Goal: Task Accomplishment & Management: Complete application form

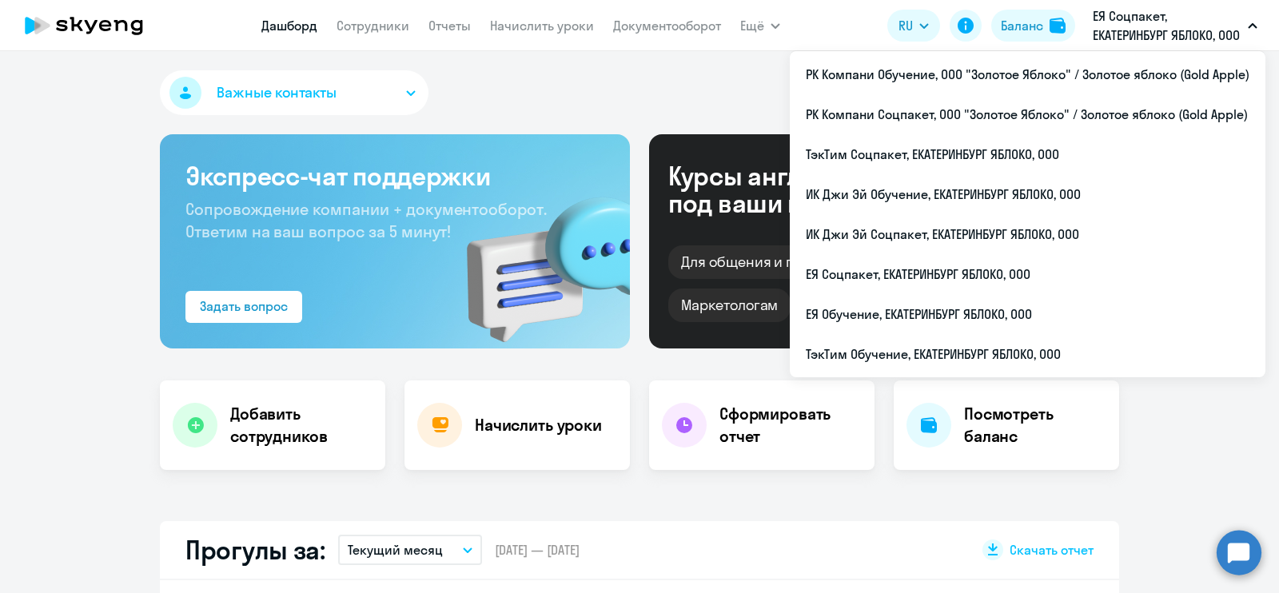
select select "30"
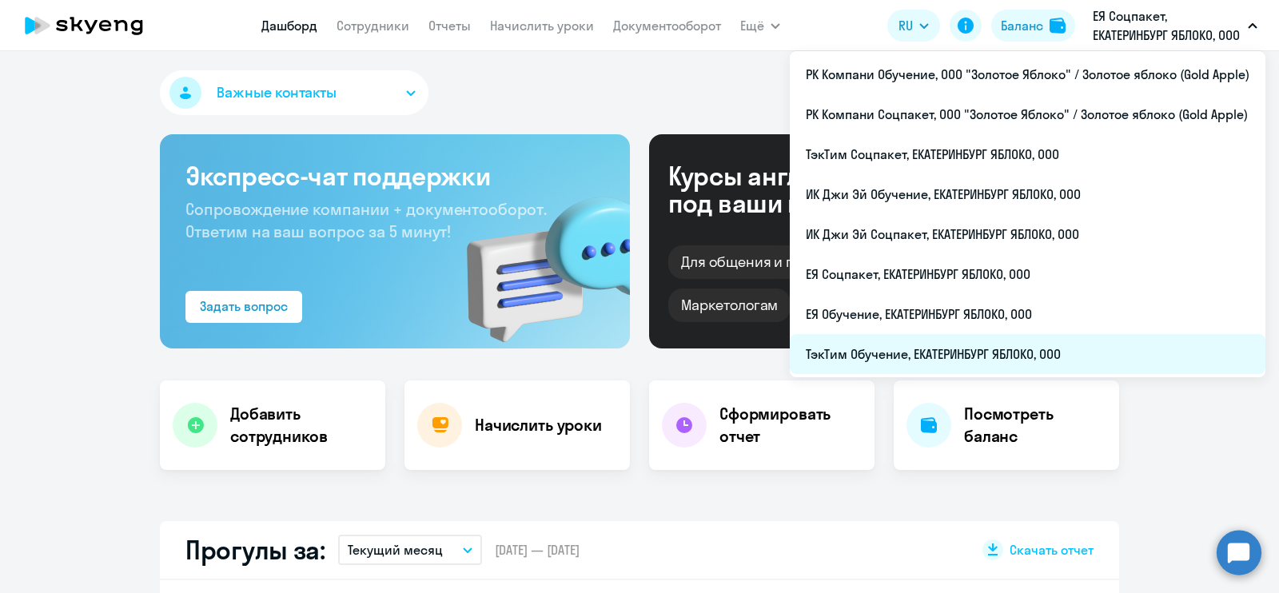
click at [1085, 347] on li "ТэкТим Обучение, ЕКАТЕРИНБУРГ ЯБЛОКО, ООО" at bounding box center [1028, 354] width 476 height 40
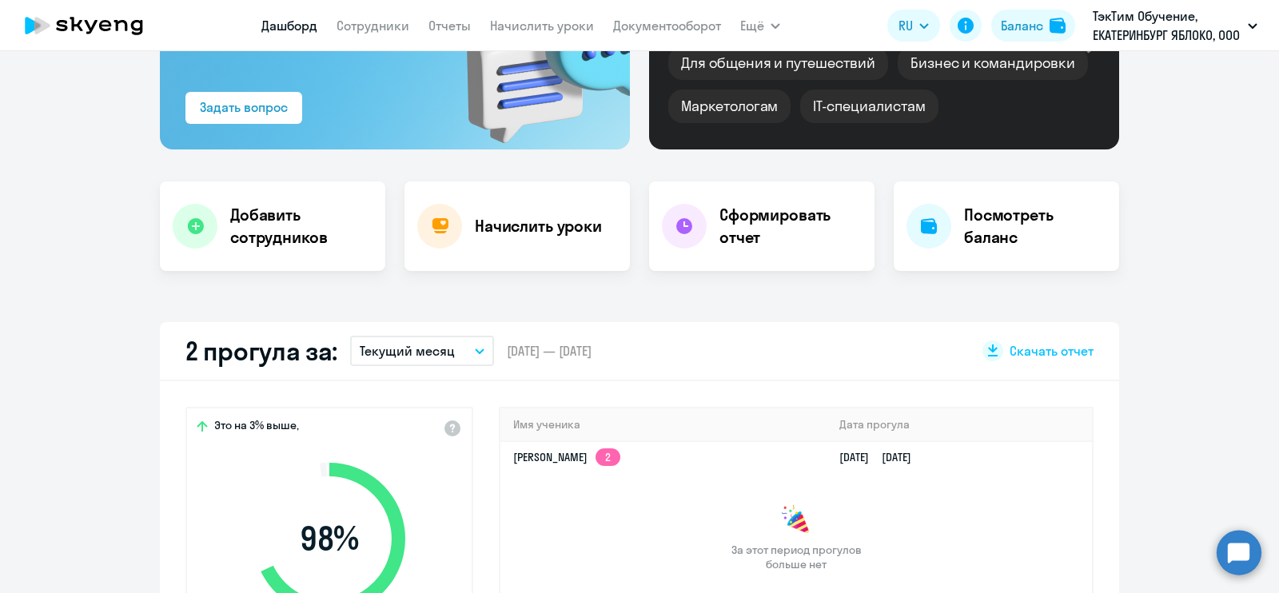
scroll to position [300, 0]
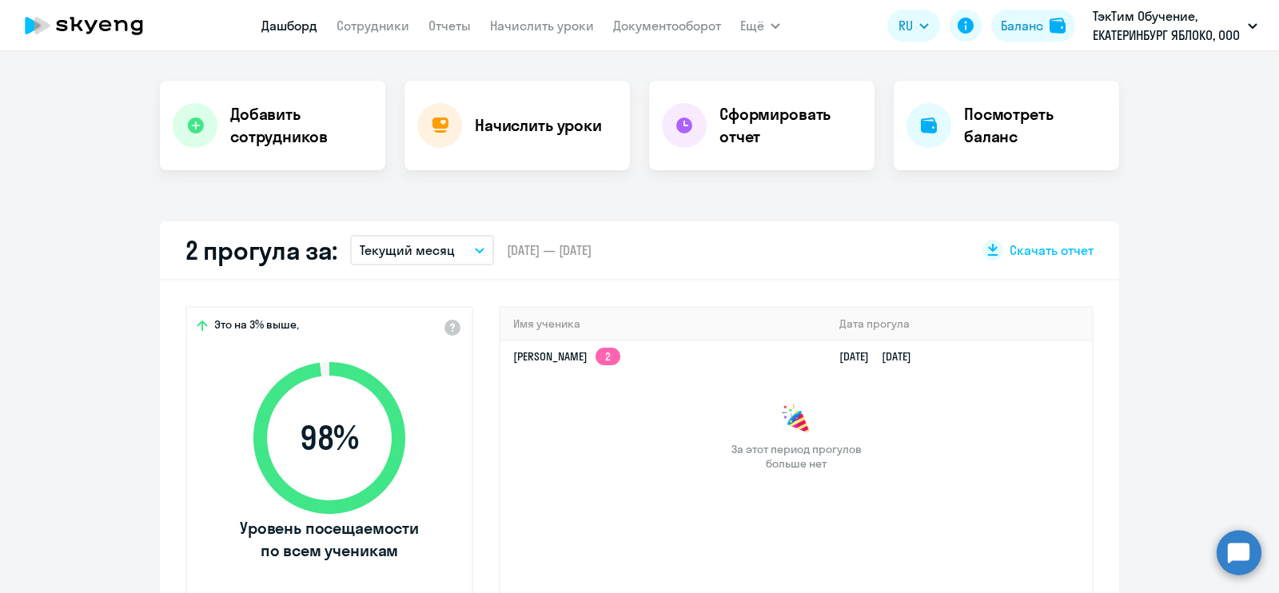
select select "30"
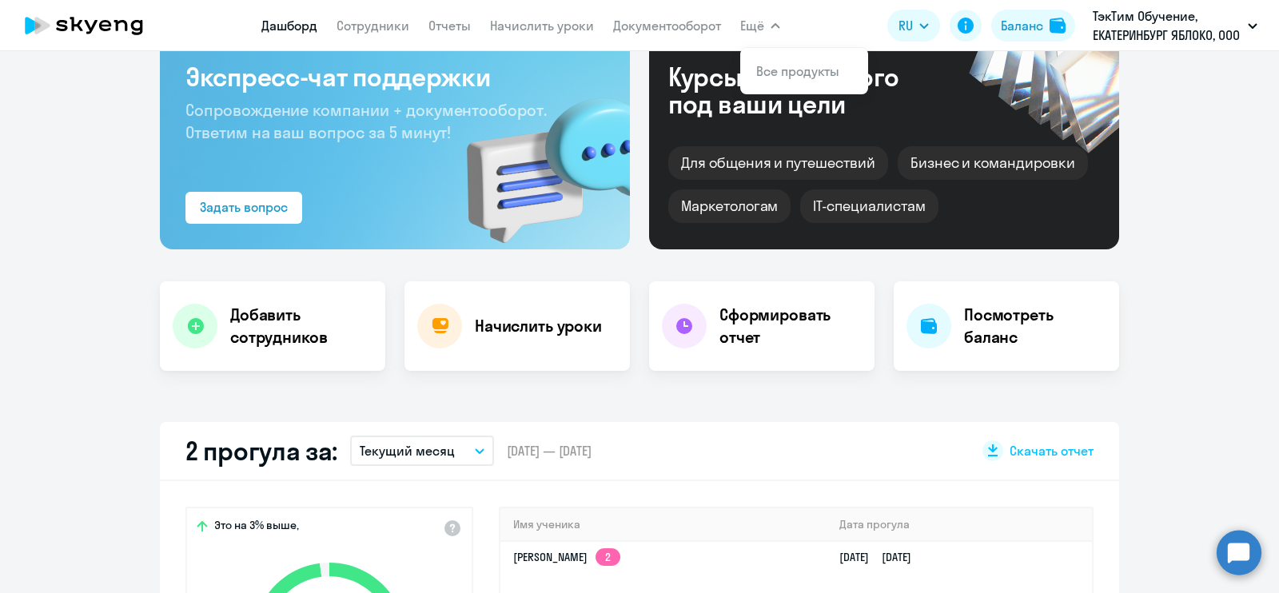
scroll to position [0, 0]
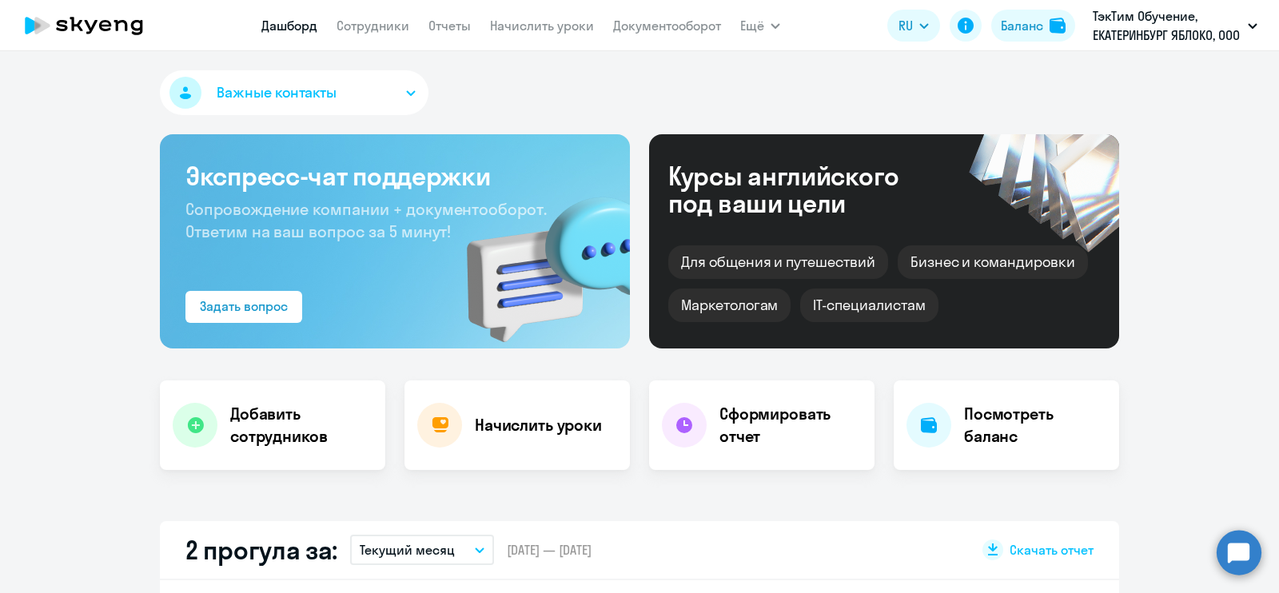
drag, startPoint x: 1201, startPoint y: 460, endPoint x: 1110, endPoint y: 425, distance: 96.7
click at [357, 26] on link "Сотрудники" at bounding box center [373, 26] width 73 height 16
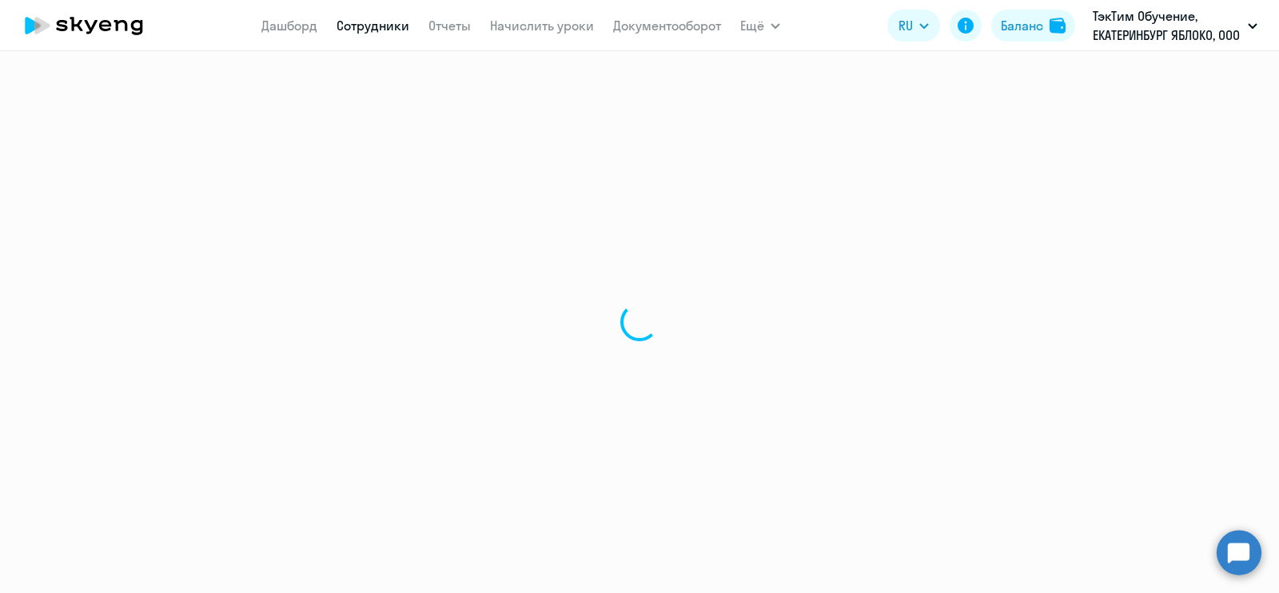
select select "30"
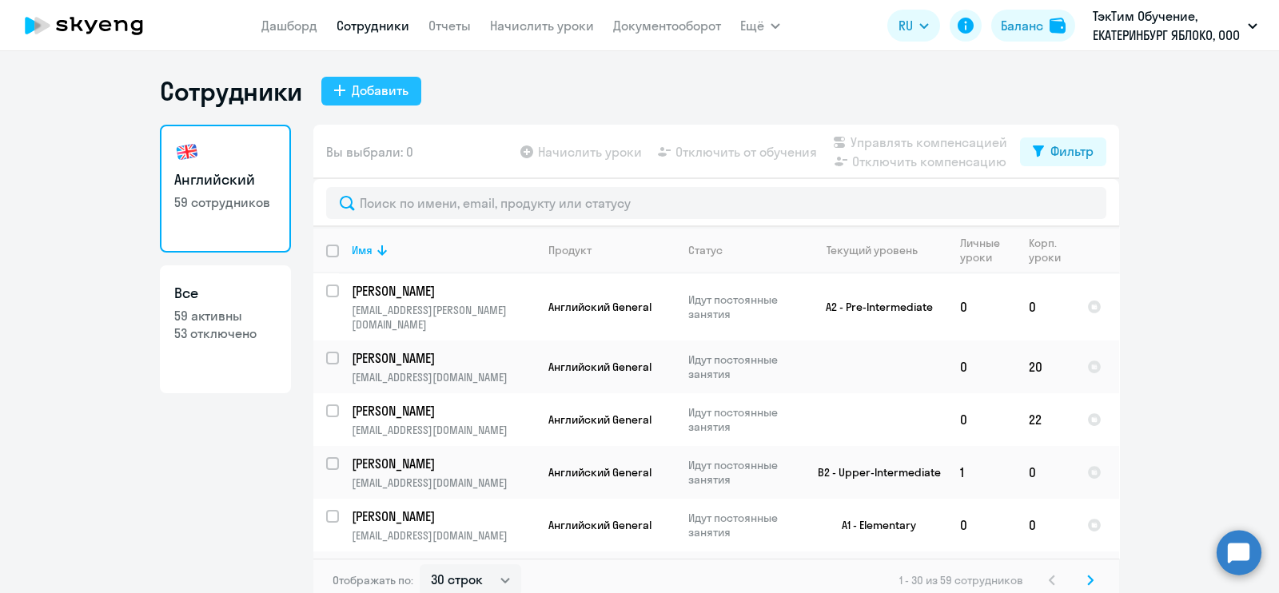
click at [377, 86] on div "Добавить" at bounding box center [380, 90] width 57 height 19
select select "english_adult_not_native_speaker"
select select "5"
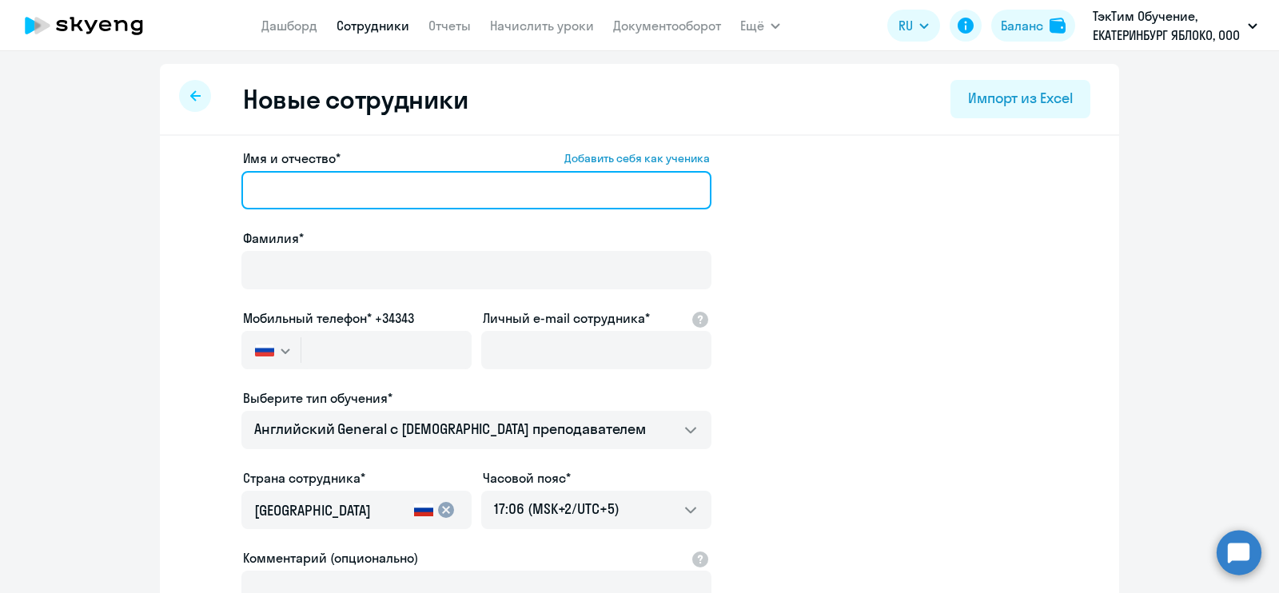
click at [556, 198] on input "Имя и отчество* Добавить себя как ученика" at bounding box center [476, 190] width 470 height 38
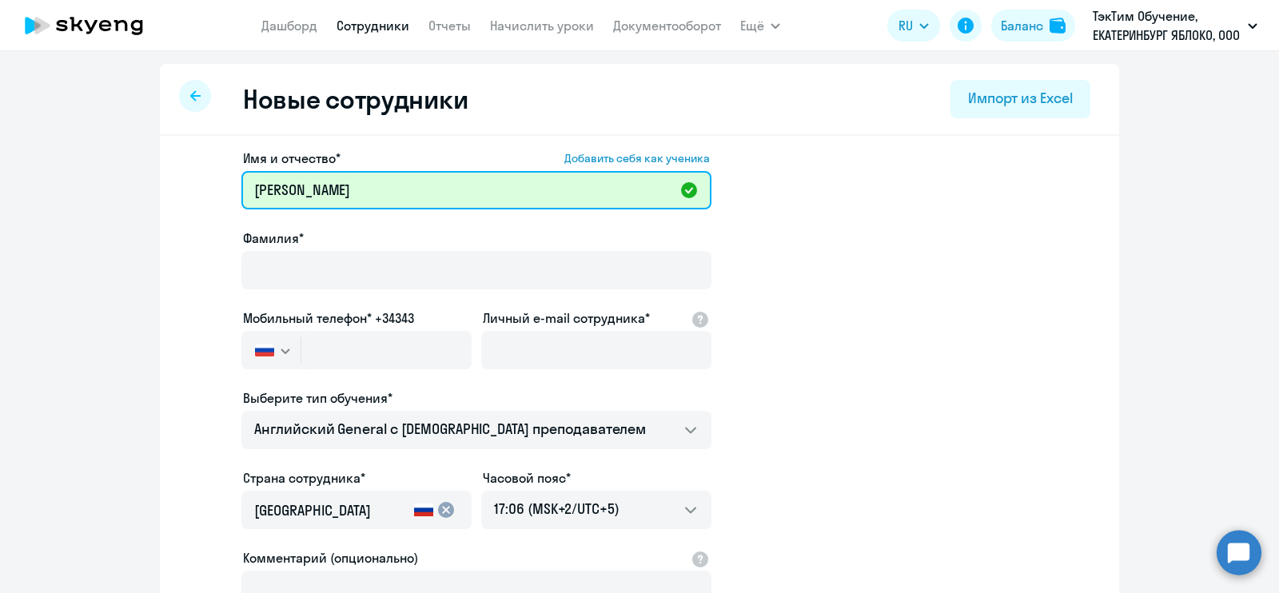
drag, startPoint x: 488, startPoint y: 193, endPoint x: 226, endPoint y: 192, distance: 262.2
click at [226, 192] on app-new-student-form "Имя и отчество* Добавить себя как ученика Я [PERSON_NAME]* Мобильный телефон* +…" at bounding box center [639, 434] width 908 height 570
paste input "[PERSON_NAME]"
drag, startPoint x: 290, startPoint y: 185, endPoint x: 214, endPoint y: 182, distance: 76.0
click at [214, 182] on app-new-student-form "Имя и отчество* Добавить себя как ученика [PERSON_NAME]* Мобильный телефон* +34…" at bounding box center [639, 434] width 908 height 570
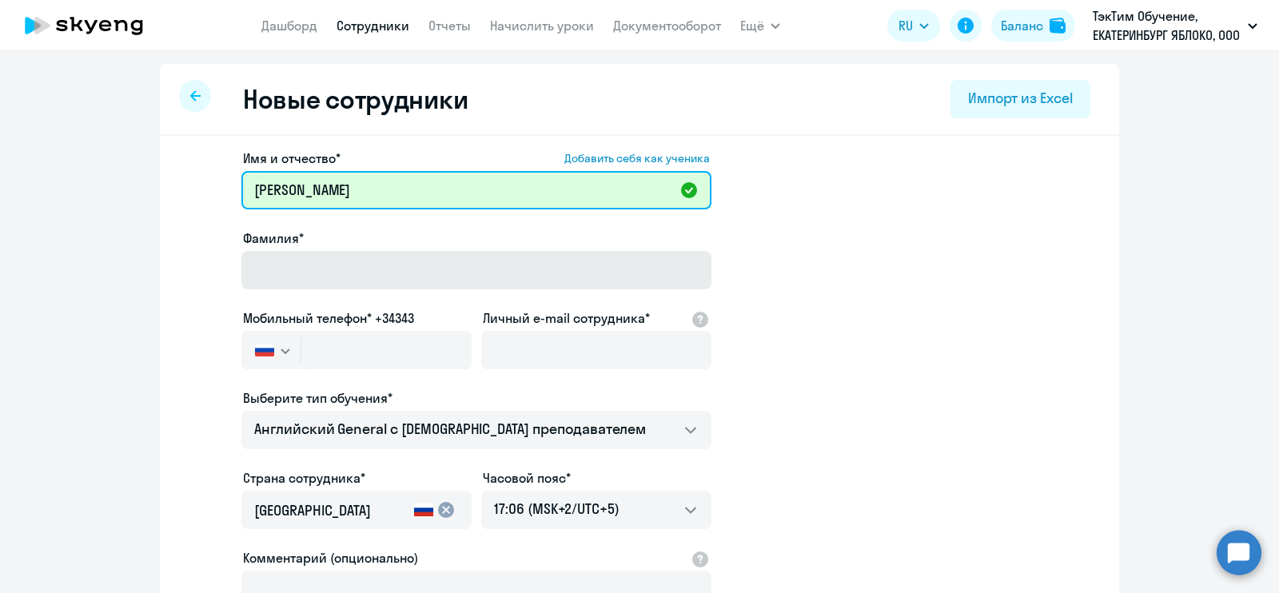
type input "[PERSON_NAME]"
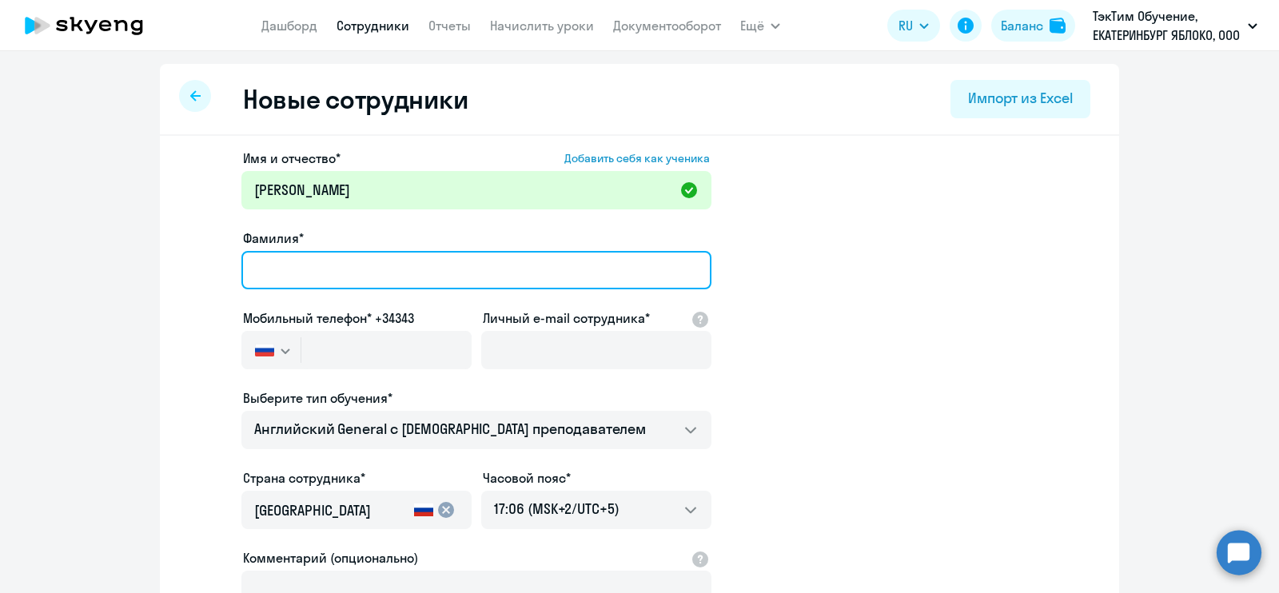
click at [311, 257] on input "Фамилия*" at bounding box center [476, 270] width 470 height 38
paste input "[DEMOGRAPHIC_DATA]"
type input "[DEMOGRAPHIC_DATA]"
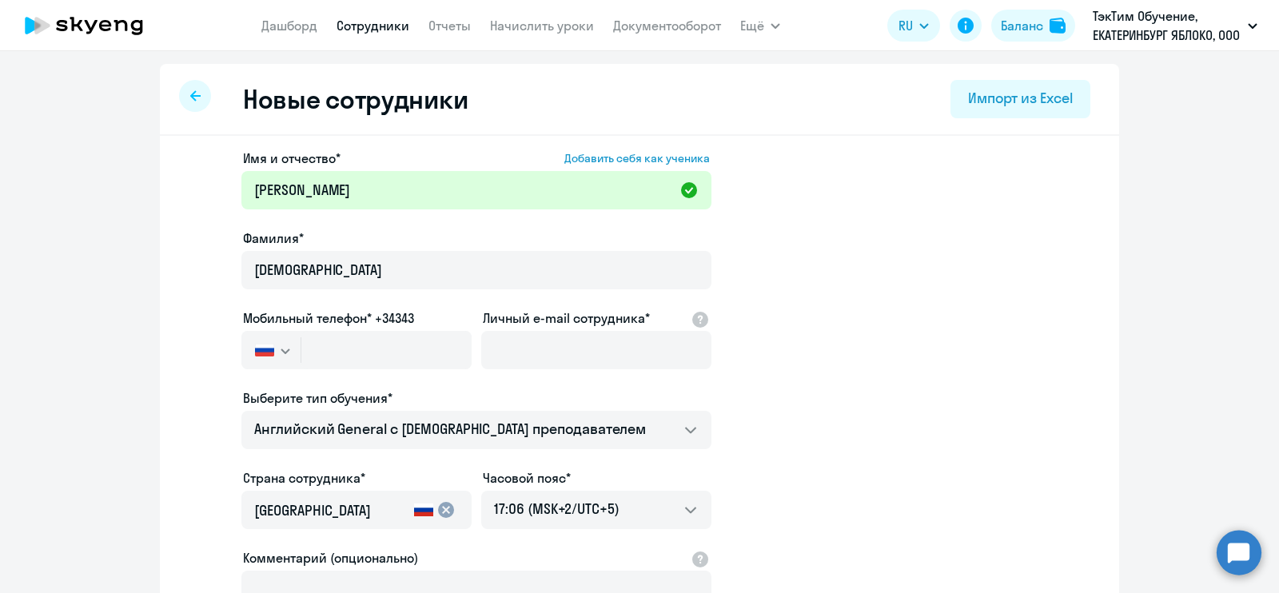
click at [907, 258] on app-new-student-form "Имя и отчество* Добавить себя как ученика [PERSON_NAME]* [PERSON_NAME] телефон*…" at bounding box center [639, 434] width 908 height 570
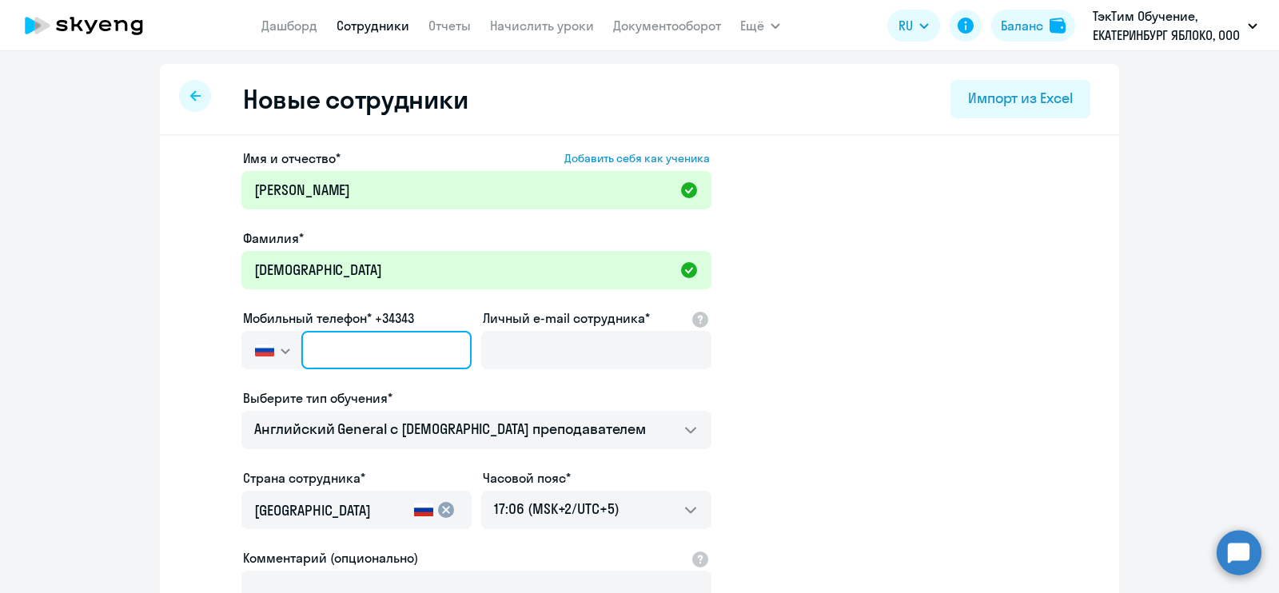
click at [383, 349] on input "text" at bounding box center [386, 350] width 170 height 38
paste input "[PHONE_NUMBER]"
type input "[PHONE_NUMBER]"
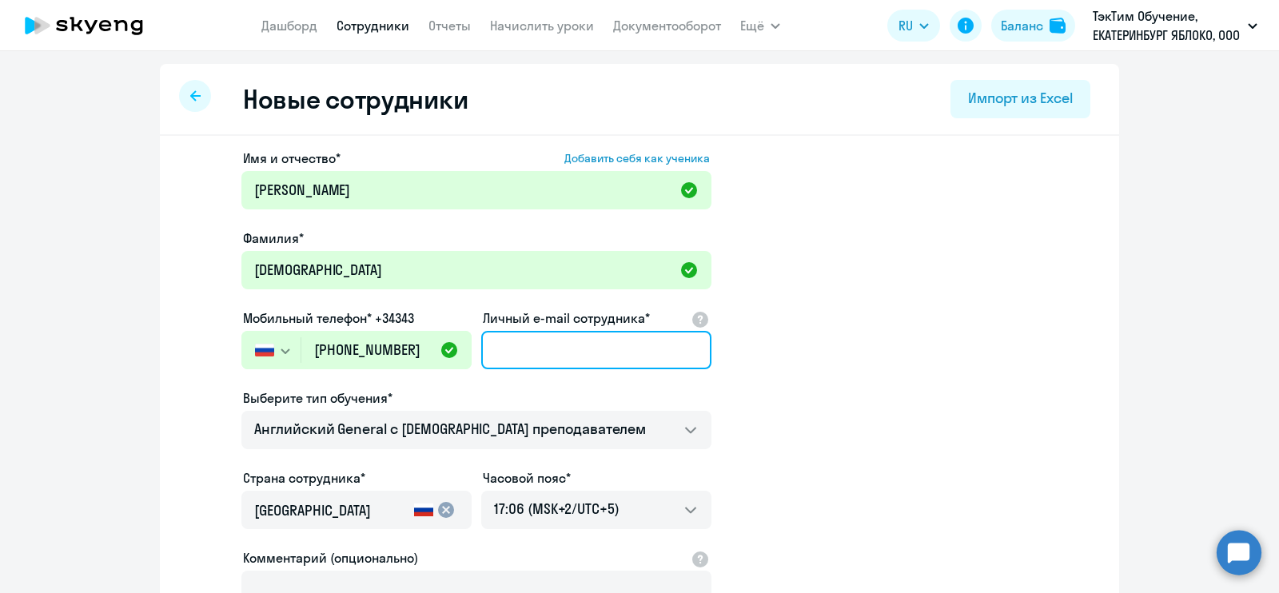
click at [579, 363] on input "Личный e-mail сотрудника*" at bounding box center [596, 350] width 230 height 38
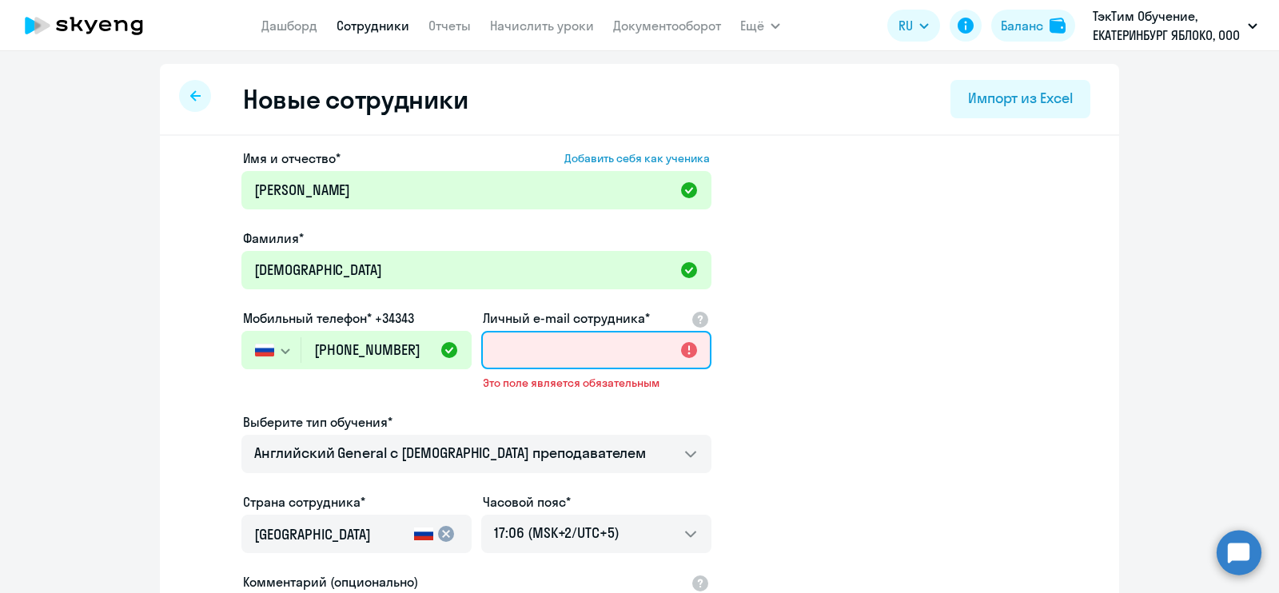
paste input "[EMAIL_ADDRESS][DOMAIN_NAME]"
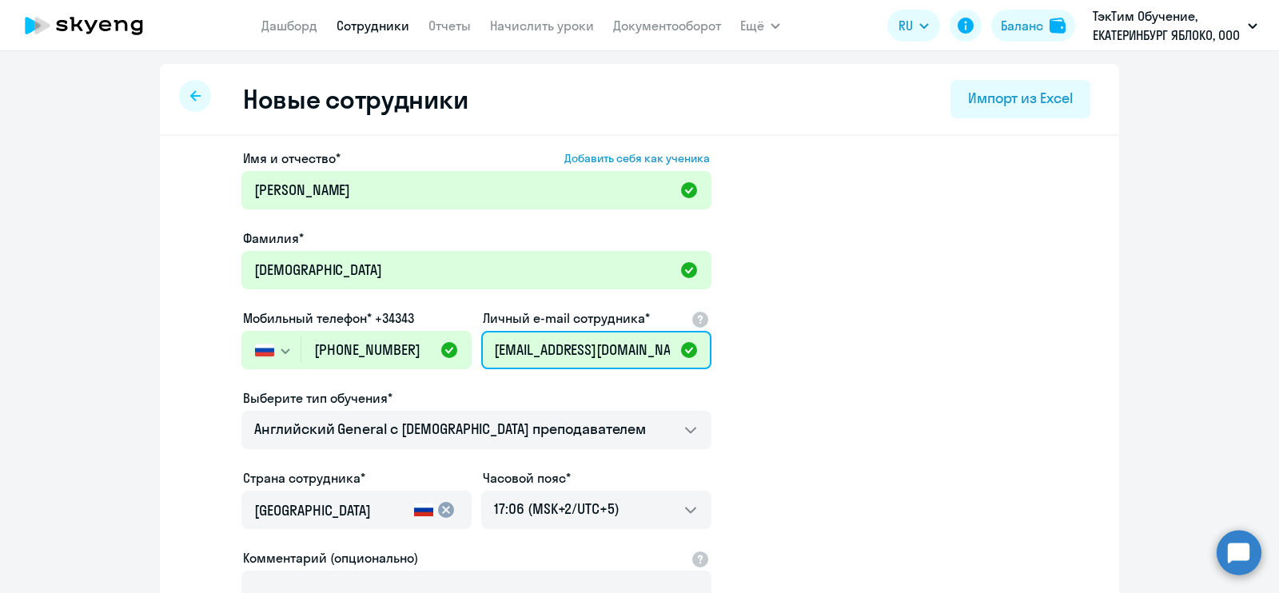
type input "[EMAIL_ADDRESS][DOMAIN_NAME]"
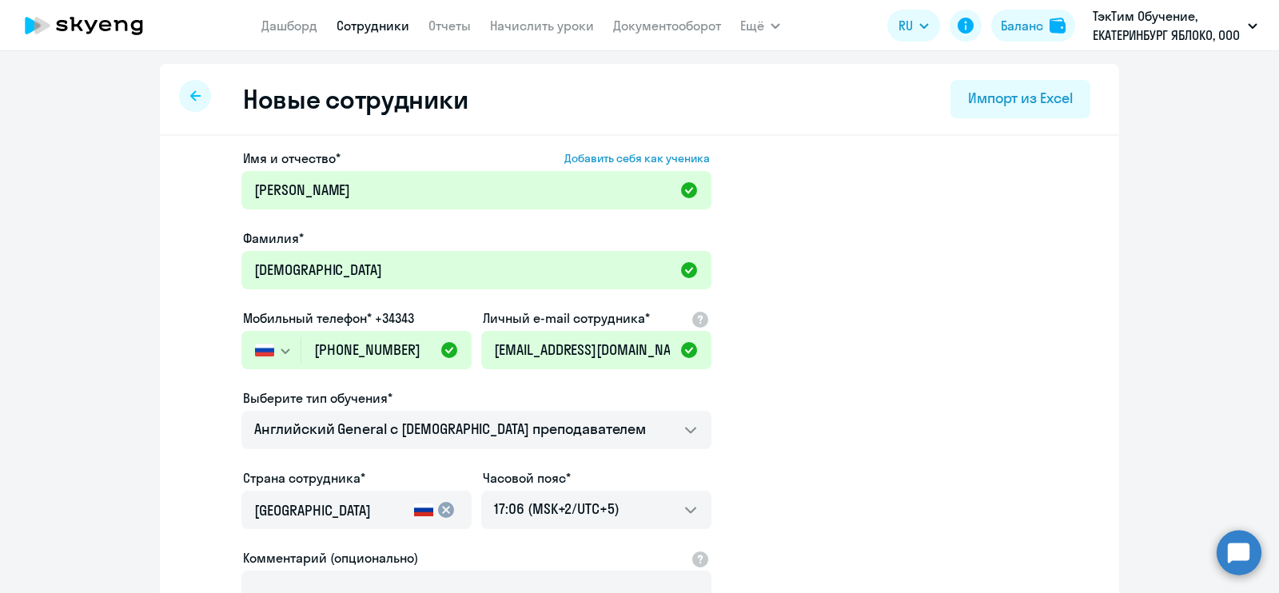
click at [791, 410] on app-new-student-form "Имя и отчество* Добавить себя как ученика [PERSON_NAME]* [PERSON_NAME] телефон*…" at bounding box center [639, 434] width 908 height 570
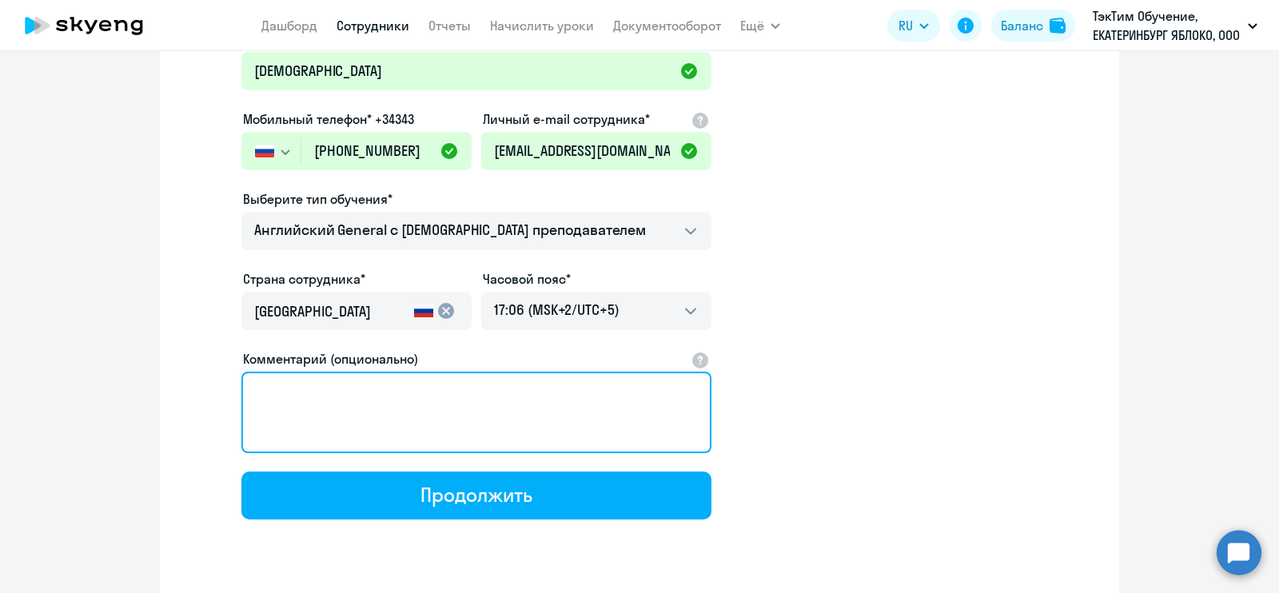
drag, startPoint x: 480, startPoint y: 418, endPoint x: 624, endPoint y: 419, distance: 144.7
click at [479, 418] on textarea "Комментарий (опционально)" at bounding box center [476, 413] width 470 height 82
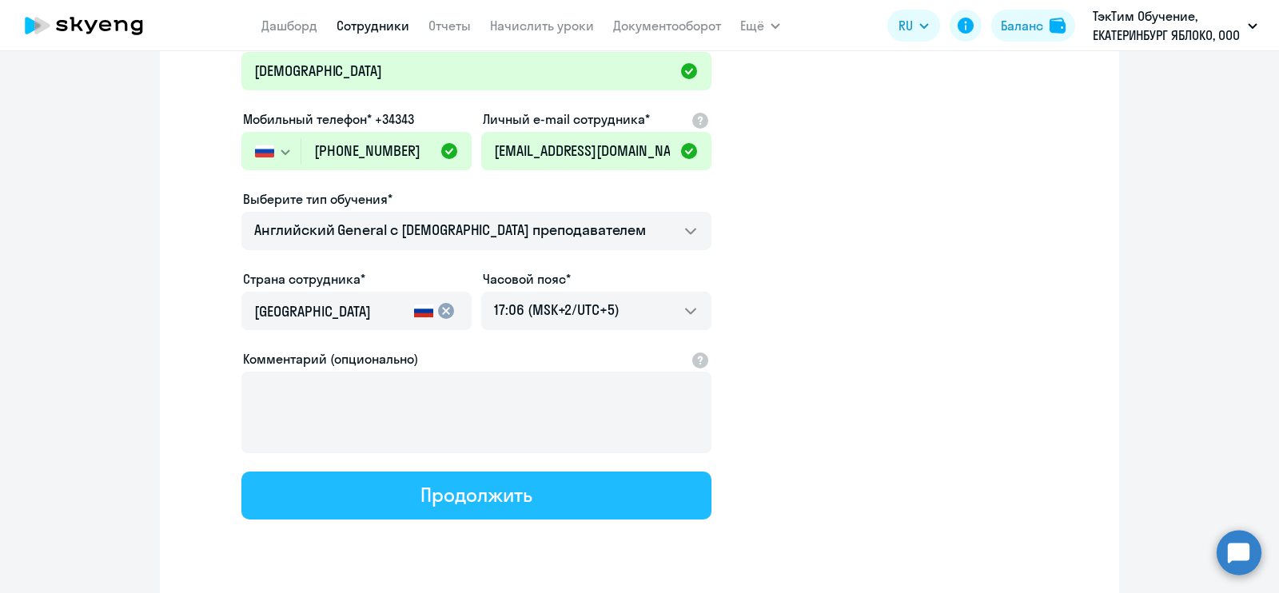
click at [564, 505] on button "Продолжить" at bounding box center [476, 496] width 470 height 48
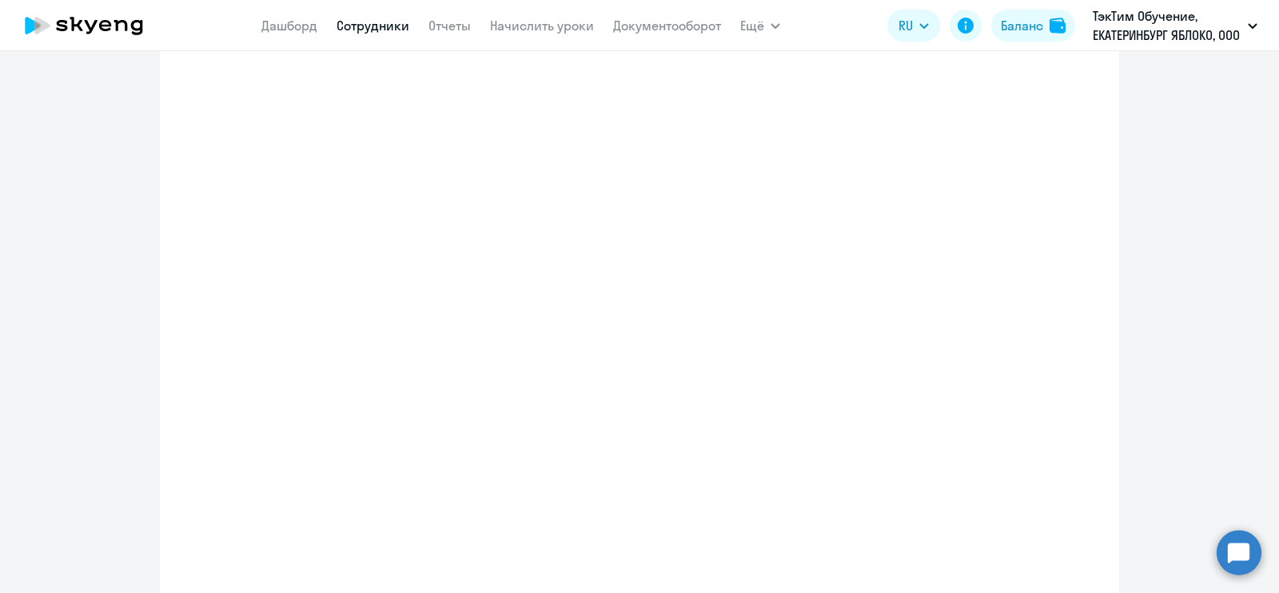
select select "english_adult_not_native_speaker"
select select "5"
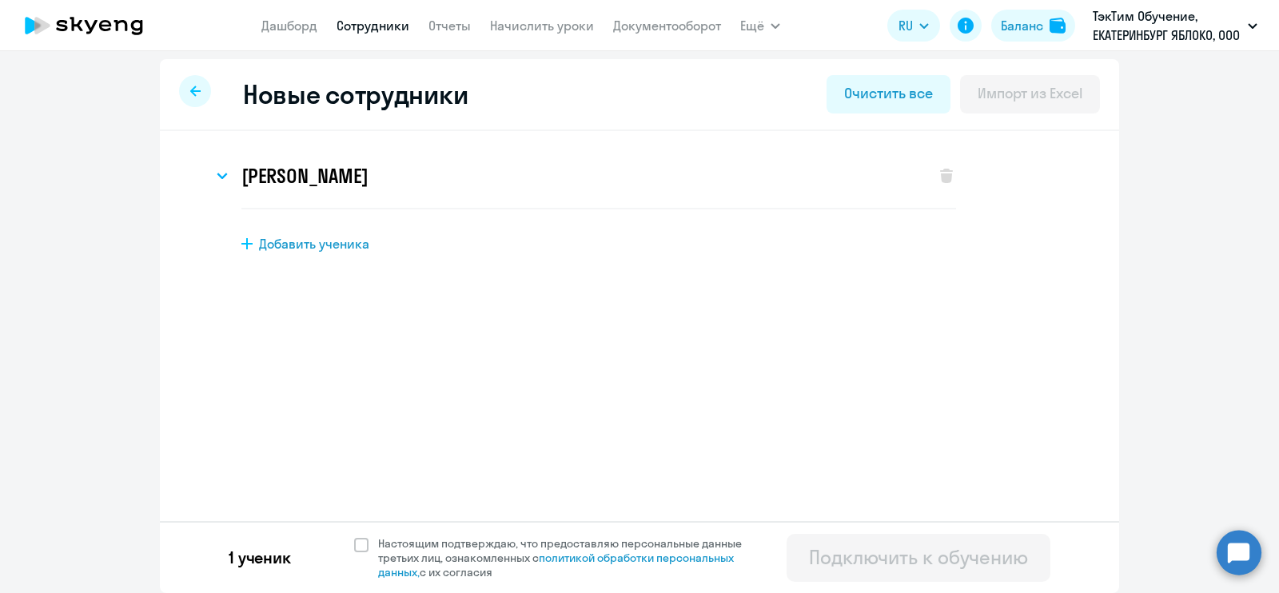
scroll to position [0, 0]
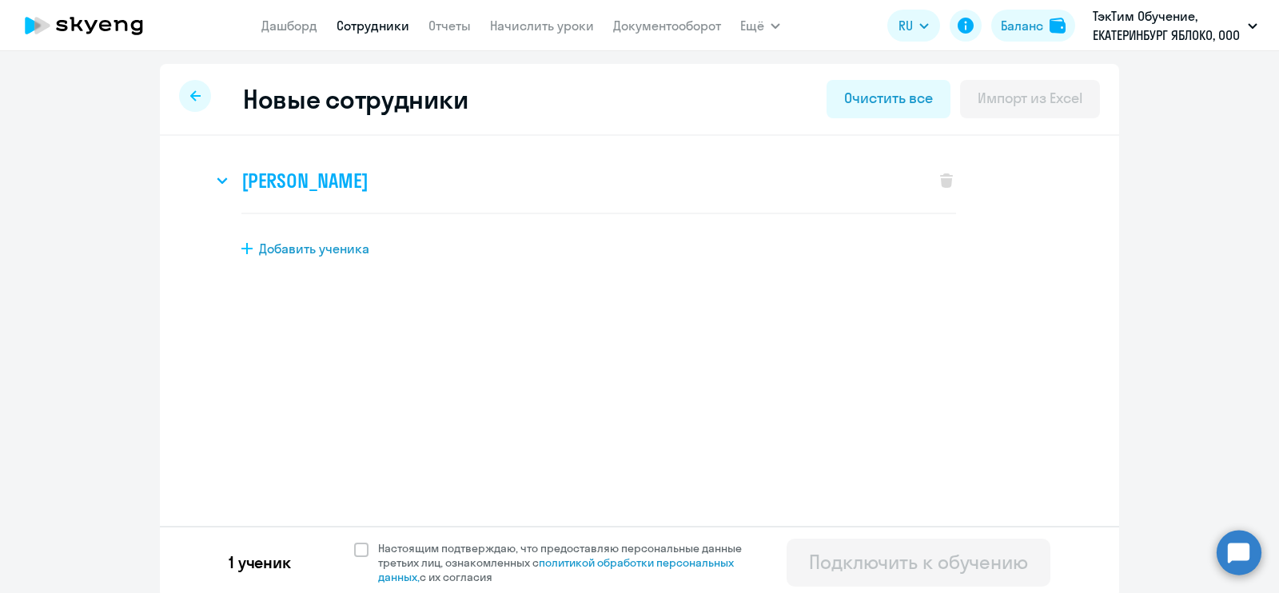
click at [344, 174] on h3 "[PERSON_NAME]" at bounding box center [304, 181] width 126 height 26
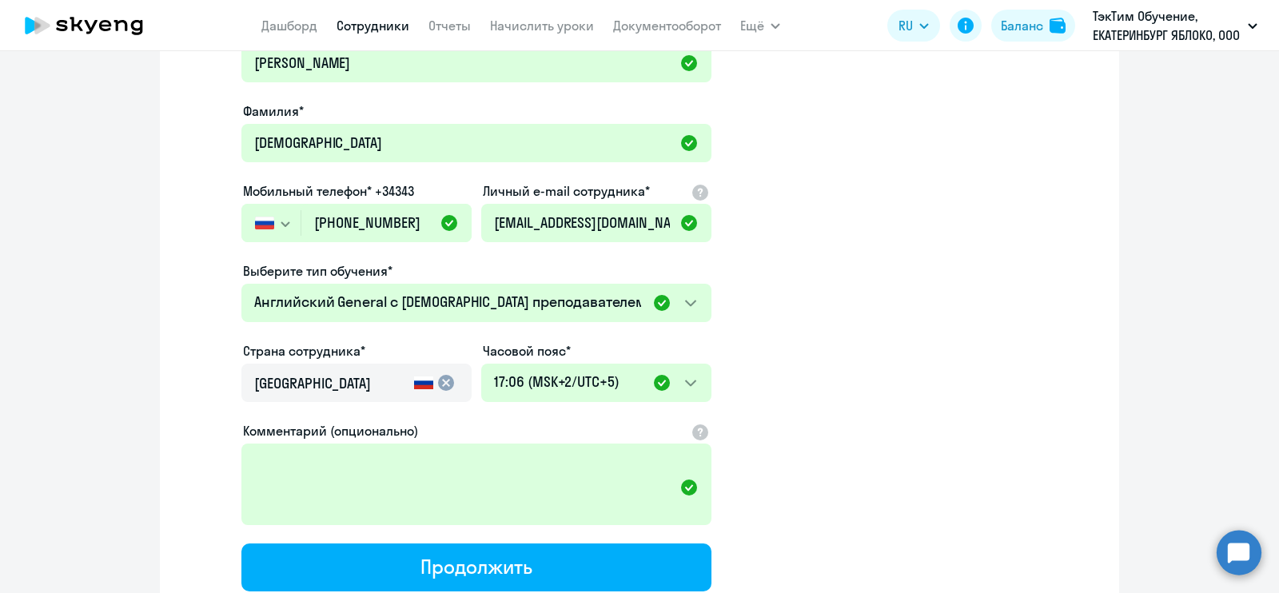
scroll to position [366, 0]
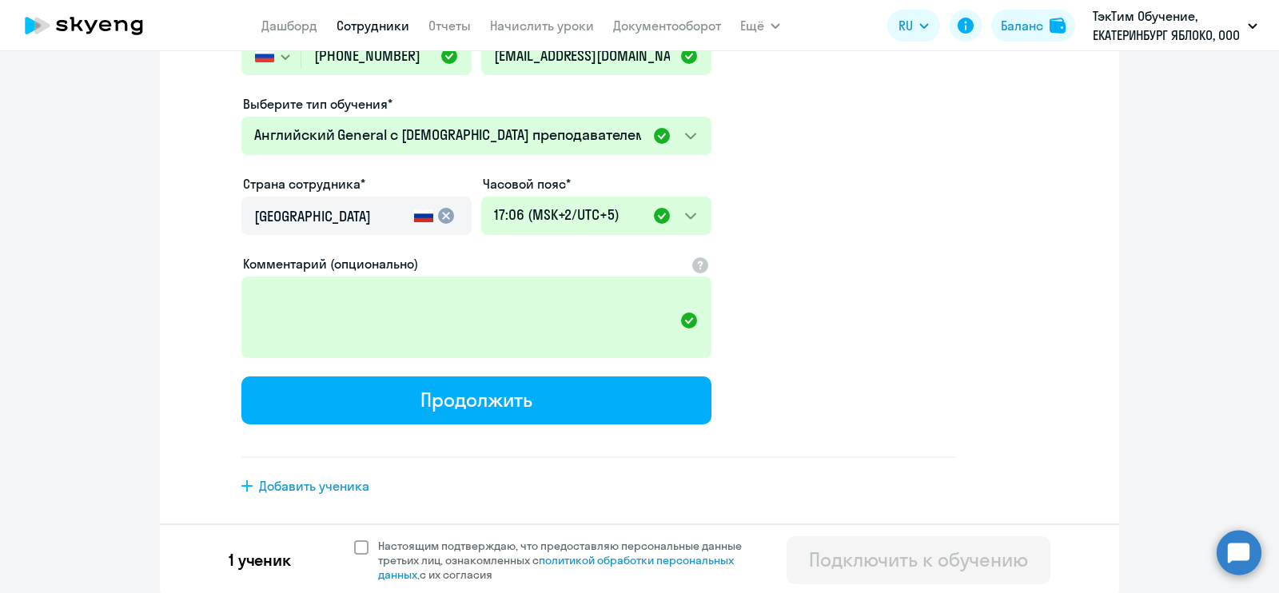
click at [464, 548] on span "Настоящим подтверждаю, что предоставляю персональные данные третьих лиц, ознако…" at bounding box center [569, 560] width 383 height 43
click at [354, 539] on input "Настоящим подтверждаю, что предоставляю персональные данные третьих лиц, ознако…" at bounding box center [353, 538] width 1 height 1
checkbox input "true"
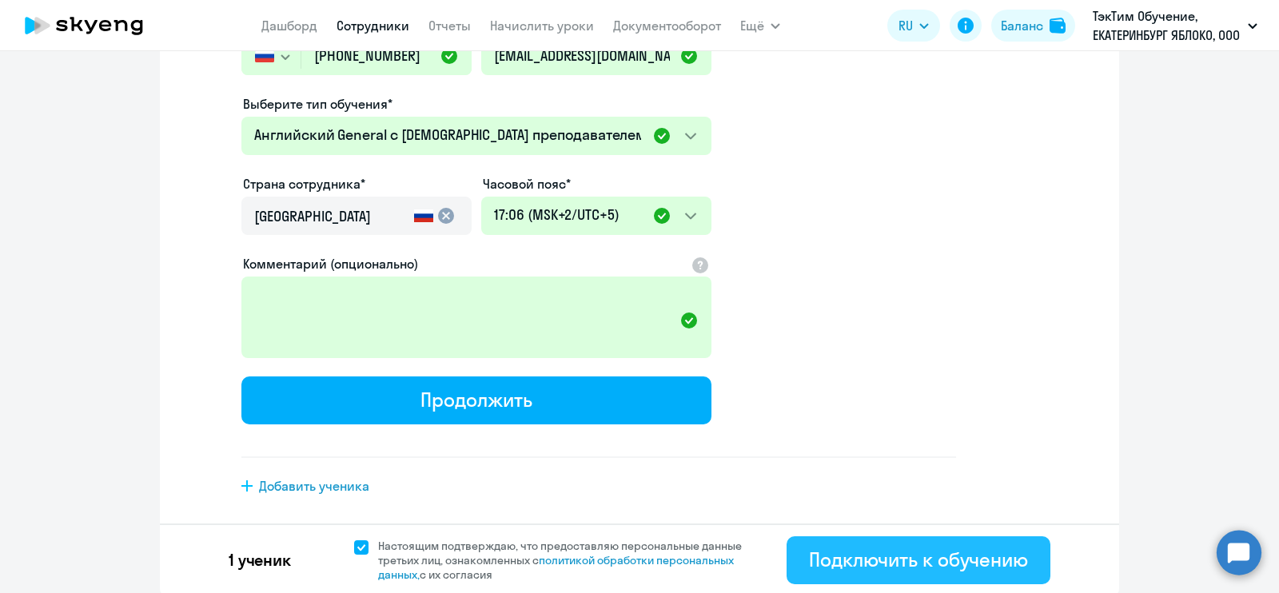
click at [906, 557] on div "Подключить к обучению" at bounding box center [918, 560] width 219 height 26
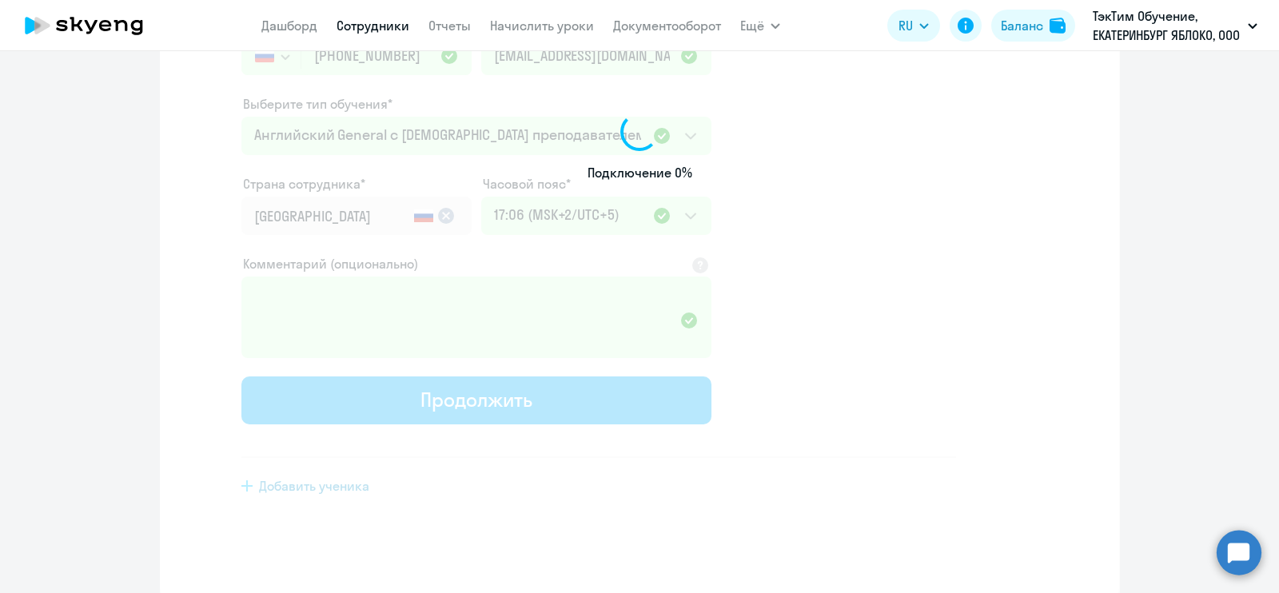
scroll to position [244, 0]
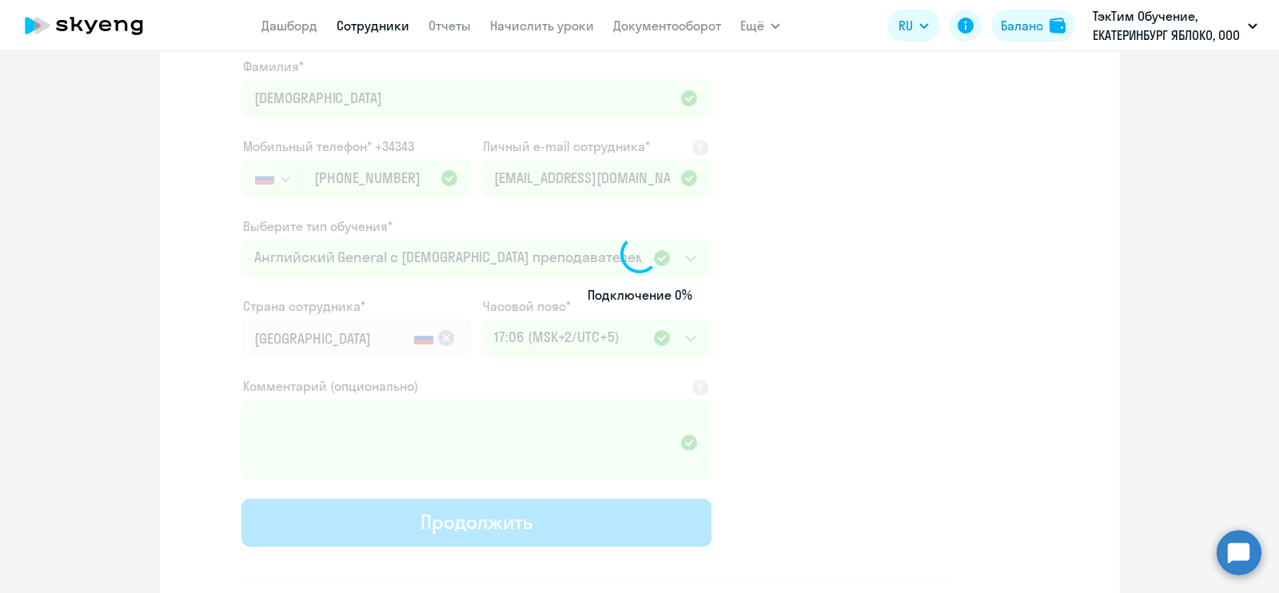
select select "english_adult_not_native_speaker"
select select "5"
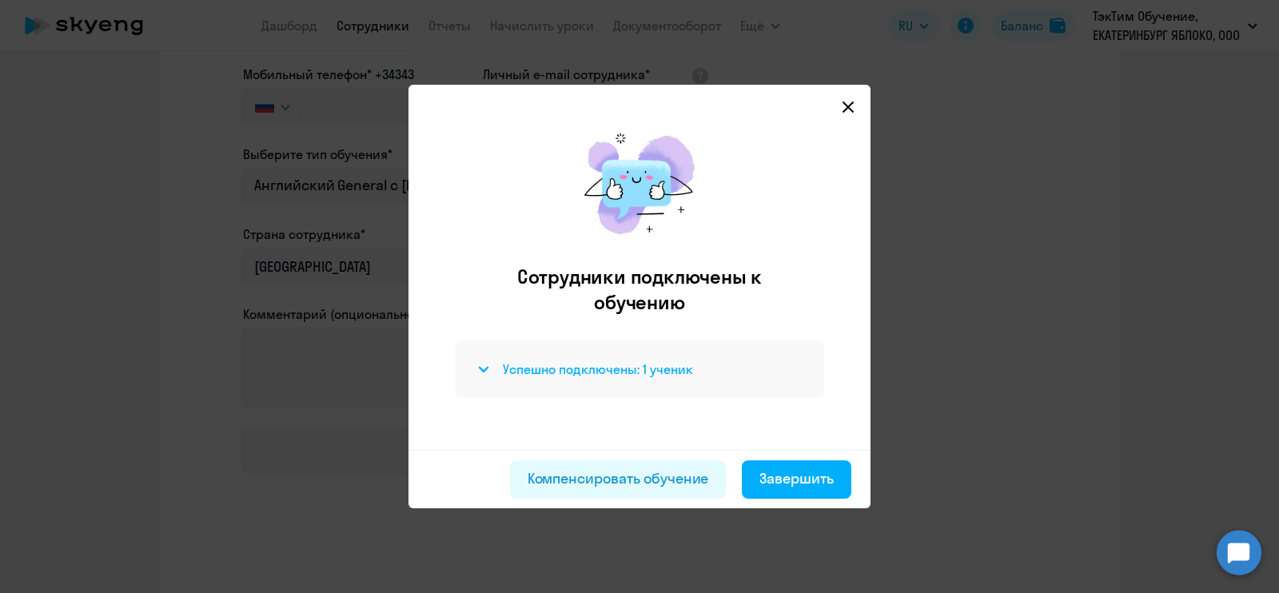
click at [486, 372] on icon at bounding box center [483, 369] width 11 height 6
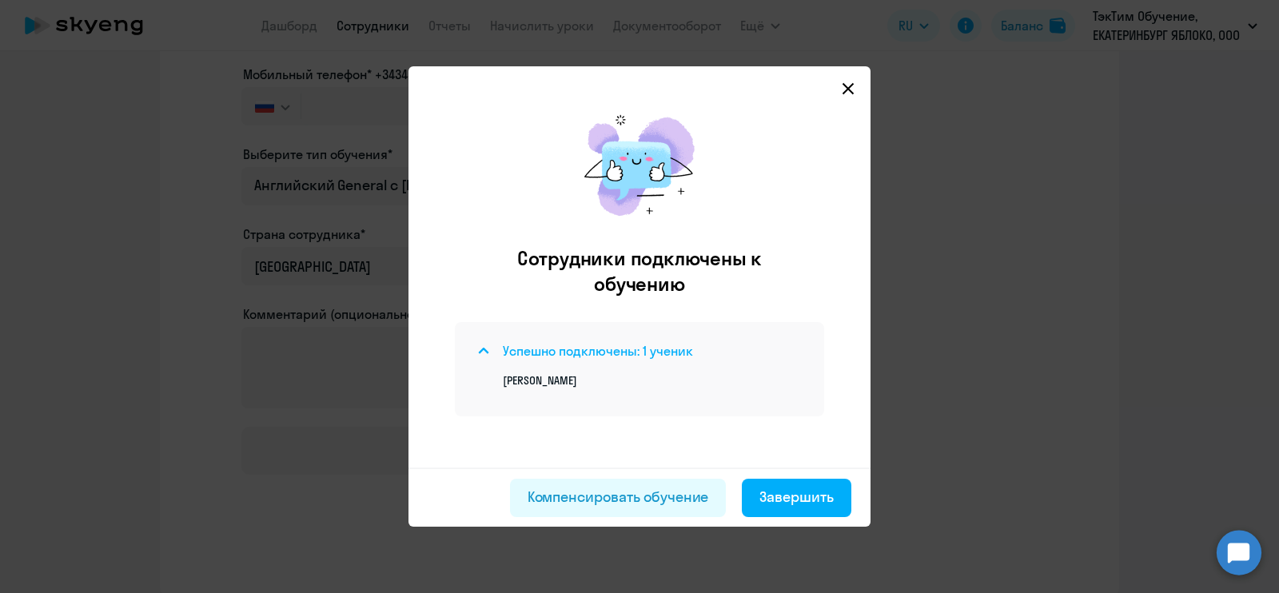
click at [484, 351] on icon at bounding box center [483, 351] width 11 height 6
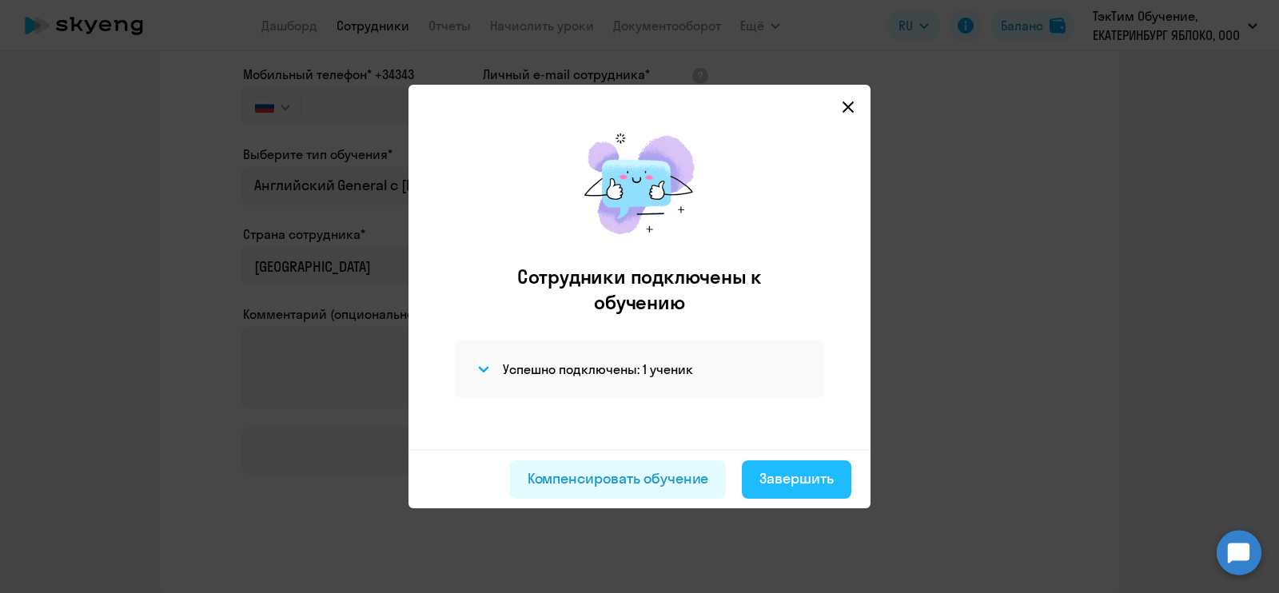
click at [781, 485] on div "Завершить" at bounding box center [796, 478] width 74 height 21
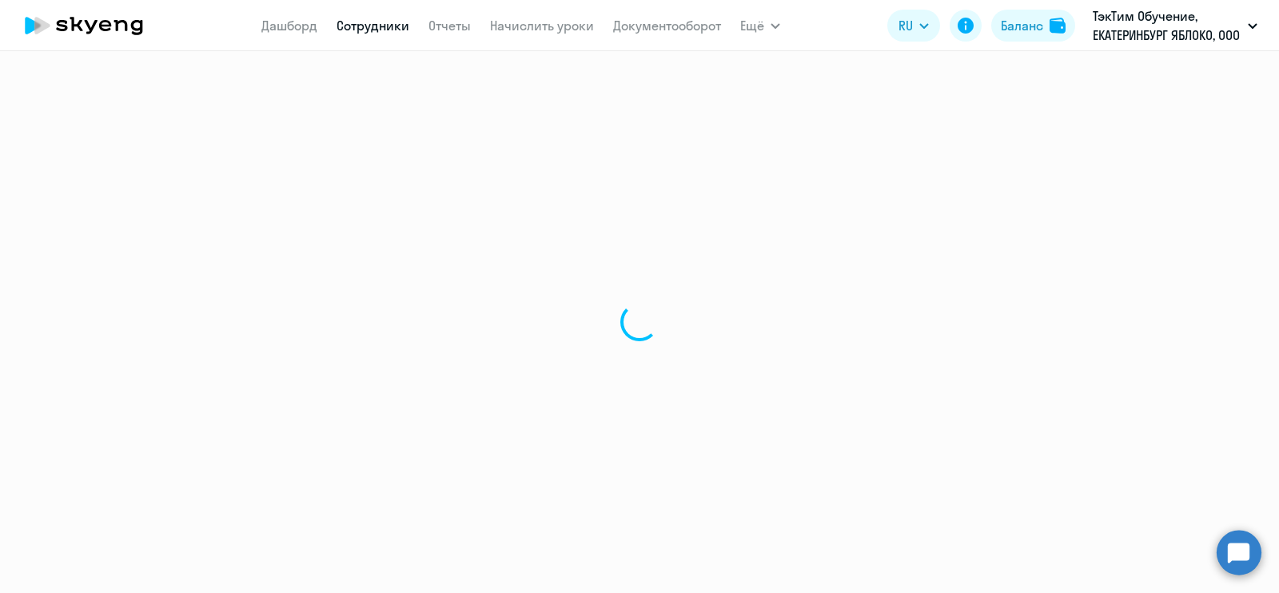
select select "30"
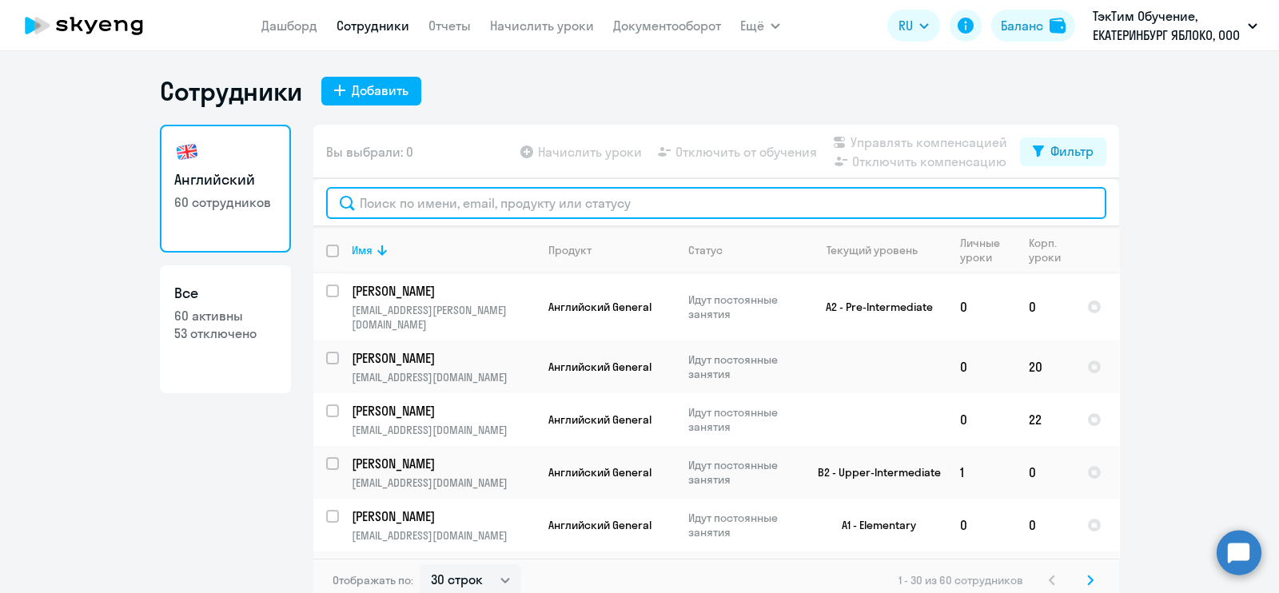
click at [657, 201] on input "text" at bounding box center [716, 203] width 780 height 32
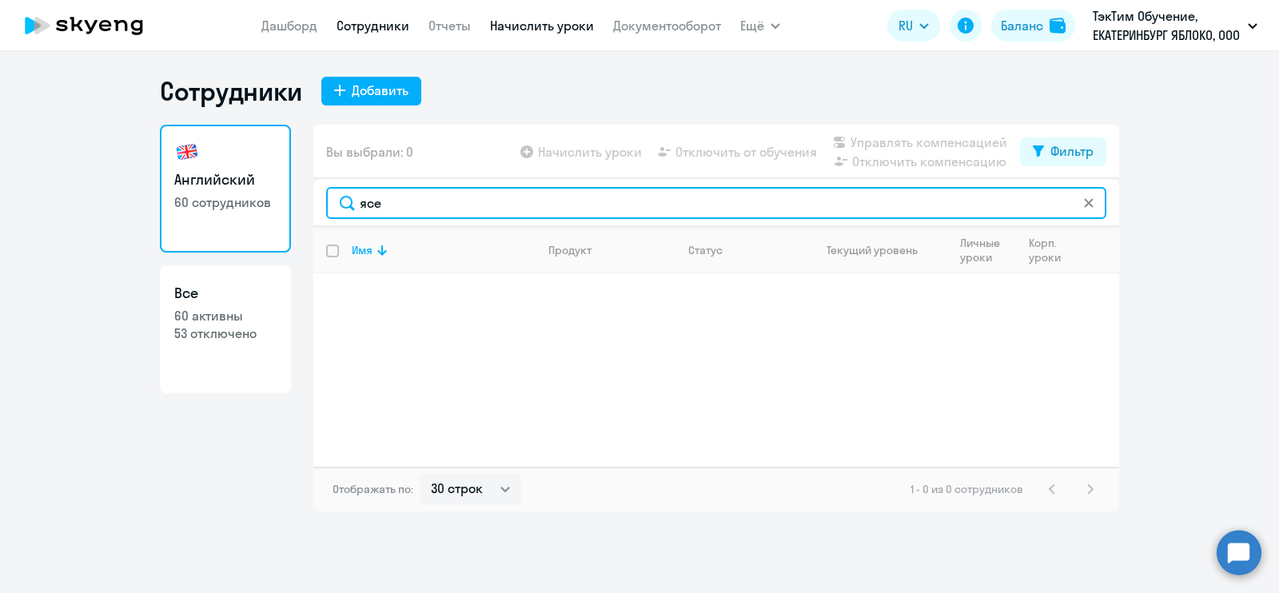
type input "ясе"
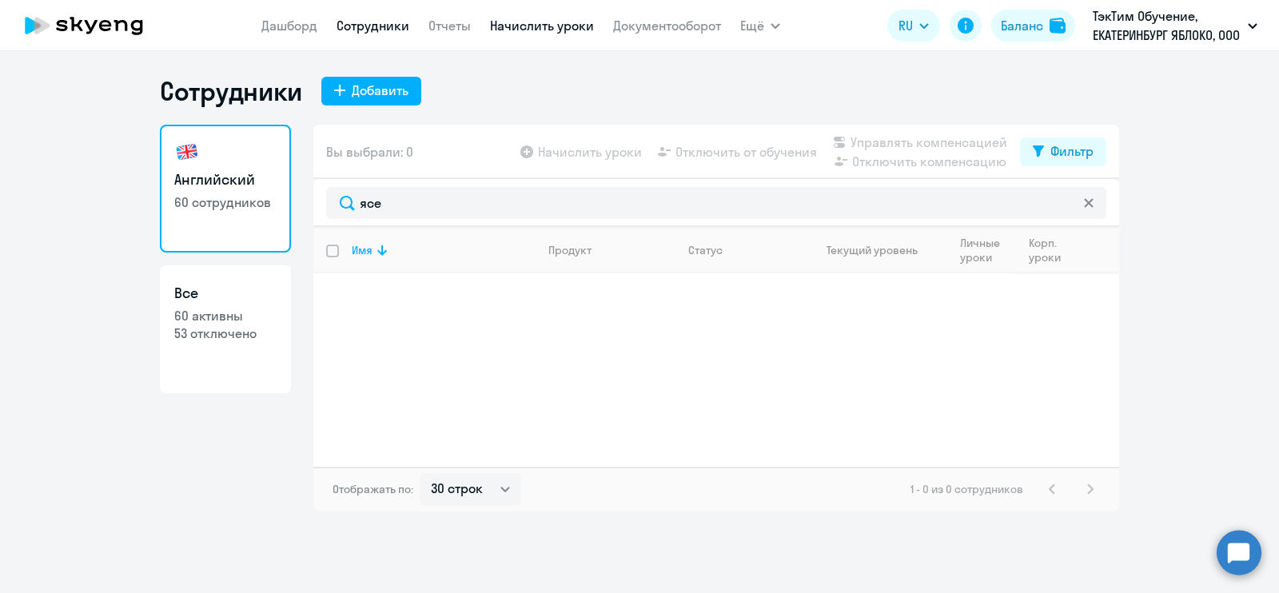
click at [546, 26] on link "Начислить уроки" at bounding box center [542, 26] width 104 height 16
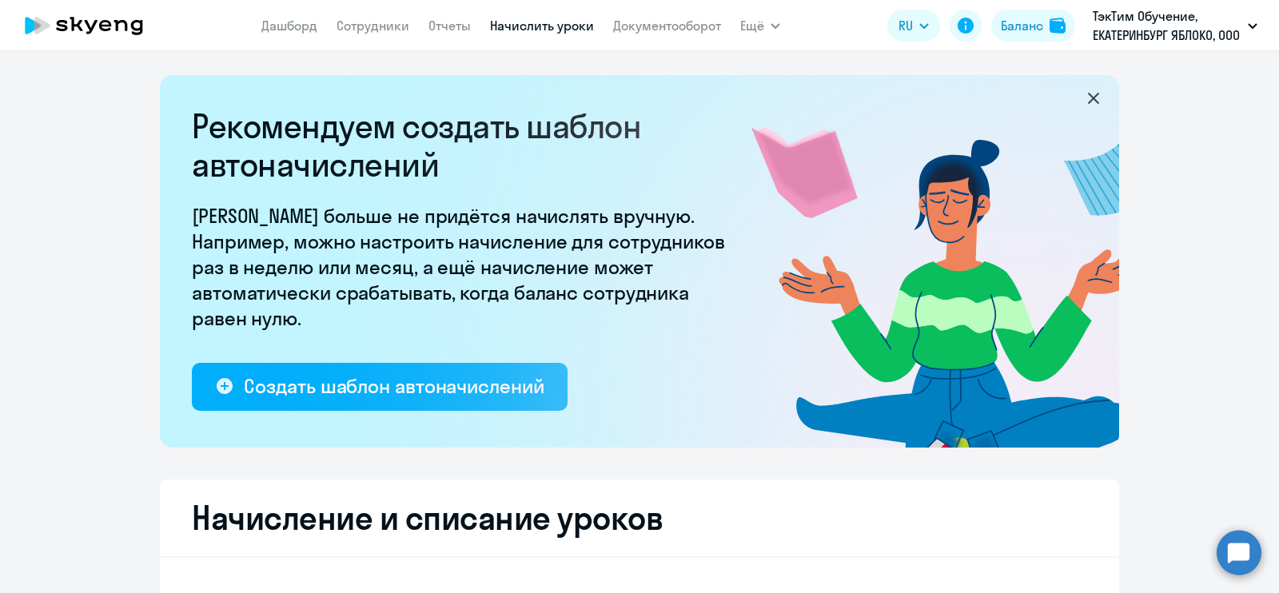
select select "10"
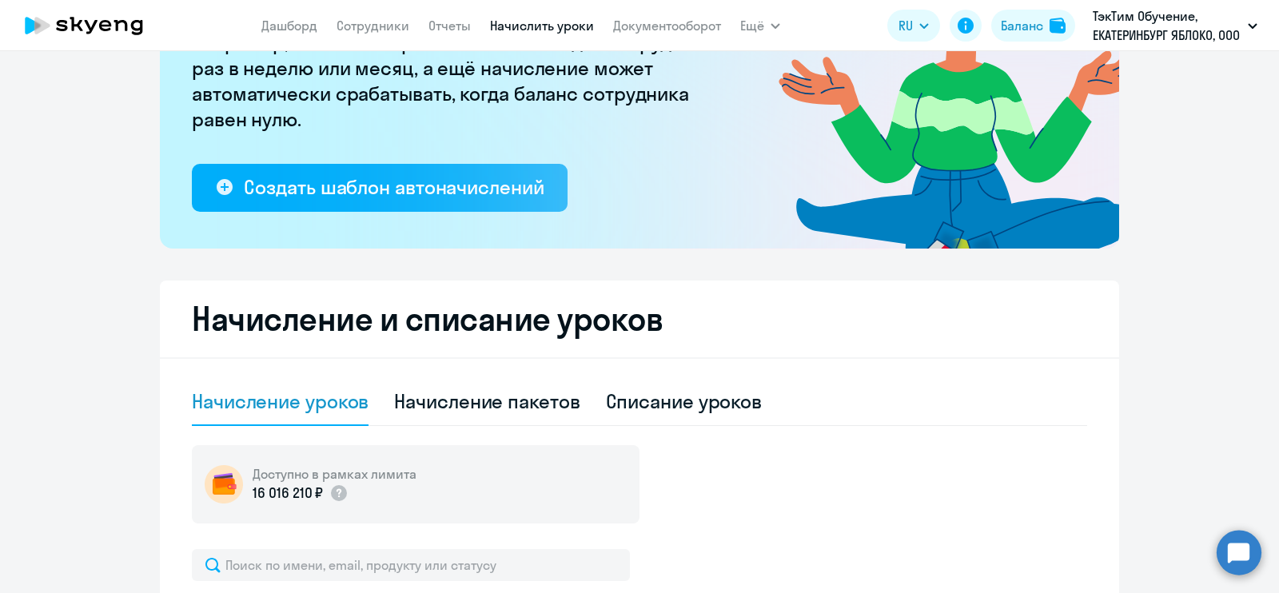
scroll to position [300, 0]
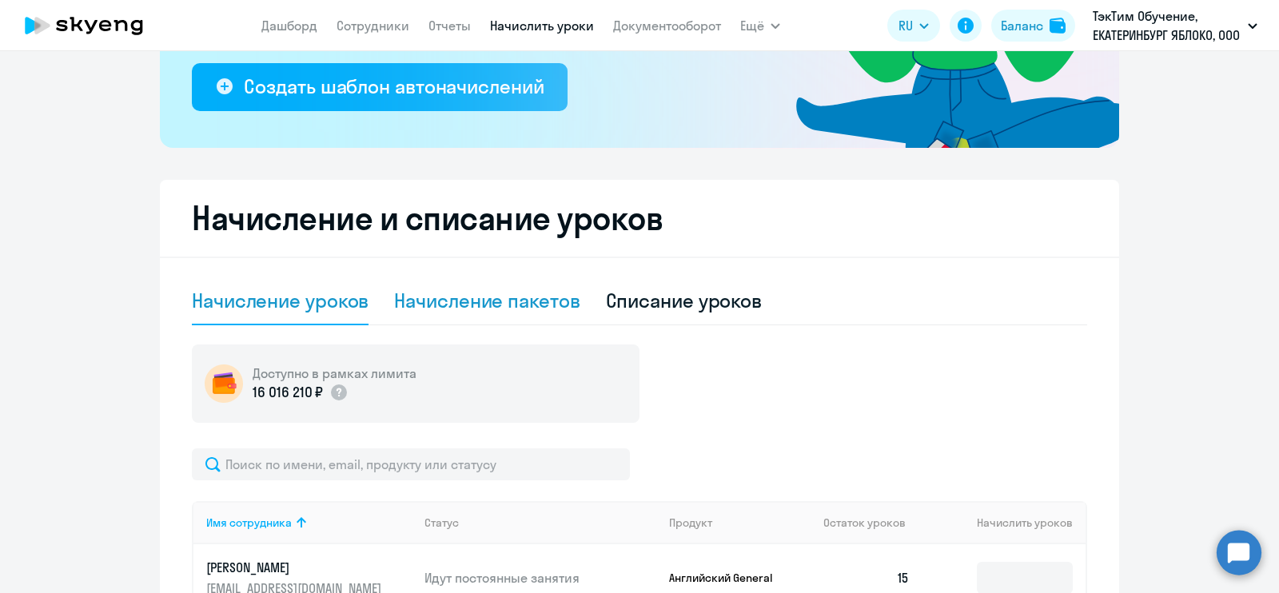
click at [456, 288] on div "Начисление пакетов" at bounding box center [486, 301] width 185 height 26
select select "10"
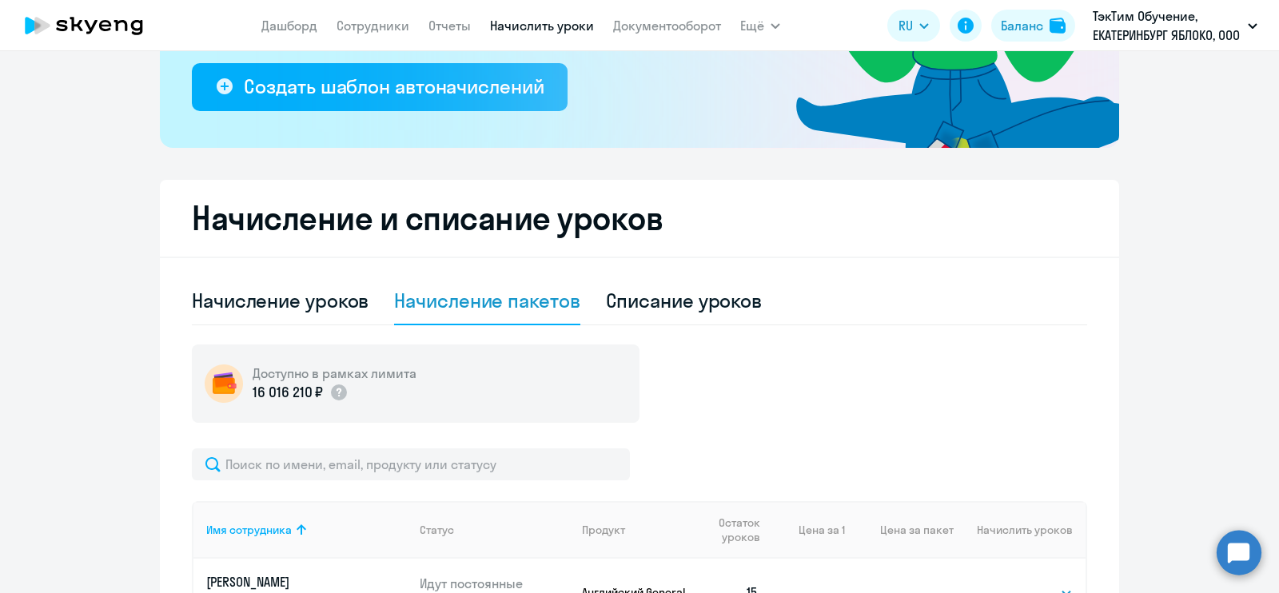
scroll to position [600, 0]
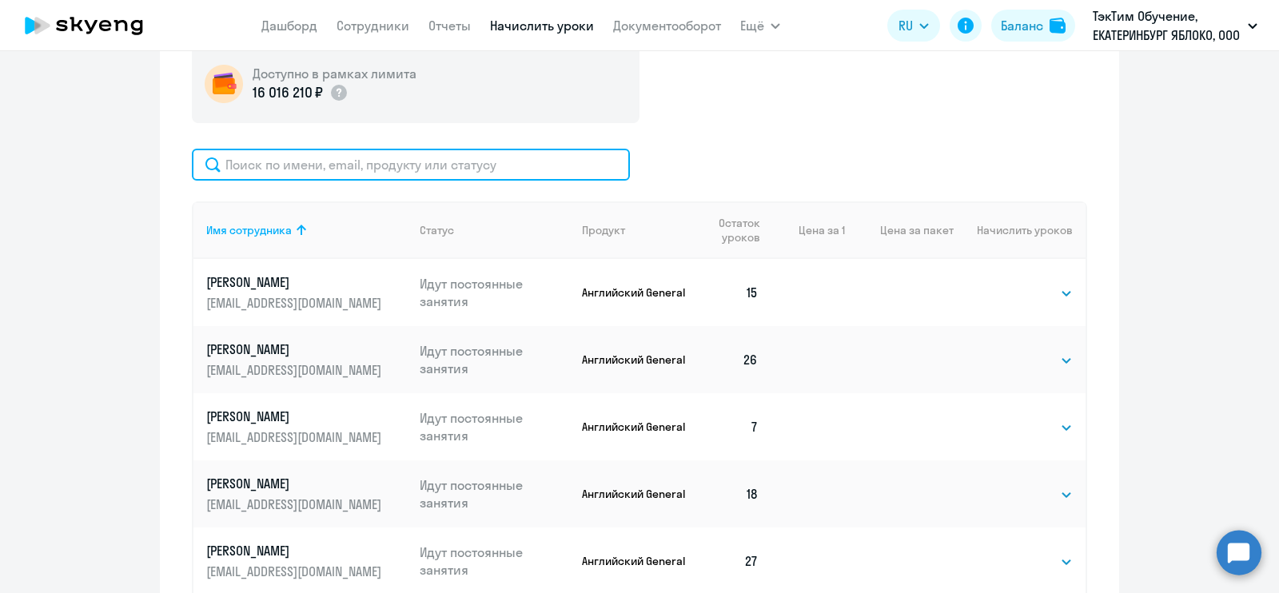
click at [369, 170] on input "text" at bounding box center [411, 165] width 438 height 32
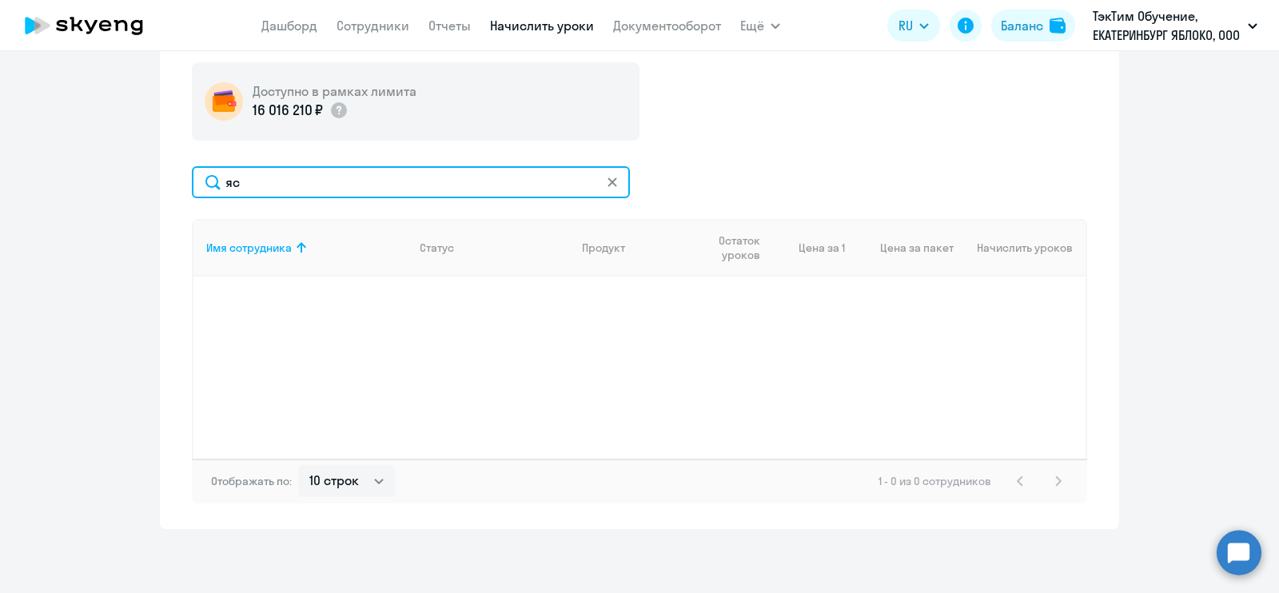
scroll to position [582, 0]
type input "я"
type input "в"
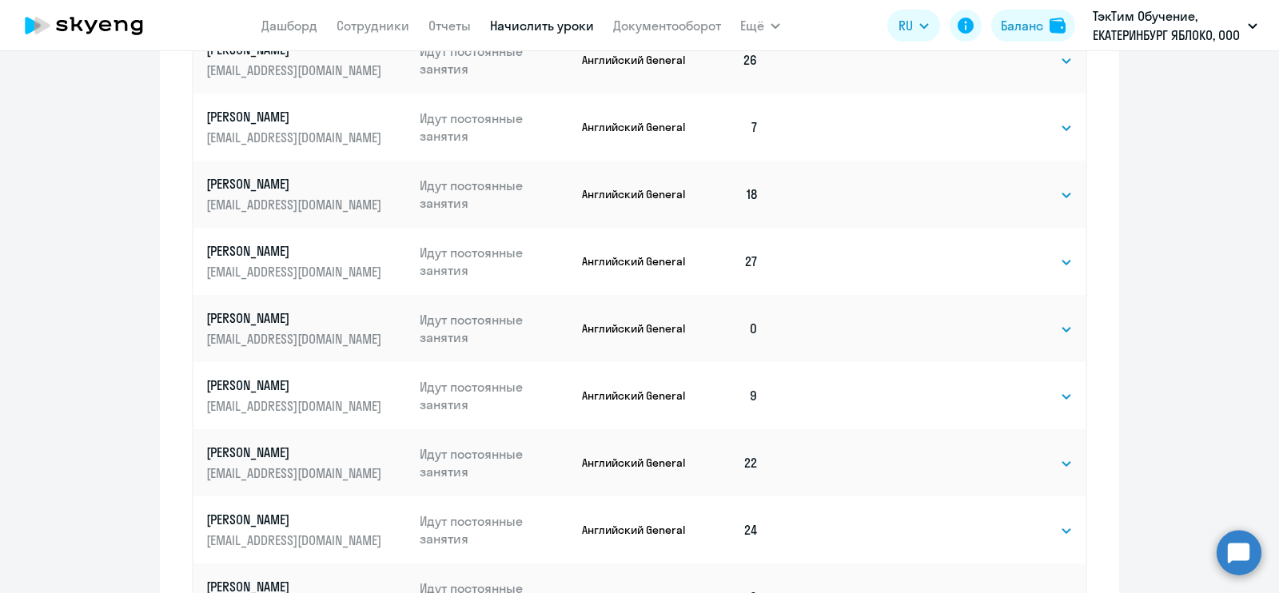
scroll to position [1071, 0]
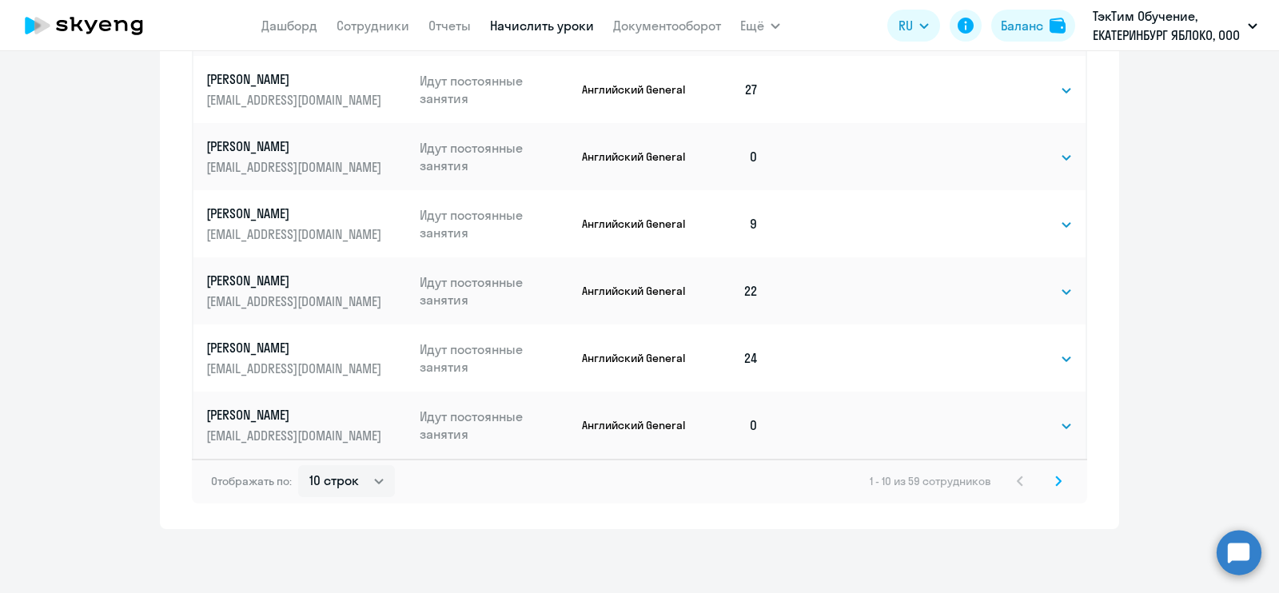
click at [1056, 477] on icon at bounding box center [1058, 480] width 5 height 9
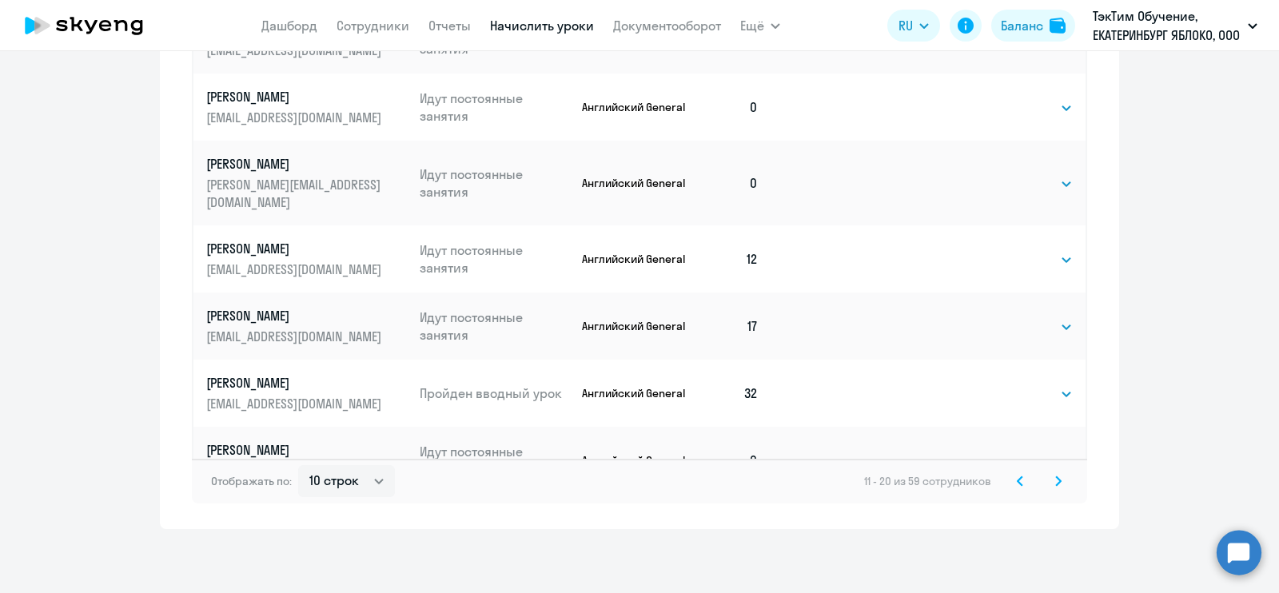
click at [1055, 476] on icon at bounding box center [1058, 481] width 6 height 11
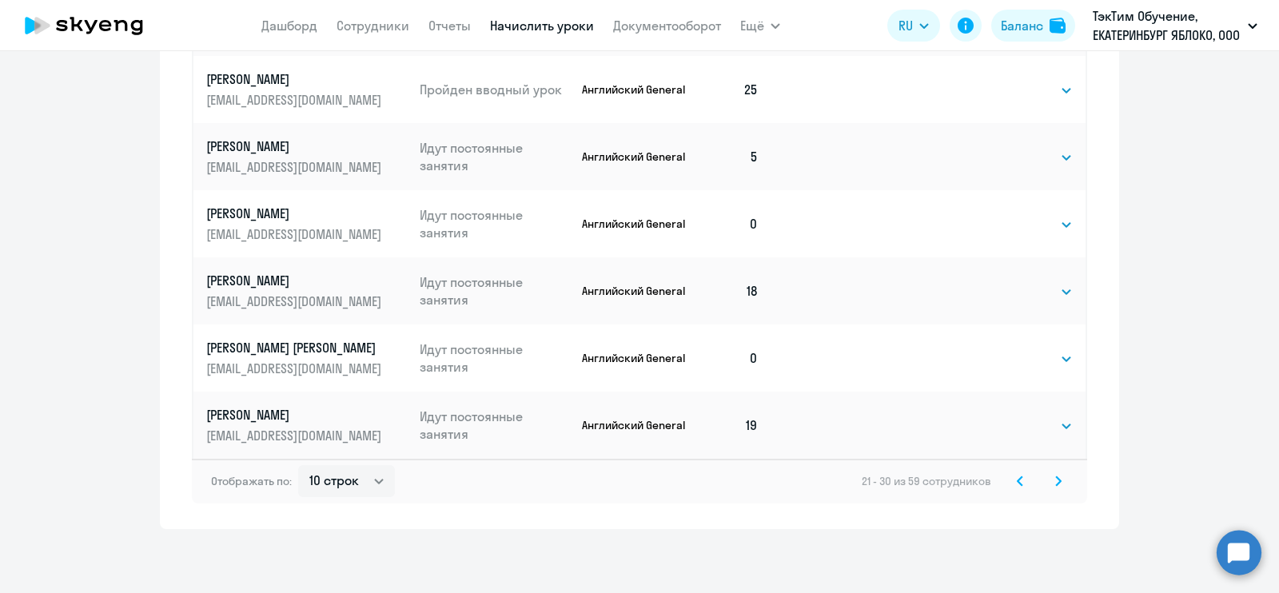
click at [1055, 482] on svg-icon at bounding box center [1058, 481] width 19 height 19
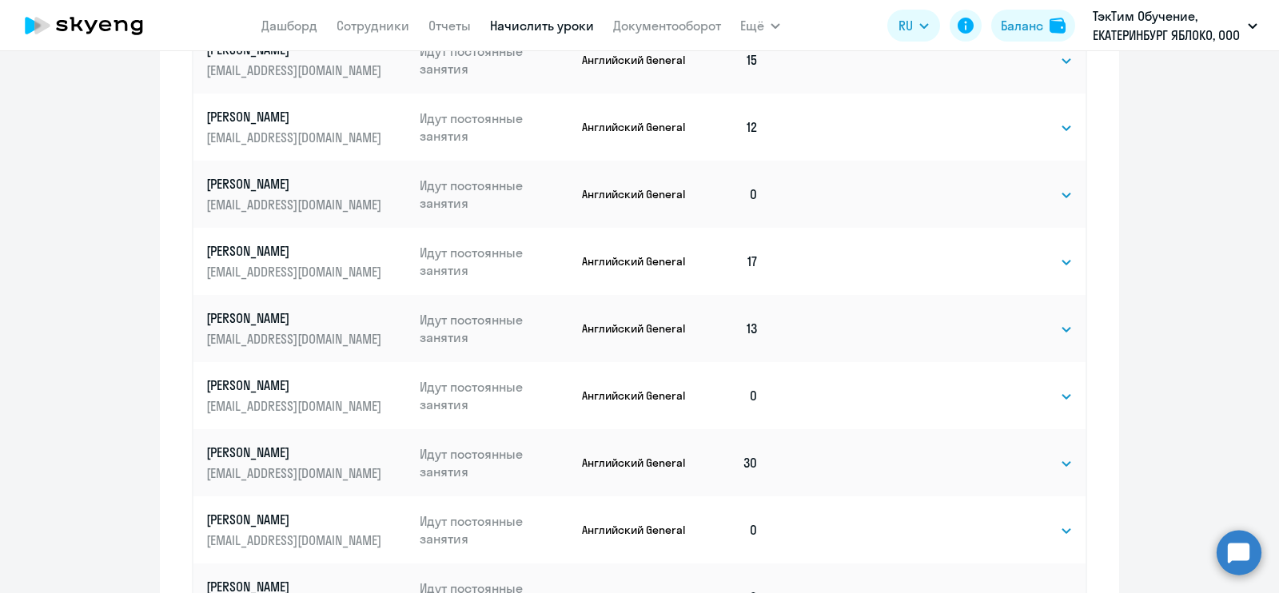
scroll to position [999, 0]
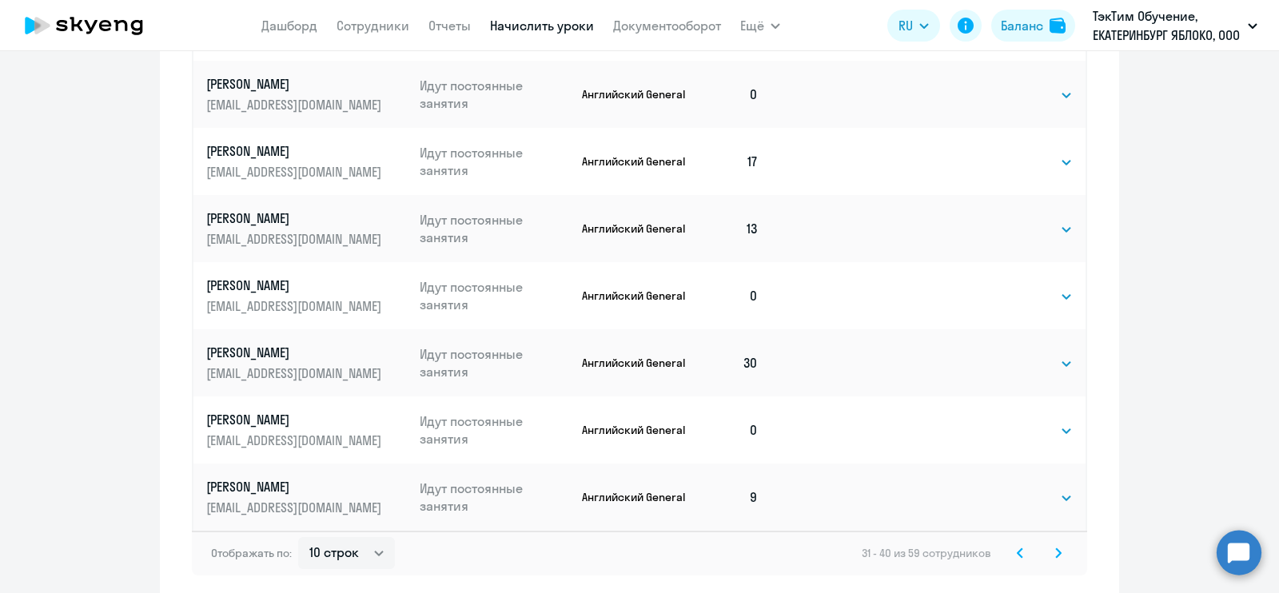
click at [1051, 545] on svg-icon at bounding box center [1058, 553] width 19 height 19
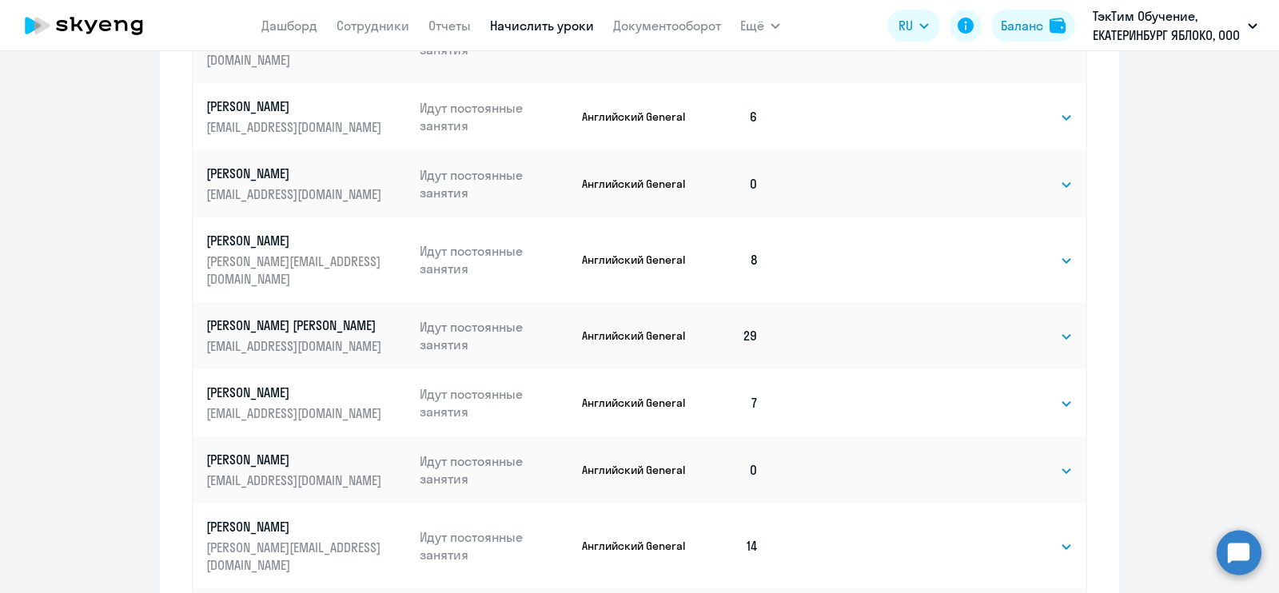
scroll to position [1027, 0]
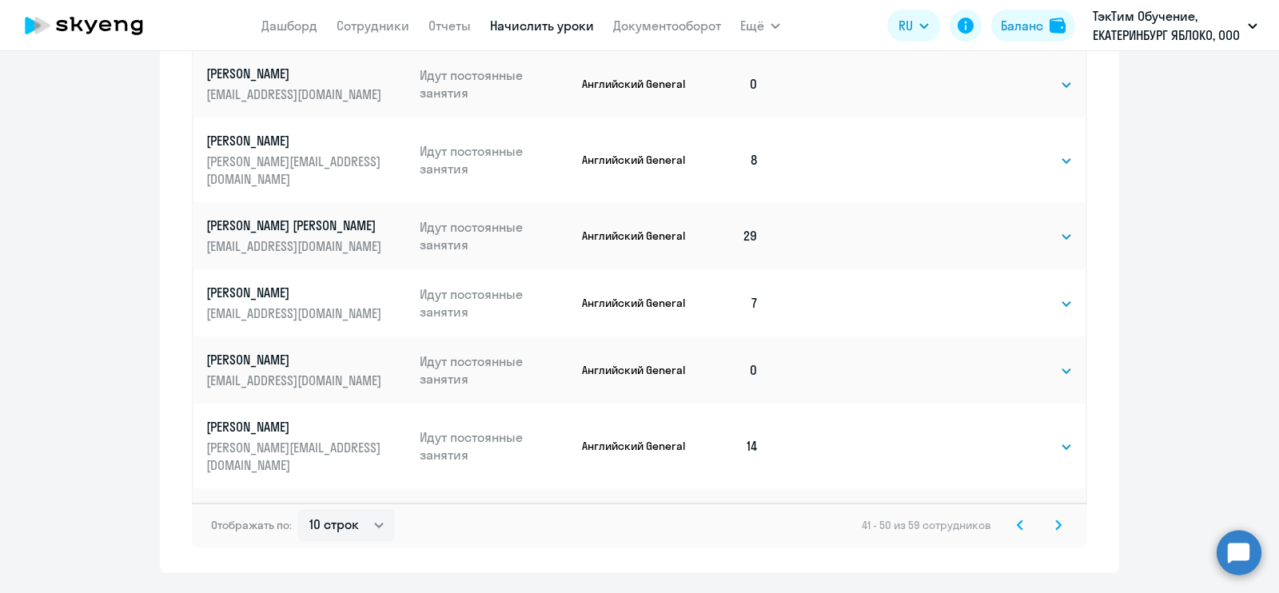
click at [1036, 524] on div "41 - 50 из 59 сотрудников" at bounding box center [965, 525] width 206 height 19
click at [1049, 524] on svg-icon at bounding box center [1058, 525] width 19 height 19
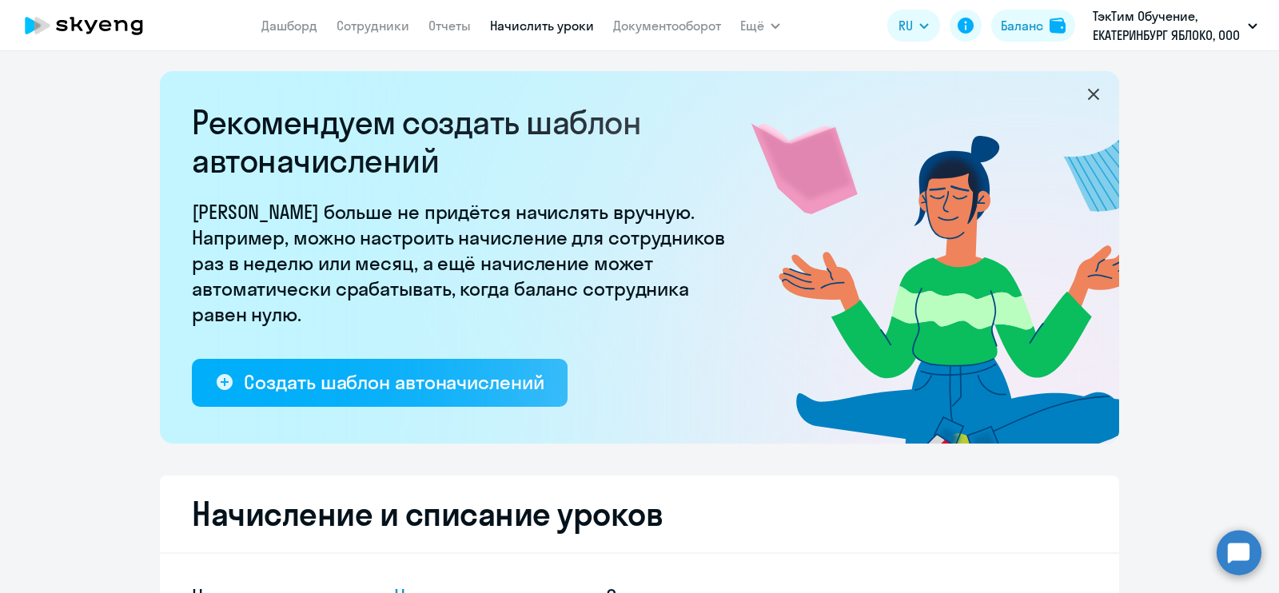
scroll to position [404, 0]
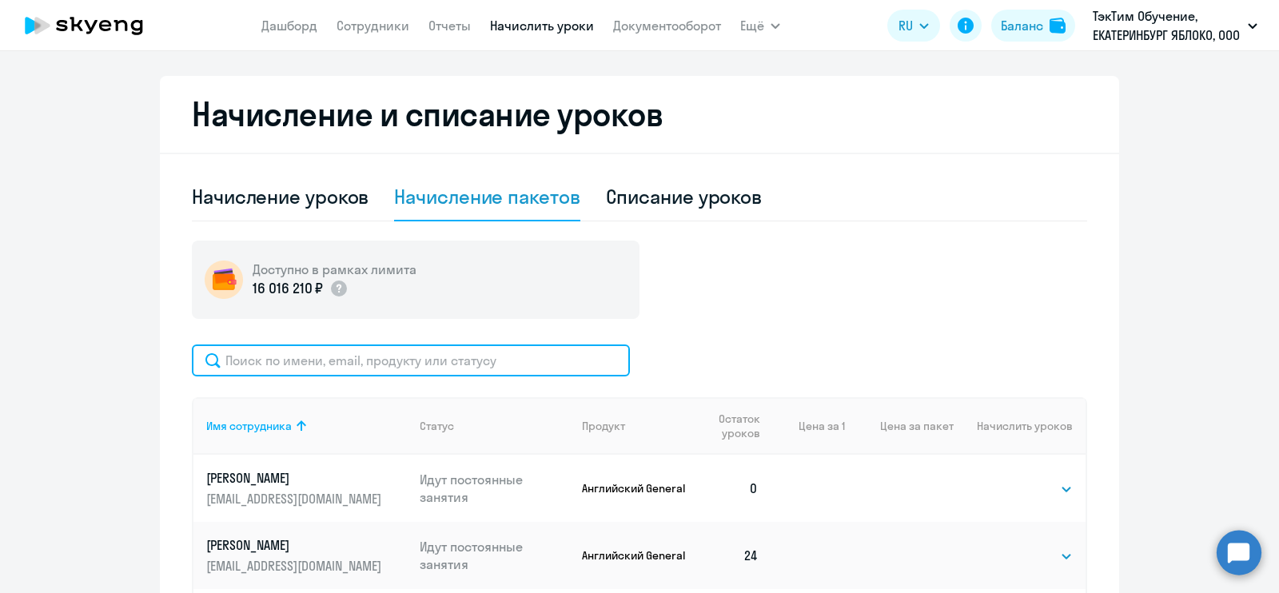
click at [522, 369] on input "text" at bounding box center [411, 361] width 438 height 32
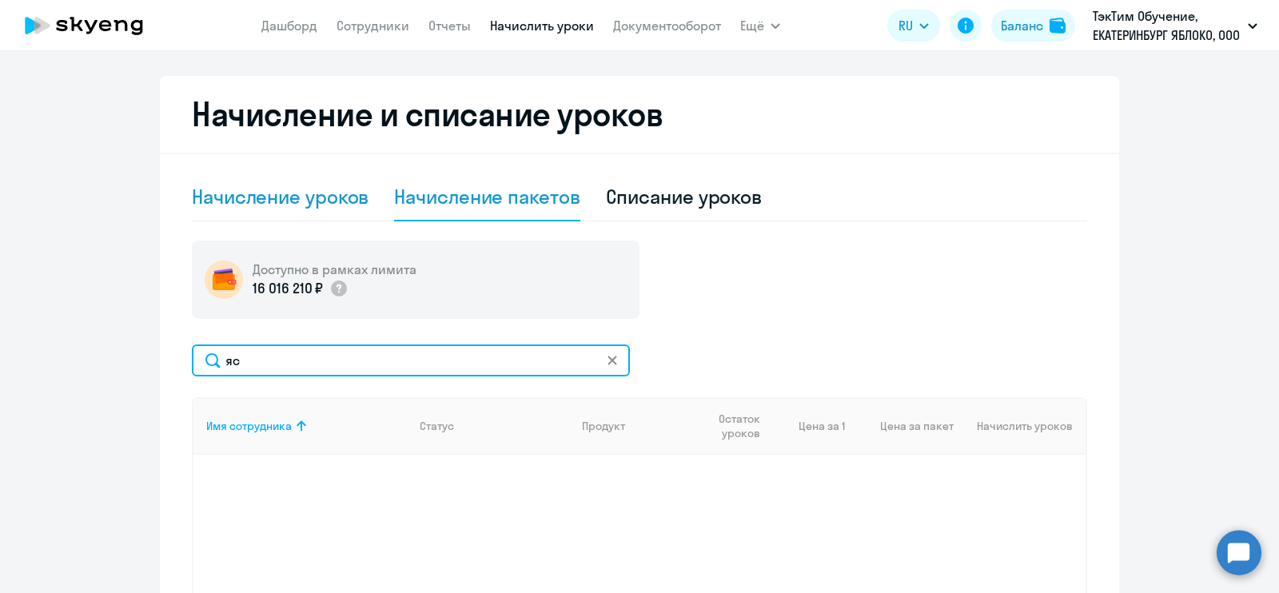
type input "яс"
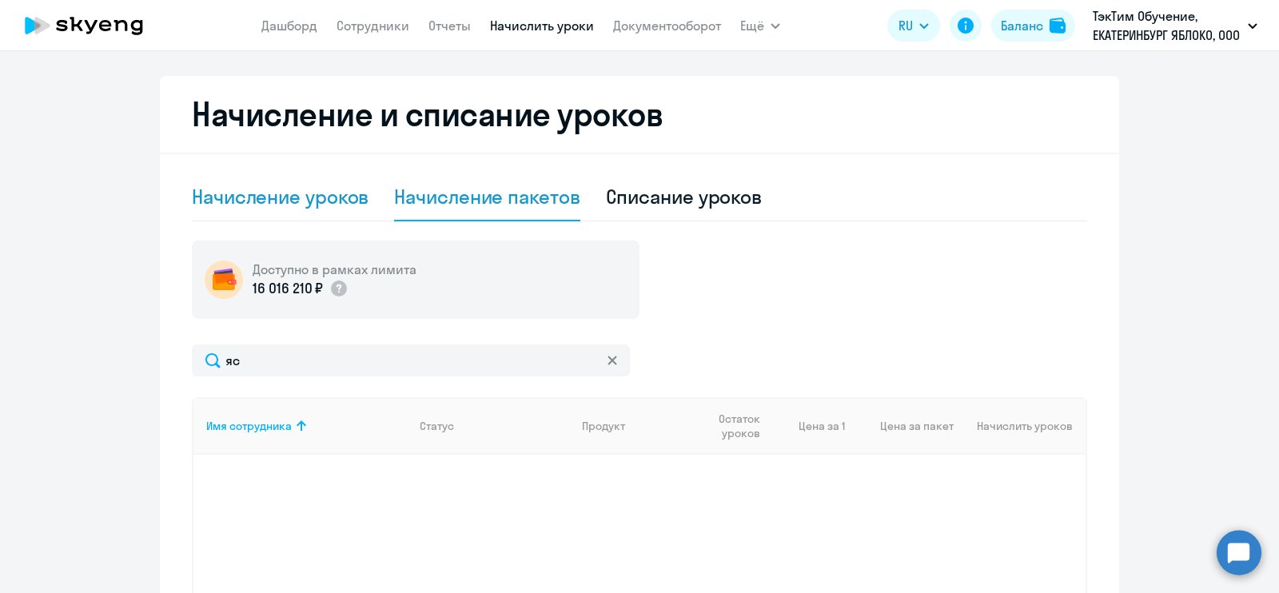
click at [305, 195] on div "Начисление уроков" at bounding box center [280, 197] width 177 height 26
select select "10"
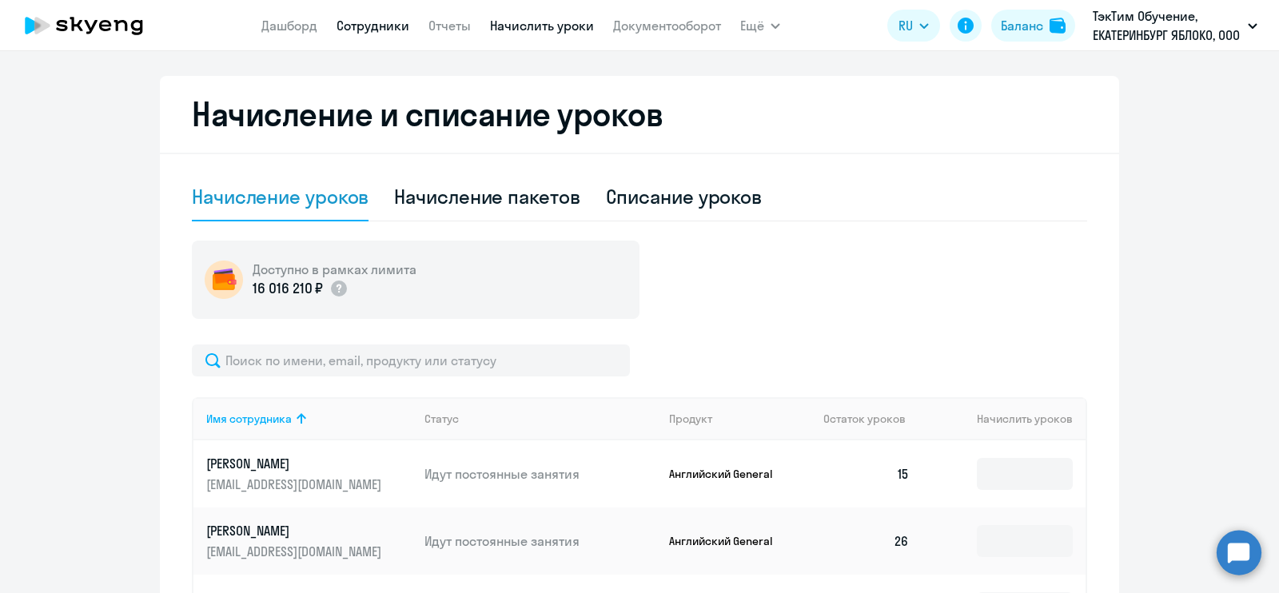
click at [366, 22] on link "Сотрудники" at bounding box center [373, 26] width 73 height 16
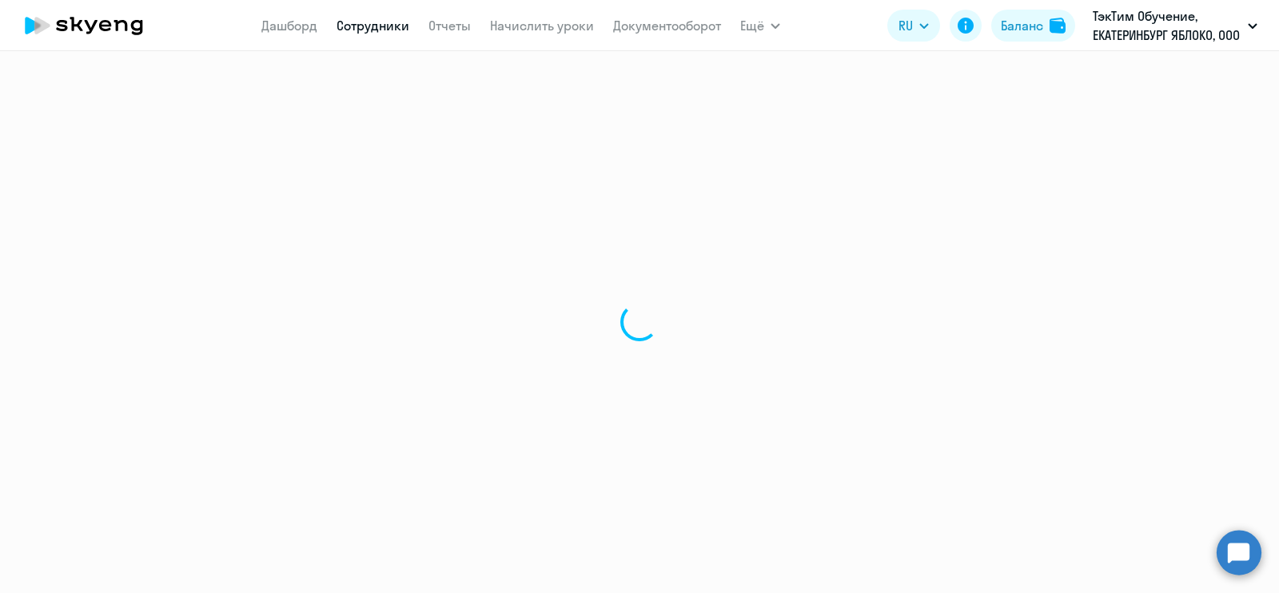
select select "30"
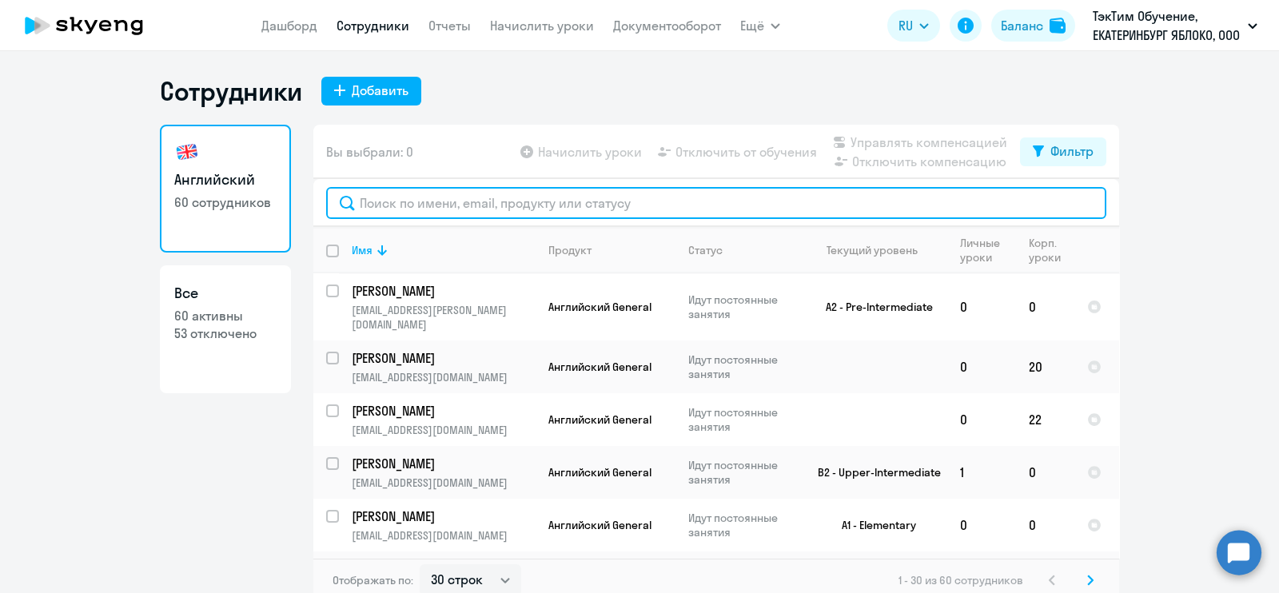
click at [595, 205] on input "text" at bounding box center [716, 203] width 780 height 32
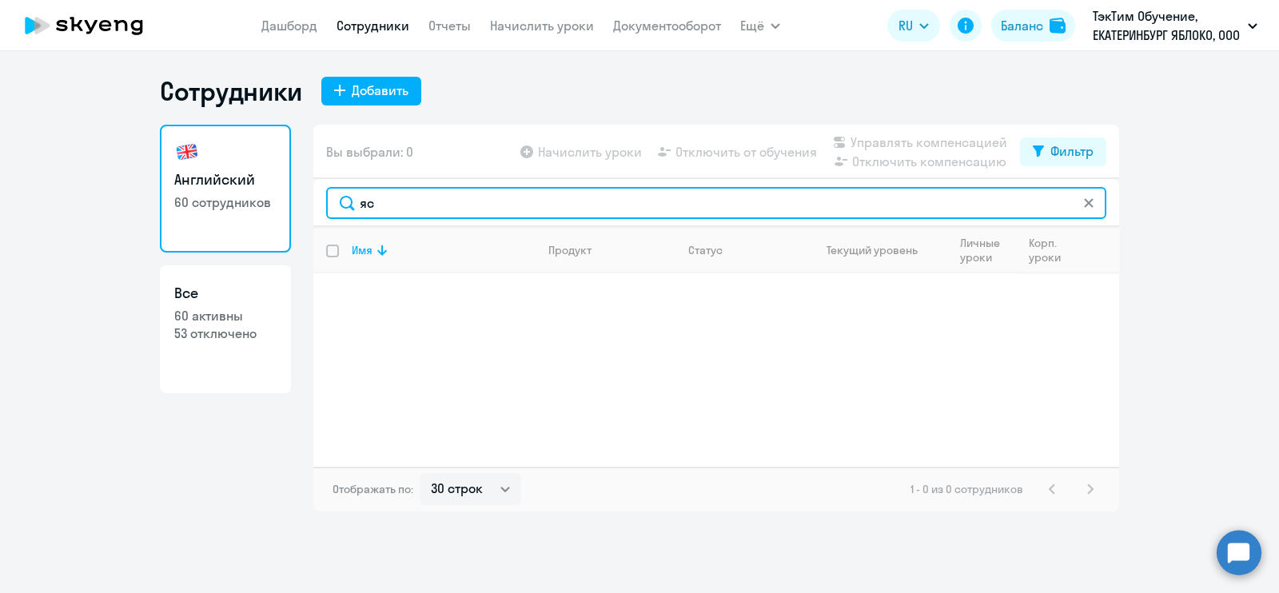
type input "я"
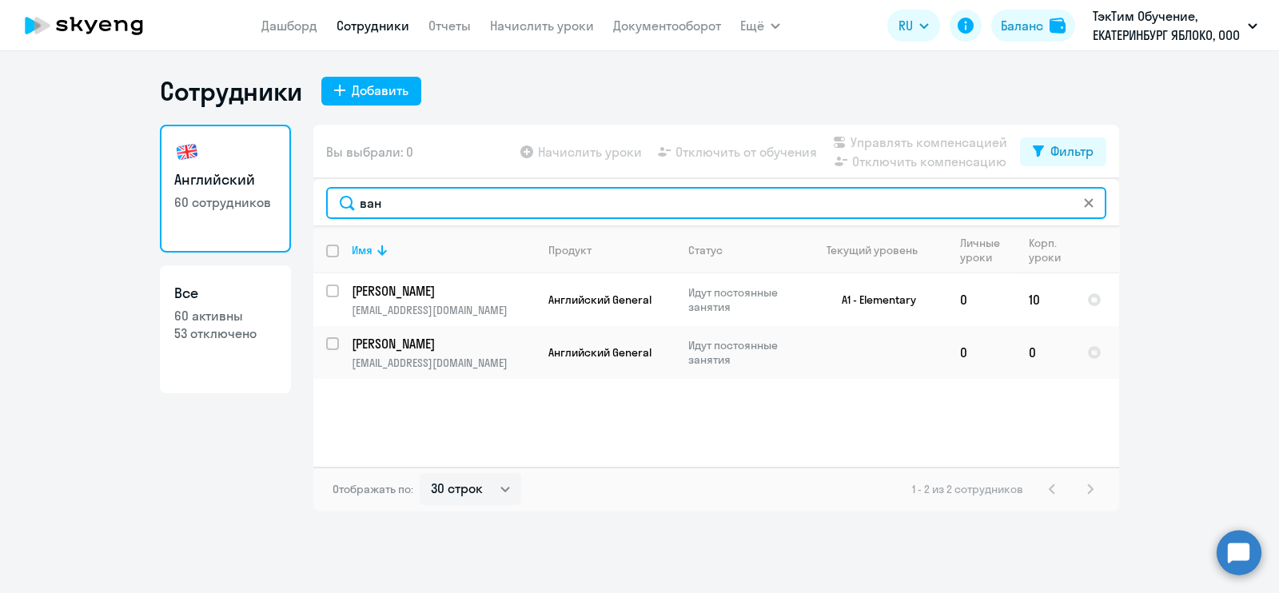
type input "ван"
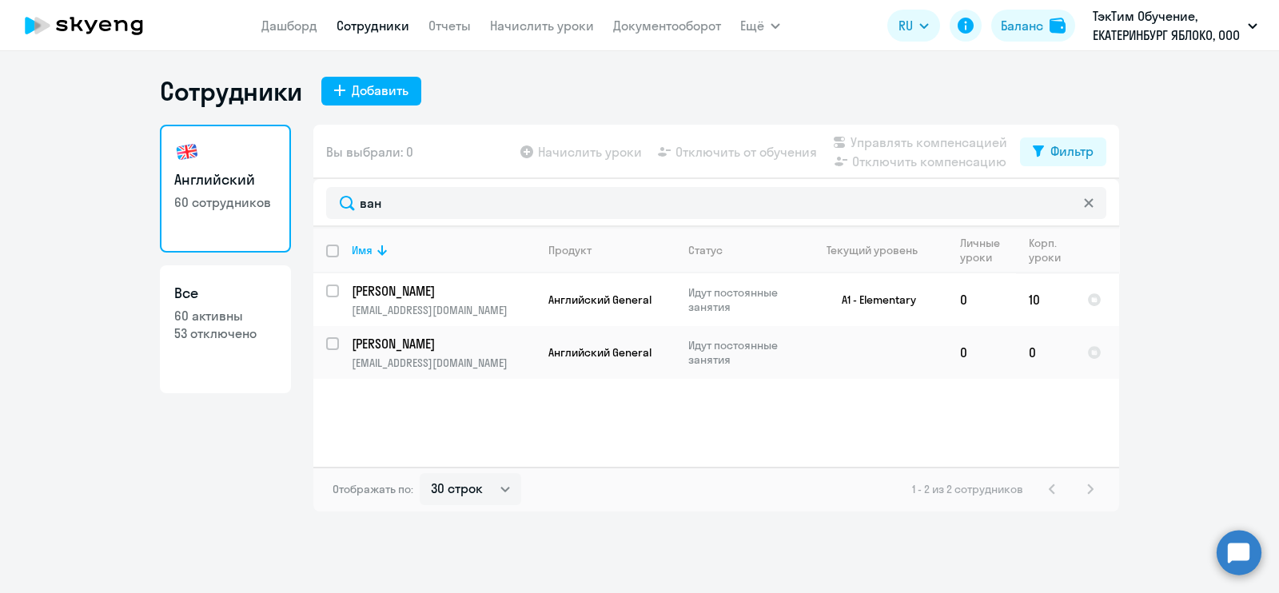
click at [1157, 353] on ng-component "Сотрудники Добавить Английский 60 сотрудников Все 60 активны 53 отключено Вы вы…" at bounding box center [639, 293] width 1279 height 437
click at [396, 24] on link "Сотрудники" at bounding box center [373, 26] width 73 height 16
click at [1090, 204] on icon at bounding box center [1088, 202] width 9 height 9
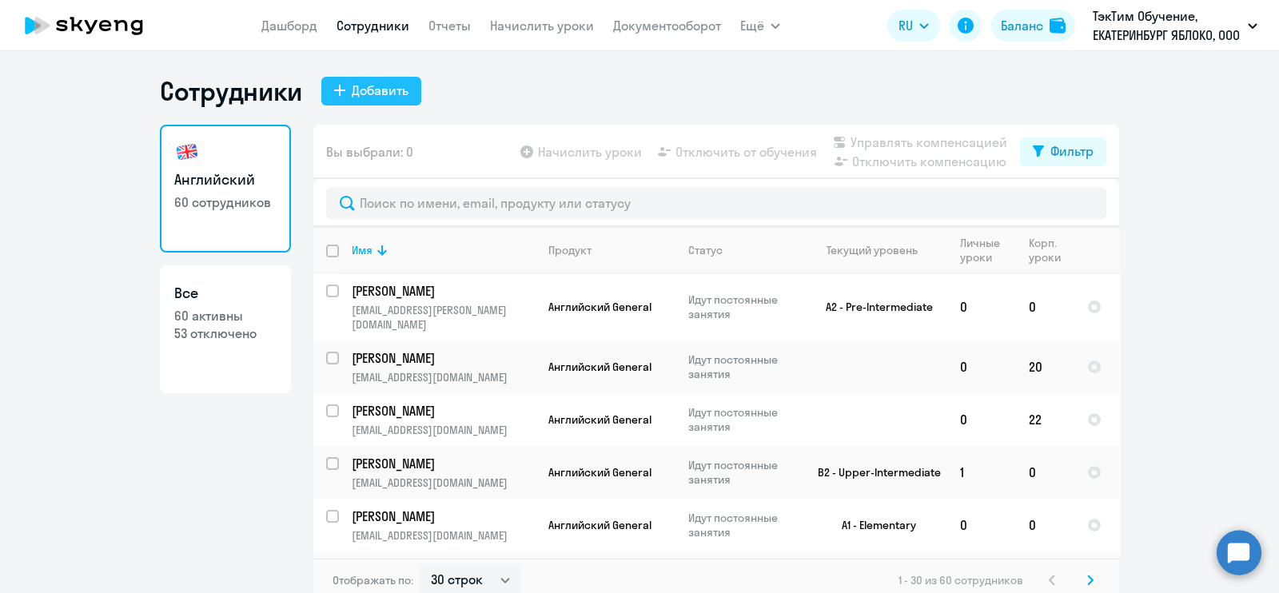
click at [376, 98] on div "Добавить" at bounding box center [380, 90] width 57 height 19
select select "english_adult_not_native_speaker"
select select "5"
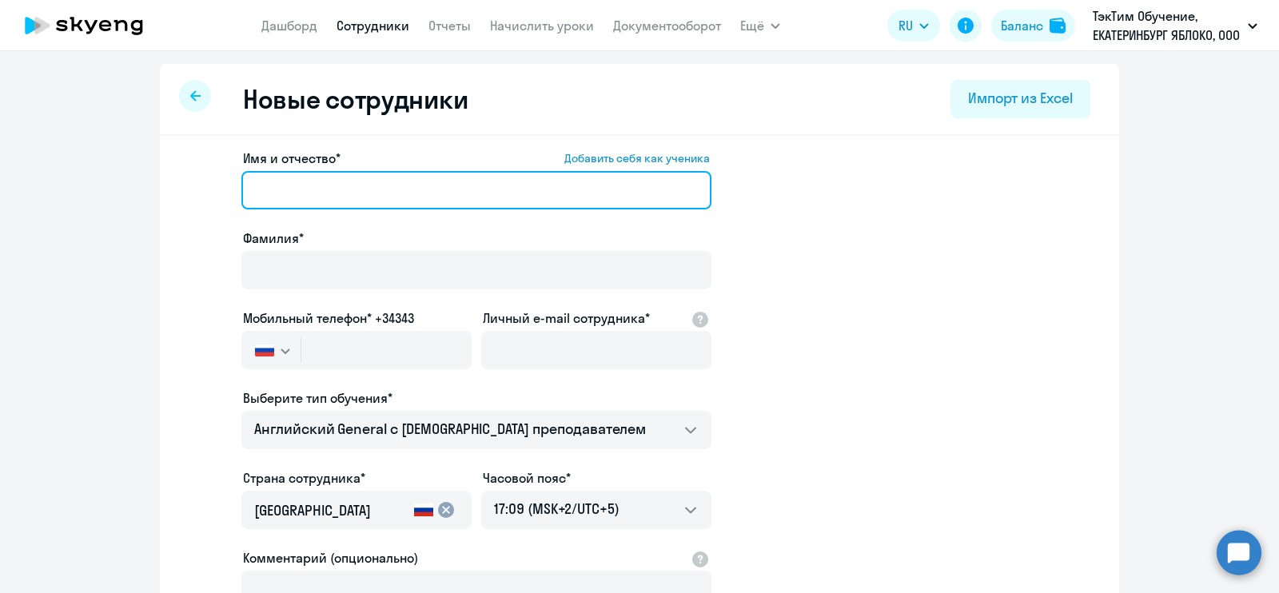
click at [576, 197] on input "Имя и отчество* Добавить себя как ученика" at bounding box center [476, 190] width 470 height 38
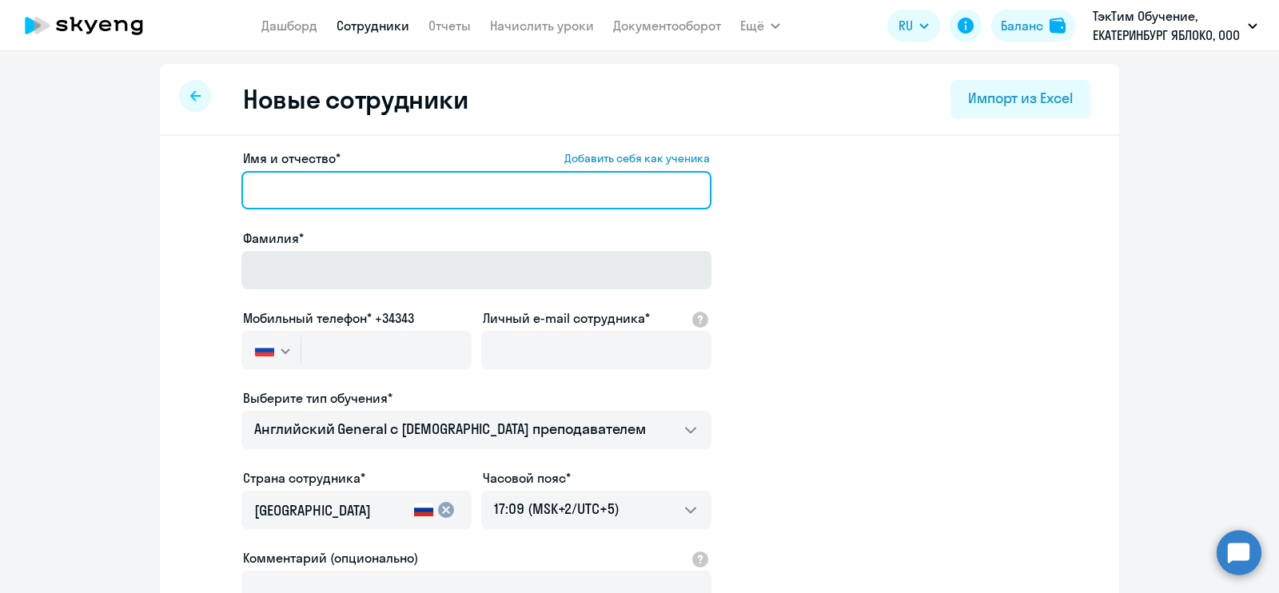
type input "[PERSON_NAME]"
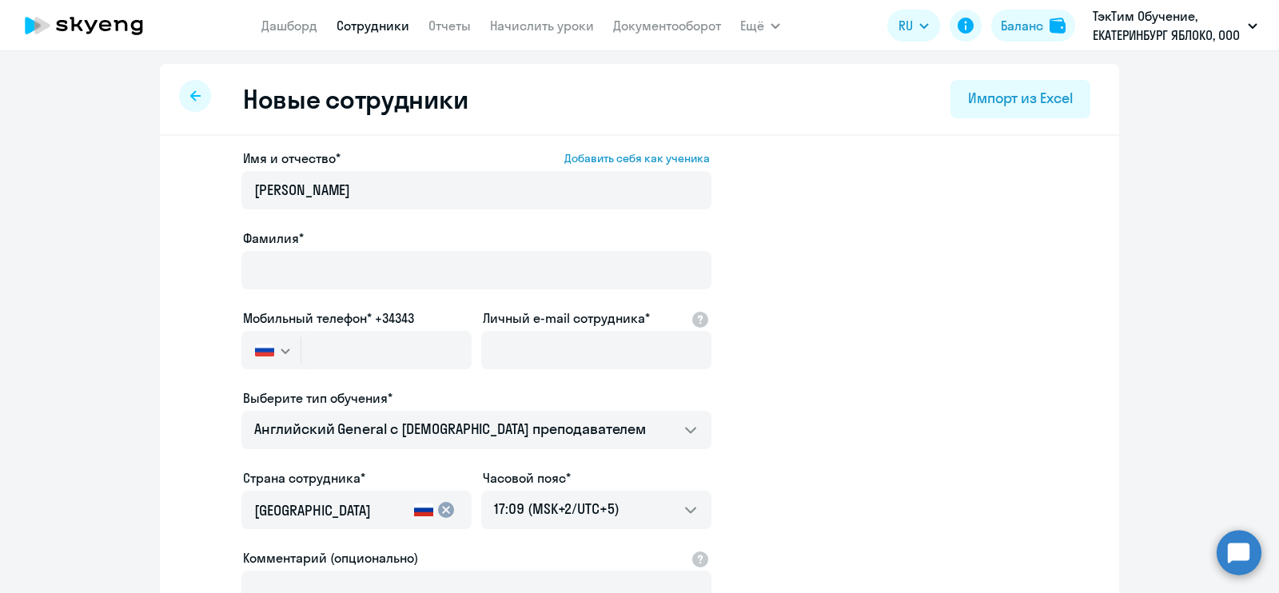
click at [945, 319] on app-new-student-form "Имя и отчество* Добавить себя как ученика [PERSON_NAME]* Мобильный телефон* +34…" at bounding box center [639, 434] width 908 height 570
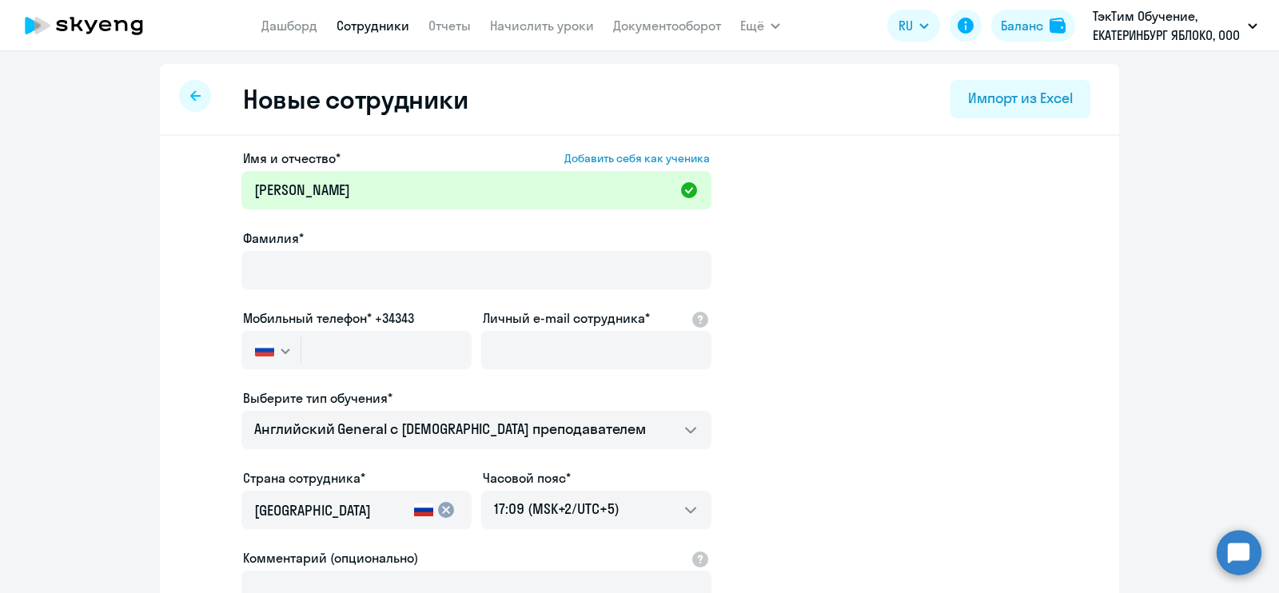
click at [193, 97] on div at bounding box center [195, 96] width 32 height 32
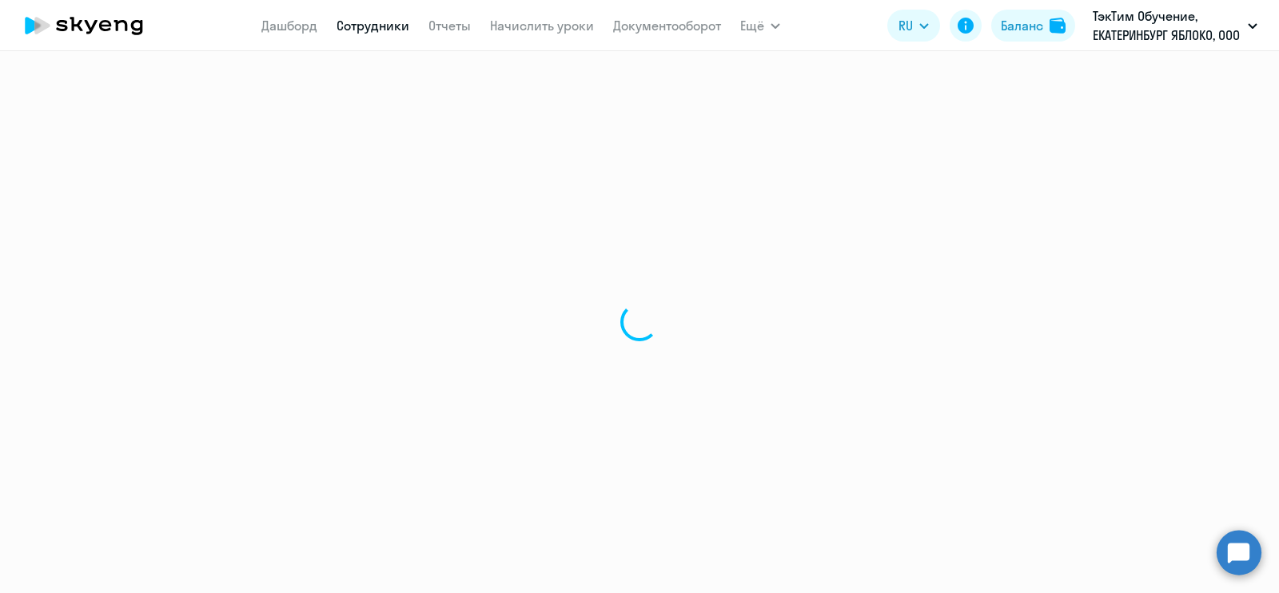
select select "30"
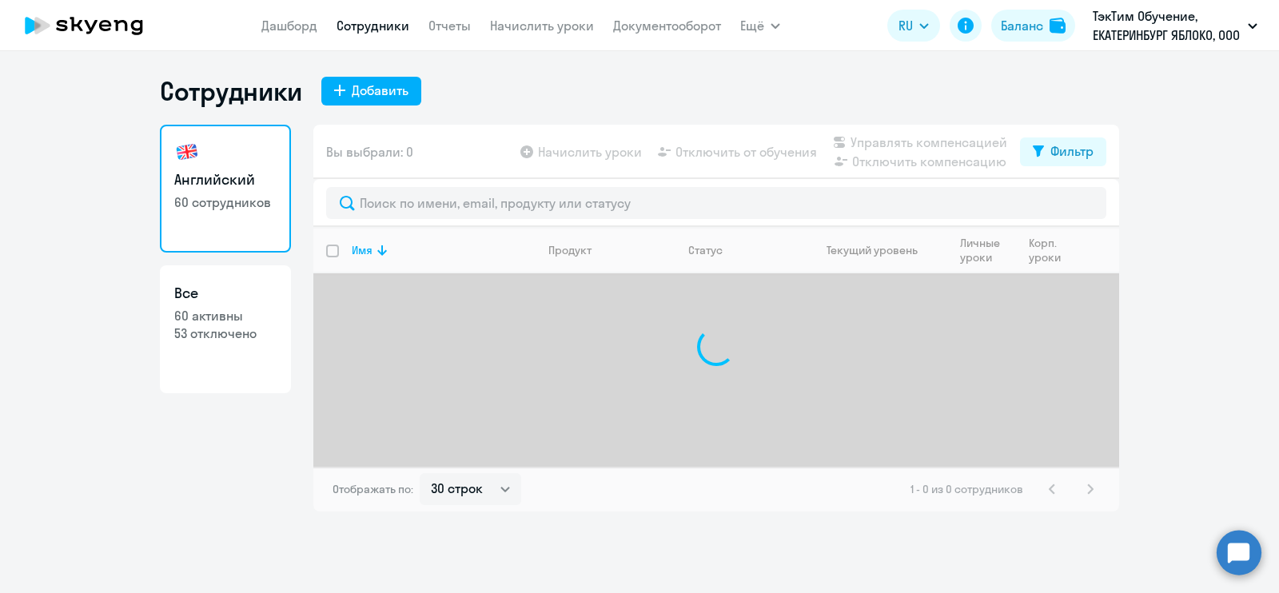
select select "30"
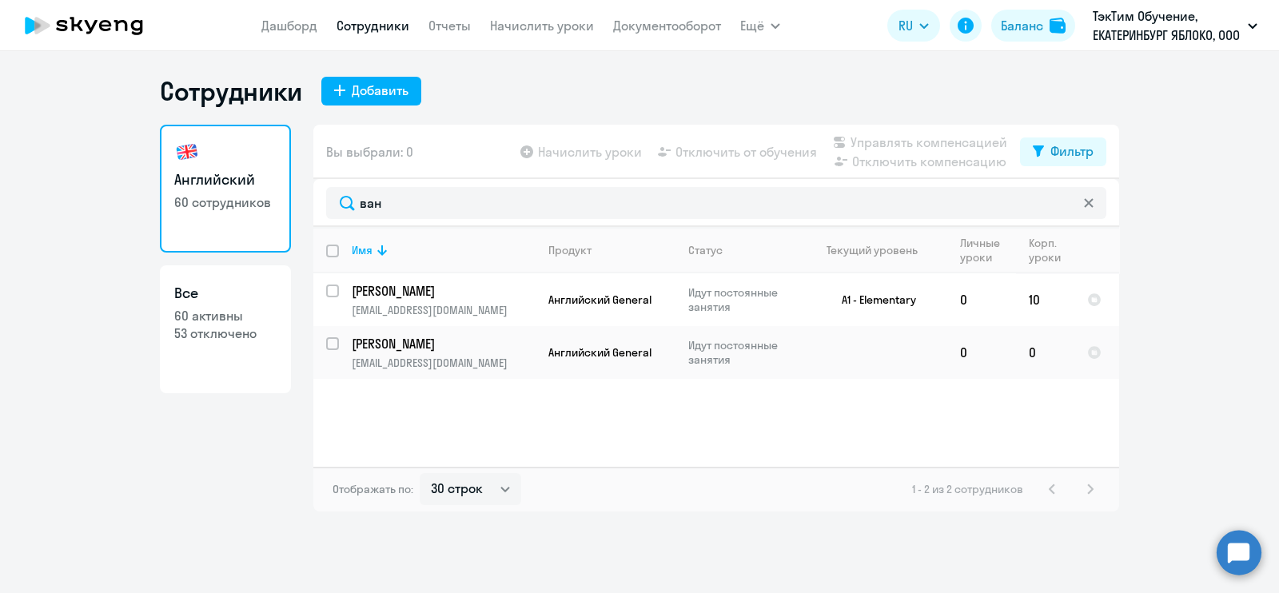
type input "ван"
click at [219, 339] on p "53 отключено" at bounding box center [225, 334] width 102 height 18
select select "30"
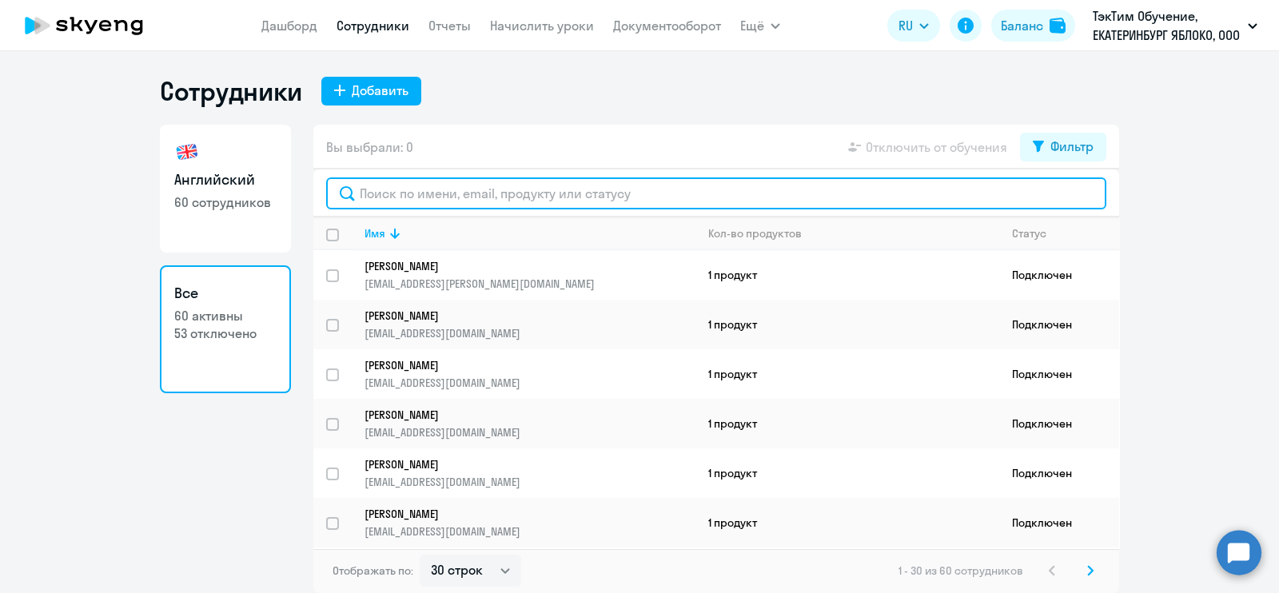
click at [617, 201] on input "text" at bounding box center [716, 193] width 780 height 32
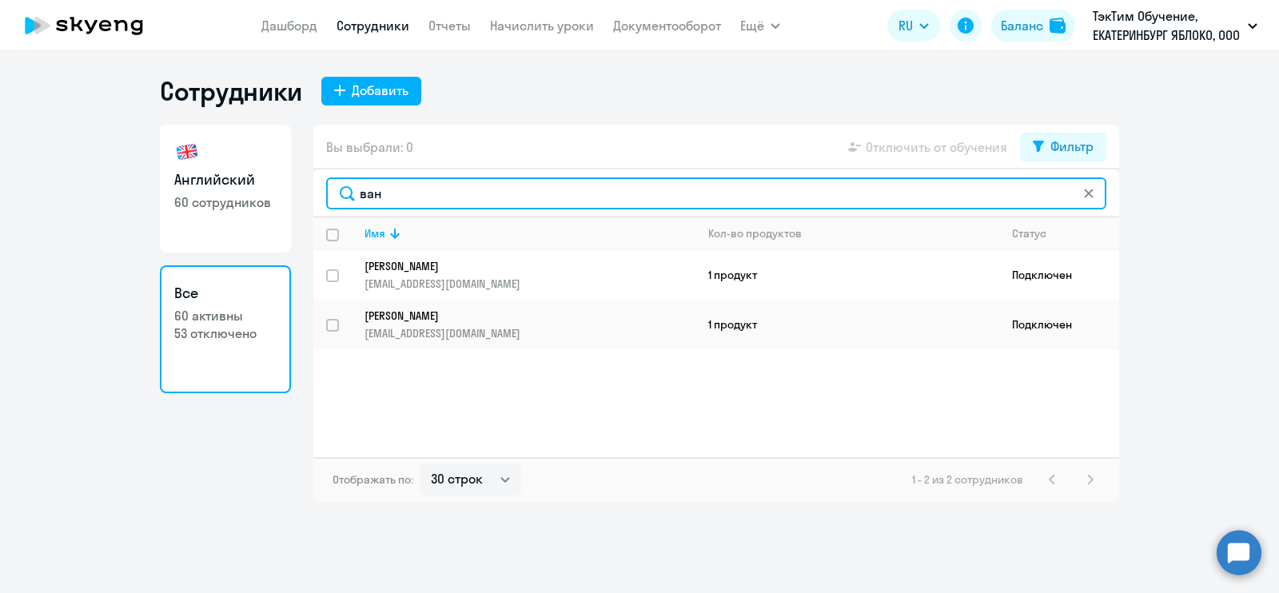
type input "ван"
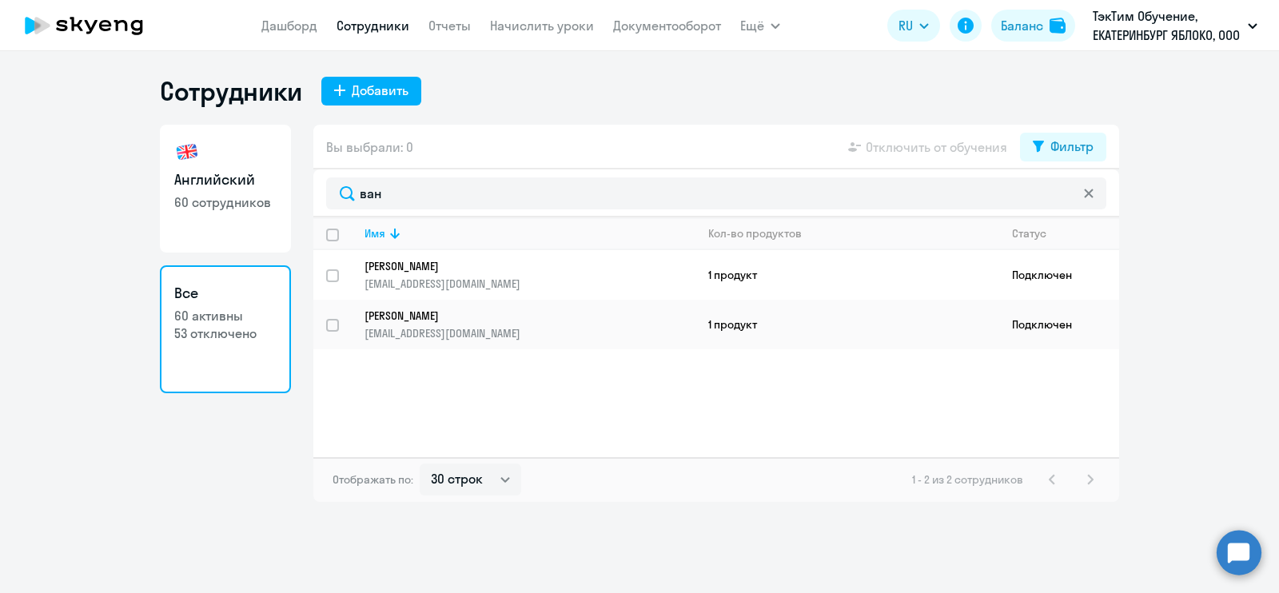
click at [269, 170] on h3 "Английский" at bounding box center [225, 179] width 102 height 21
select select "30"
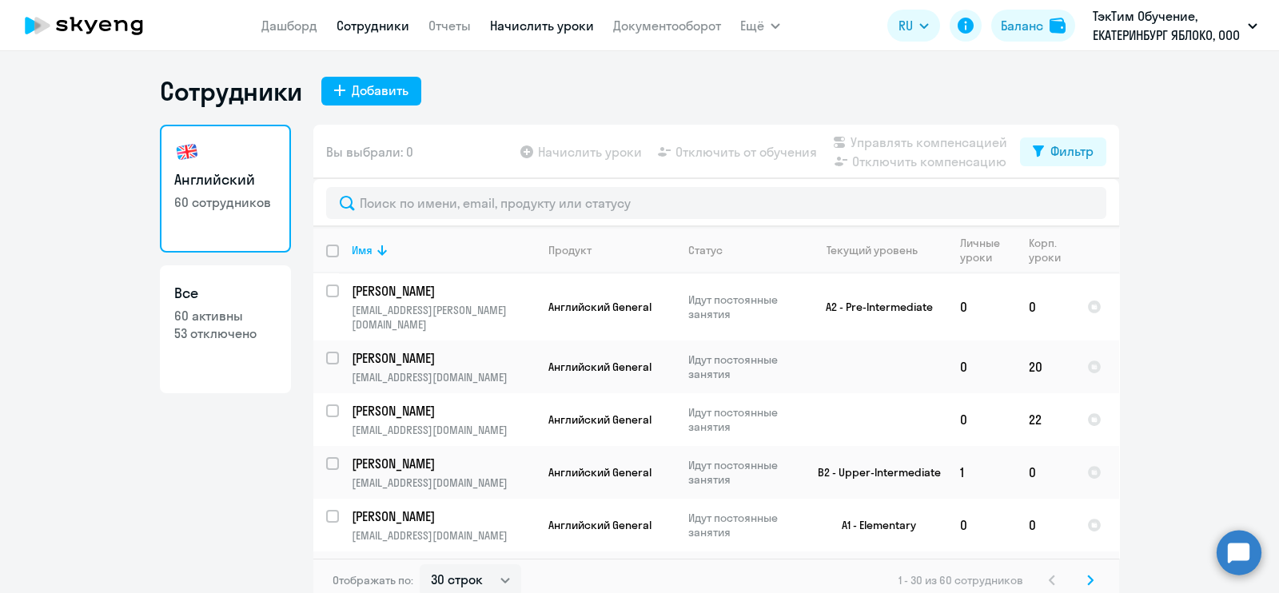
click at [497, 26] on link "Начислить уроки" at bounding box center [542, 26] width 104 height 16
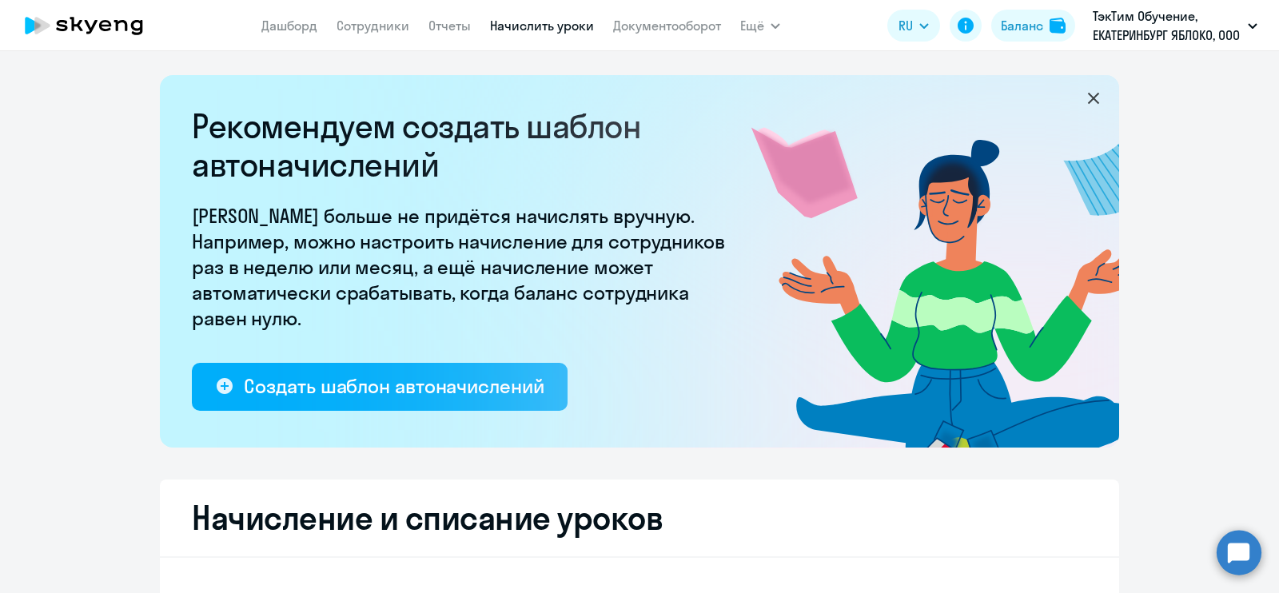
select select "10"
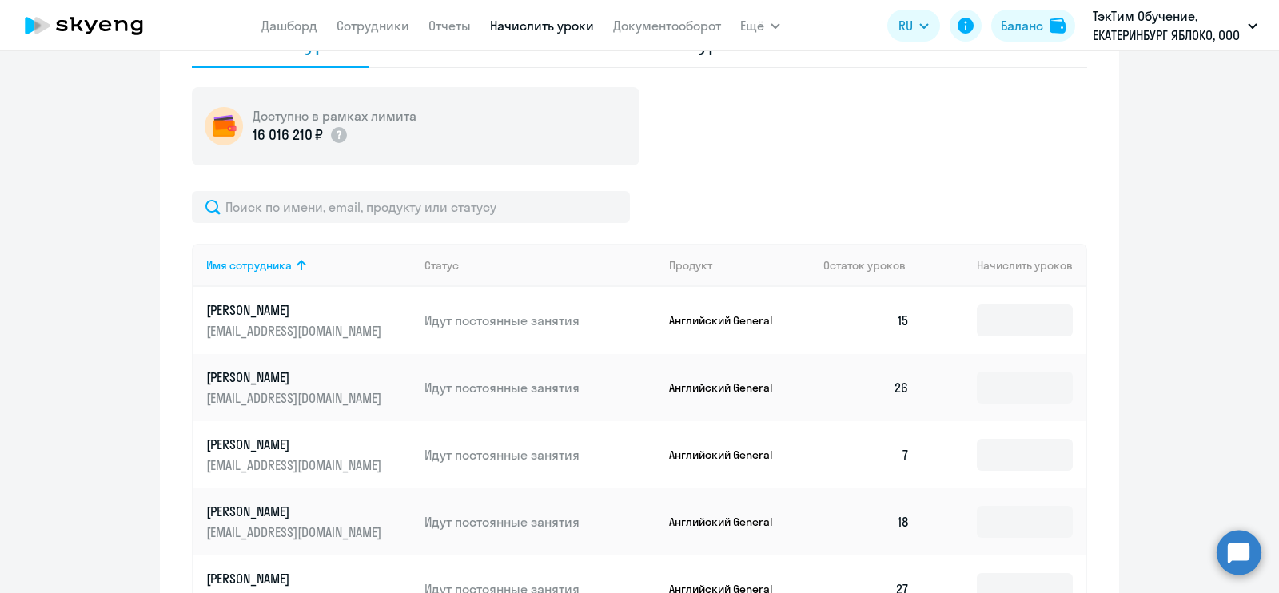
scroll to position [457, 0]
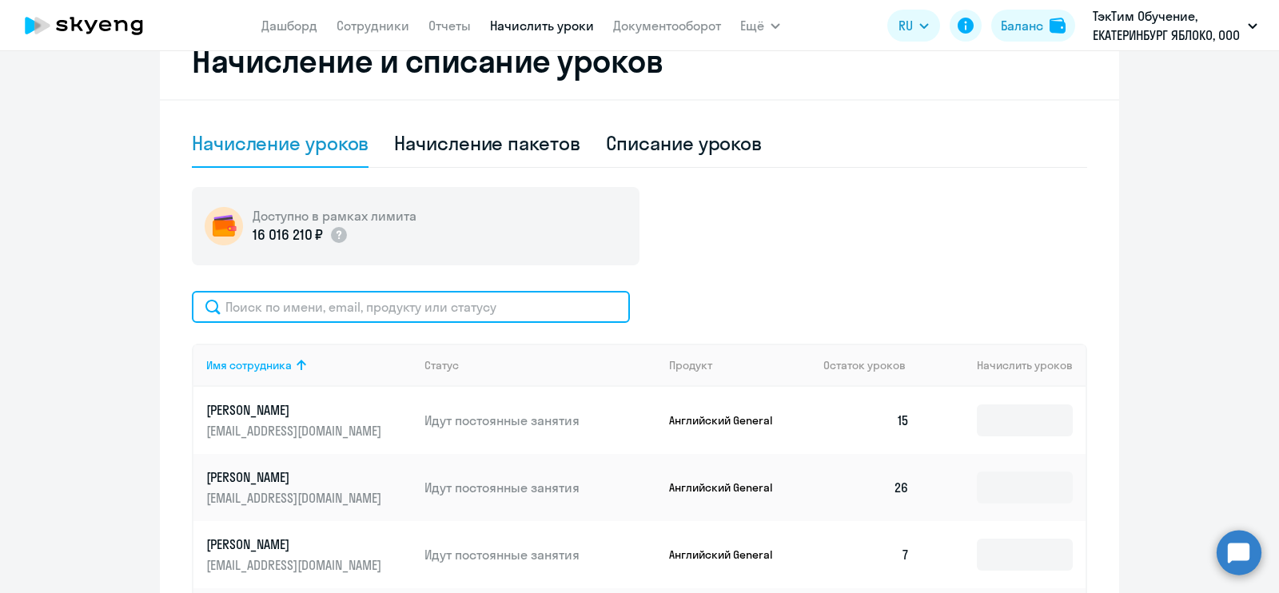
click at [478, 304] on input "text" at bounding box center [411, 307] width 438 height 32
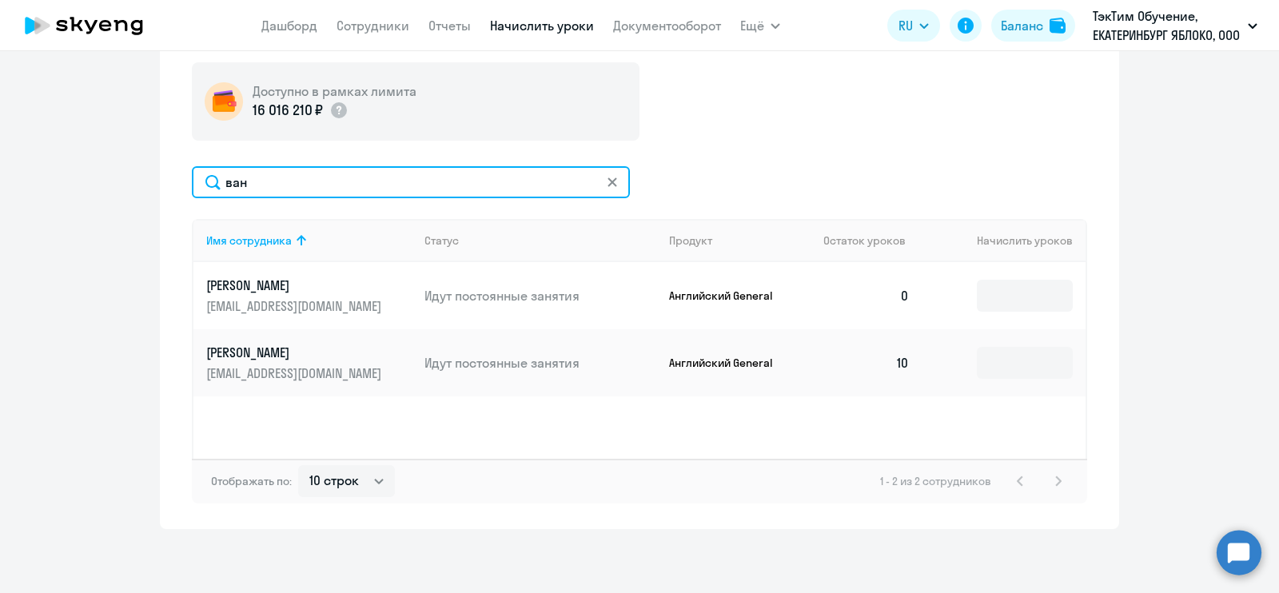
scroll to position [282, 0]
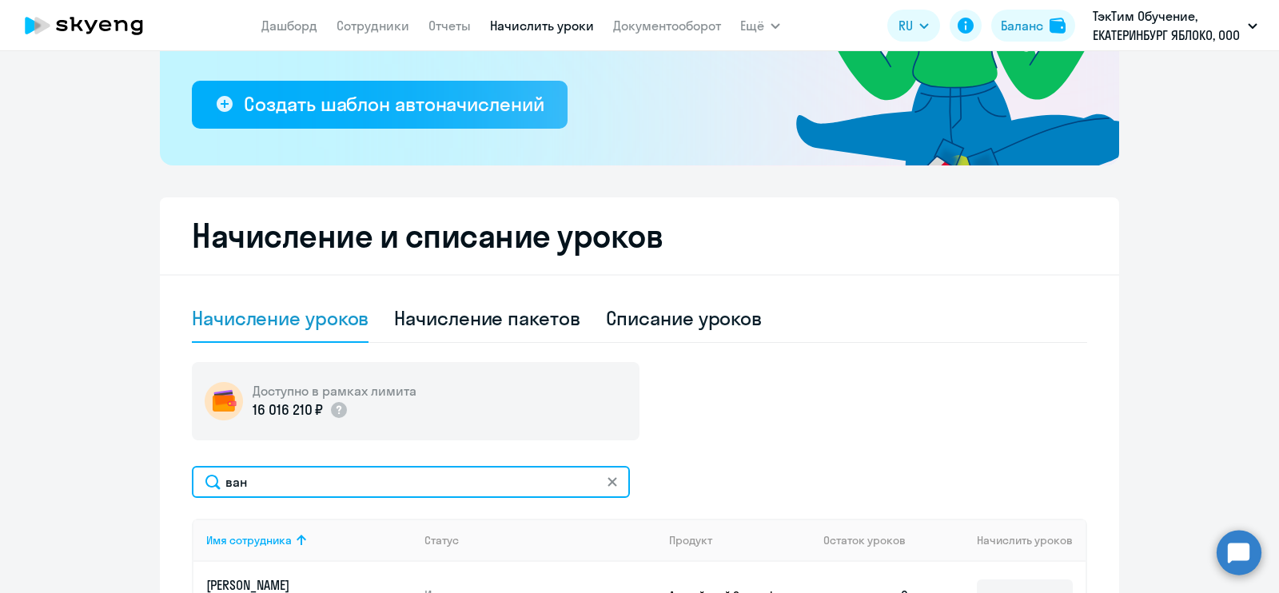
click at [612, 482] on input "ван" at bounding box center [411, 482] width 438 height 32
type input "ван"
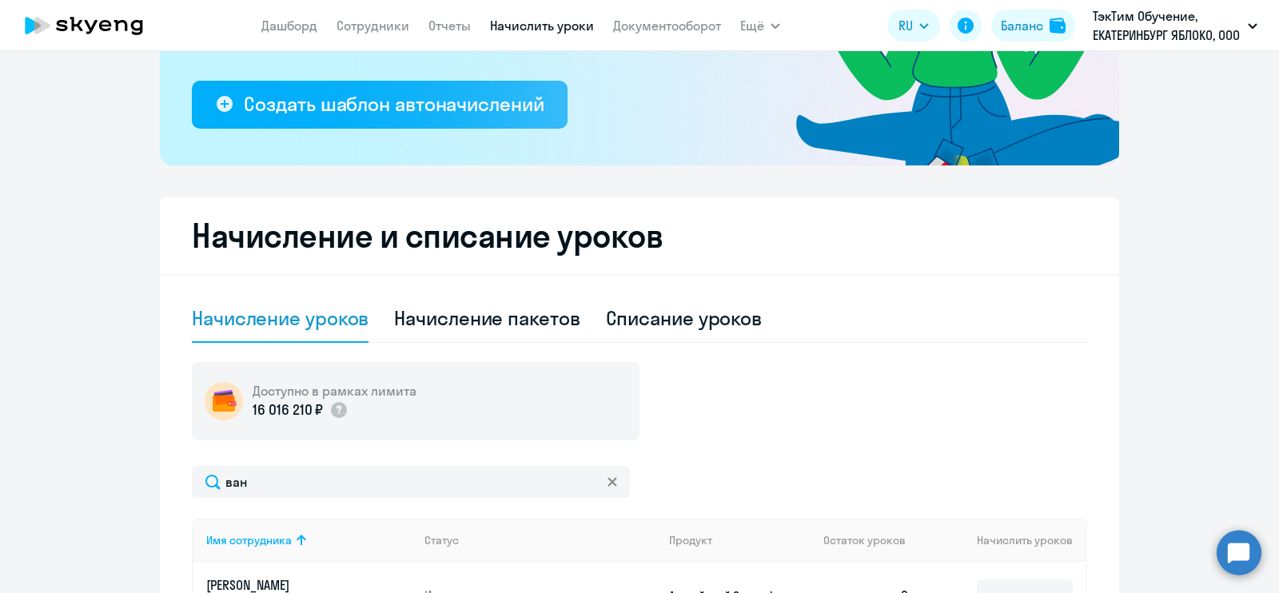
click at [608, 482] on icon at bounding box center [613, 482] width 10 height 10
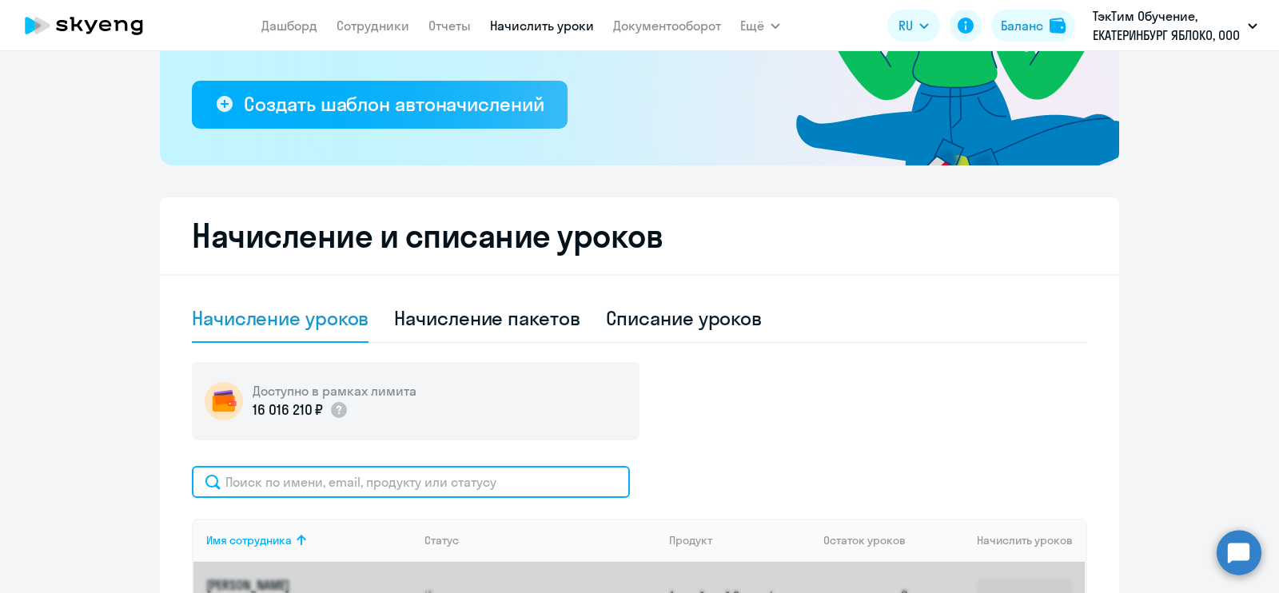
click at [608, 482] on input "text" at bounding box center [411, 482] width 438 height 32
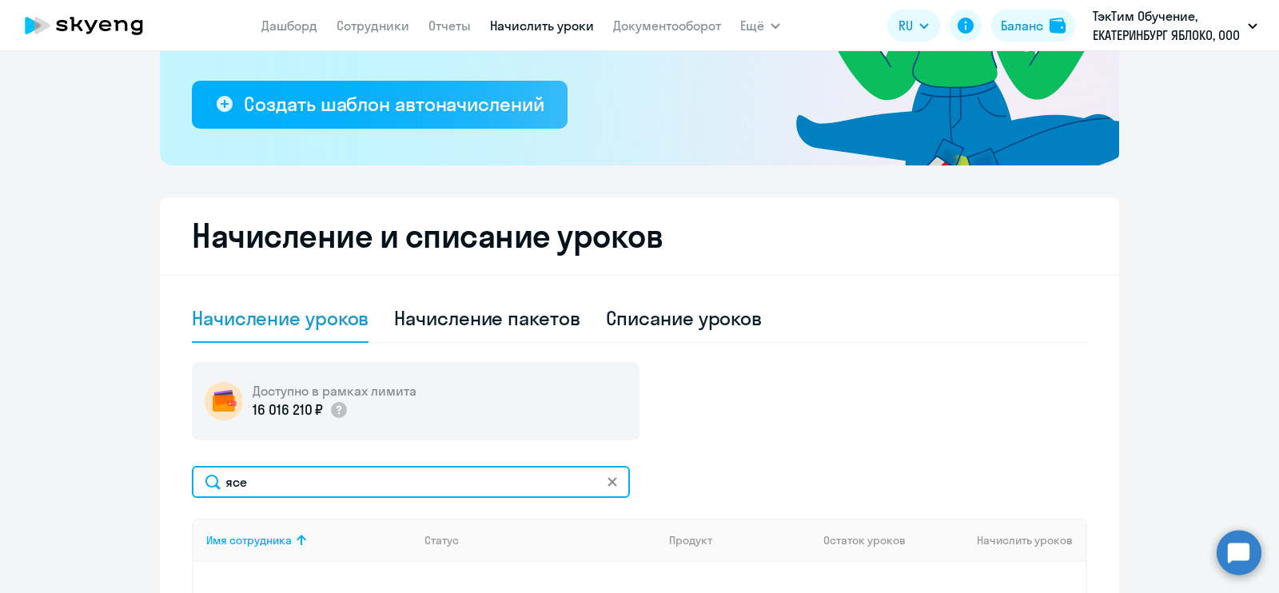
scroll to position [482, 0]
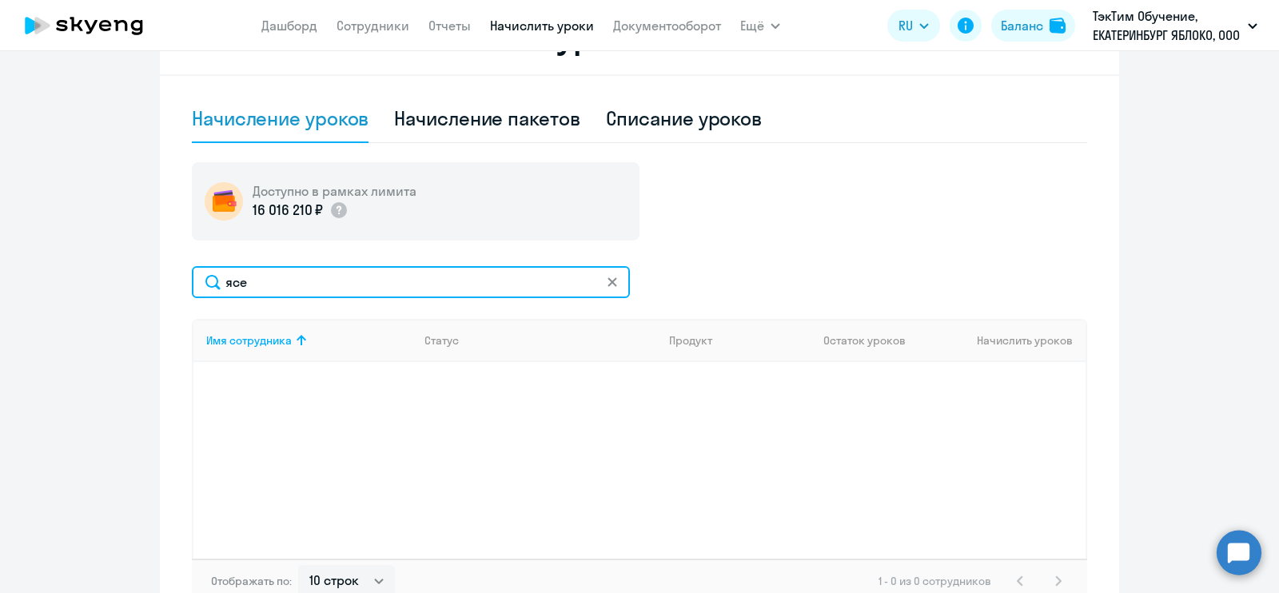
type input "ясе"
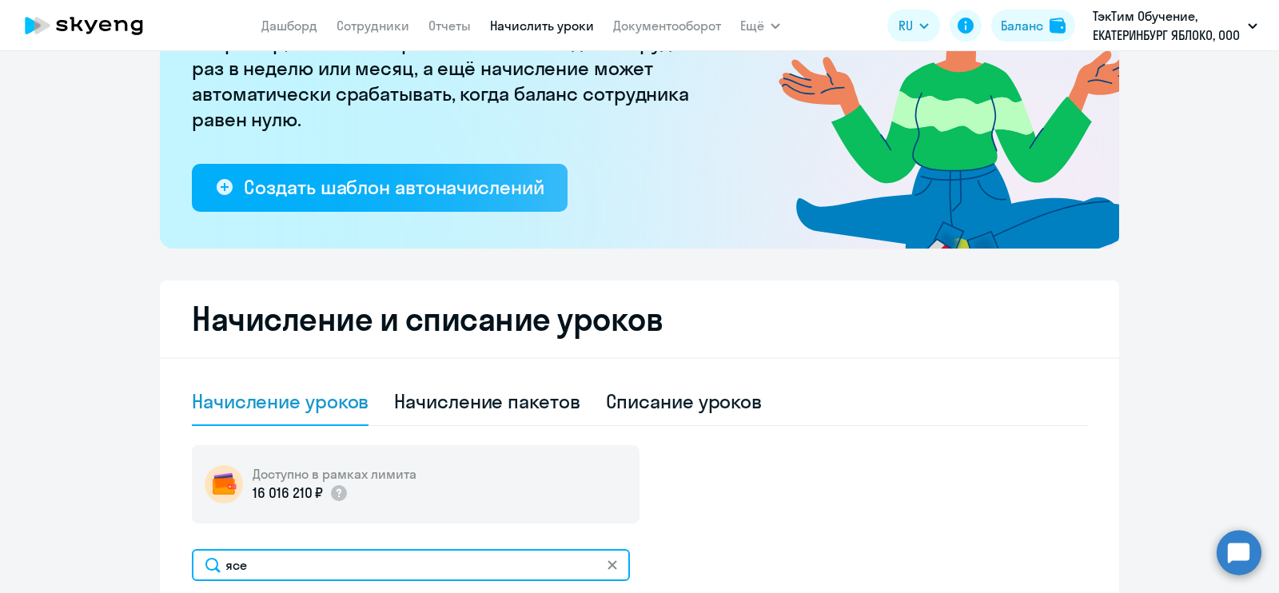
scroll to position [399, 0]
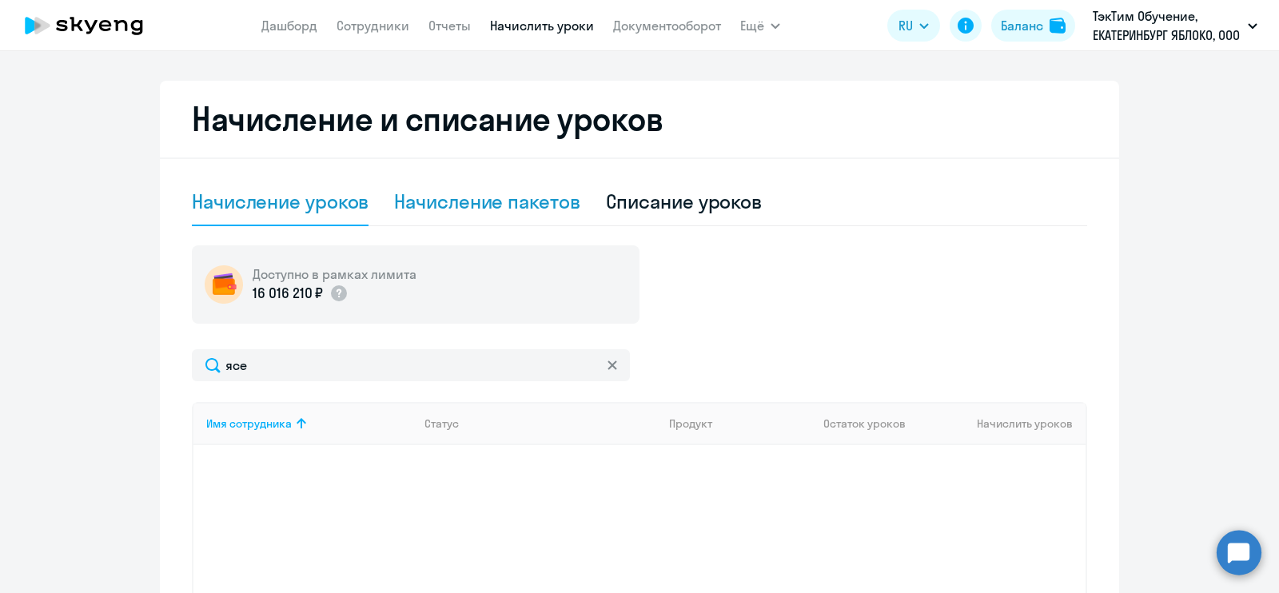
click at [437, 185] on div "Начисление пакетов" at bounding box center [486, 202] width 185 height 48
select select "10"
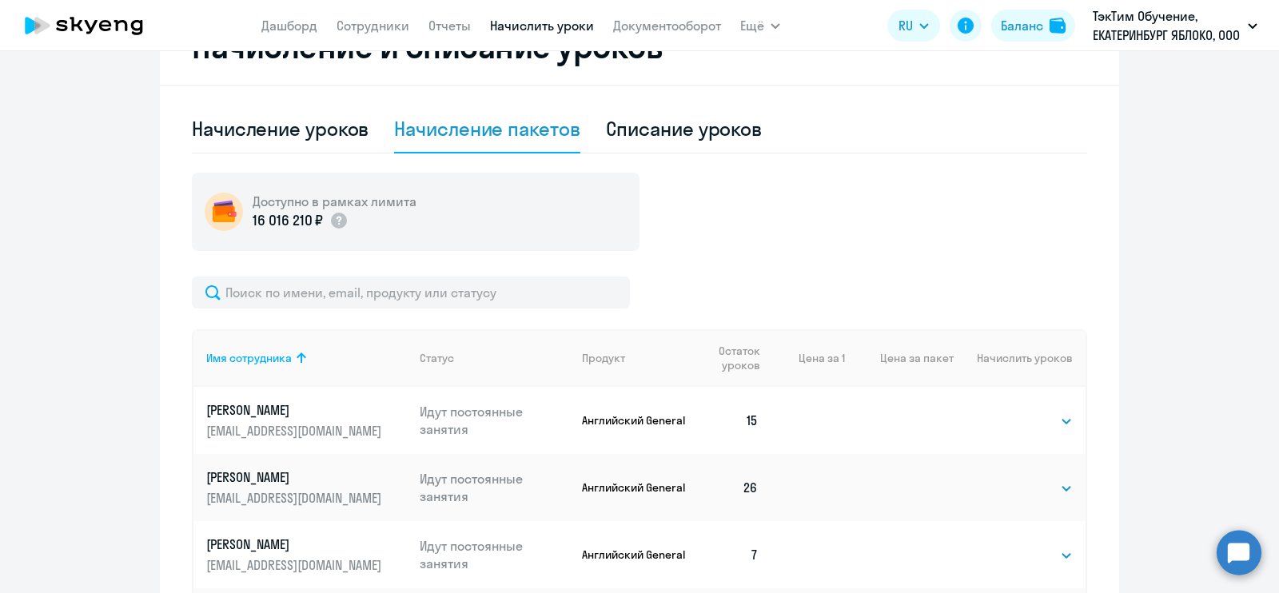
scroll to position [0, 0]
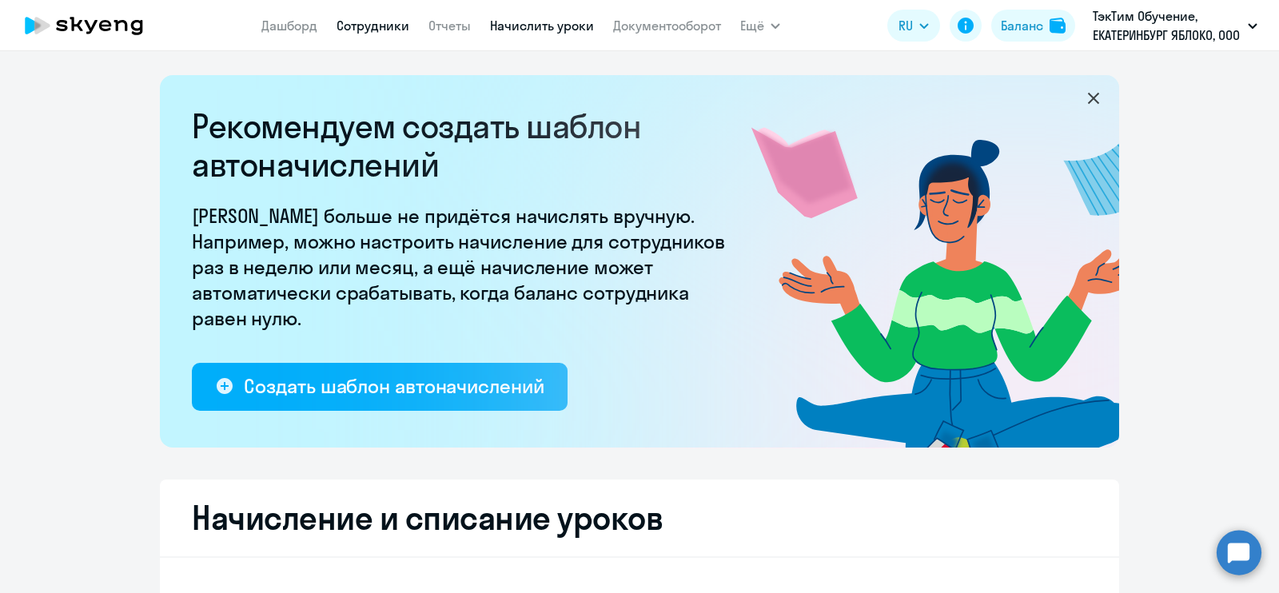
click at [371, 21] on link "Сотрудники" at bounding box center [373, 26] width 73 height 16
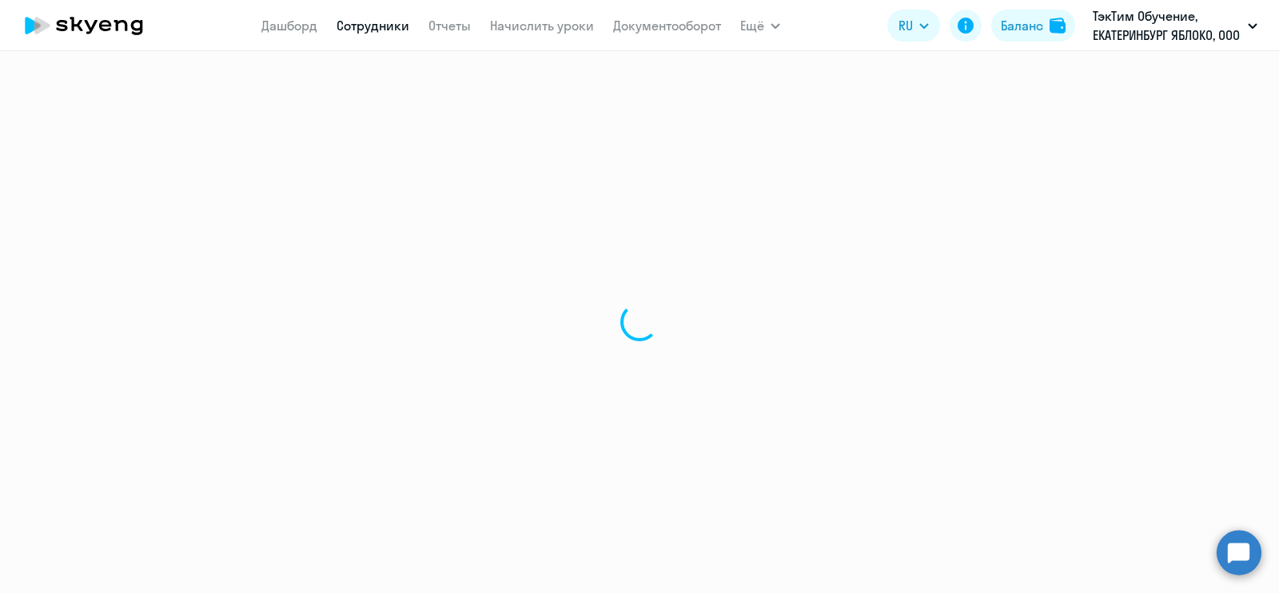
select select "30"
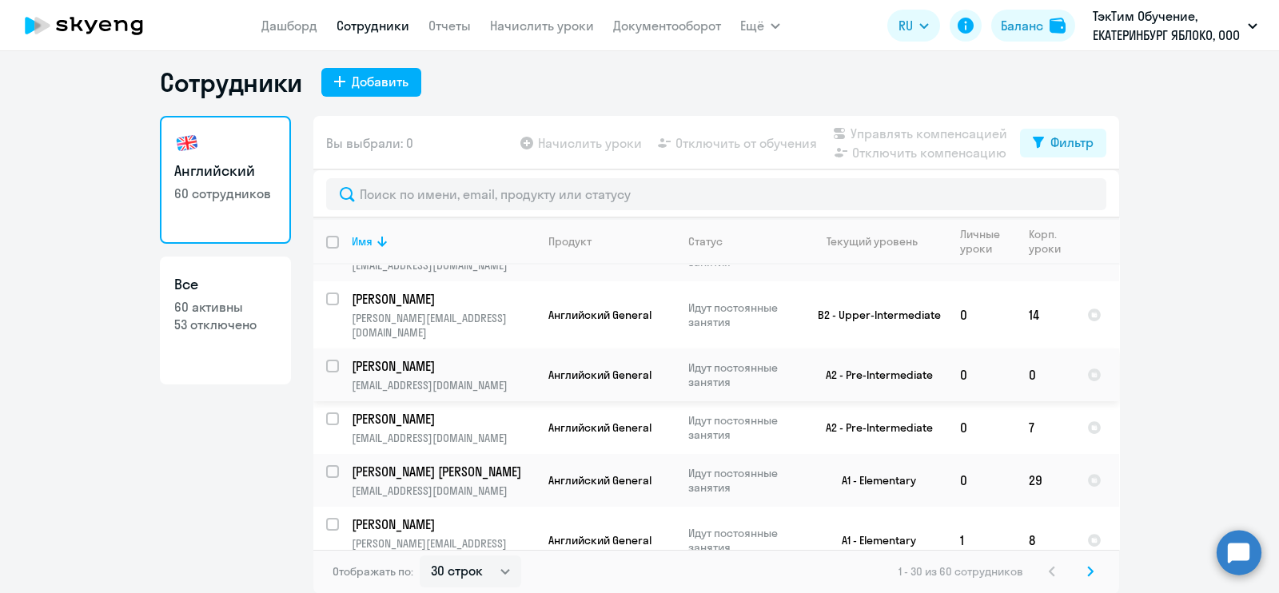
scroll to position [126, 0]
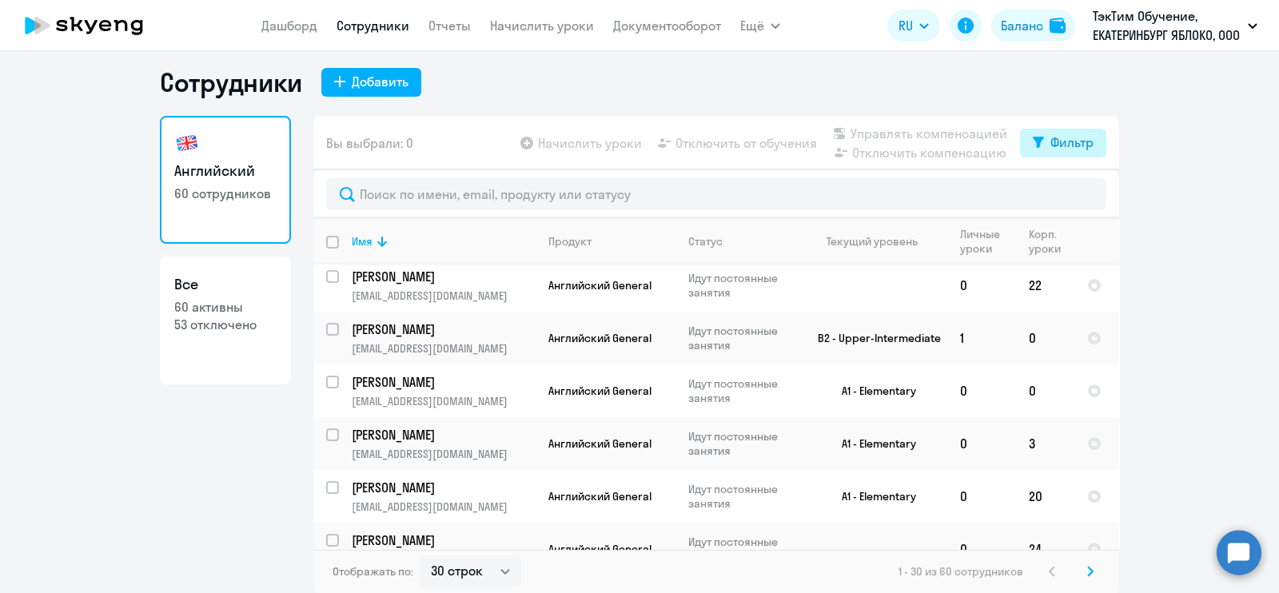
click at [1048, 129] on button "Фильтр" at bounding box center [1063, 143] width 86 height 29
click at [1050, 138] on div "Фильтр" at bounding box center [1071, 142] width 43 height 19
click at [1051, 139] on div "Фильтр" at bounding box center [1071, 142] width 43 height 19
click at [1071, 197] on span at bounding box center [1071, 194] width 27 height 16
click at [1058, 194] on input "checkbox" at bounding box center [1058, 193] width 1 height 1
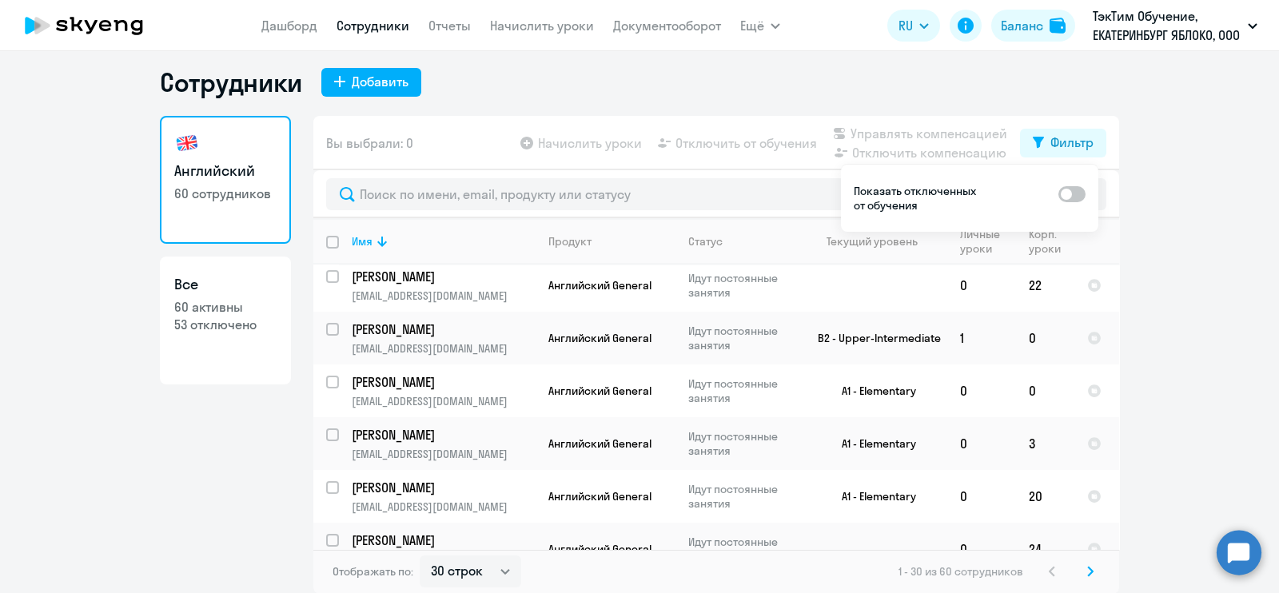
checkbox input "true"
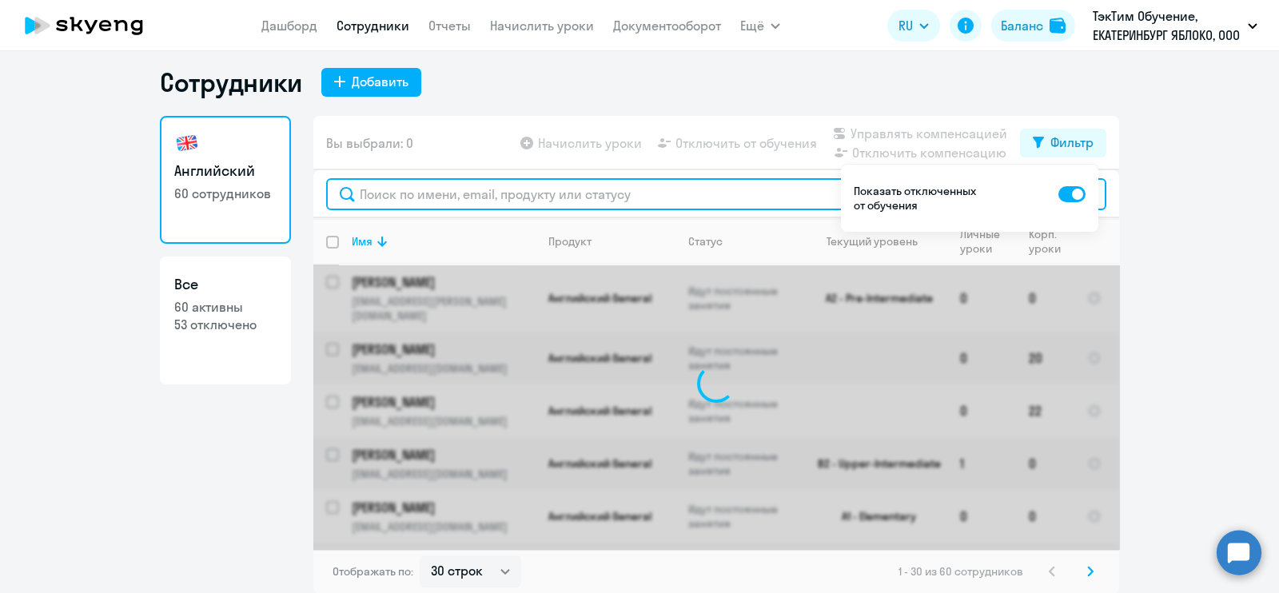
click at [727, 201] on input "text" at bounding box center [716, 194] width 780 height 32
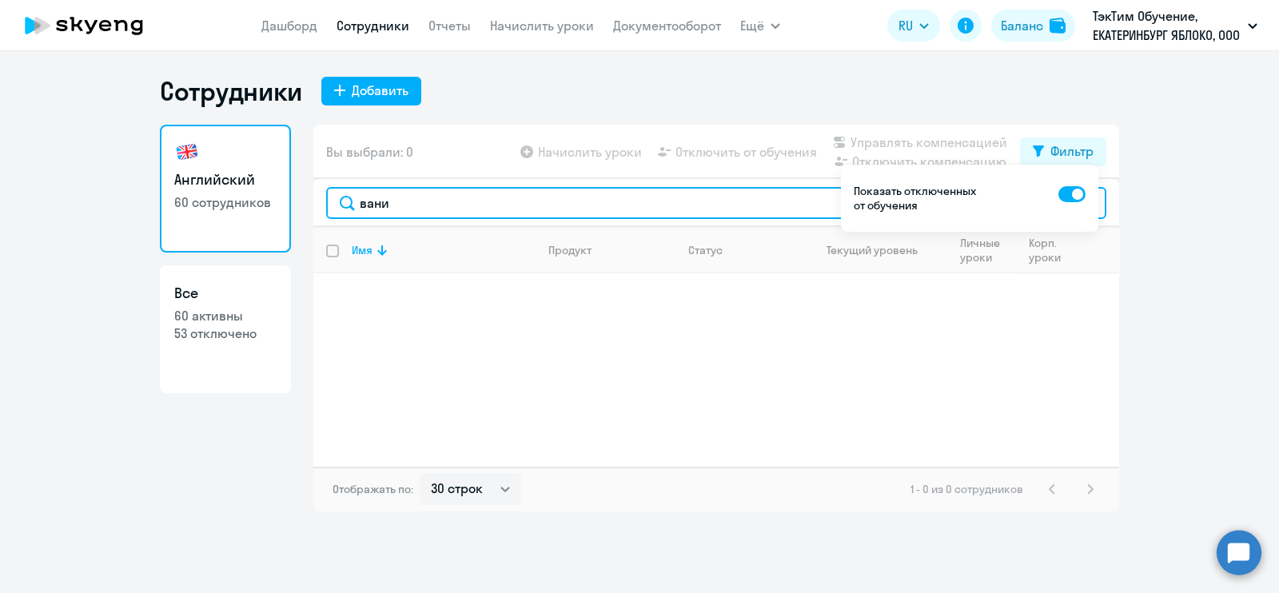
type input "вани"
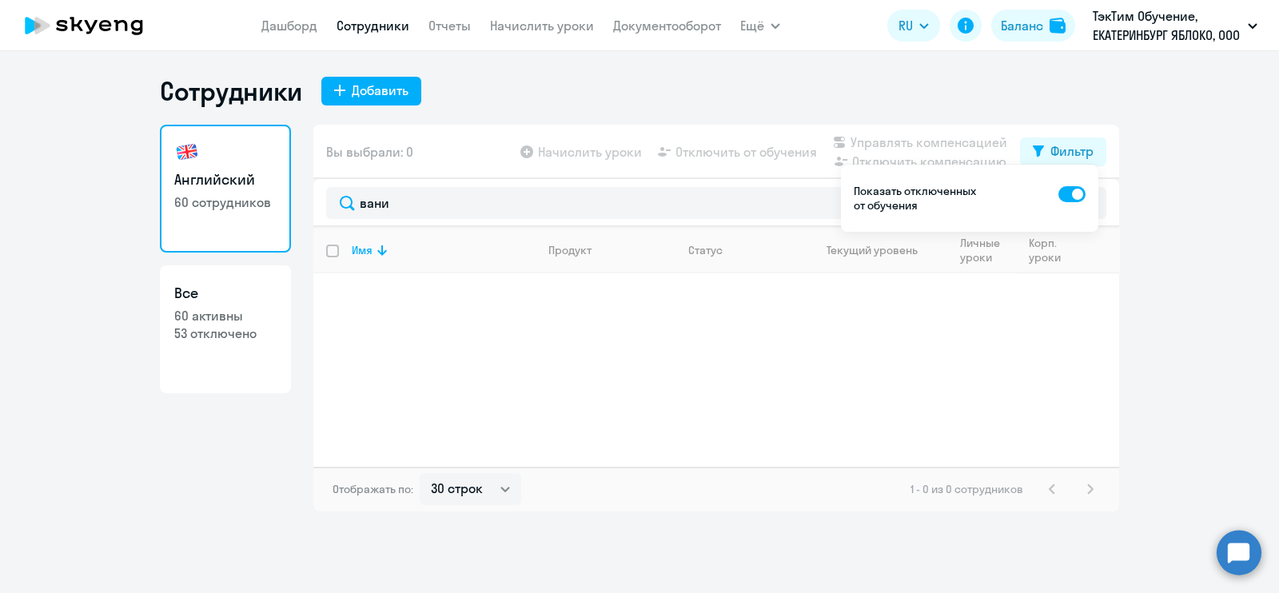
click at [1073, 192] on span at bounding box center [1071, 194] width 27 height 16
click at [1058, 193] on input "checkbox" at bounding box center [1058, 193] width 1 height 1
checkbox input "false"
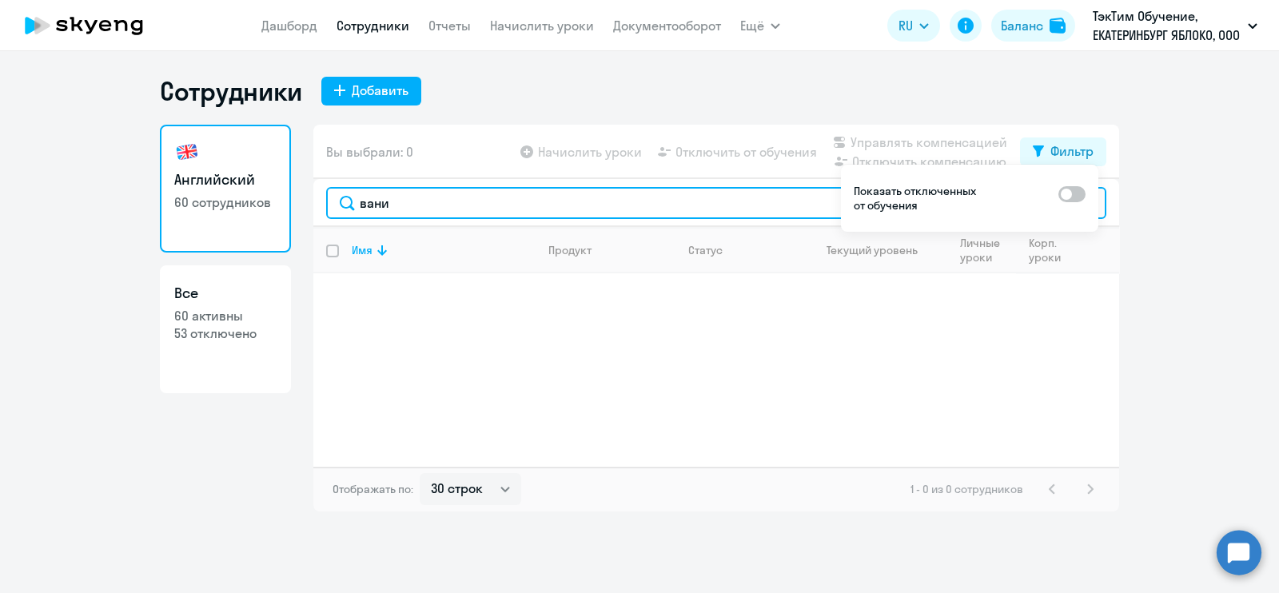
drag, startPoint x: 644, startPoint y: 203, endPoint x: 112, endPoint y: 223, distance: 532.0
click at [112, 223] on ng-component "Сотрудники Добавить Английский 60 сотрудников Все 60 активны 53 отключено Вы вы…" at bounding box center [639, 293] width 1279 height 437
type input "ясе"
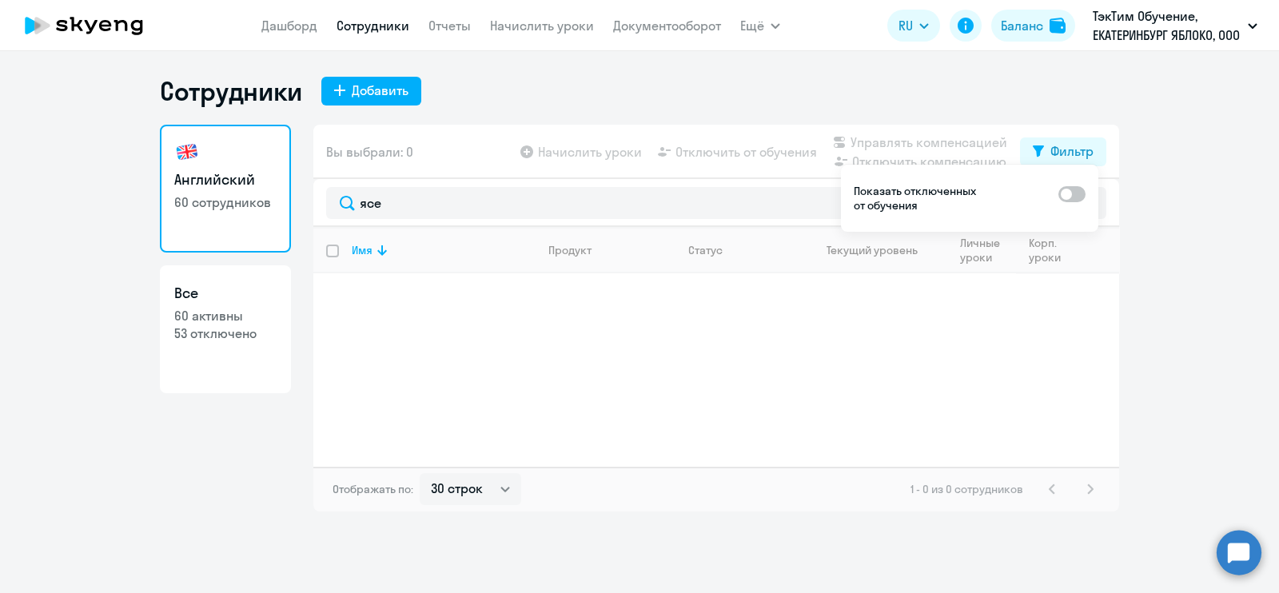
click at [380, 30] on link "Сотрудники" at bounding box center [373, 26] width 73 height 16
click at [384, 86] on div "Добавить" at bounding box center [380, 90] width 57 height 19
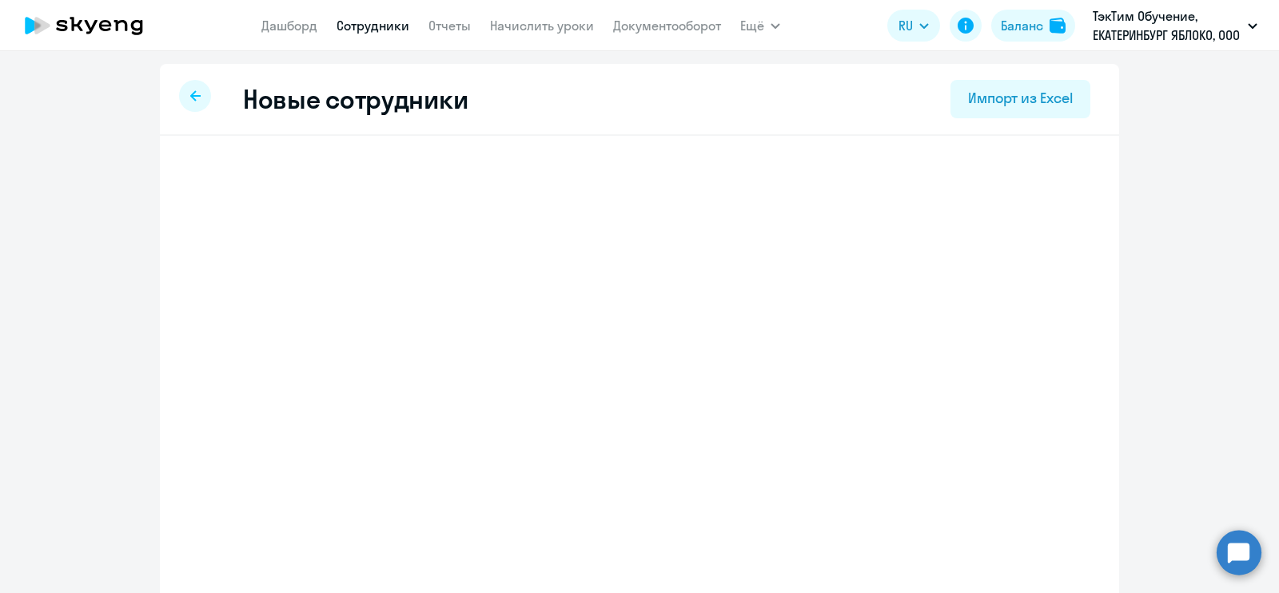
select select "english_adult_not_native_speaker"
select select "5"
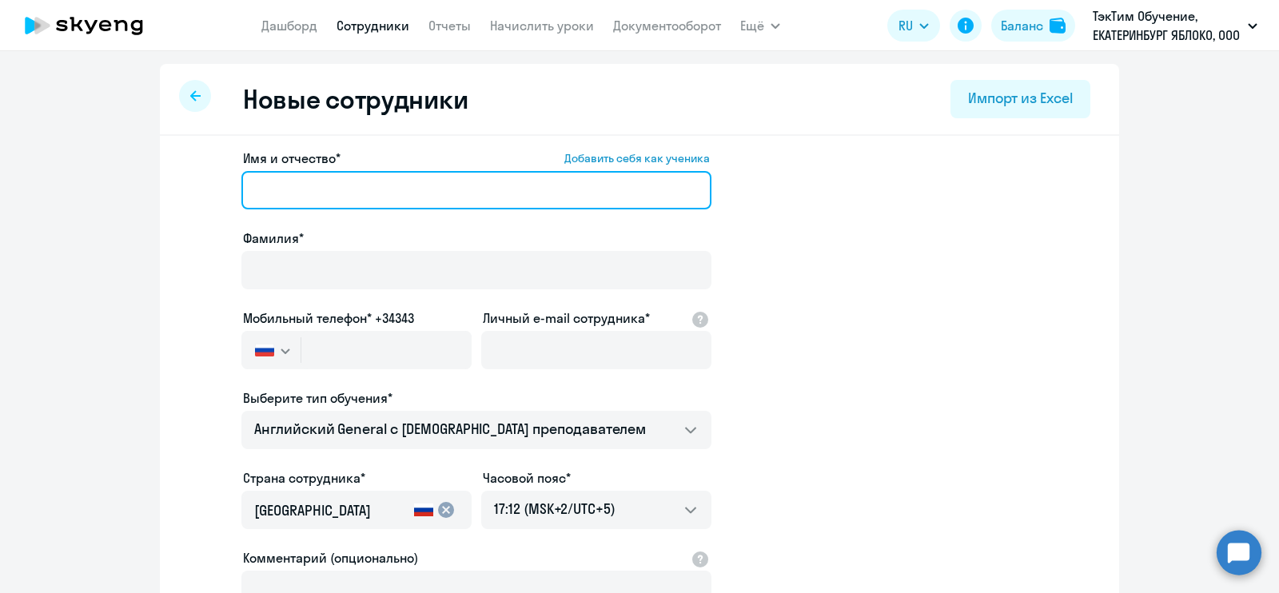
click at [584, 175] on input "Имя и отчество* Добавить себя как ученика" at bounding box center [476, 190] width 470 height 38
type input "[PERSON_NAME]"
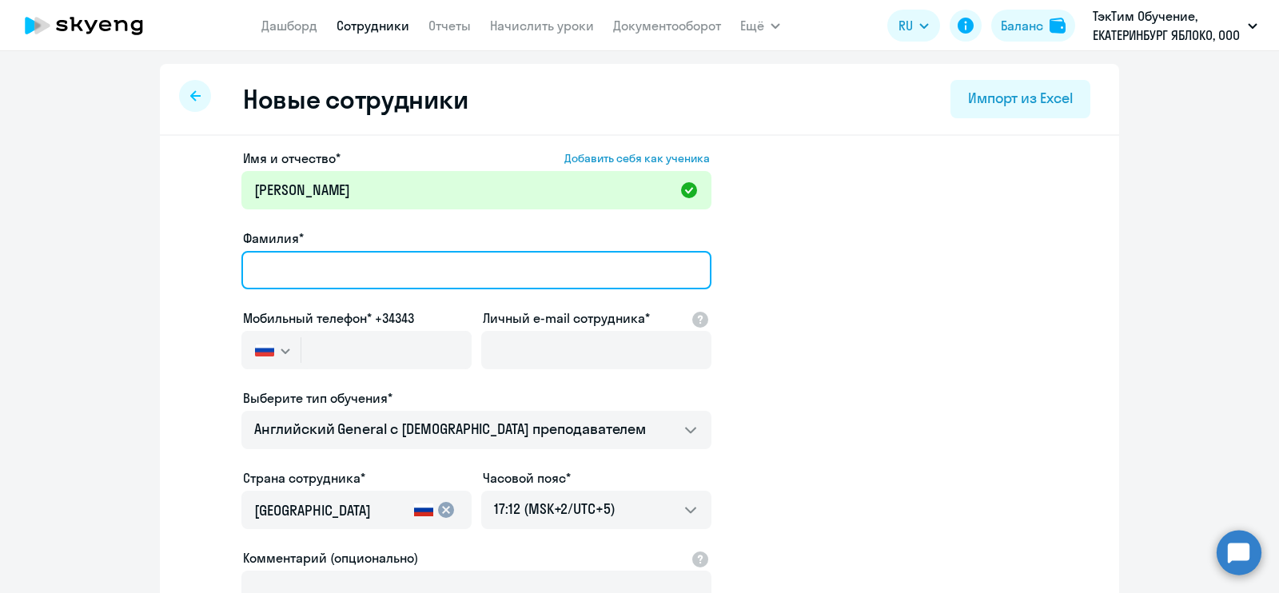
click at [441, 261] on input "Фамилия*" at bounding box center [476, 270] width 470 height 38
type input "[DEMOGRAPHIC_DATA]"
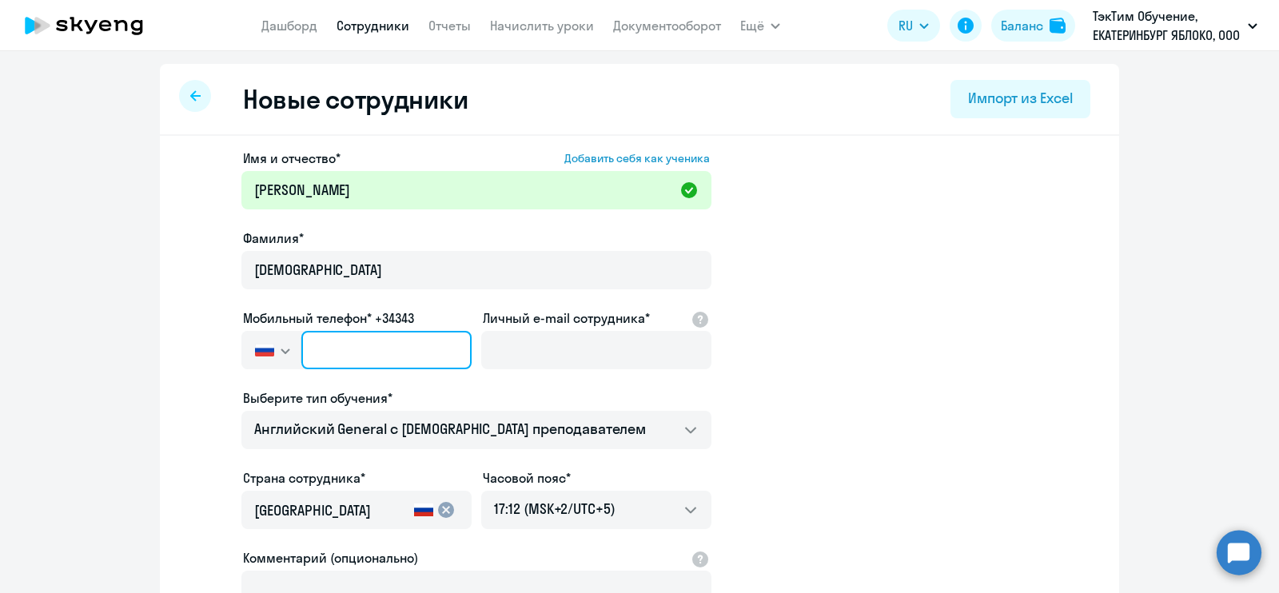
click at [388, 353] on input "text" at bounding box center [386, 350] width 170 height 38
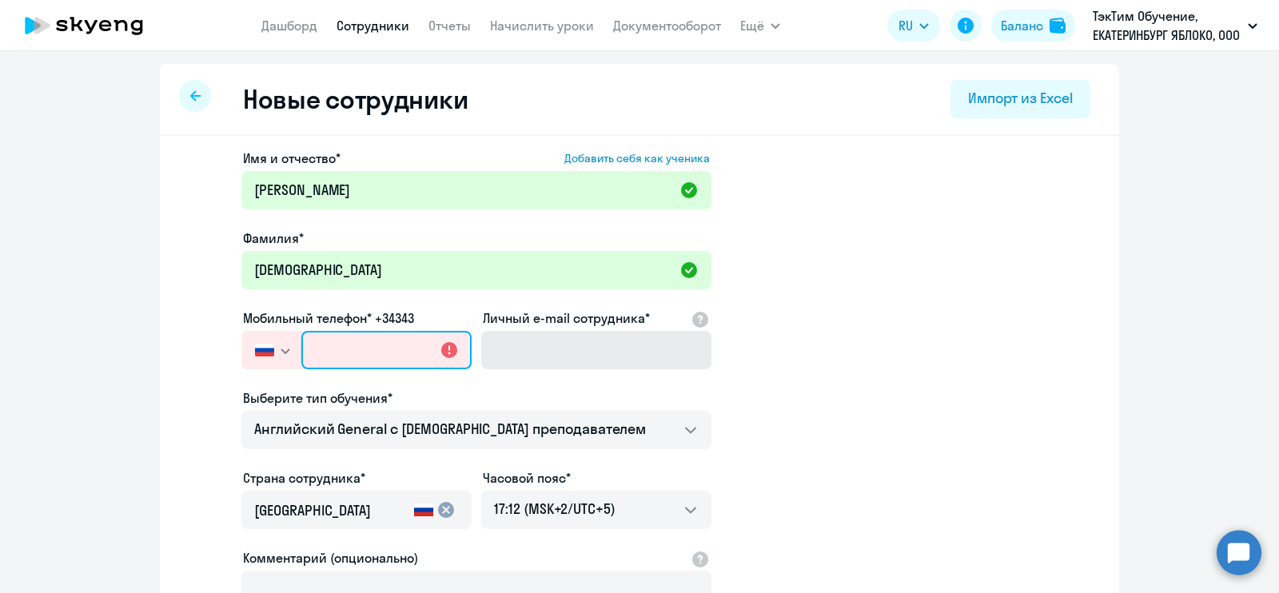
paste input "[PHONE_NUMBER]"
type input "[PHONE_NUMBER]"
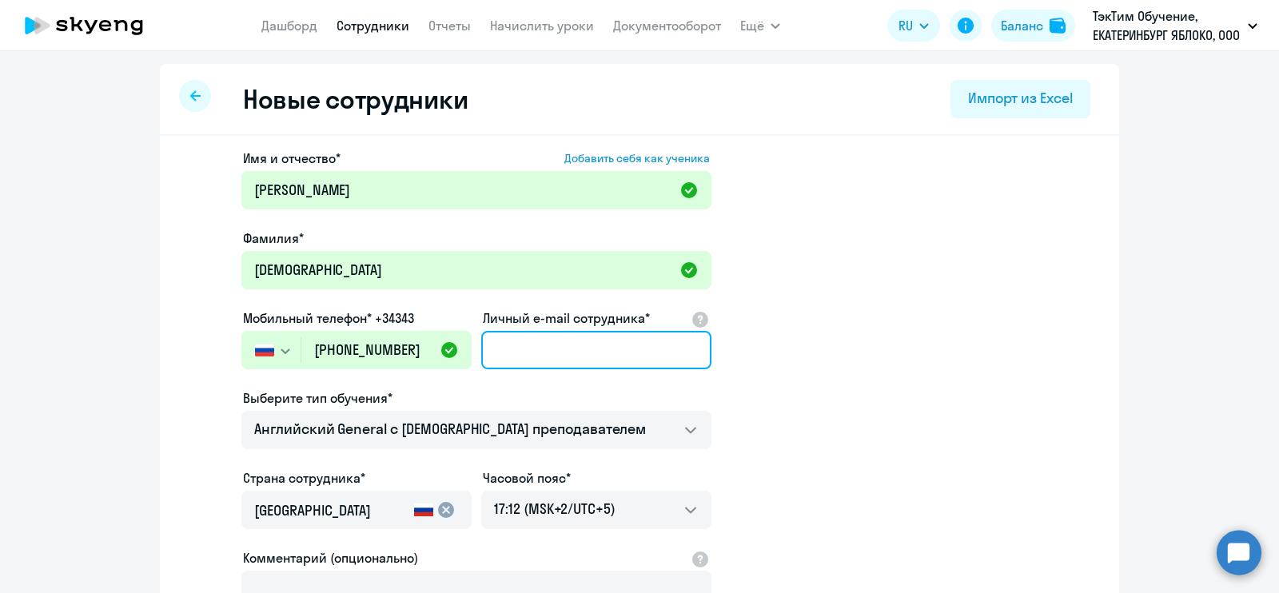
click at [560, 361] on input "Личный e-mail сотрудника*" at bounding box center [596, 350] width 230 height 38
type input "[EMAIL_ADDRESS][DOMAIN_NAME]"
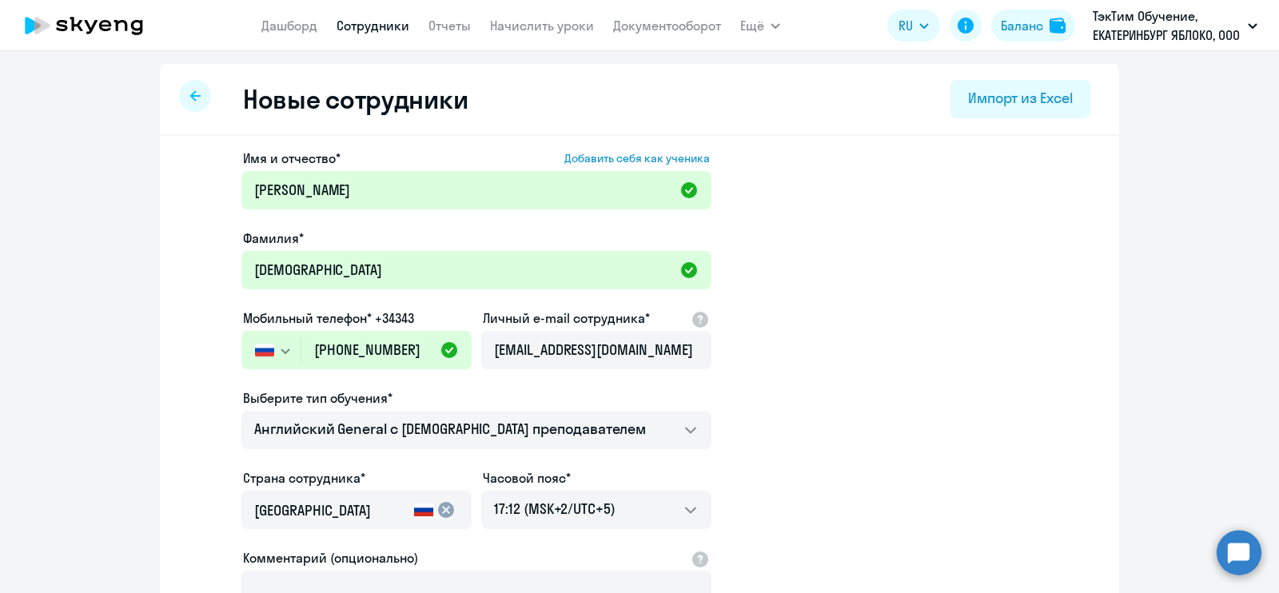
click at [783, 335] on app-new-student-form "Имя и отчество* Добавить себя как ученика [PERSON_NAME]* [PERSON_NAME] телефон*…" at bounding box center [639, 434] width 908 height 570
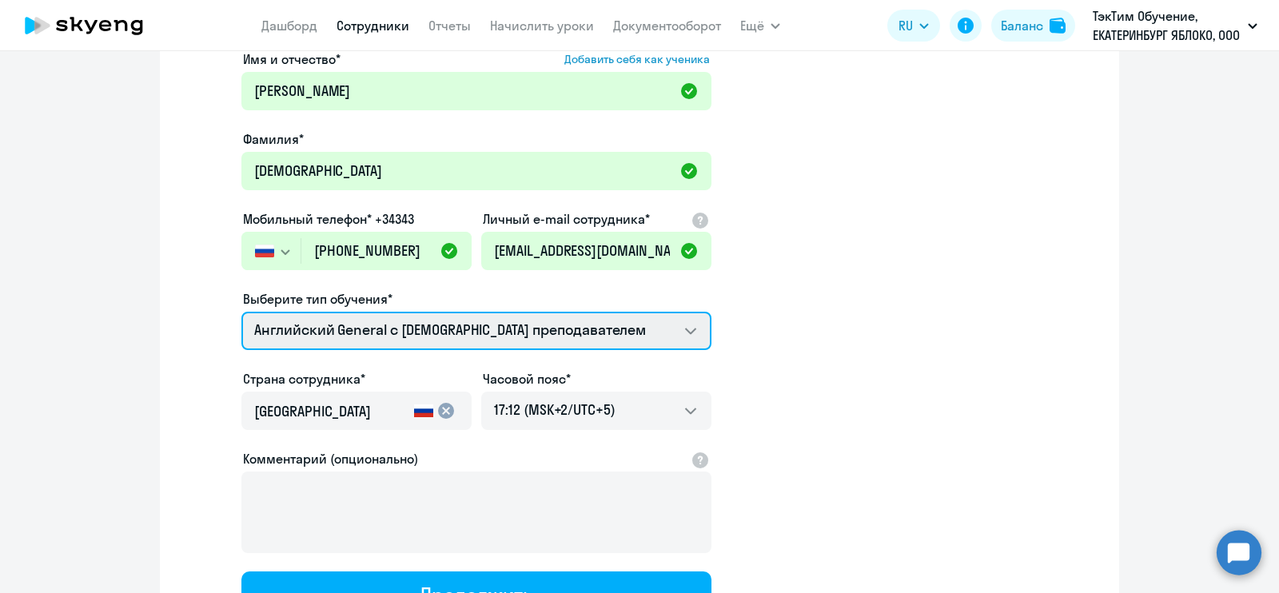
click at [656, 322] on select "Английский General с англоговорящим преподавателем Английский General с русског…" at bounding box center [476, 331] width 470 height 38
click at [661, 324] on select "Английский General с англоговорящим преподавателем Английский General с русског…" at bounding box center [476, 331] width 470 height 38
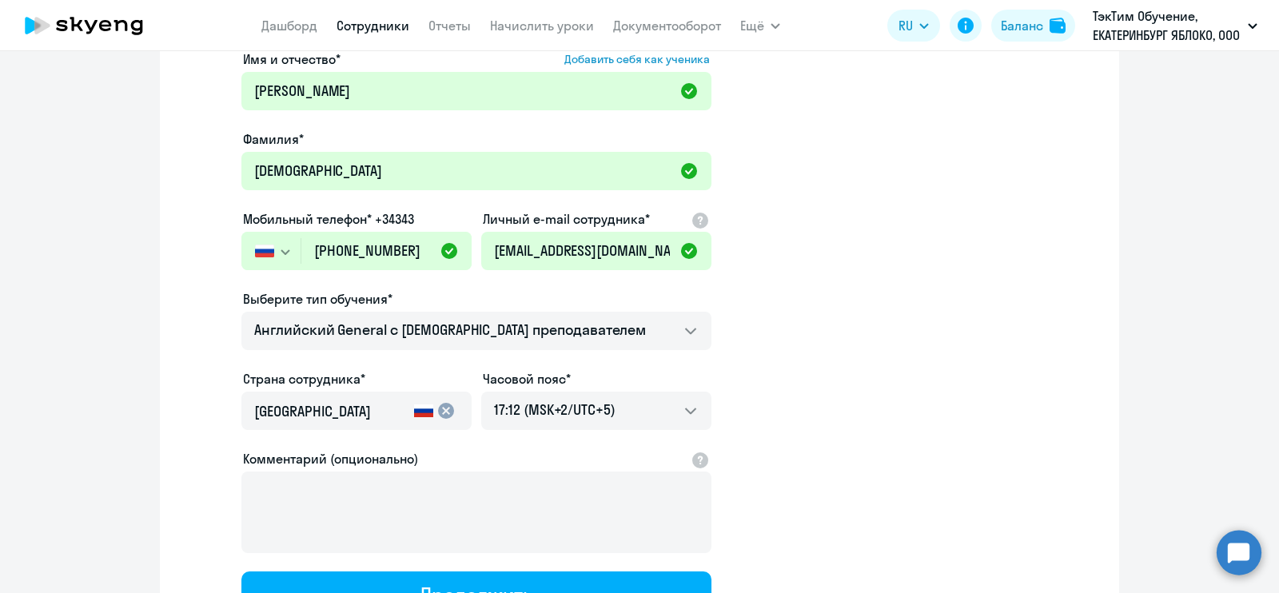
click at [813, 335] on app-new-student-form "Имя и отчество* Добавить себя как ученика [PERSON_NAME]* [PERSON_NAME] телефон*…" at bounding box center [639, 335] width 908 height 570
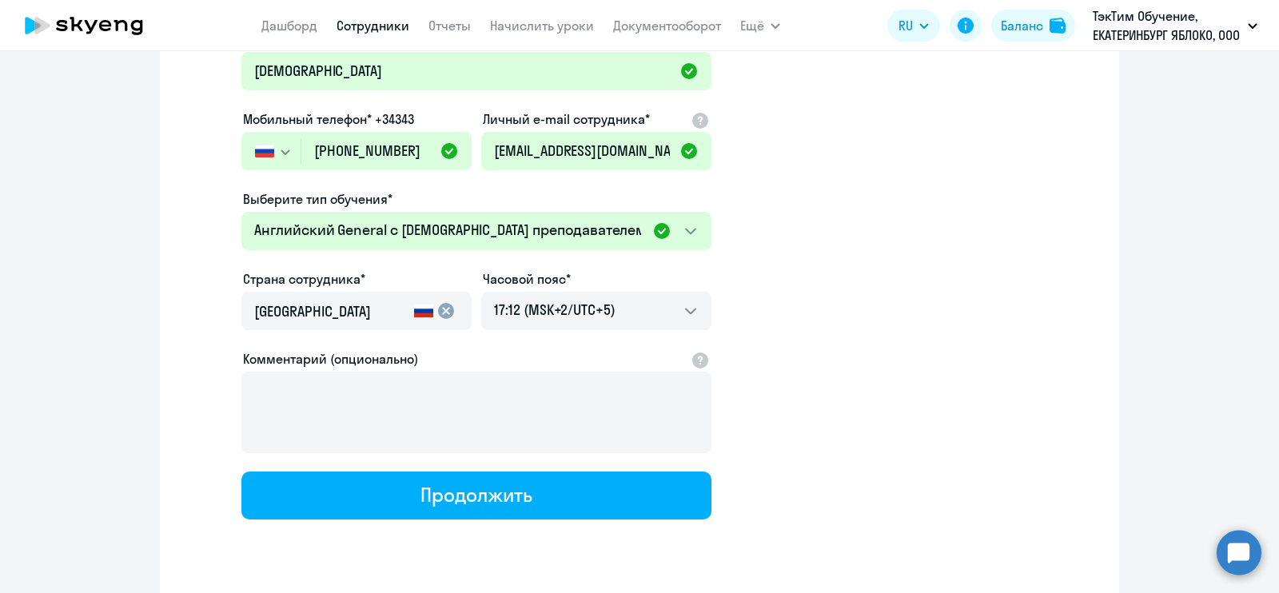
scroll to position [244, 0]
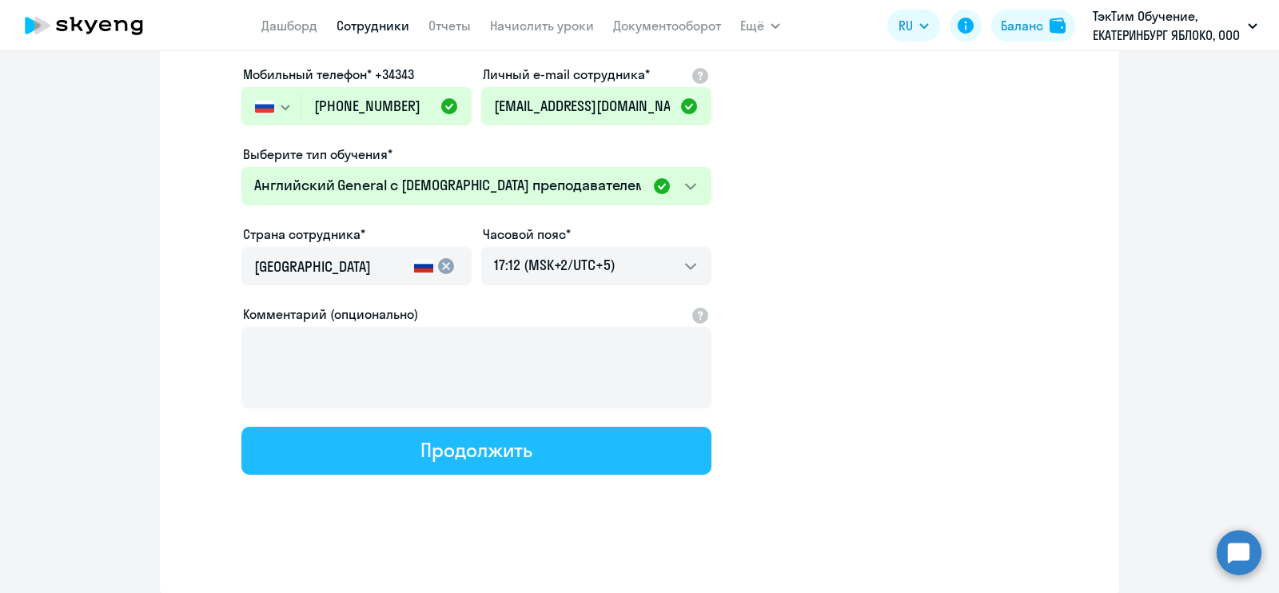
click at [625, 448] on button "Продолжить" at bounding box center [476, 451] width 470 height 48
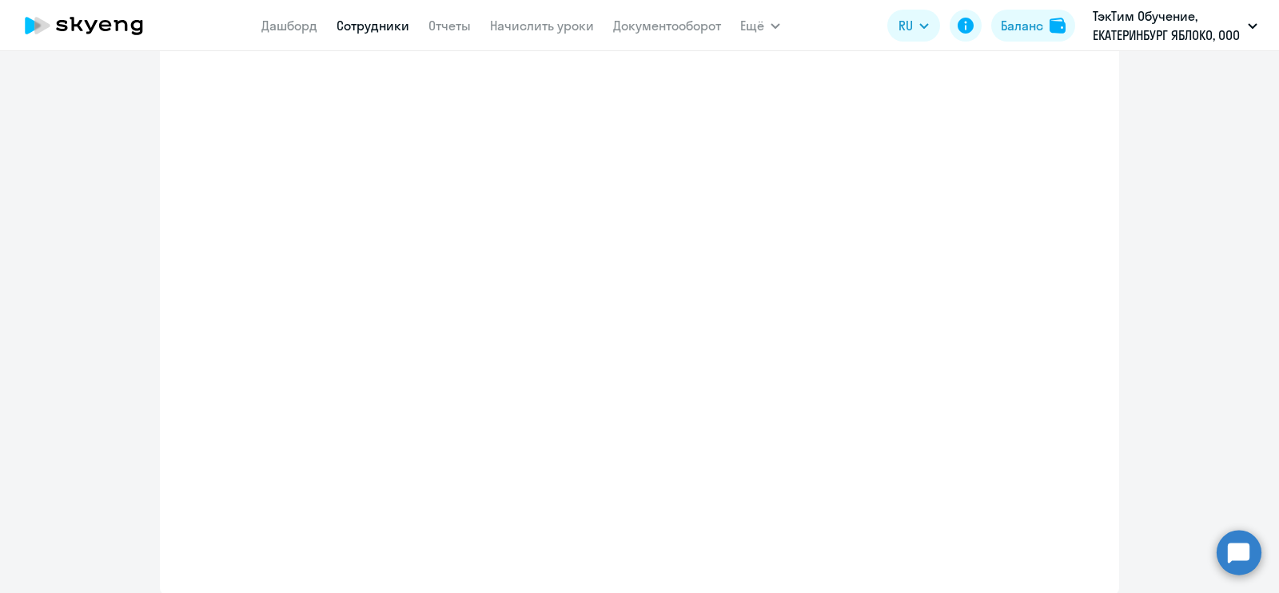
select select "english_adult_not_native_speaker"
select select "5"
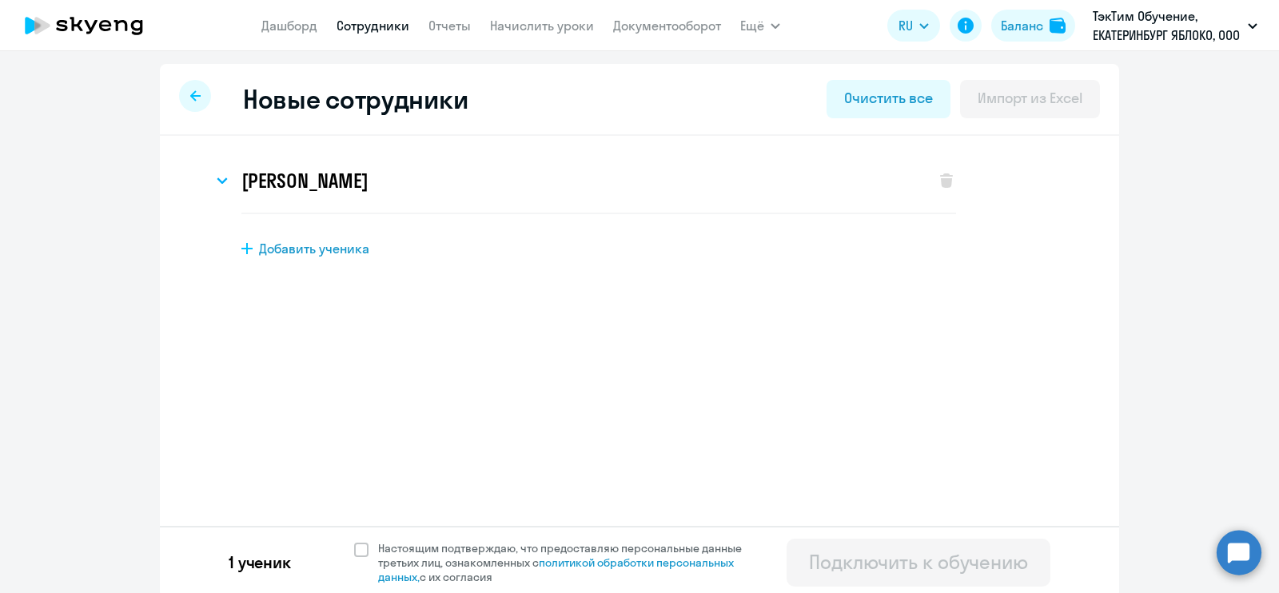
scroll to position [4, 0]
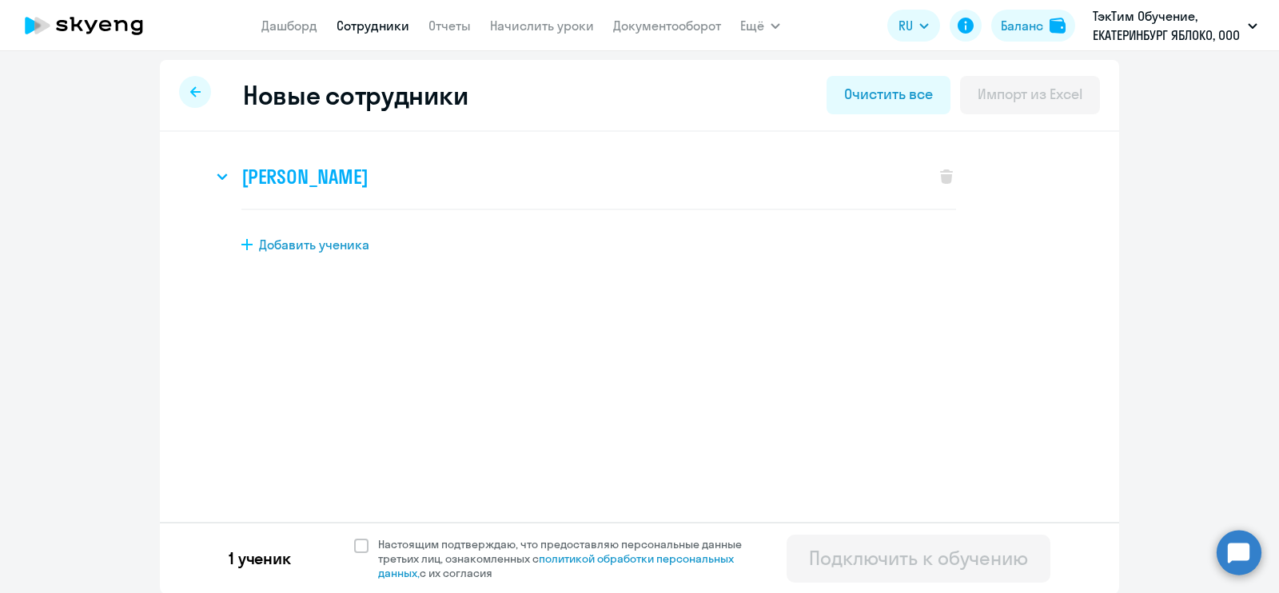
click at [595, 188] on div "[PERSON_NAME]" at bounding box center [566, 177] width 707 height 64
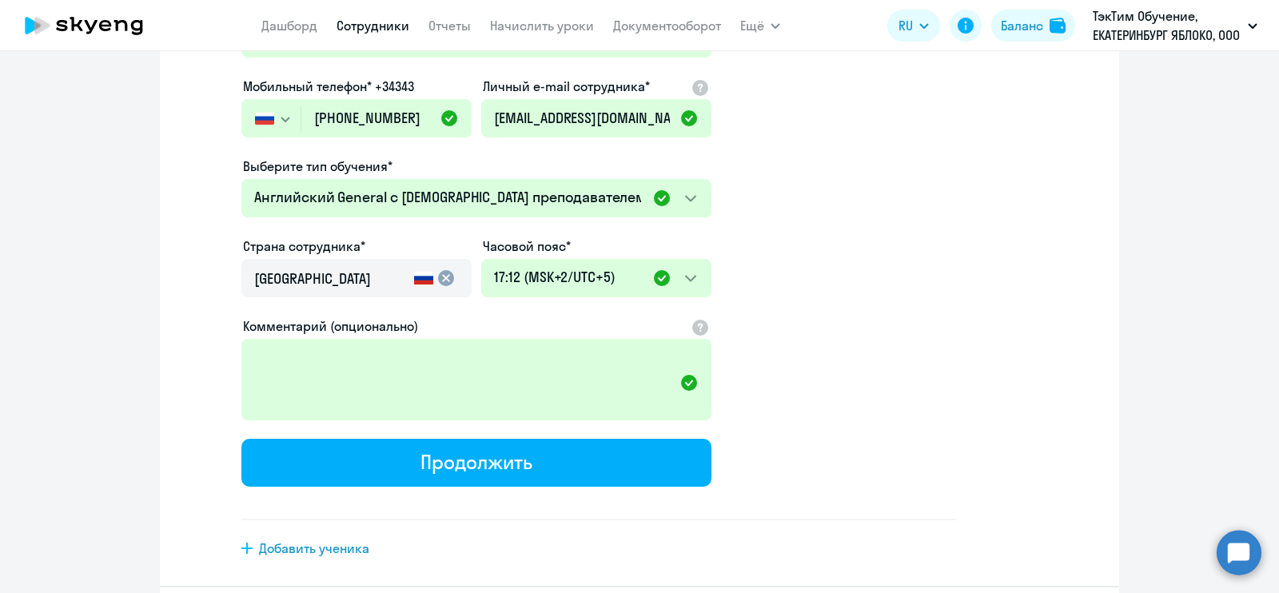
scroll to position [366, 0]
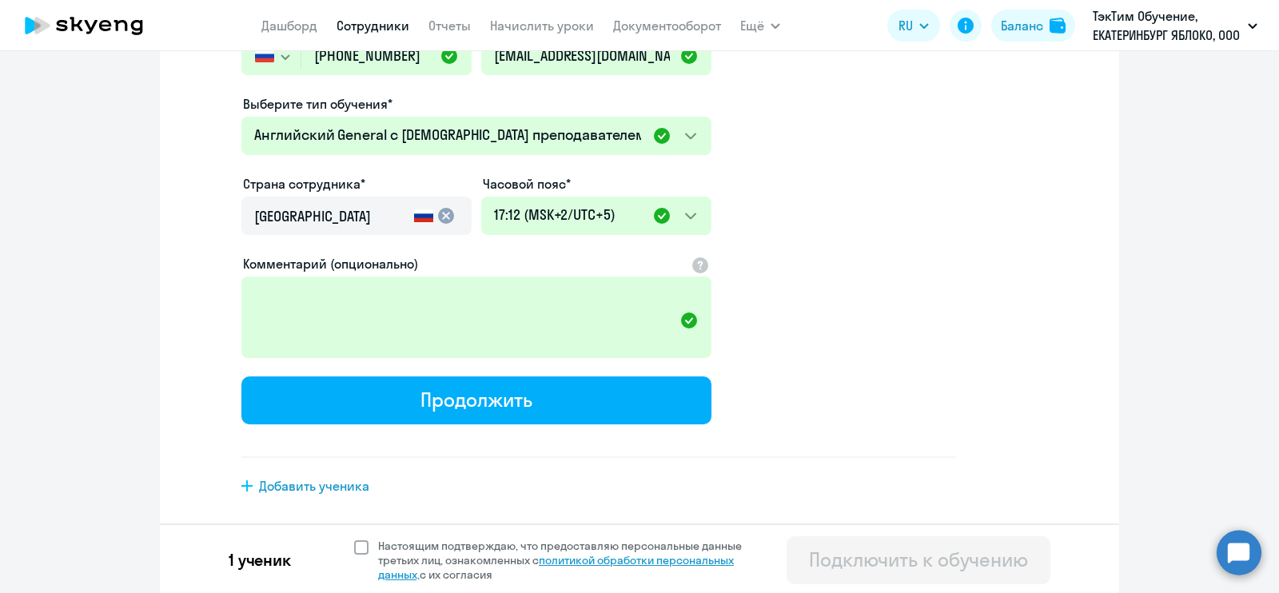
click at [545, 553] on link "политикой обработки персональных данных," at bounding box center [556, 567] width 356 height 29
click at [347, 534] on div "1 ученик Настоящим подтверждаю, что предоставляю персональные данные третьих ли…" at bounding box center [639, 560] width 959 height 72
click at [354, 539] on label "Настоящим подтверждаю, что предоставляю персональные данные третьих лиц, ознако…" at bounding box center [557, 560] width 407 height 43
click at [354, 538] on input "Настоящим подтверждаю, что предоставляю персональные данные третьих лиц, ознако…" at bounding box center [353, 538] width 1 height 1
checkbox input "true"
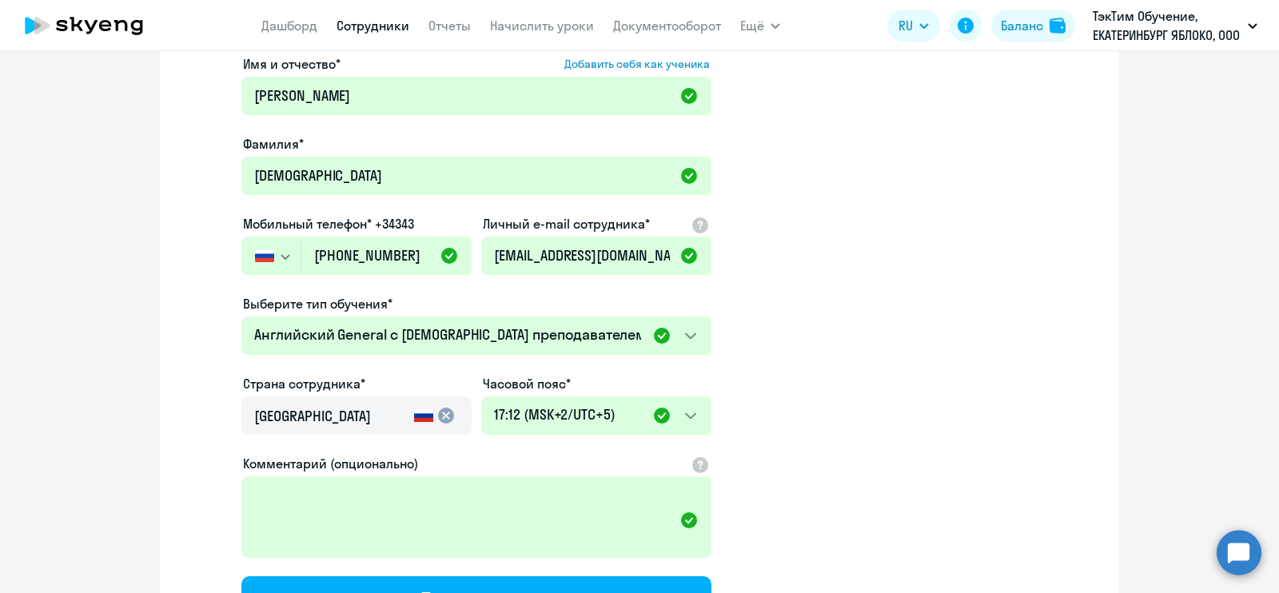
scroll to position [266, 0]
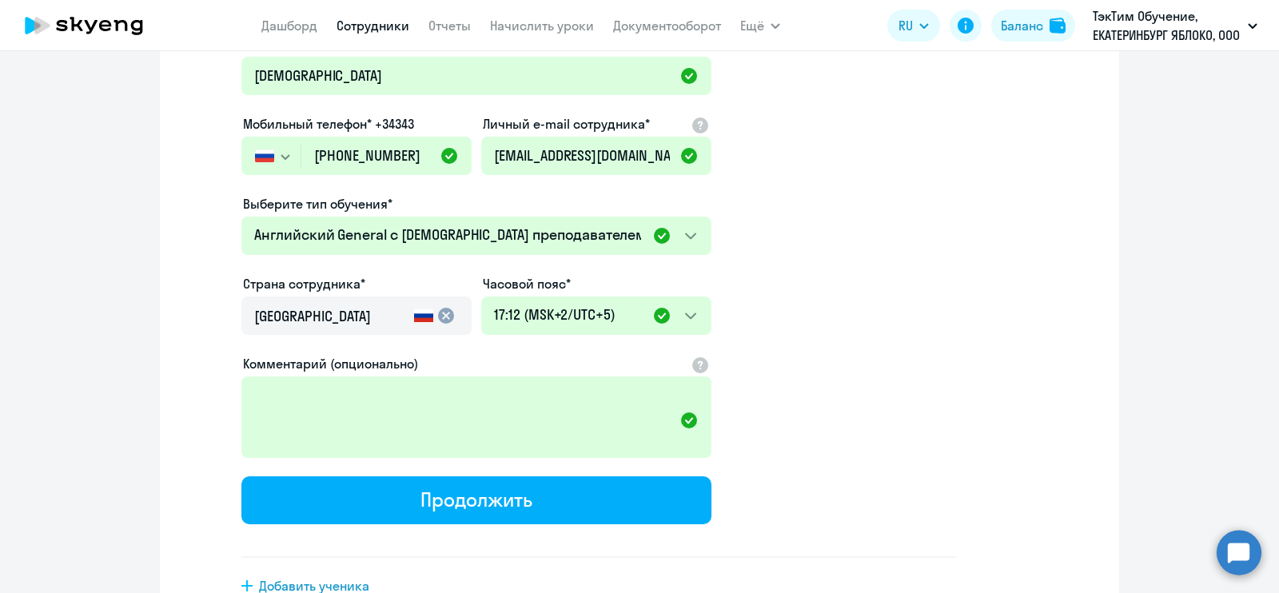
click at [576, 501] on button "Продолжить" at bounding box center [476, 500] width 470 height 48
select select "english_adult_not_native_speaker"
select select "5"
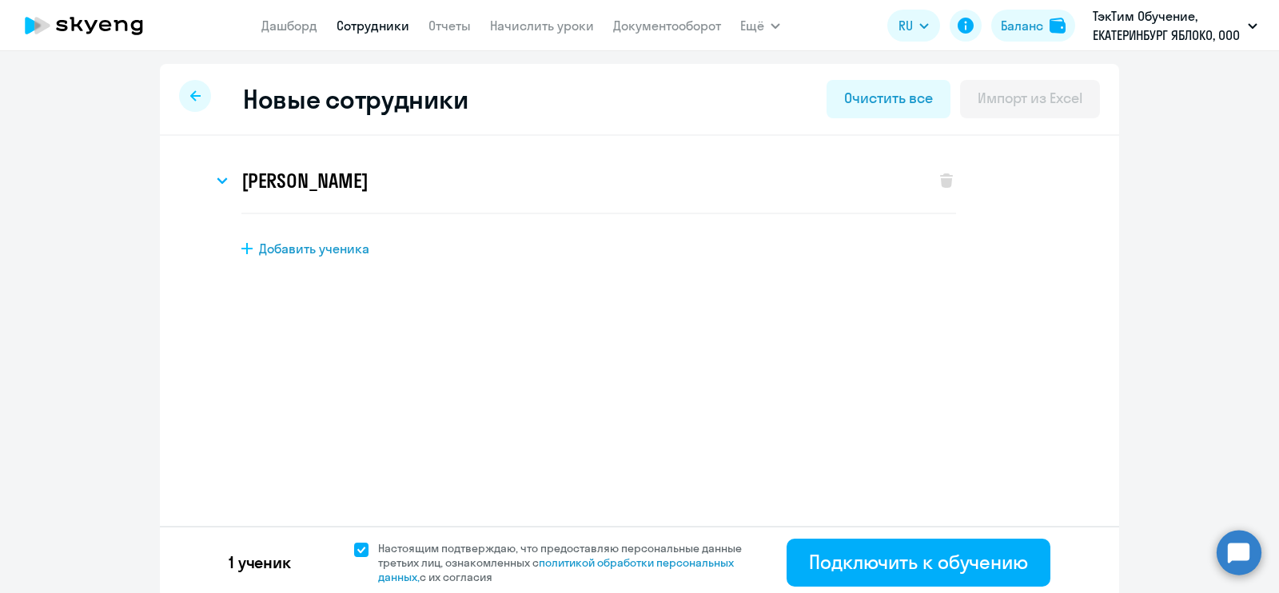
scroll to position [4, 0]
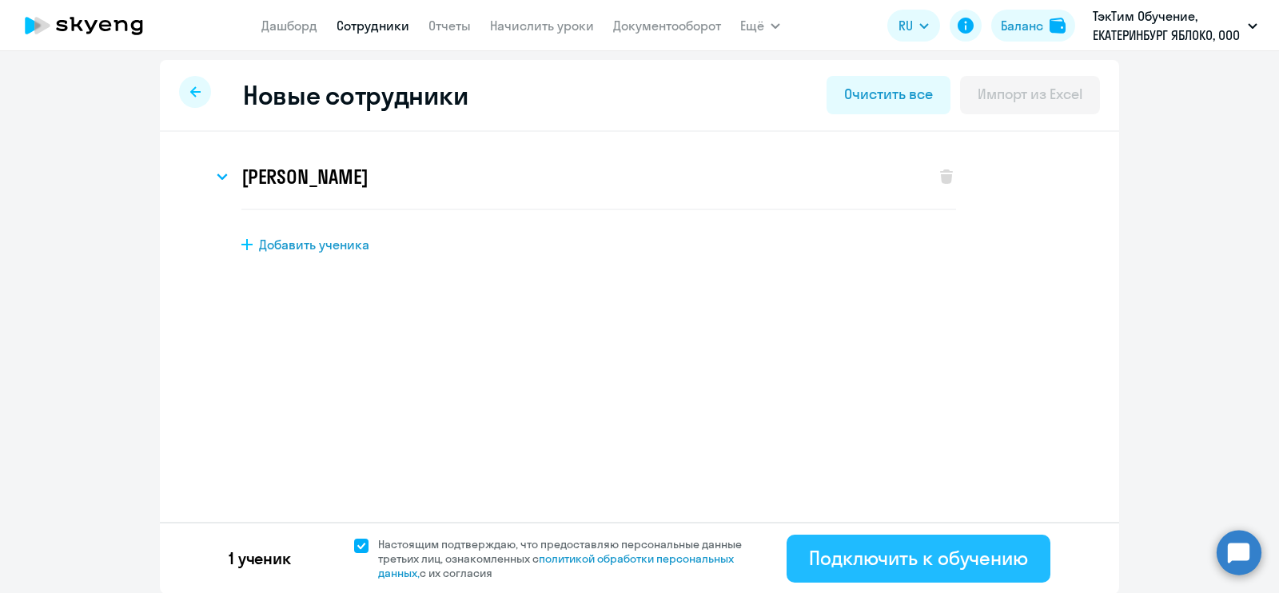
click at [823, 554] on div "Подключить к обучению" at bounding box center [918, 558] width 219 height 26
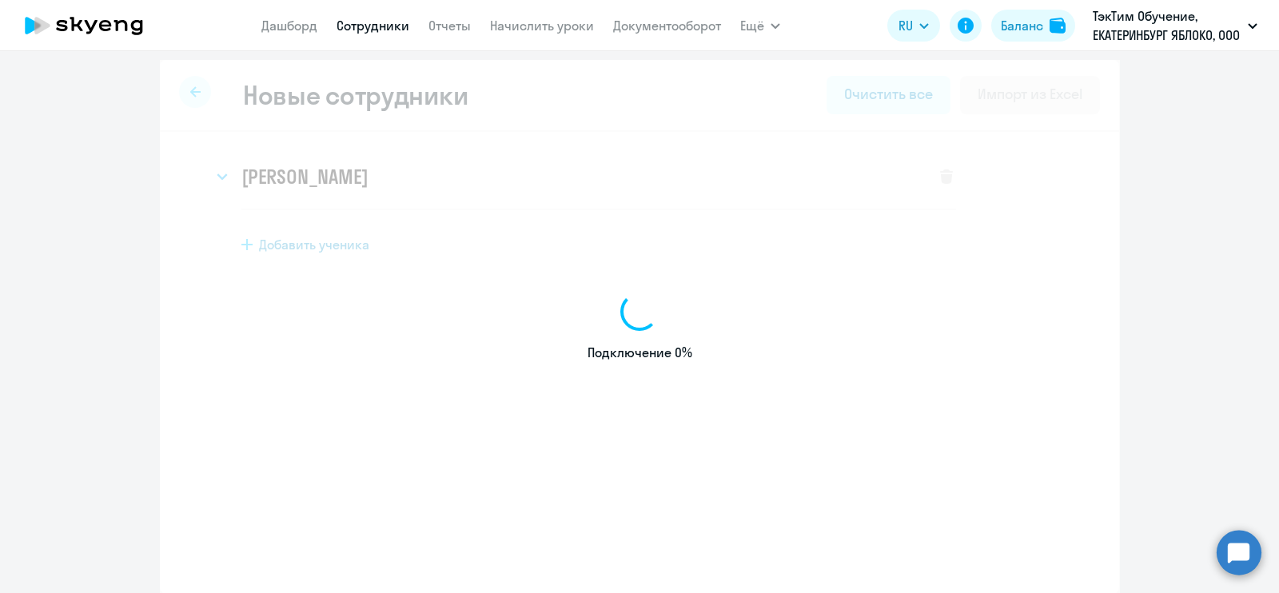
select select "english_adult_not_native_speaker"
select select "5"
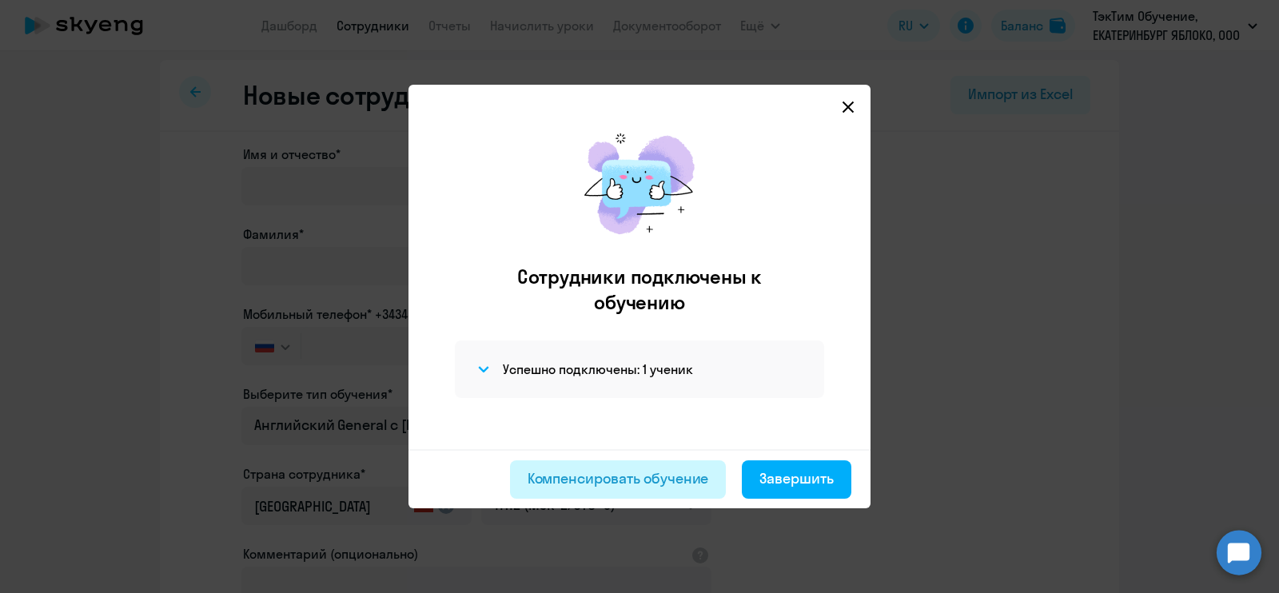
click at [656, 478] on div "Компенсировать обучение" at bounding box center [618, 478] width 181 height 21
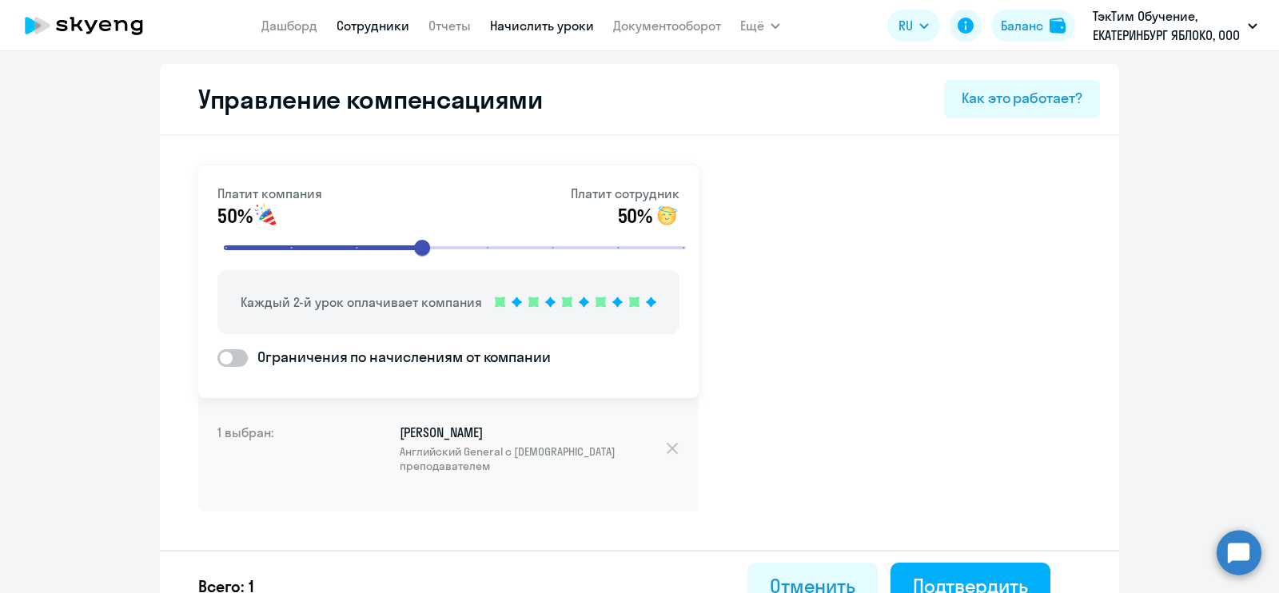
click at [532, 25] on link "Начислить уроки" at bounding box center [542, 26] width 104 height 16
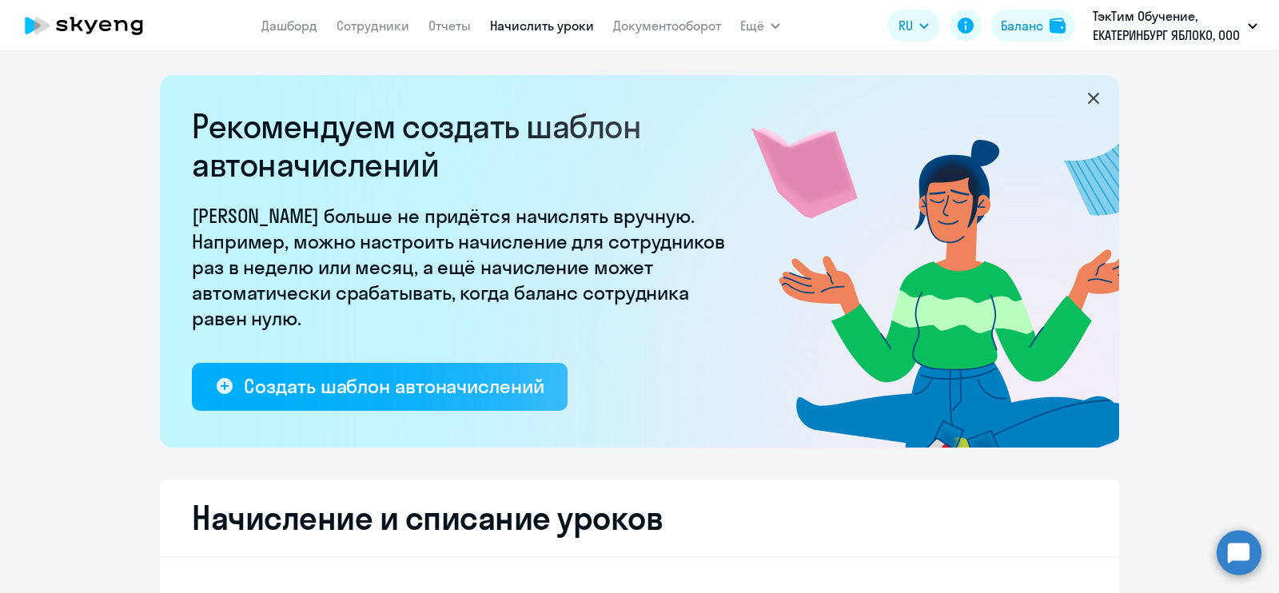
select select "10"
click at [380, 33] on link "Сотрудники" at bounding box center [373, 26] width 73 height 16
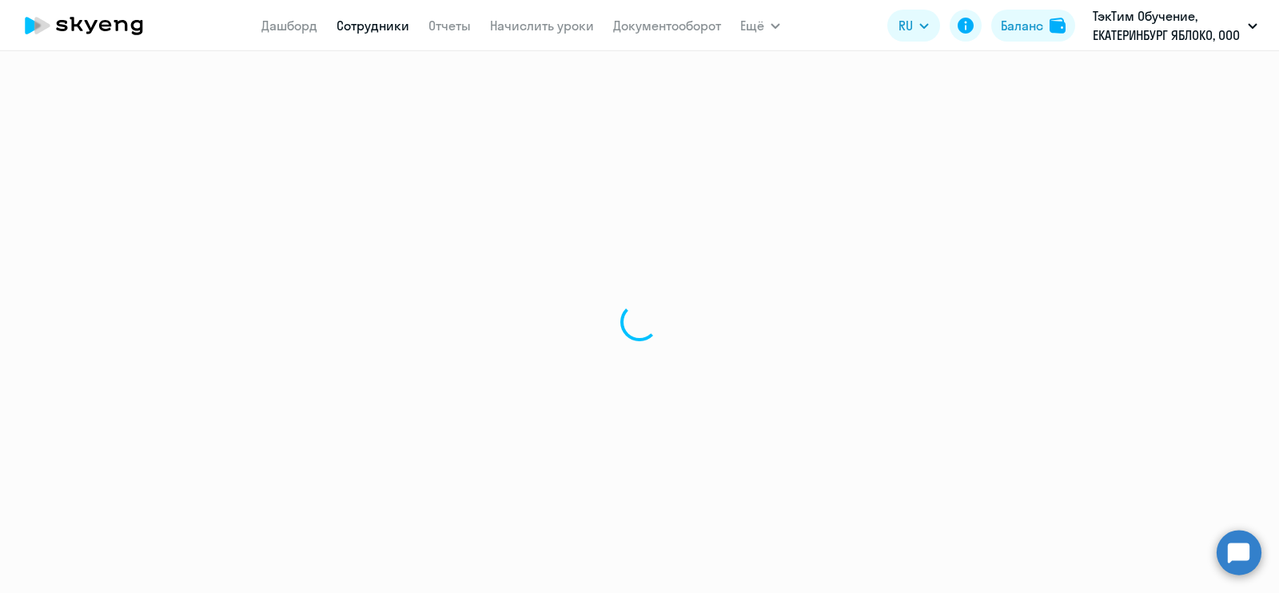
select select "30"
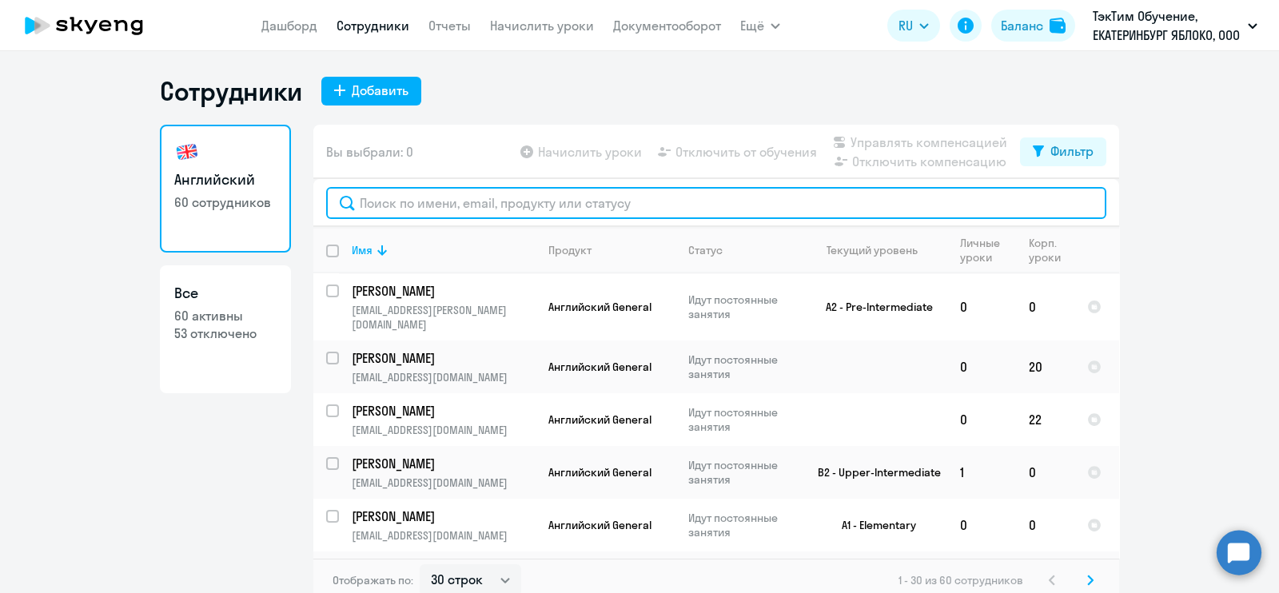
click at [518, 209] on input "text" at bounding box center [716, 203] width 780 height 32
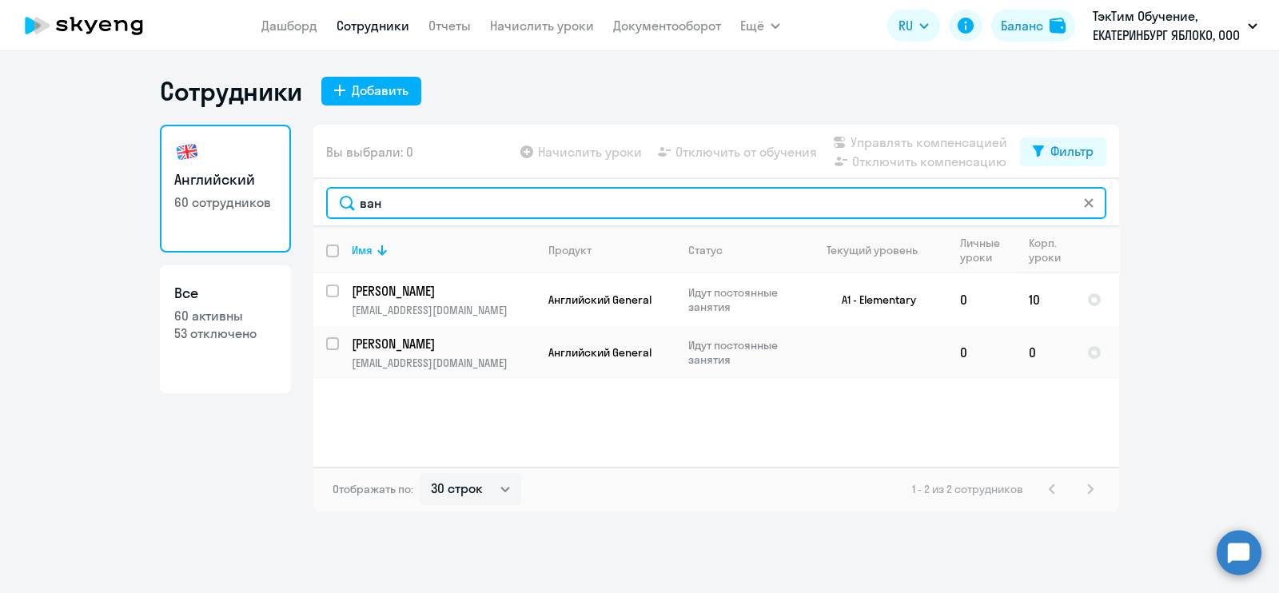
type input "ван"
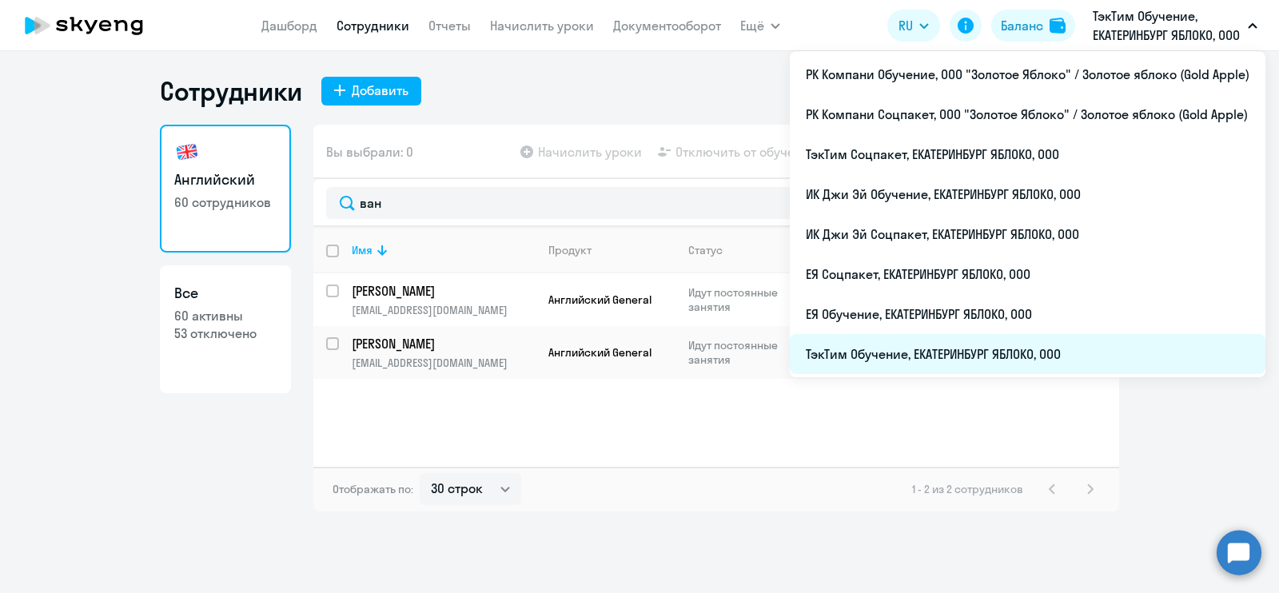
click at [1154, 356] on li "ТэкТим Обучение, ЕКАТЕРИНБУРГ ЯБЛОКО, ООО" at bounding box center [1028, 354] width 476 height 40
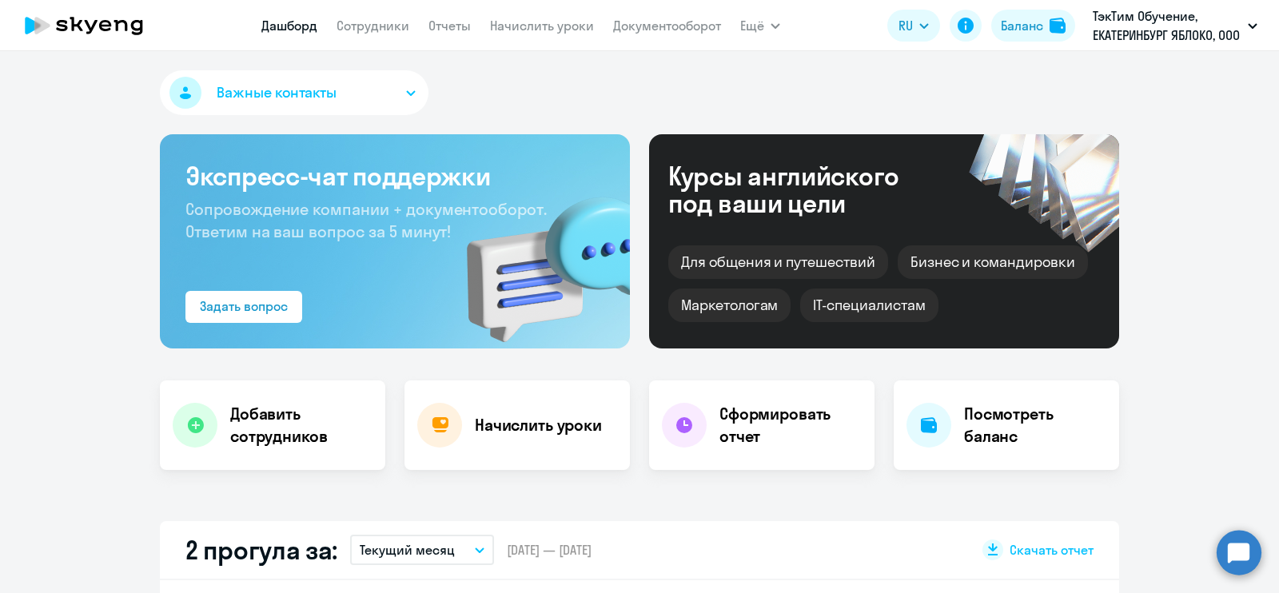
select select "30"
click at [377, 21] on link "Сотрудники" at bounding box center [373, 26] width 73 height 16
select select "30"
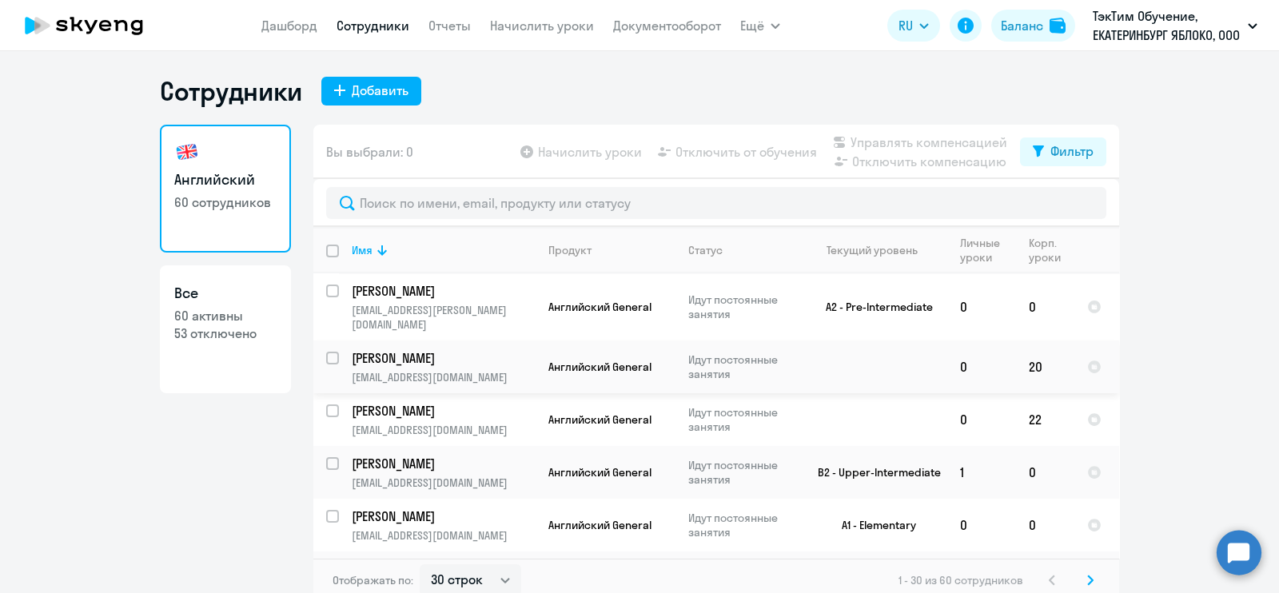
scroll to position [99, 0]
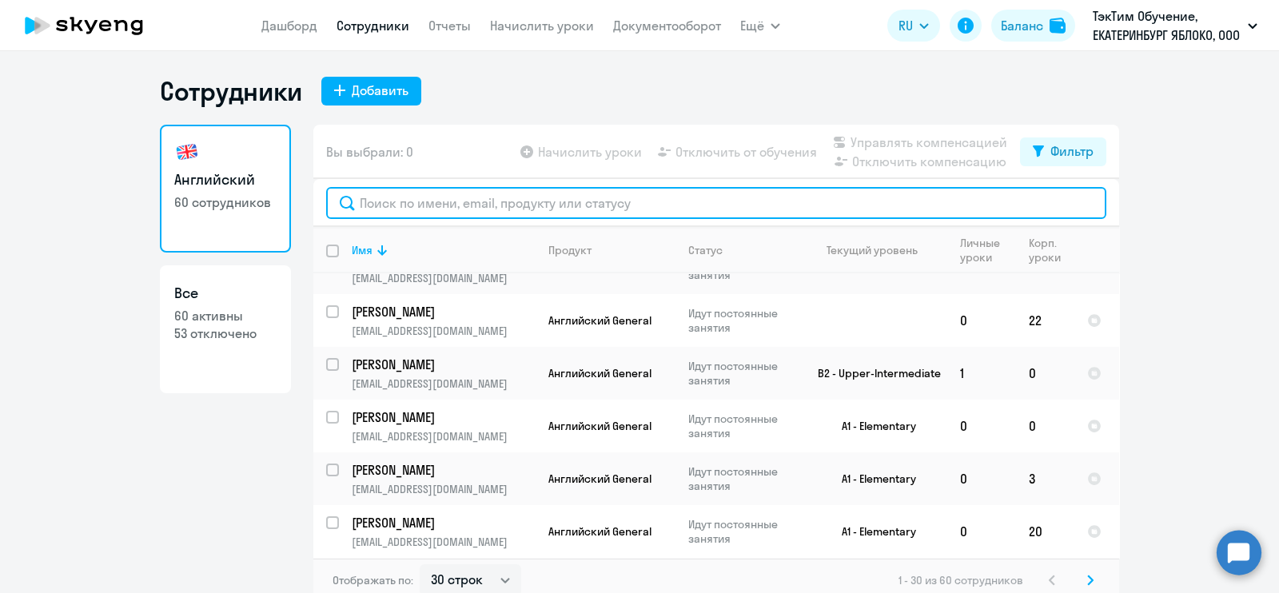
click at [680, 209] on input "text" at bounding box center [716, 203] width 780 height 32
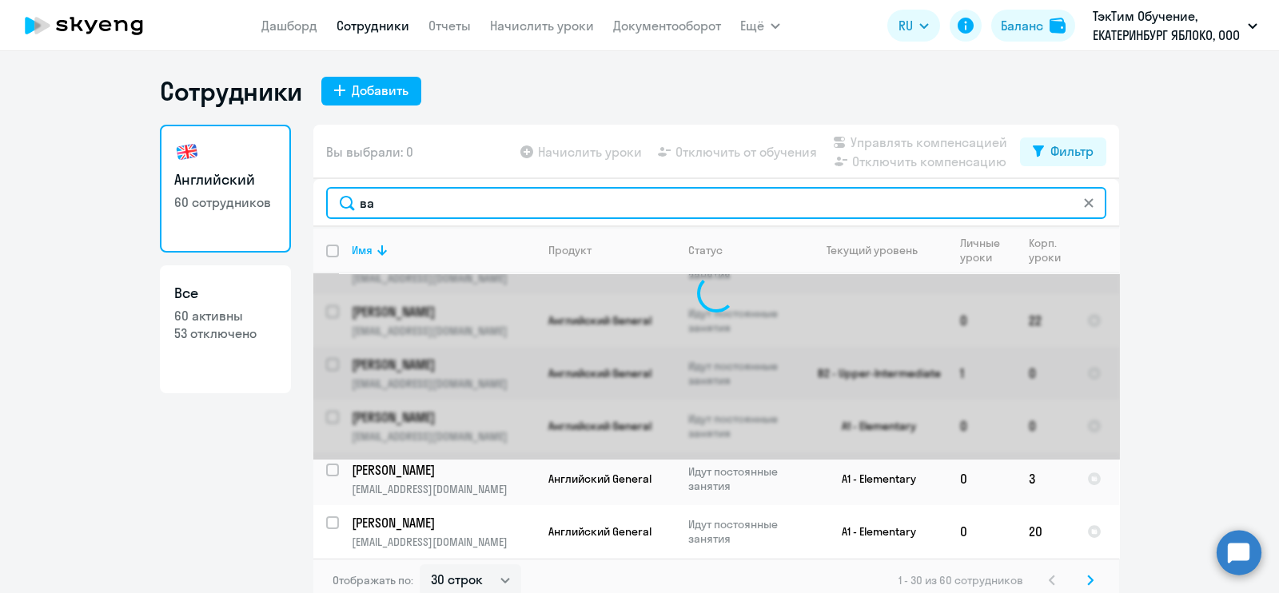
scroll to position [0, 0]
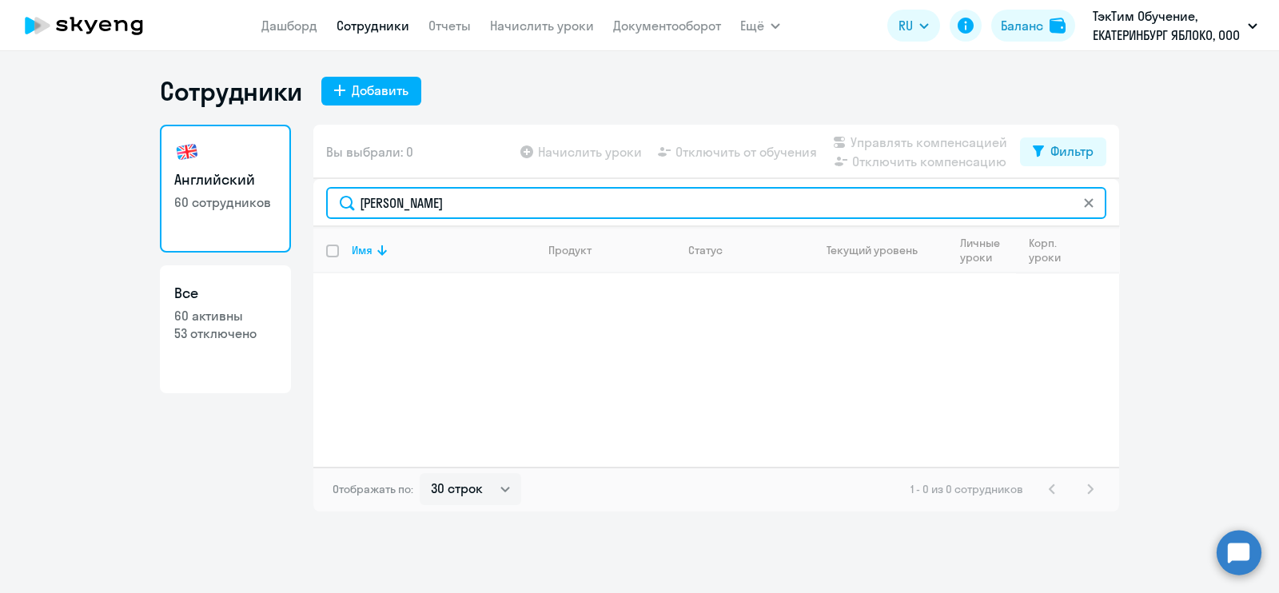
type input "ваник"
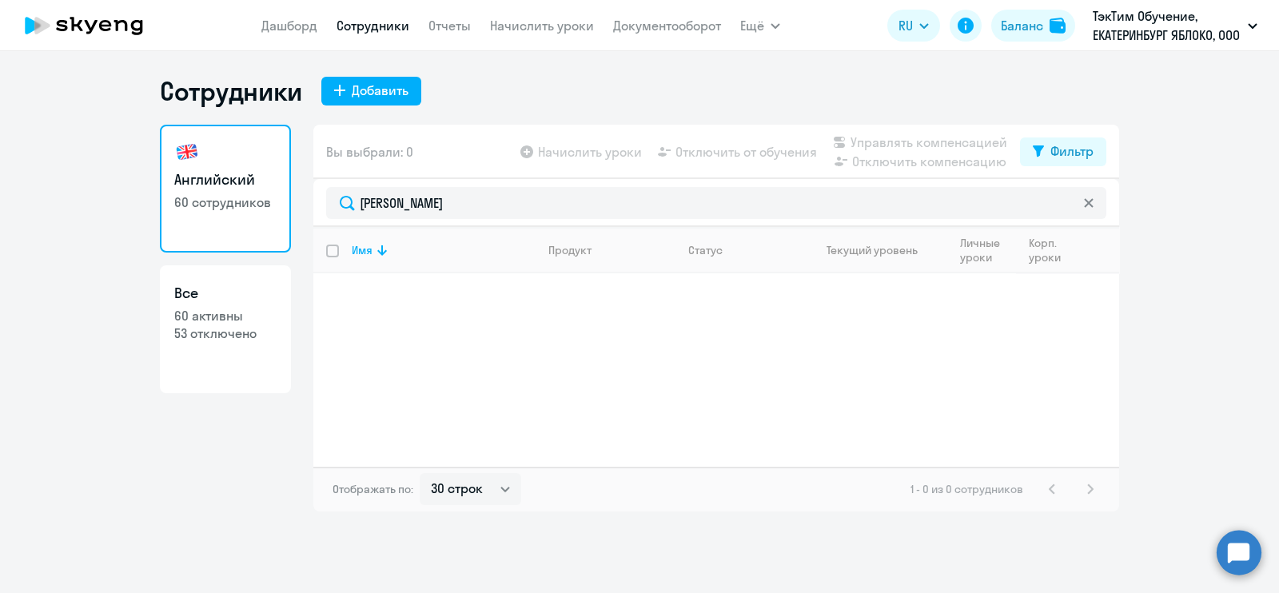
click at [642, 365] on div "Имя Продукт Статус Текущий уровень Личные уроки Корп. уроки" at bounding box center [716, 347] width 806 height 240
click at [374, 19] on link "Сотрудники" at bounding box center [373, 26] width 73 height 16
click at [280, 27] on link "Дашборд" at bounding box center [289, 26] width 56 height 16
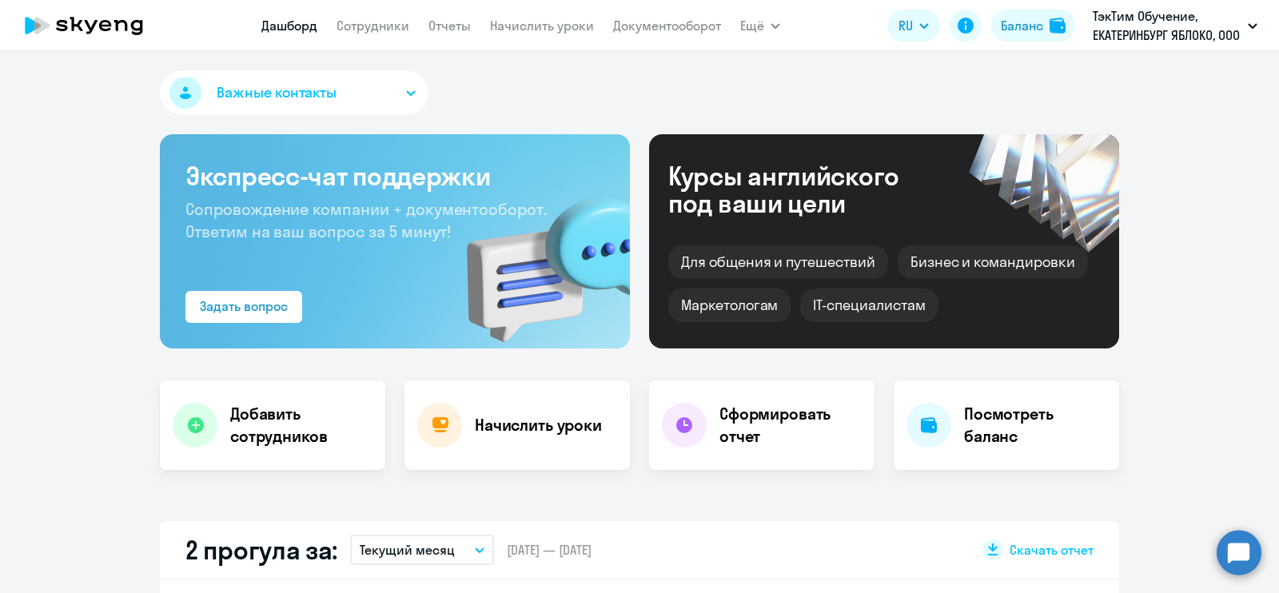
scroll to position [199, 0]
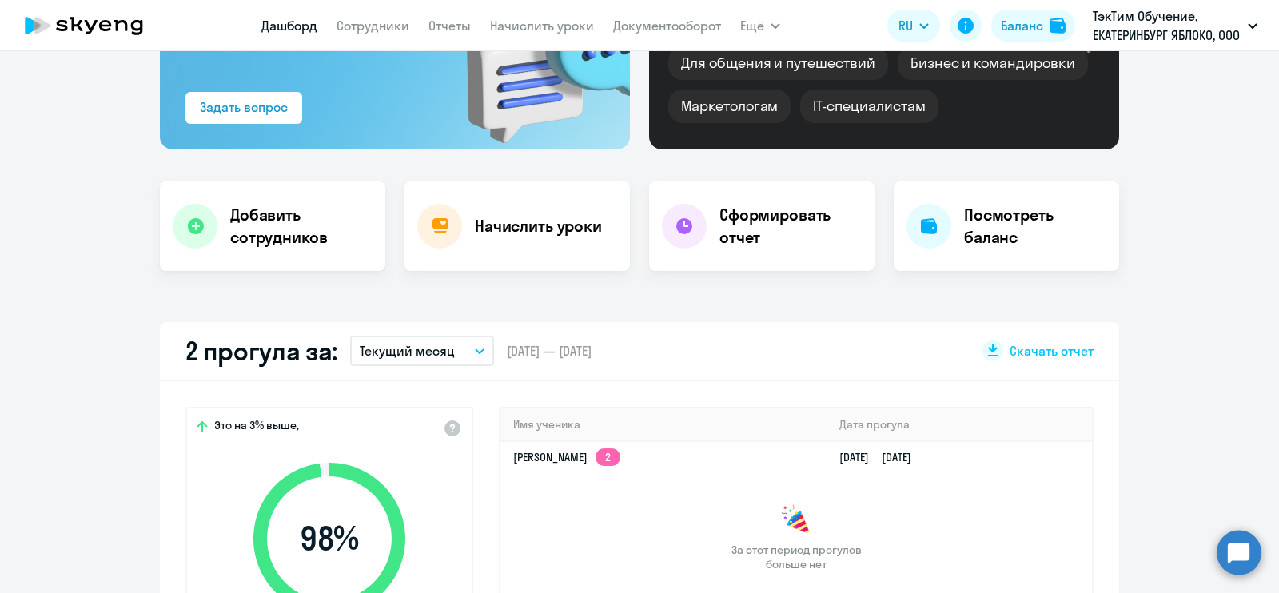
drag, startPoint x: 530, startPoint y: 345, endPoint x: 609, endPoint y: 345, distance: 79.2
click at [592, 345] on span "[DATE] — [DATE]" at bounding box center [549, 351] width 85 height 18
click at [592, 349] on span "[DATE] — [DATE]" at bounding box center [549, 351] width 85 height 18
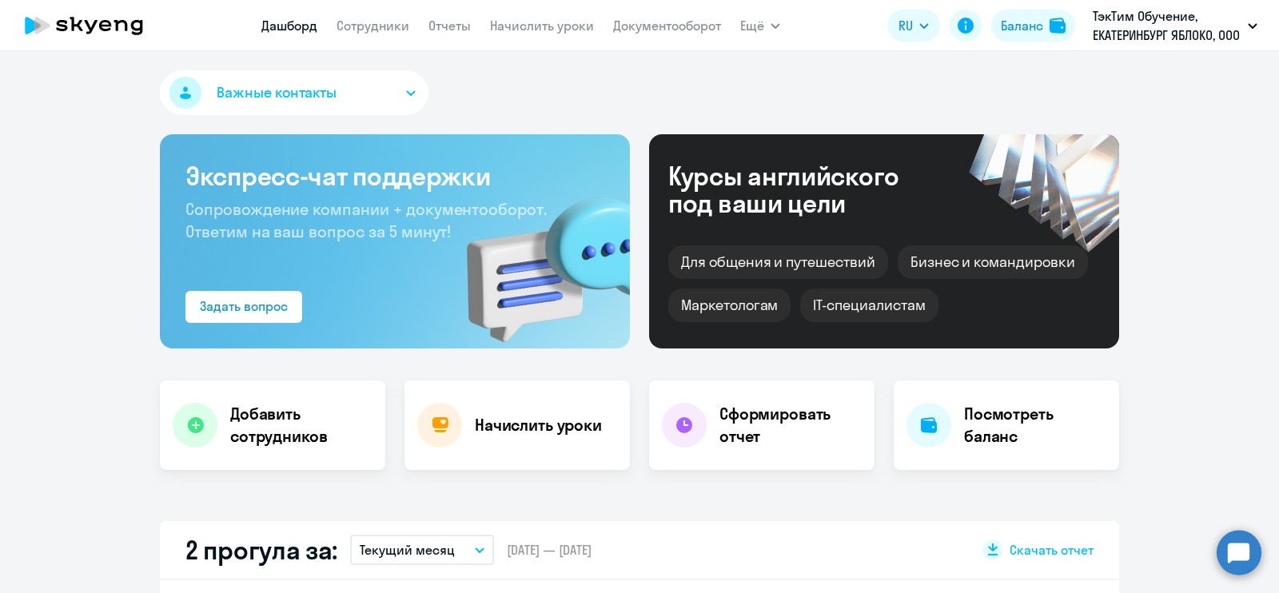
select select "30"
click at [358, 18] on link "Сотрудники" at bounding box center [373, 26] width 73 height 16
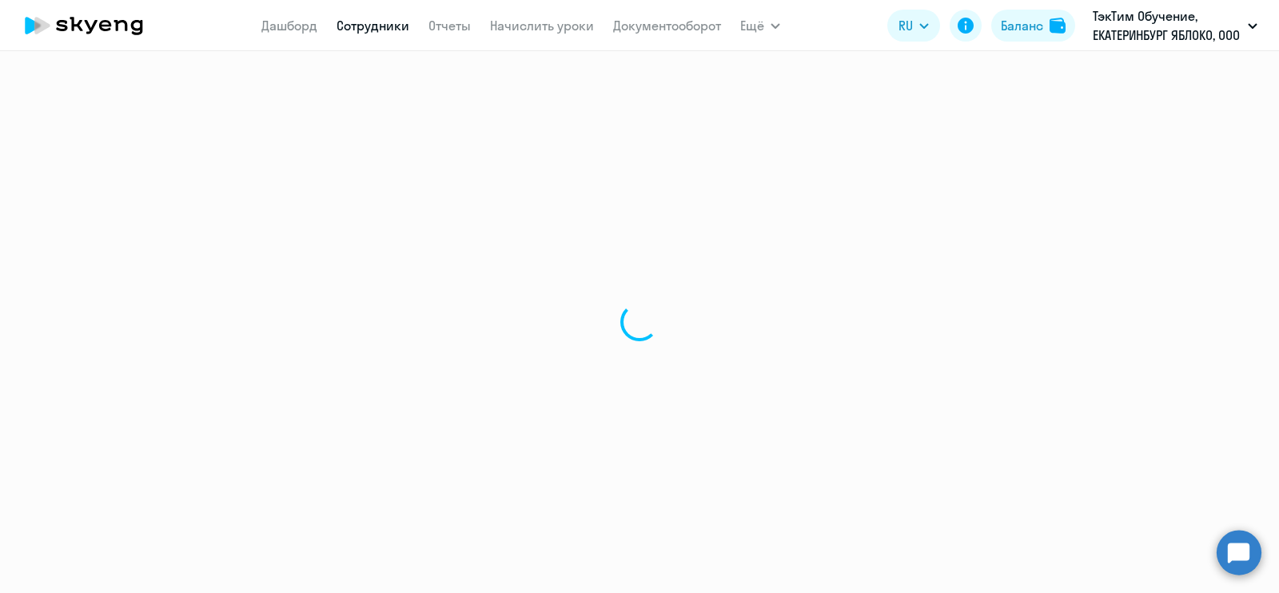
select select "30"
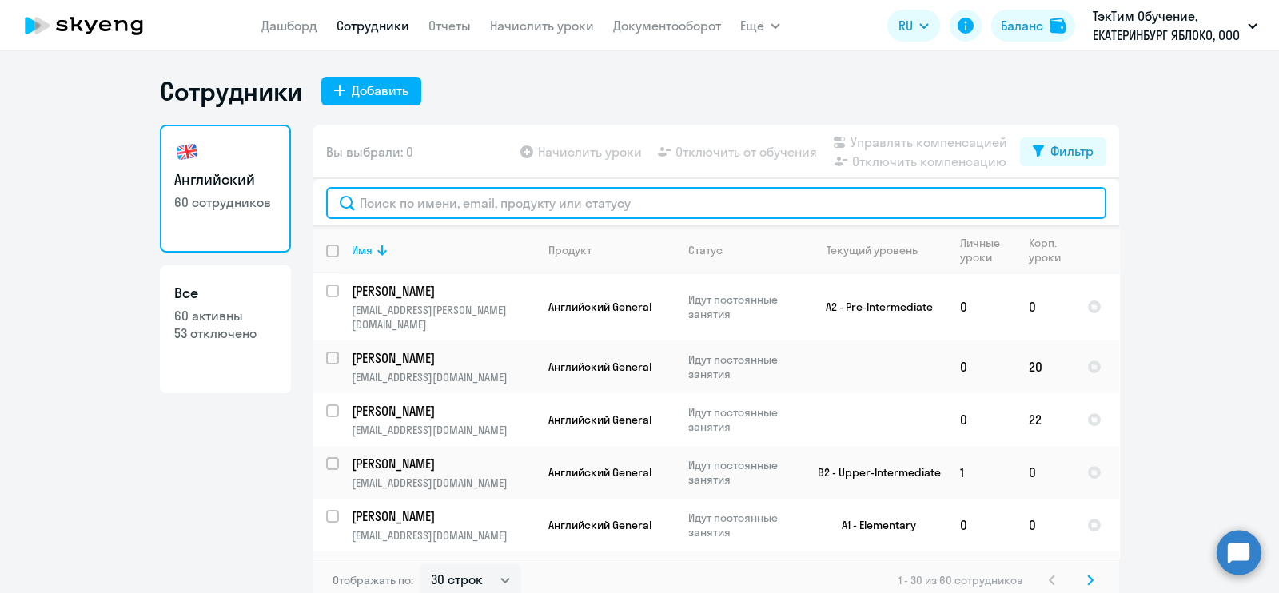
click at [516, 197] on input "text" at bounding box center [716, 203] width 780 height 32
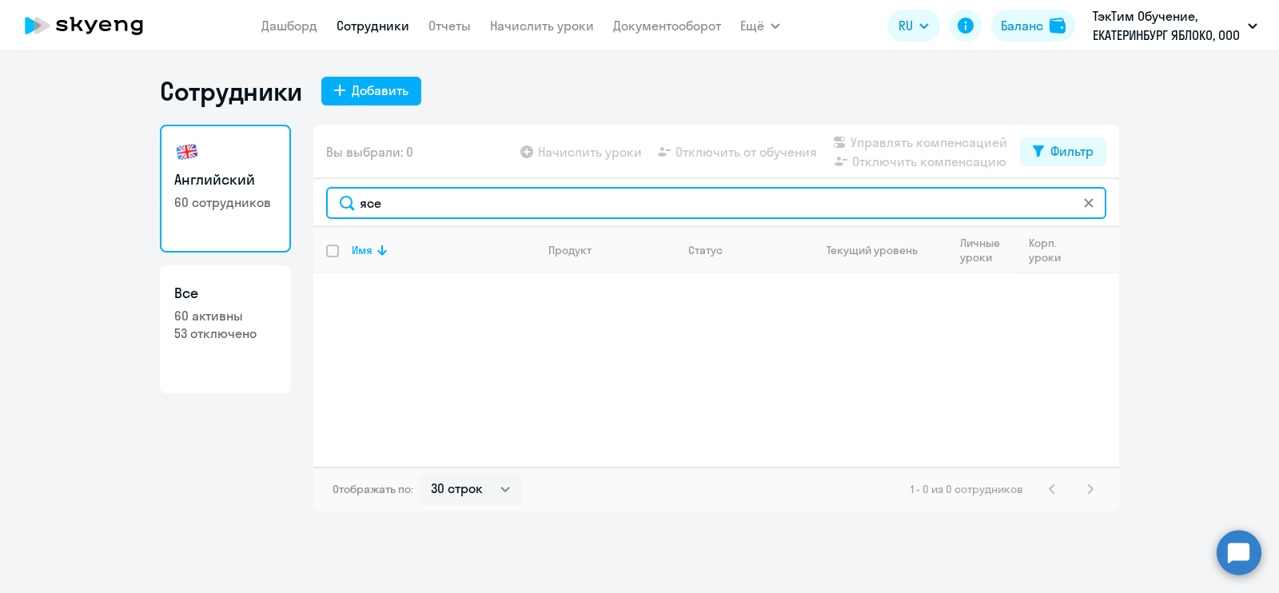
type input "ясе"
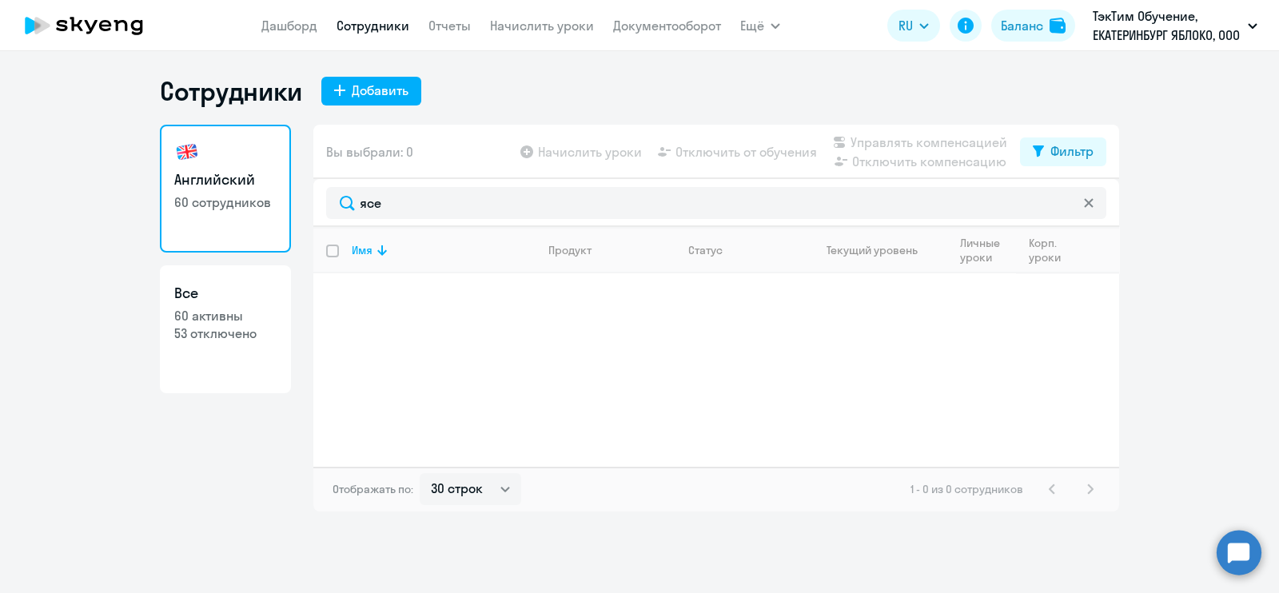
click at [716, 116] on div "Сотрудники Добавить Английский 60 сотрудников Все 60 активны 53 отключено Вы вы…" at bounding box center [639, 293] width 959 height 437
click at [775, 23] on icon "button" at bounding box center [776, 26] width 10 height 6
click at [755, 27] on span "Ещё" at bounding box center [752, 25] width 24 height 19
click at [748, 29] on span "Ещё" at bounding box center [752, 25] width 24 height 19
click at [749, 87] on div "Сотрудники Добавить" at bounding box center [639, 91] width 959 height 32
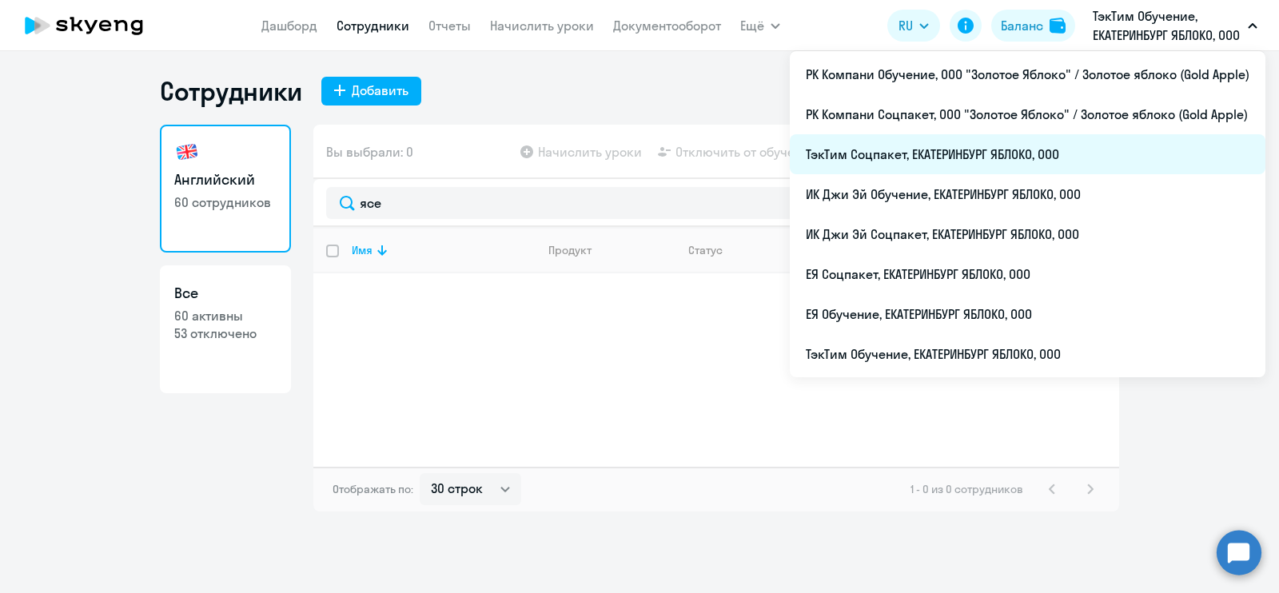
click at [903, 158] on li "ТэкТим Соцпакет, ЕКАТЕРИНБУРГ ЯБЛОКО, ООО" at bounding box center [1028, 154] width 476 height 40
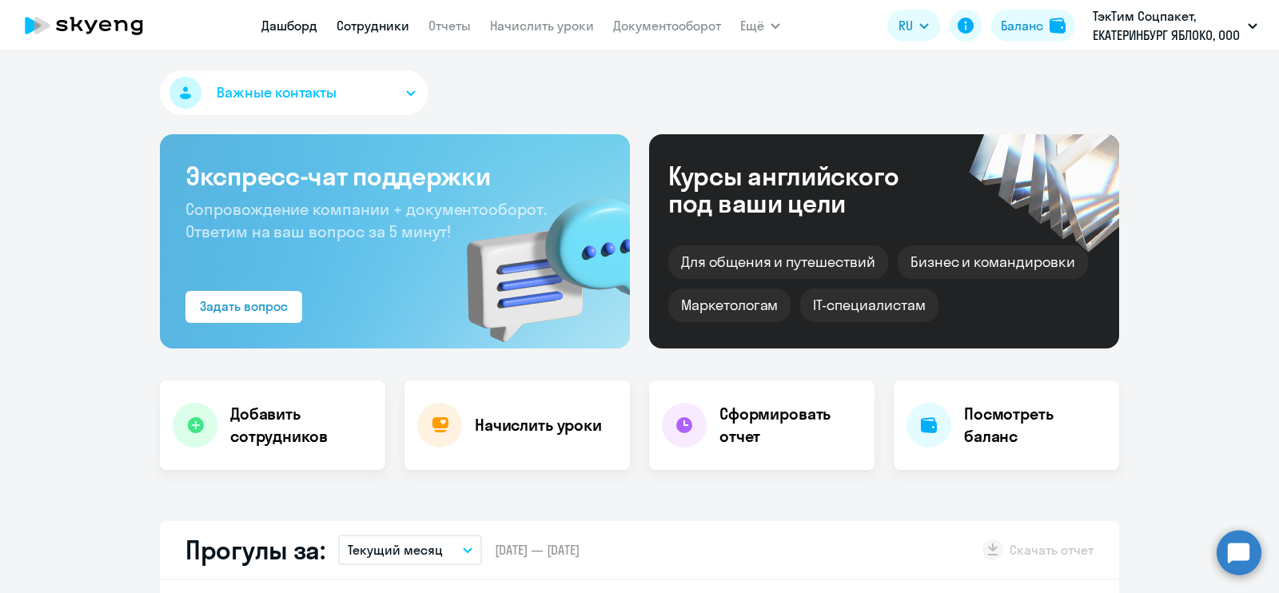
click at [372, 26] on link "Сотрудники" at bounding box center [373, 26] width 73 height 16
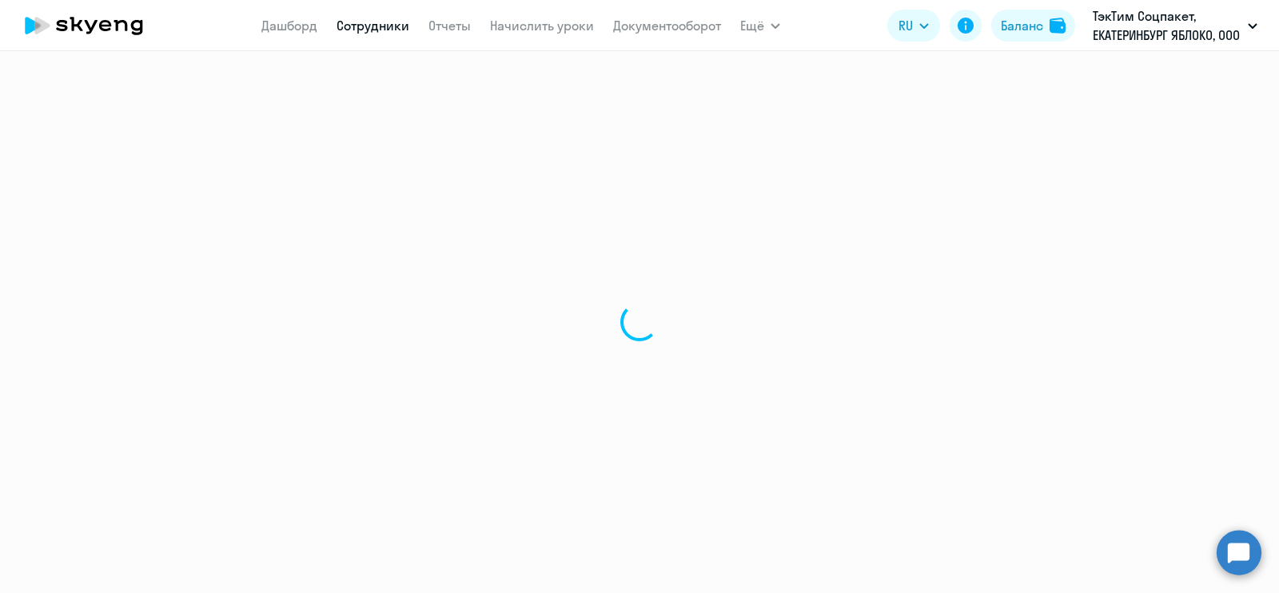
select select "30"
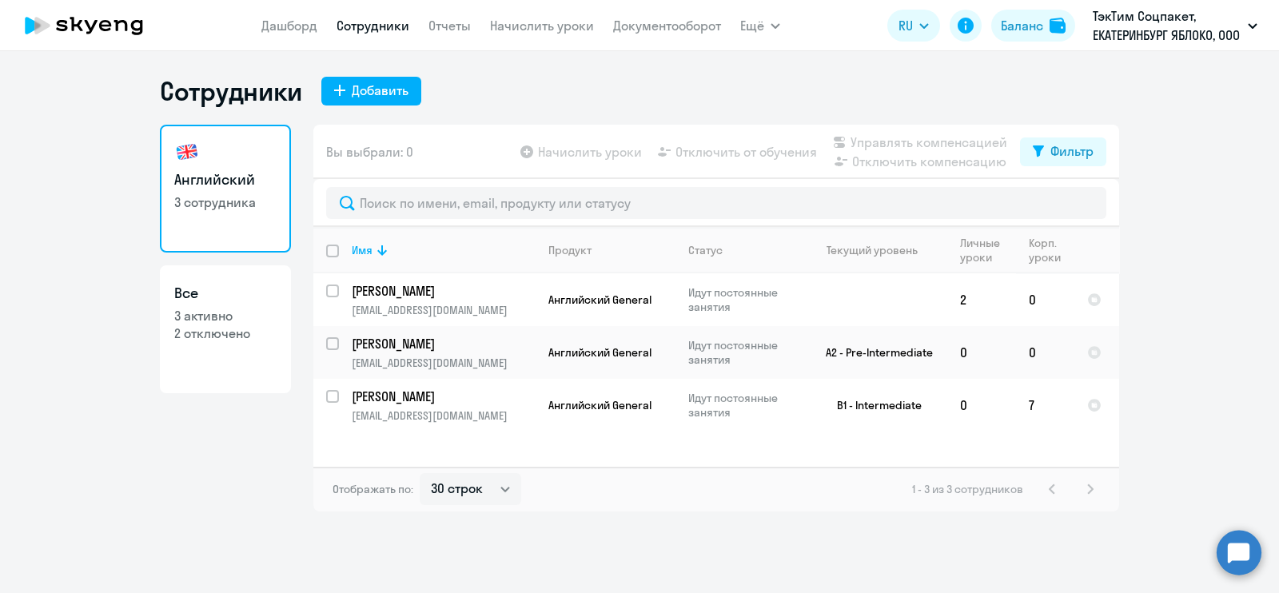
click at [385, 29] on link "Сотрудники" at bounding box center [373, 26] width 73 height 16
click at [584, 21] on link "Начислить уроки" at bounding box center [542, 26] width 104 height 16
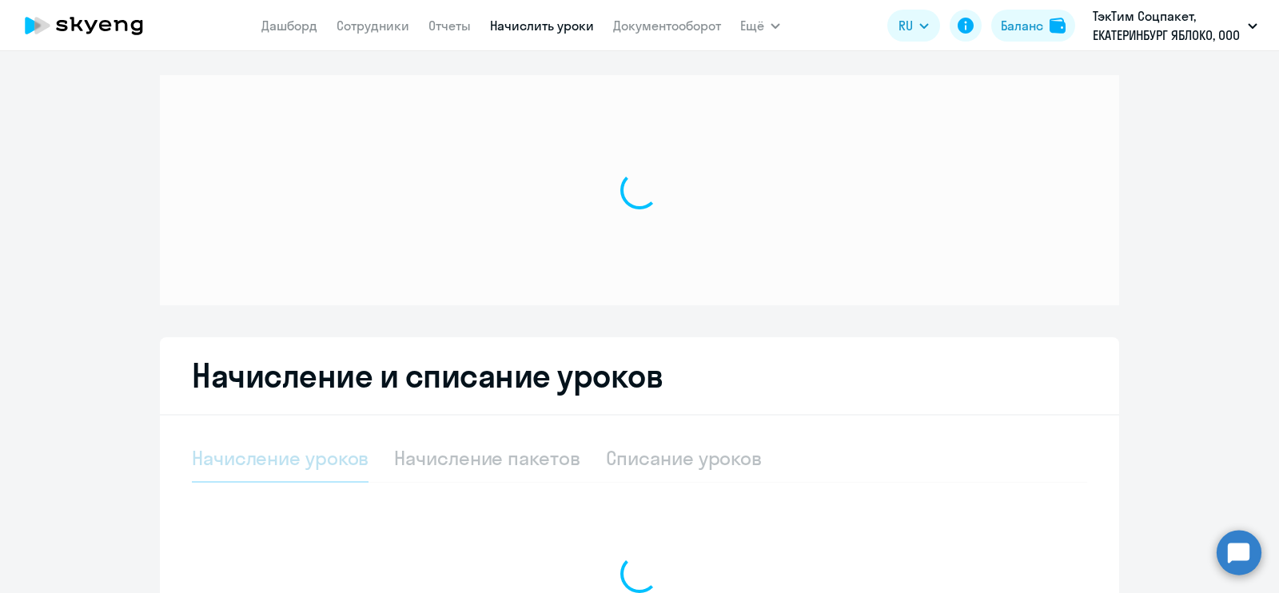
select select "10"
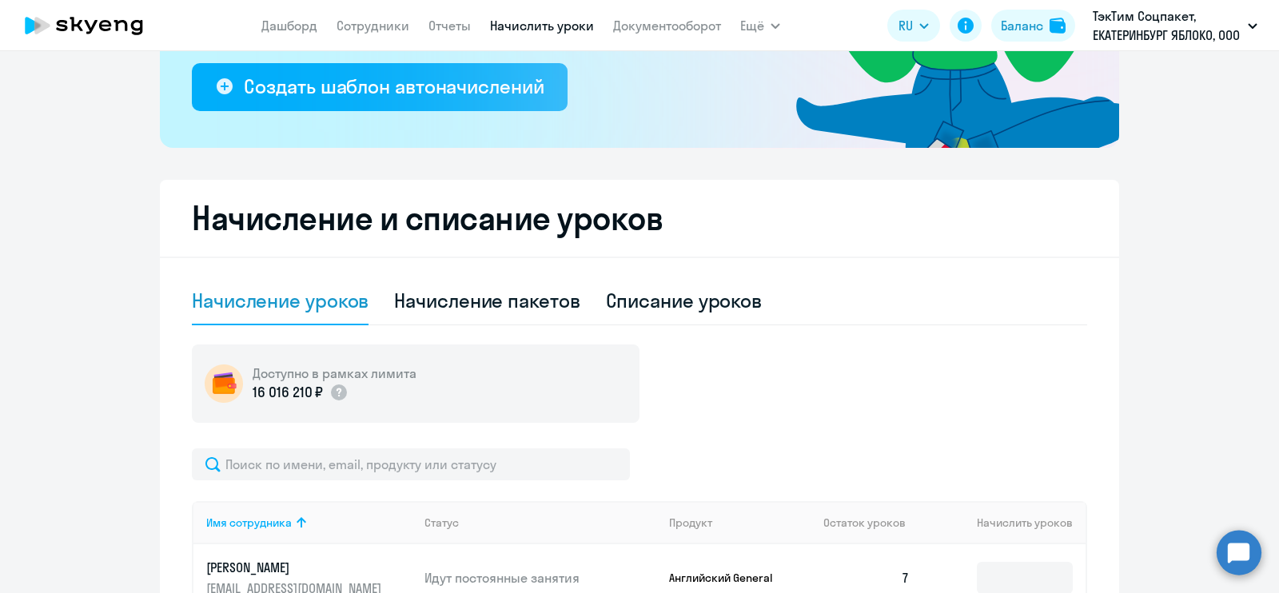
scroll to position [500, 0]
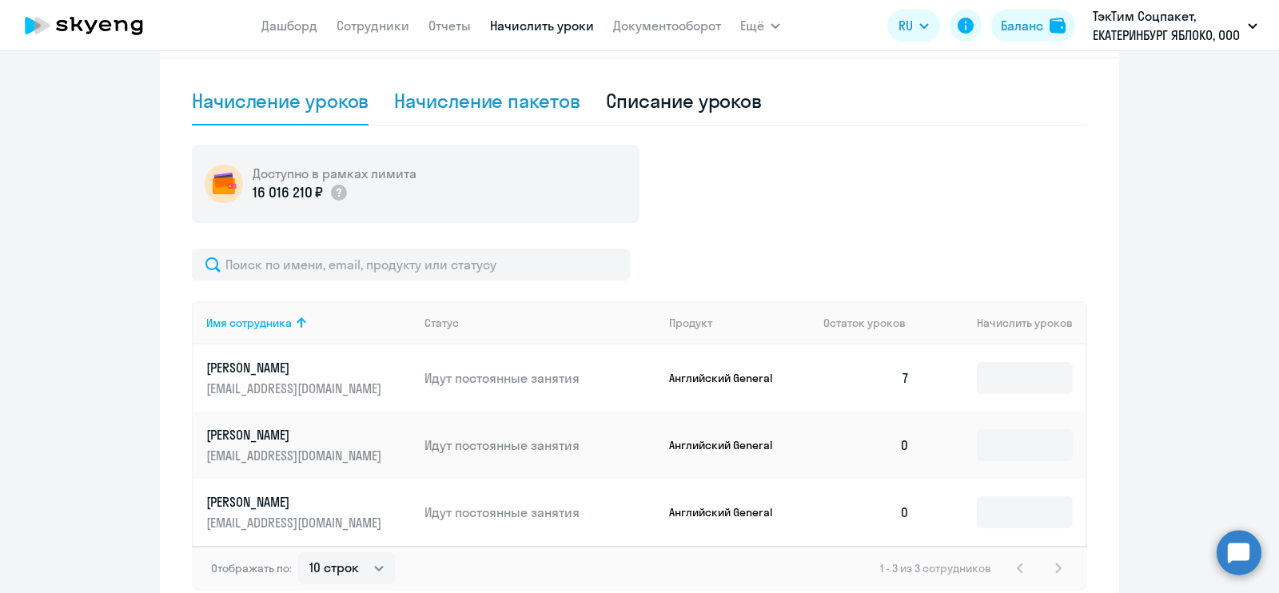
click at [547, 102] on div "Начисление пакетов" at bounding box center [486, 101] width 185 height 26
select select "10"
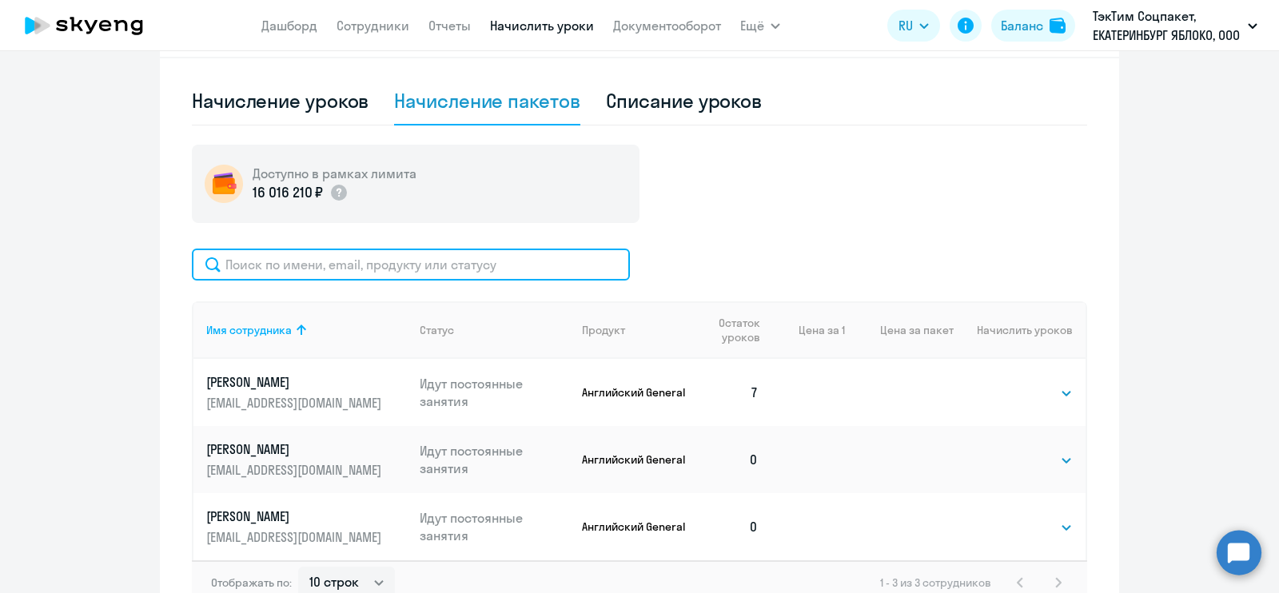
click at [471, 270] on input "text" at bounding box center [411, 265] width 438 height 32
type input "яс"
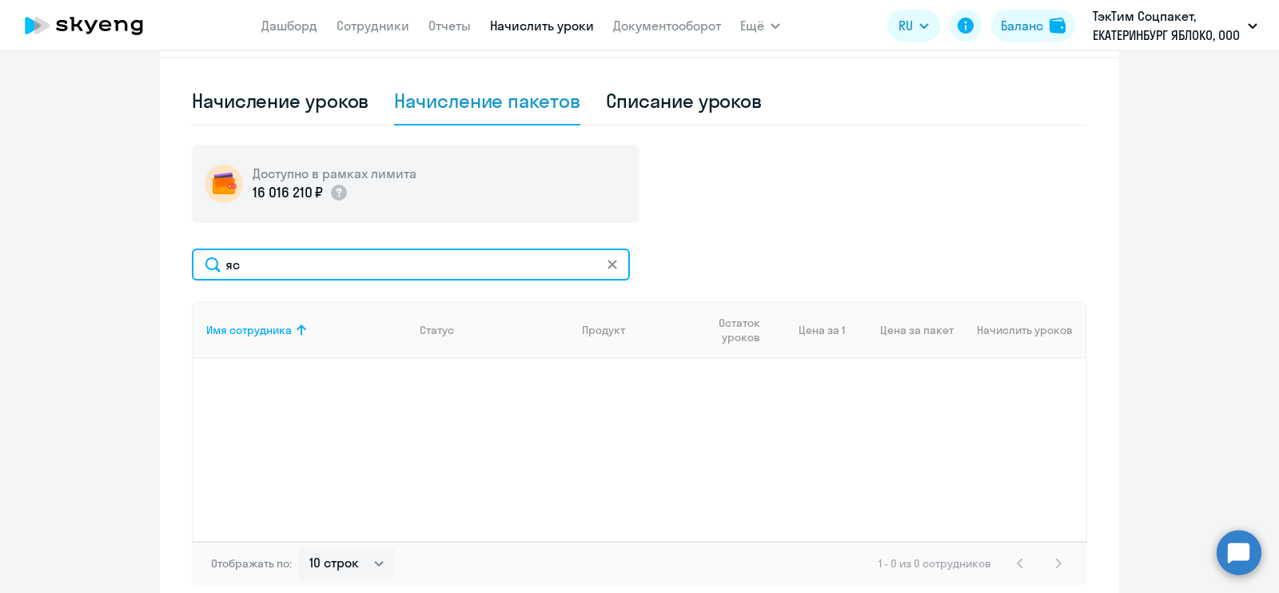
drag, startPoint x: 340, startPoint y: 253, endPoint x: 168, endPoint y: 257, distance: 171.9
click at [174, 257] on div "Начисление и списание уроков Начисление уроков Начисление пакетов Списание урок…" at bounding box center [639, 296] width 959 height 632
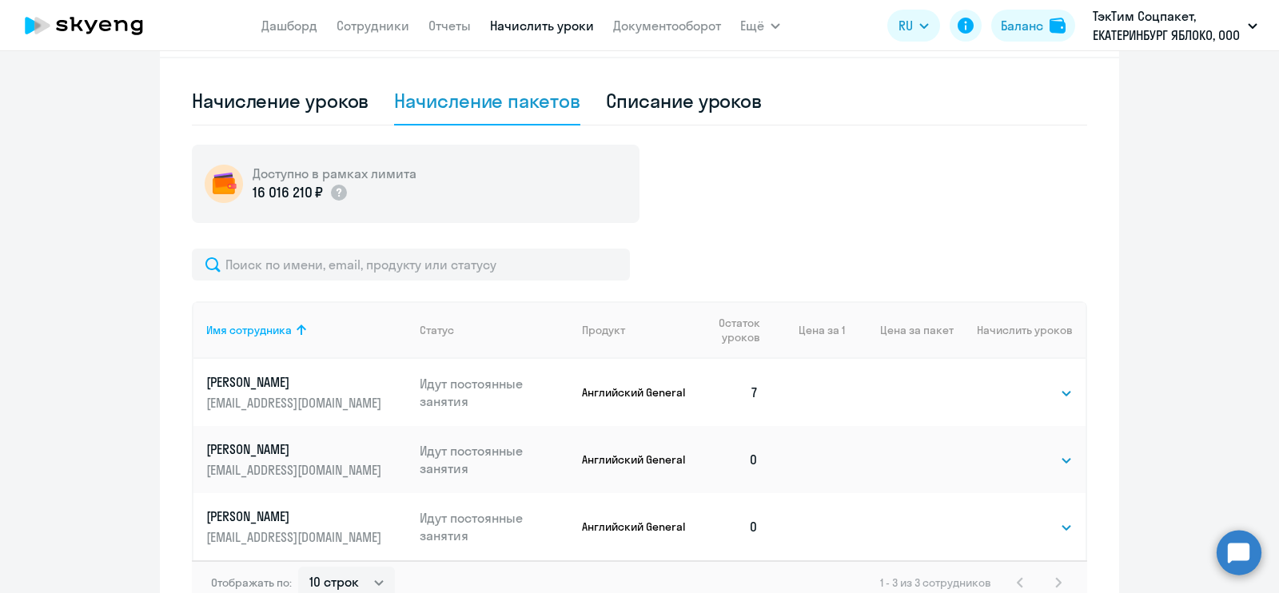
click at [692, 241] on div "Доступно в рамках лимита 16 016 210 ₽ Имя сотрудника Статус Продукт Остаток уро…" at bounding box center [639, 375] width 895 height 460
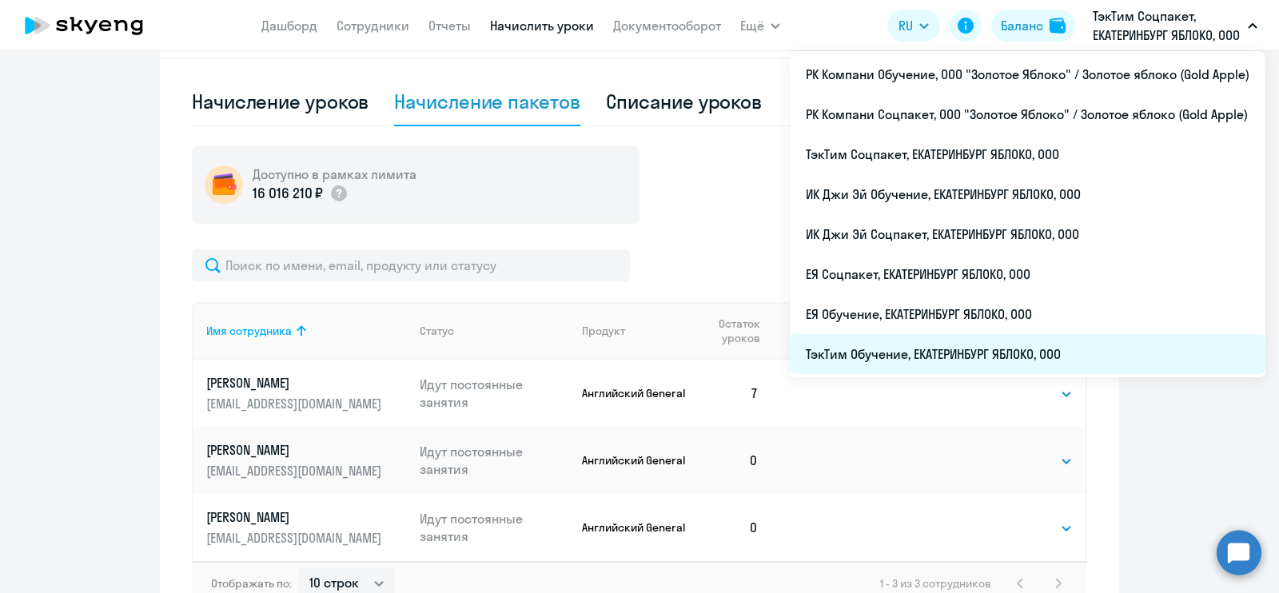
click at [1057, 353] on li "ТэкТим Обучение, ЕКАТЕРИНБУРГ ЯБЛОКО, ООО" at bounding box center [1028, 354] width 476 height 40
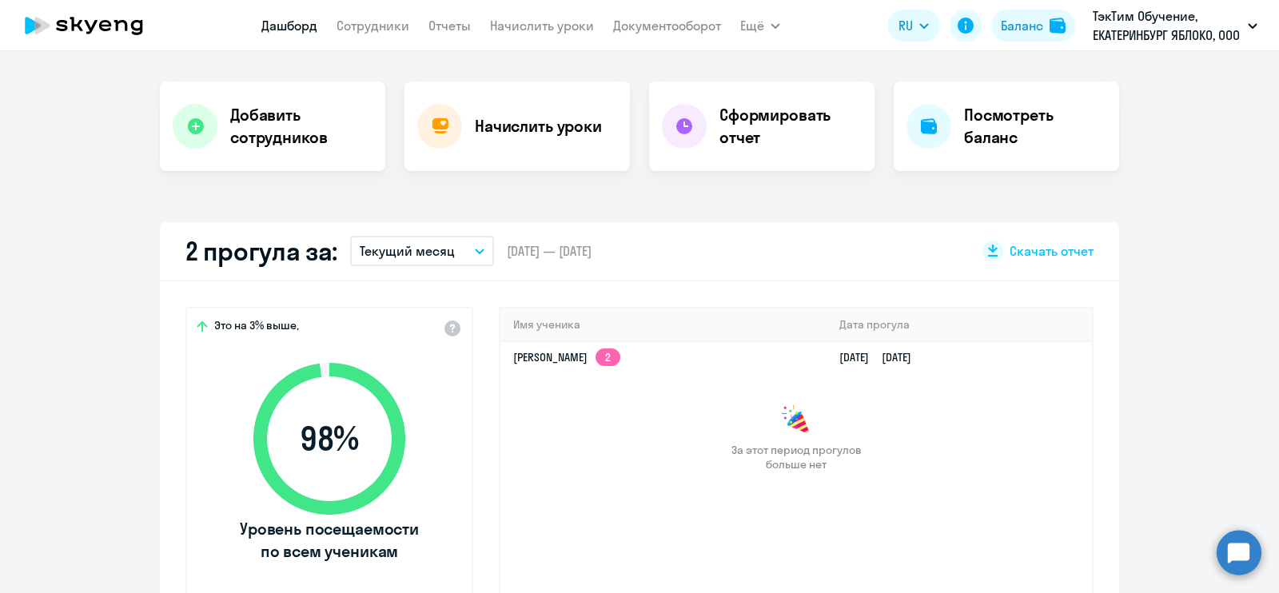
scroll to position [199, 0]
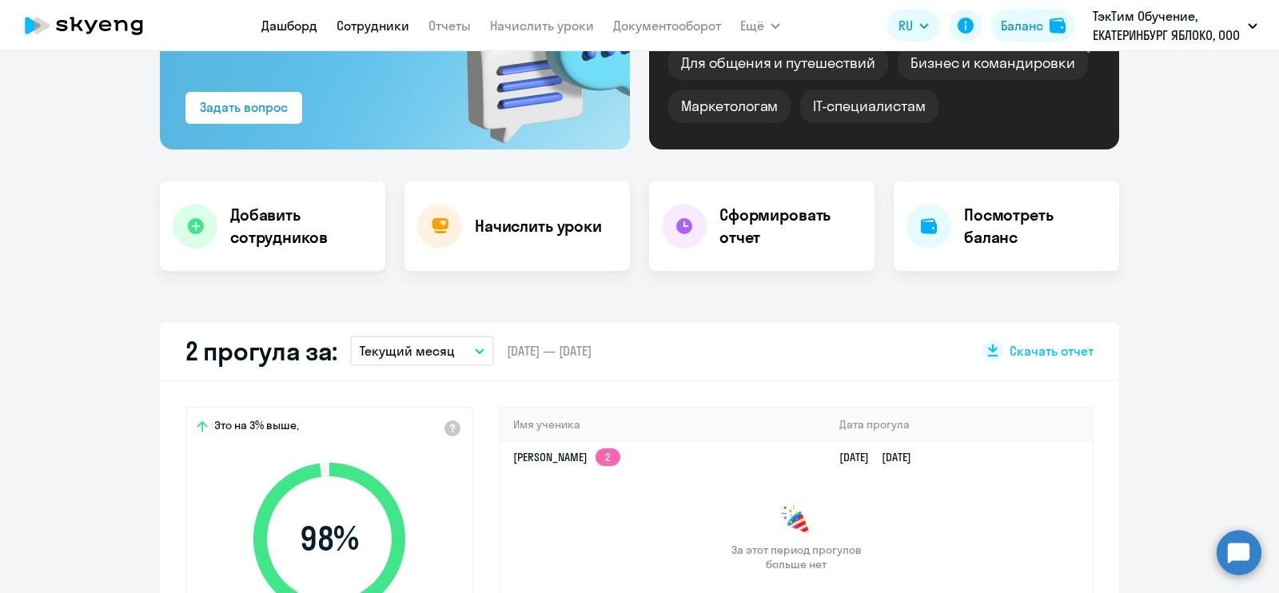
click at [396, 24] on link "Сотрудники" at bounding box center [373, 26] width 73 height 16
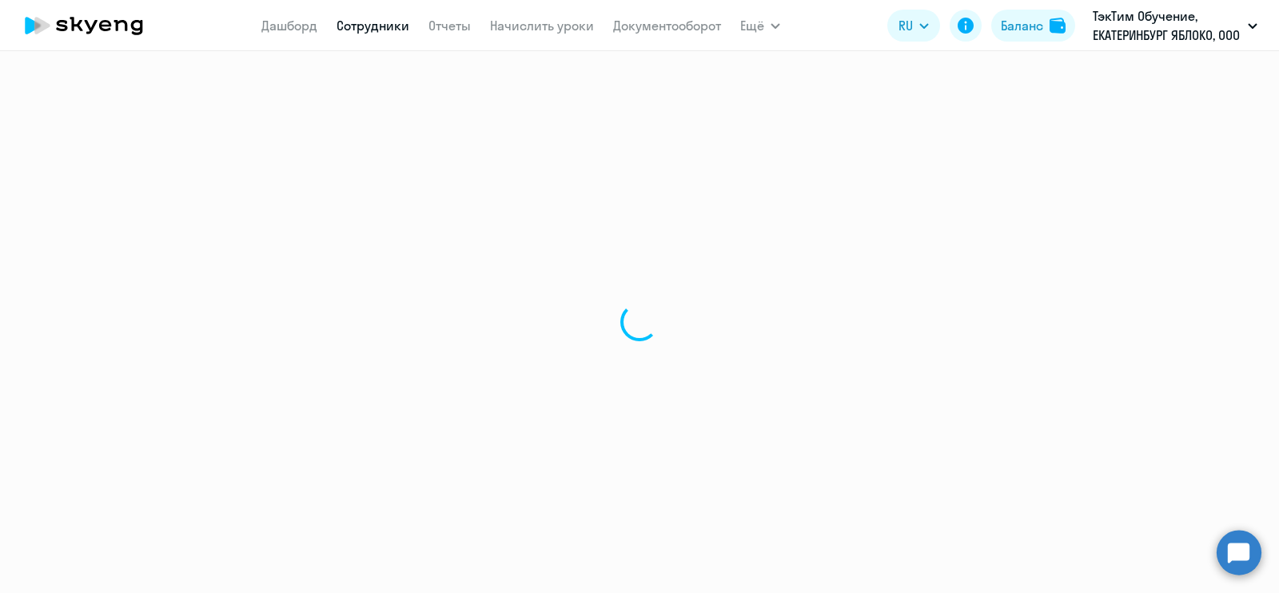
select select "30"
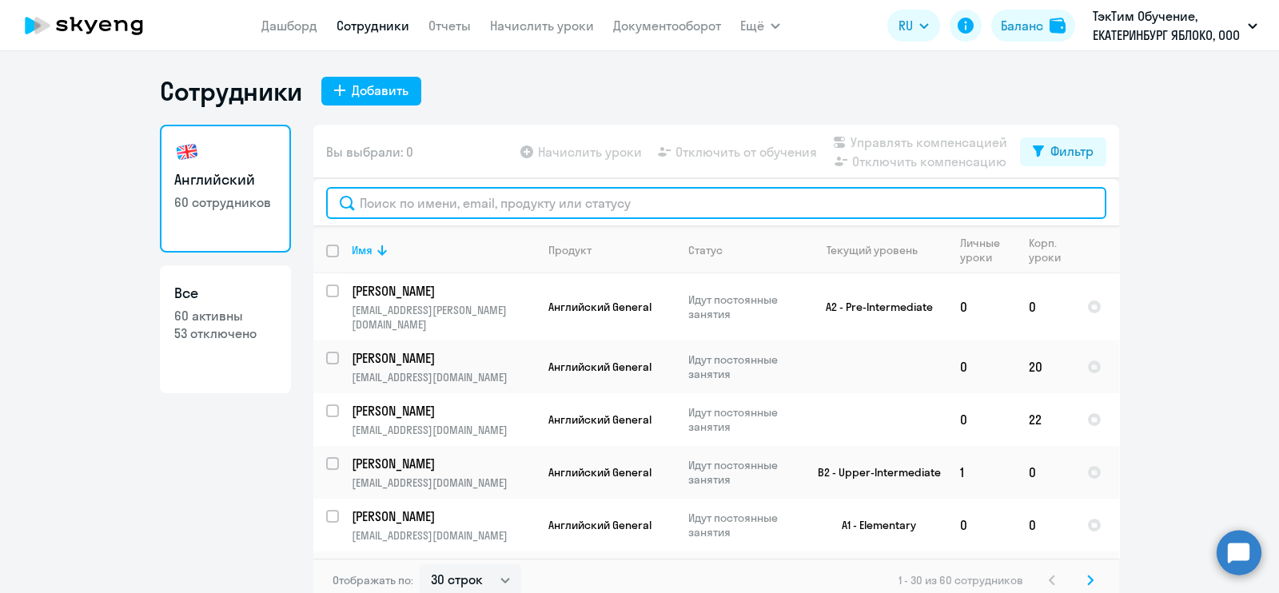
click at [605, 205] on input "text" at bounding box center [716, 203] width 780 height 32
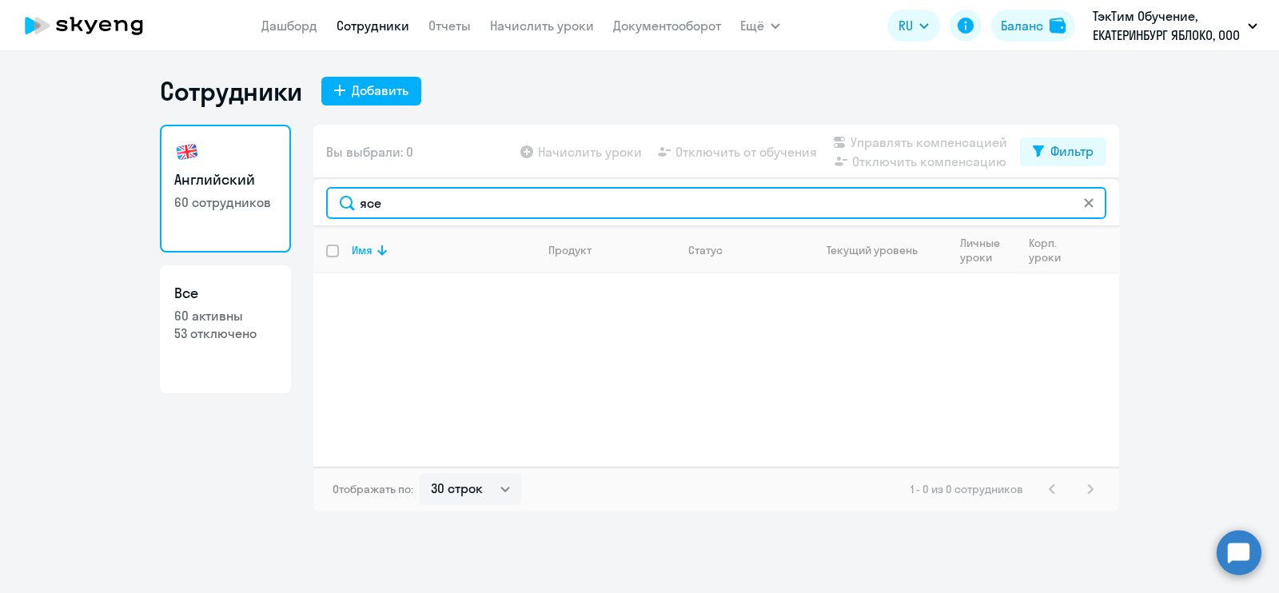
type input "ясе"
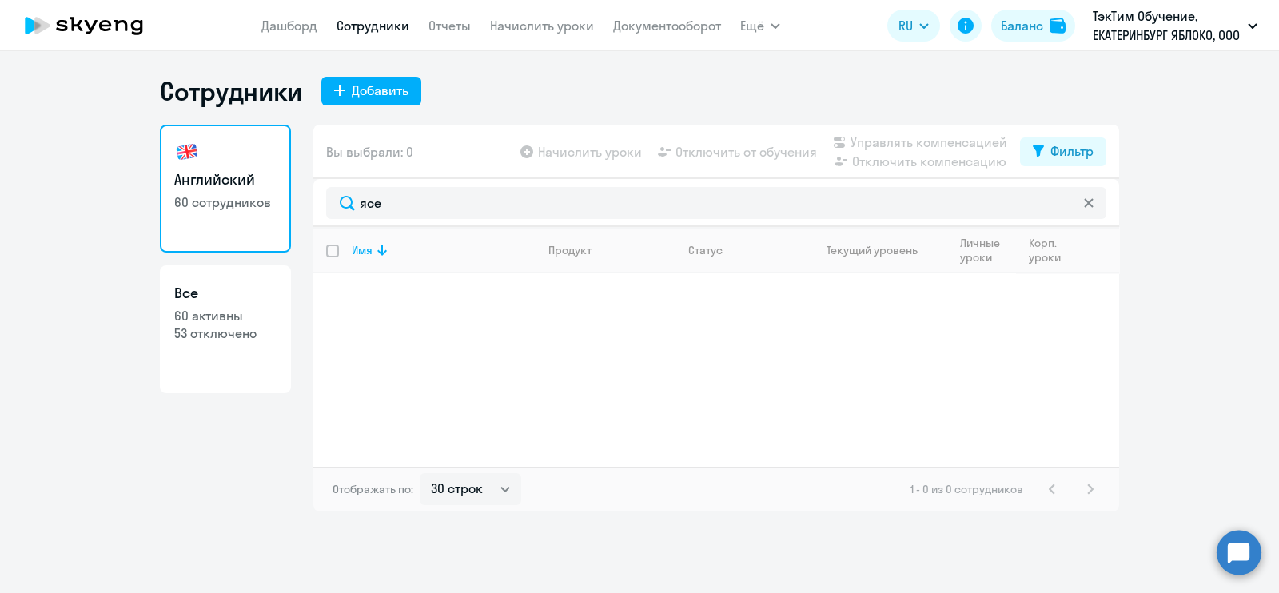
click at [1094, 206] on svg-icon at bounding box center [1088, 203] width 13 height 13
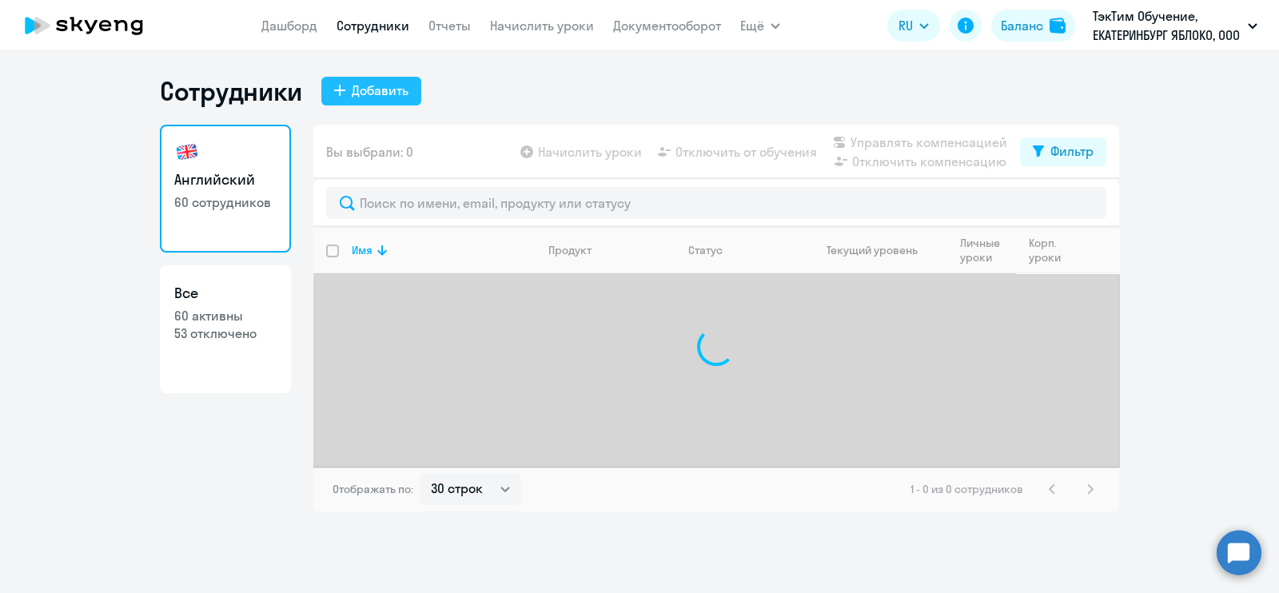
click at [396, 84] on div "Добавить" at bounding box center [380, 90] width 57 height 19
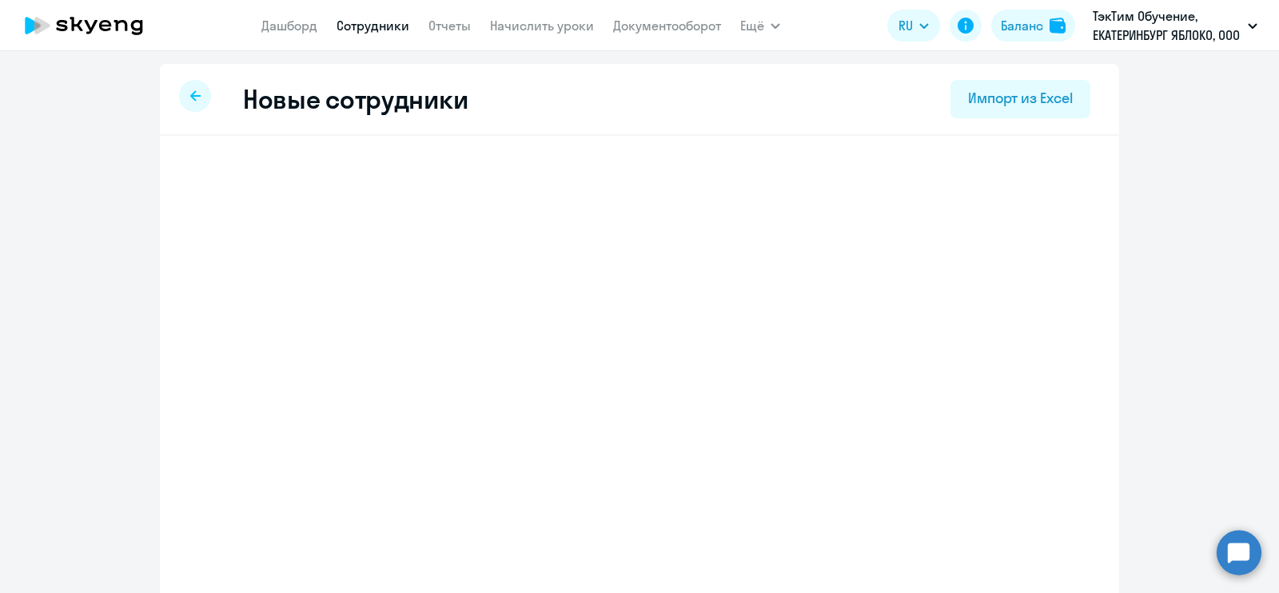
select select "english_adult_not_native_speaker"
select select "5"
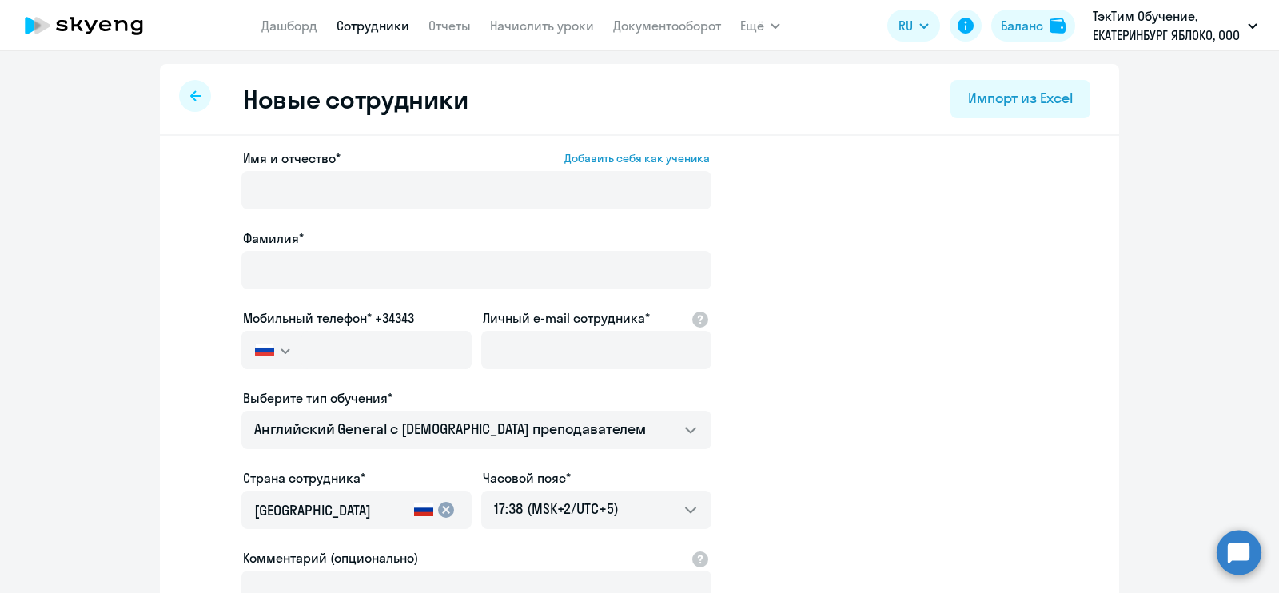
click at [1235, 539] on circle at bounding box center [1239, 552] width 45 height 45
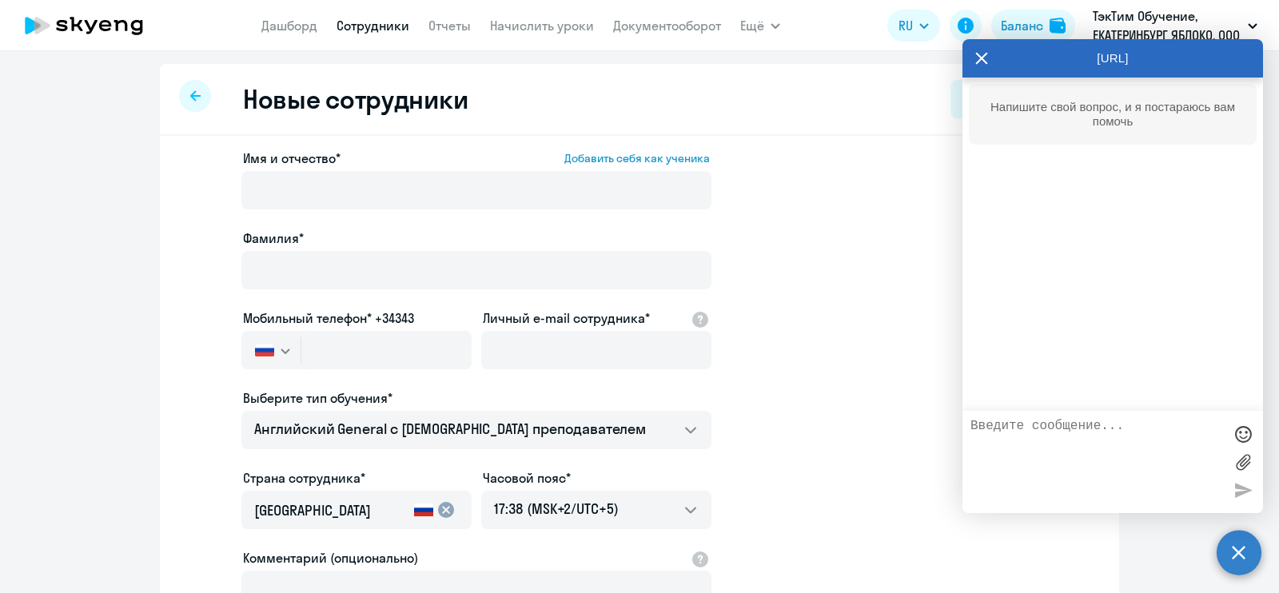
click at [1079, 433] on textarea at bounding box center [1097, 462] width 253 height 86
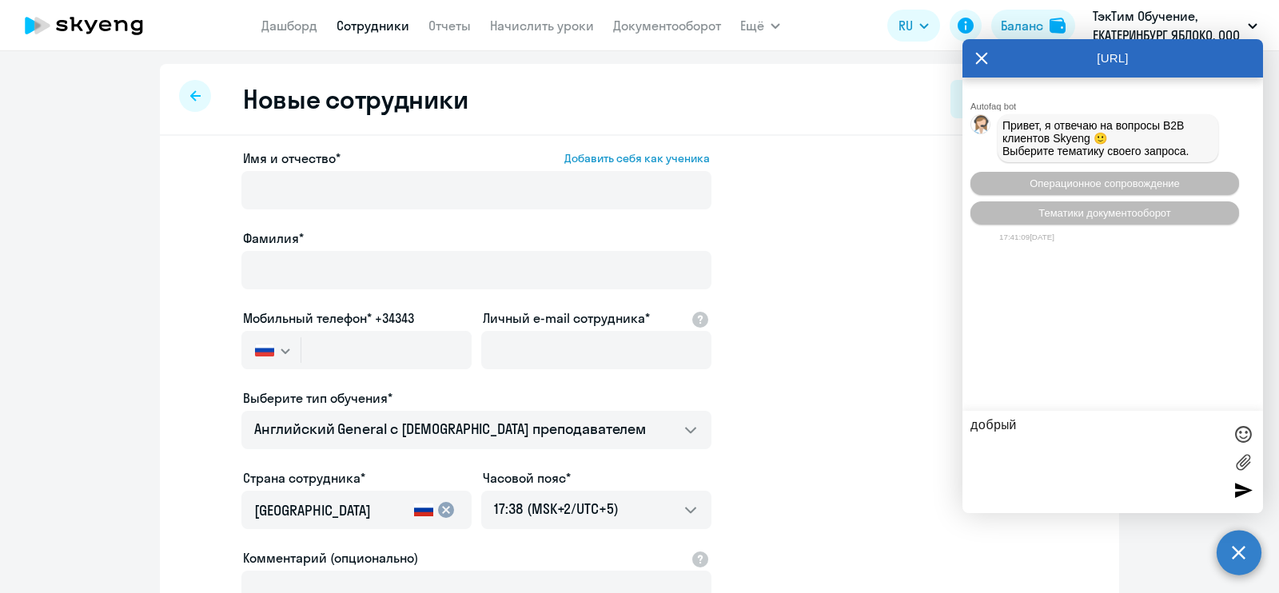
click at [1222, 169] on div "Операционное сопровождение Тематики документооборот" at bounding box center [1113, 198] width 301 height 66
click at [1216, 173] on div "Операционное сопровождение Тематики документооборот" at bounding box center [1113, 198] width 301 height 66
click at [1210, 182] on button "Операционное сопровождение" at bounding box center [1105, 183] width 269 height 23
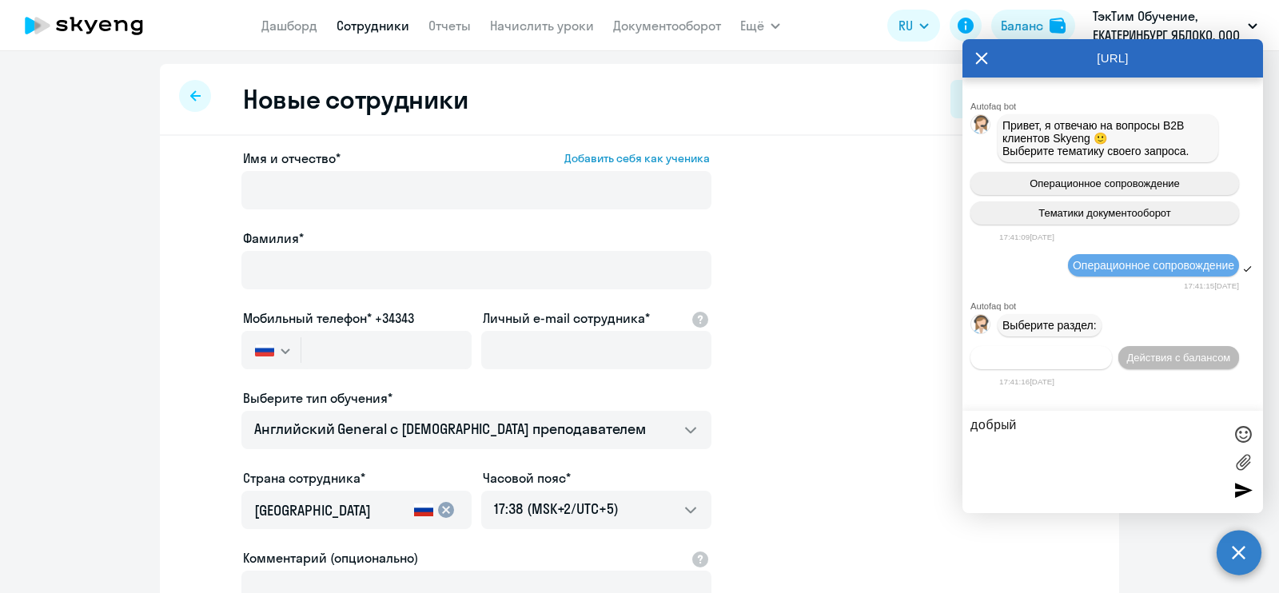
click at [1024, 364] on span "Действия по сотрудникам" at bounding box center [1041, 358] width 124 height 12
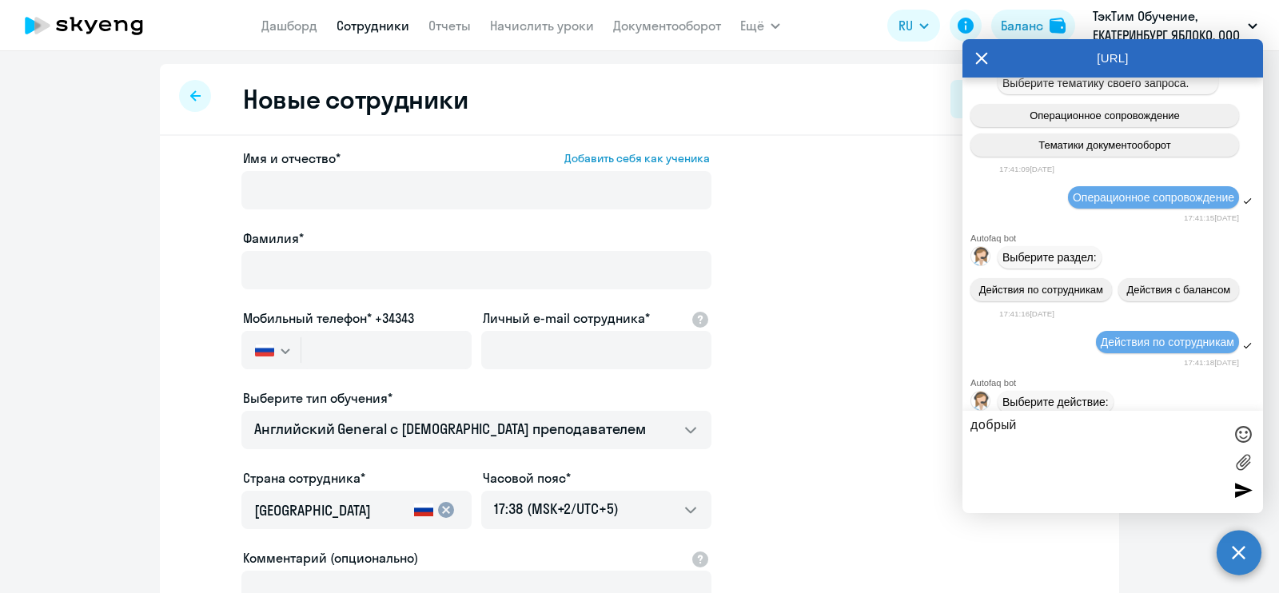
scroll to position [257, 0]
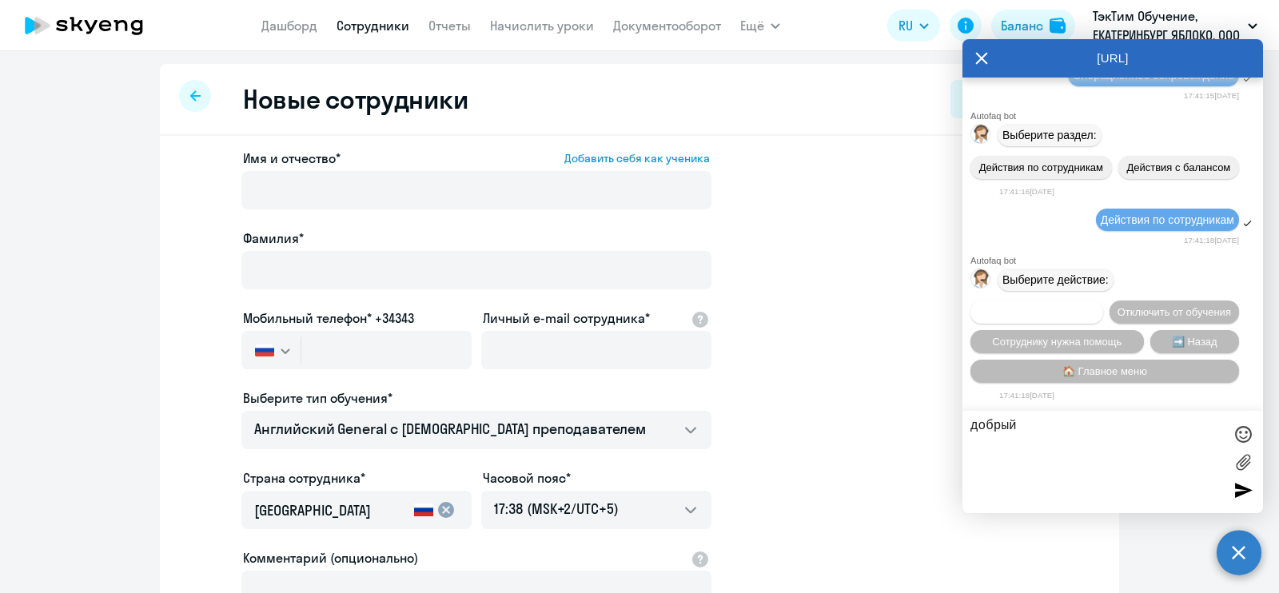
click at [1103, 301] on button "Подключить к обучению" at bounding box center [1037, 312] width 133 height 23
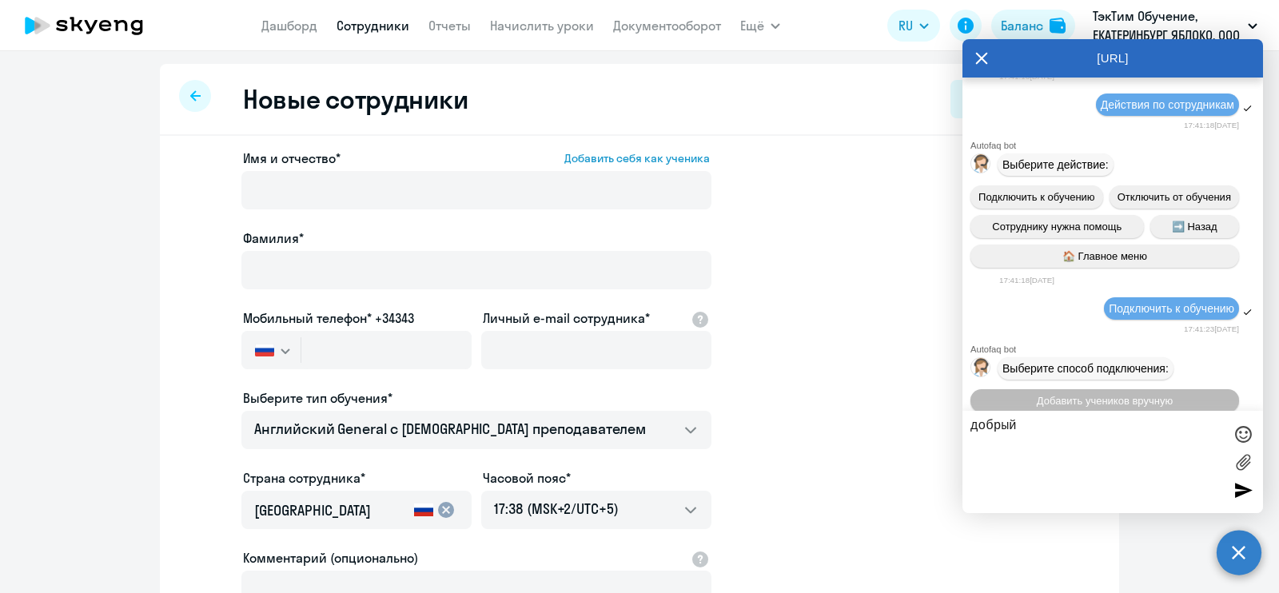
scroll to position [463, 0]
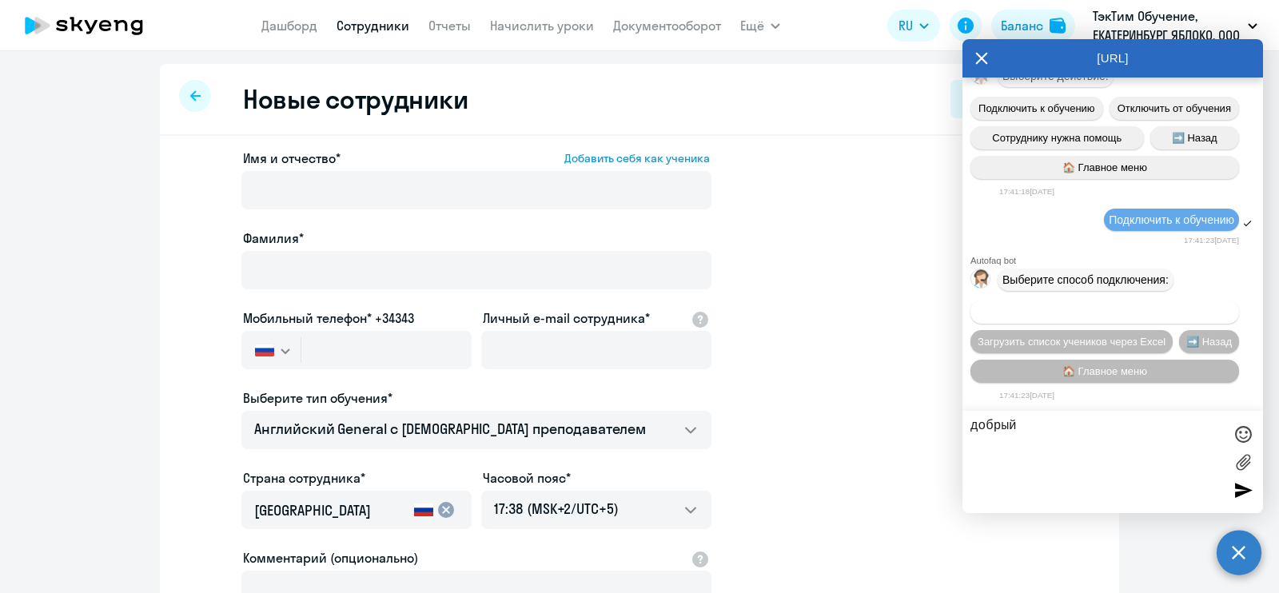
click at [1111, 306] on span "Добавить учеников вручную" at bounding box center [1105, 312] width 136 height 12
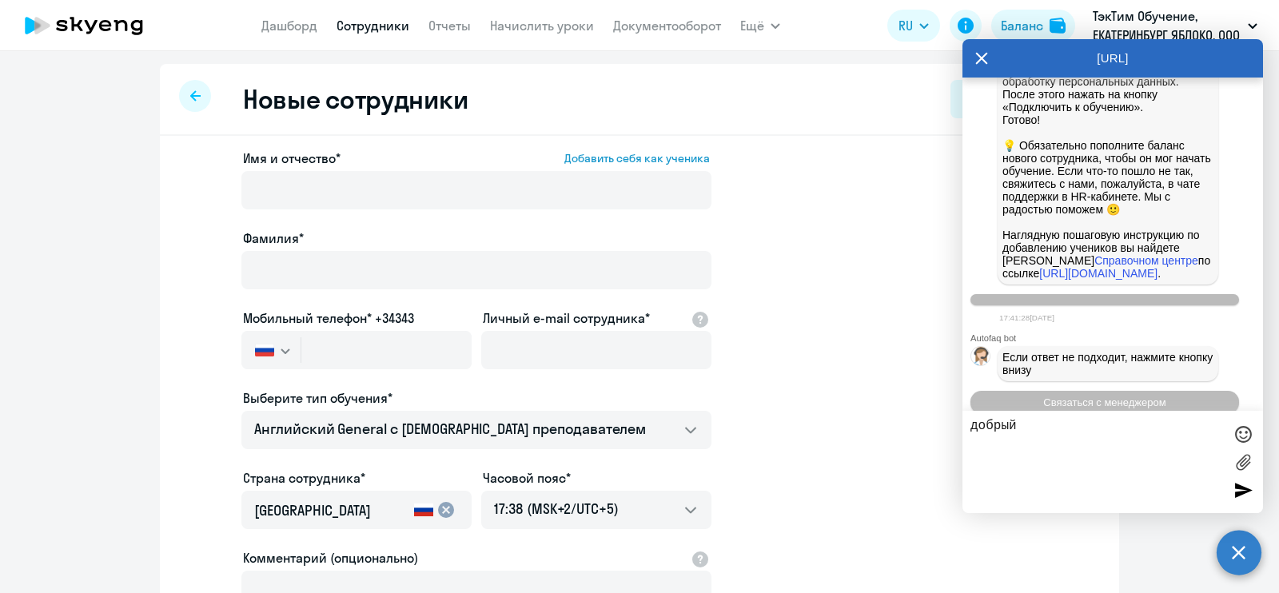
scroll to position [1278, 0]
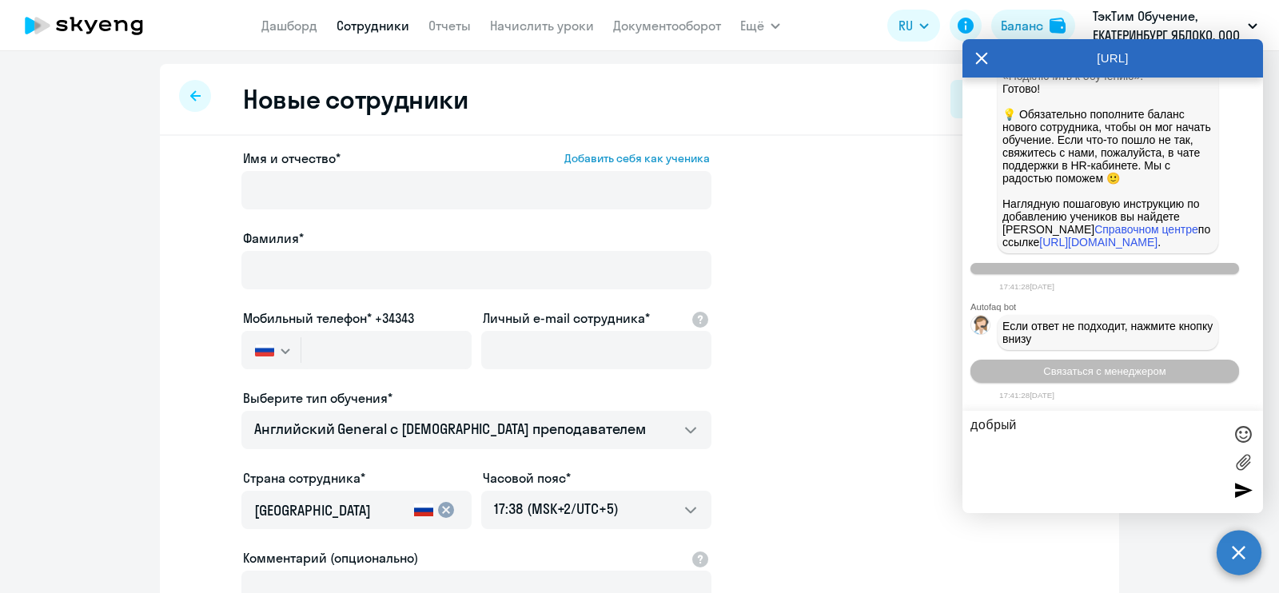
drag, startPoint x: 1046, startPoint y: 444, endPoint x: 1027, endPoint y: 442, distance: 19.3
click at [1027, 442] on textarea "добрый" at bounding box center [1097, 462] width 253 height 86
click at [1054, 441] on textarea "добрый" at bounding box center [1097, 462] width 253 height 86
click at [1102, 375] on span "Связаться с менеджером" at bounding box center [1104, 371] width 122 height 12
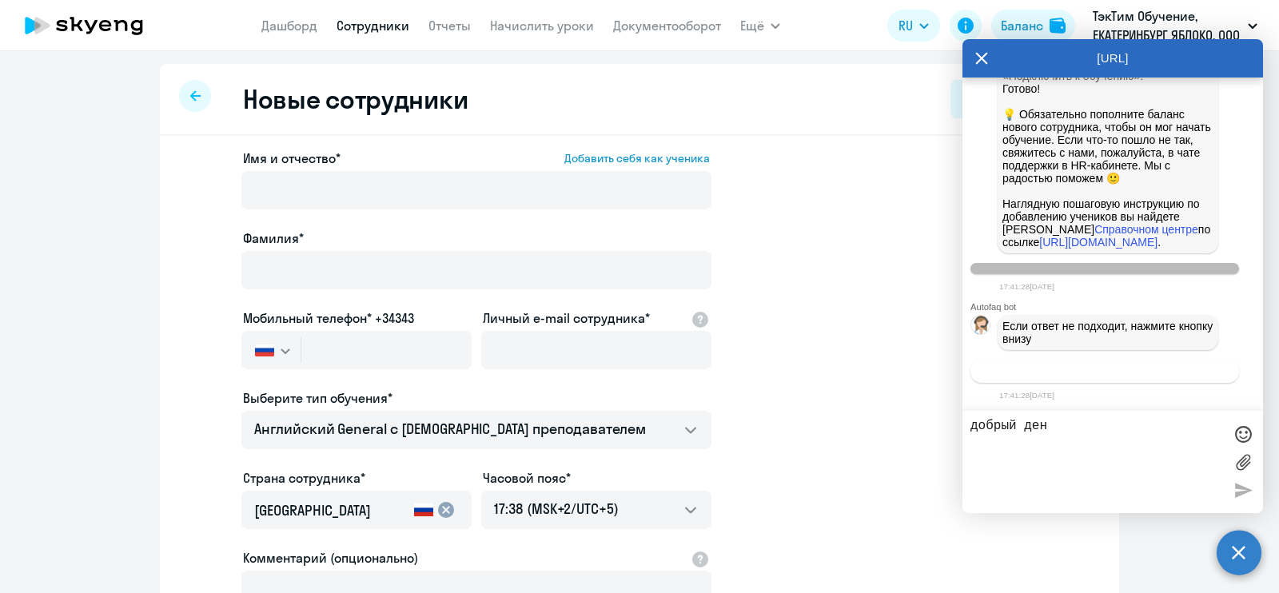
scroll to position [1326, 0]
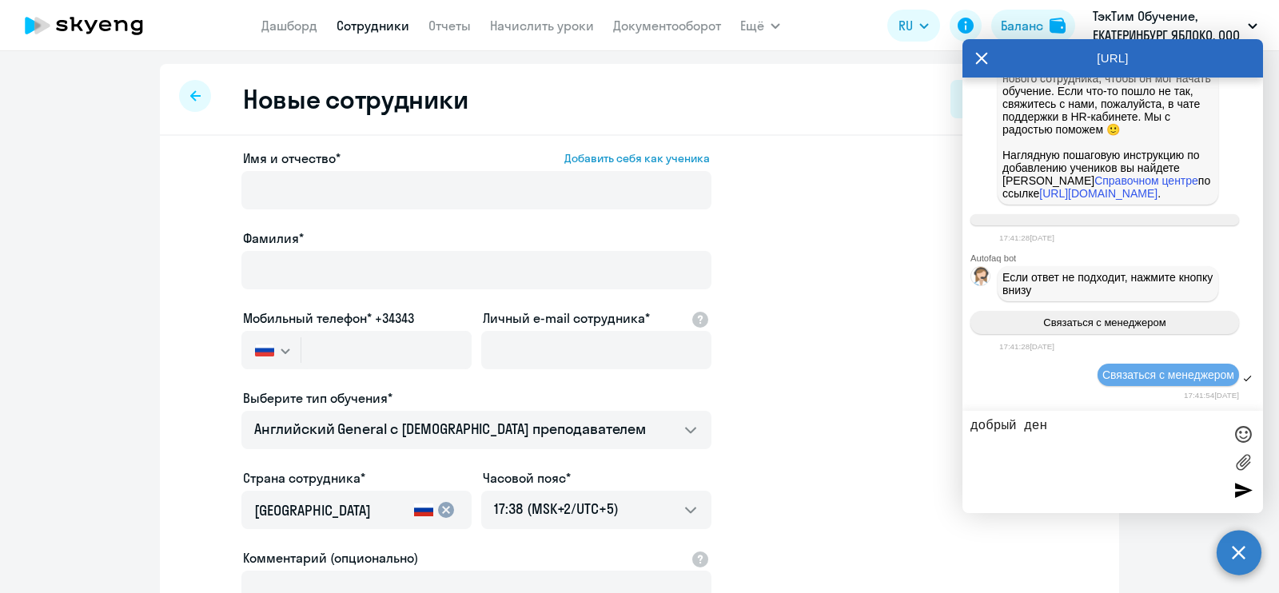
click at [1123, 456] on textarea "добрый ден" at bounding box center [1097, 462] width 253 height 86
paste textarea "[PERSON_NAME]"
click at [1071, 480] on textarea "добрый день! добавила нового сотрудника Ясеян Ваник Гагикович, не вижу его в по…" at bounding box center [1097, 462] width 253 height 86
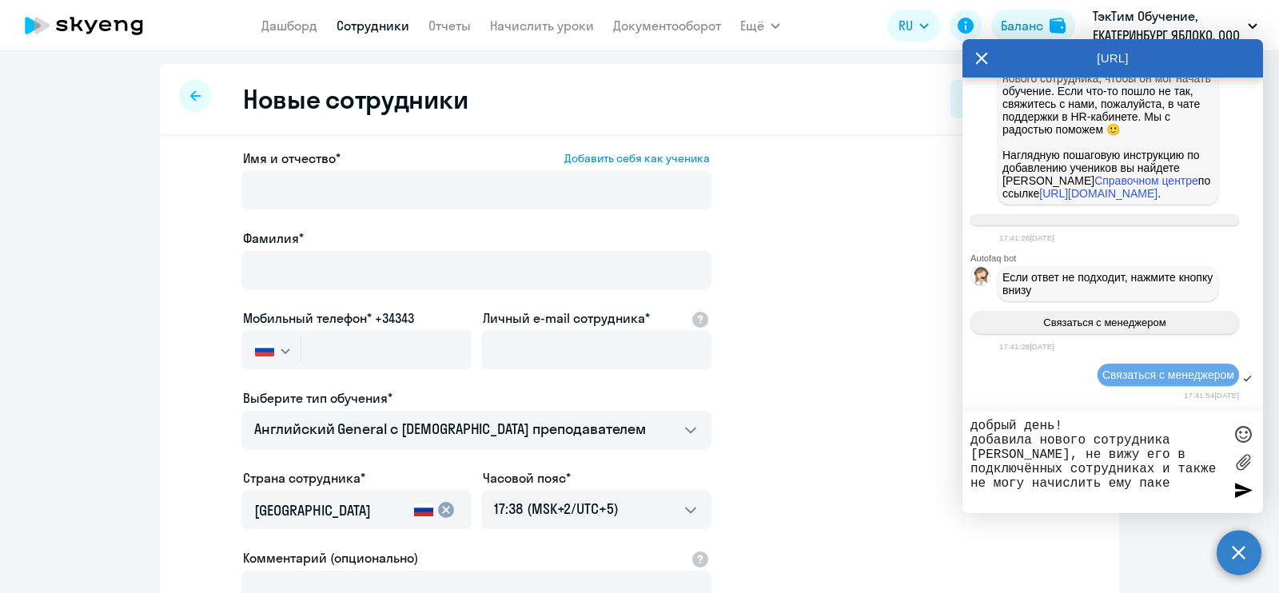
type textarea "добрый день! добавила нового сотрудника Ясеян Ваник Гагикович, не вижу его в по…"
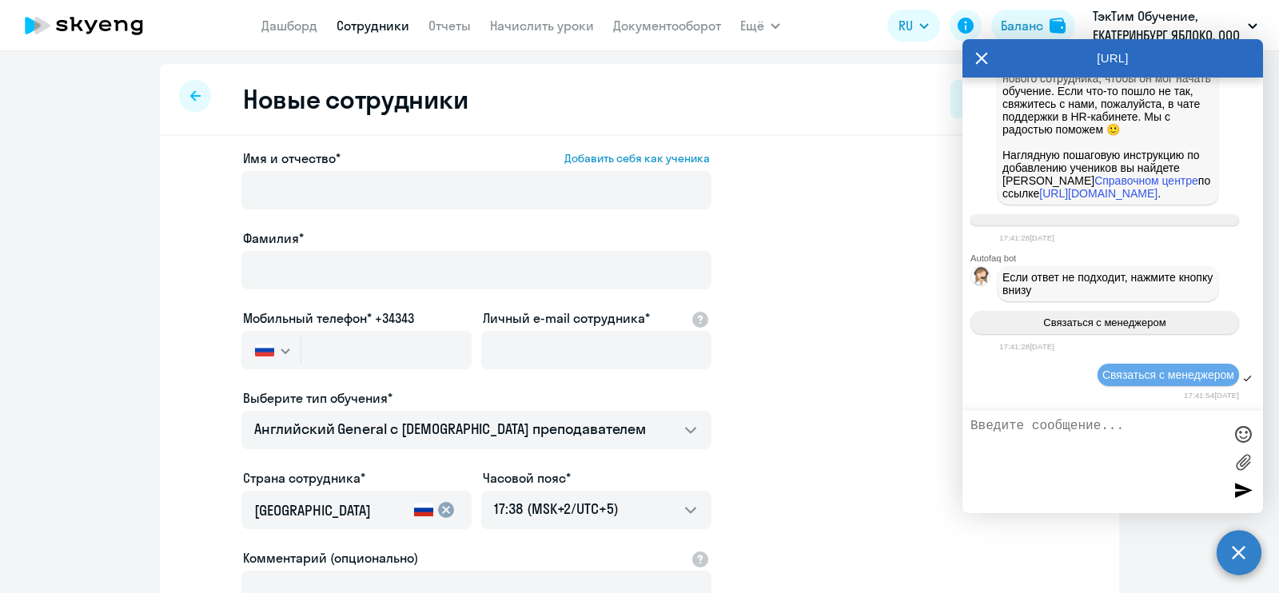
scroll to position [1429, 0]
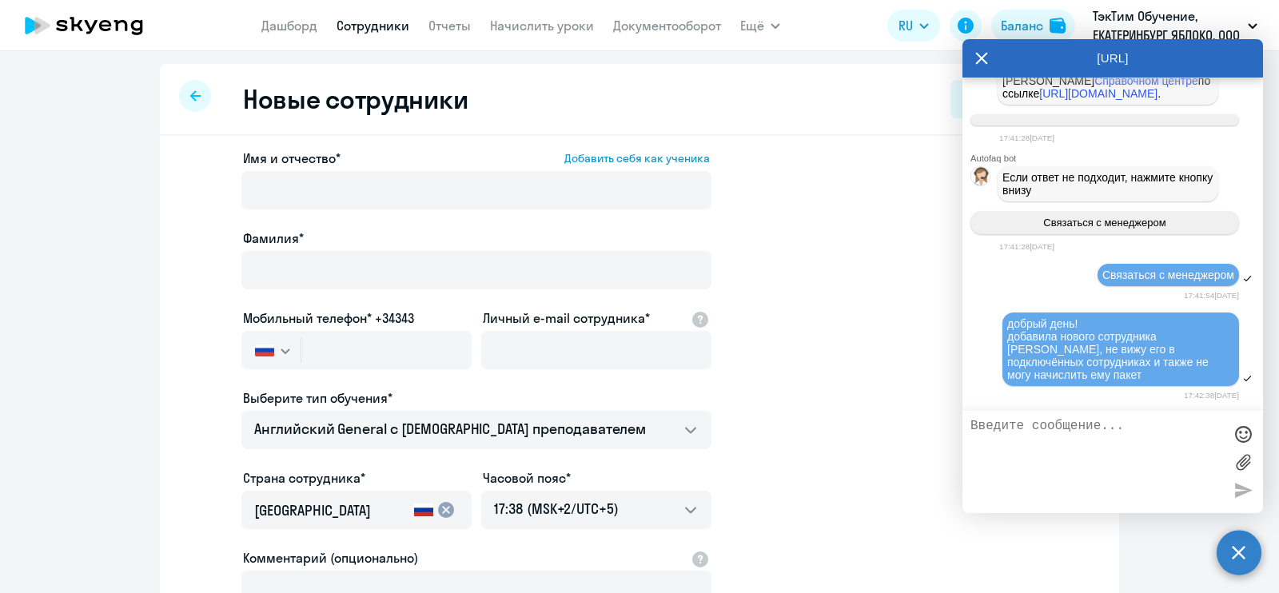
click at [376, 14] on nav "Дашборд Сотрудники Отчеты Начислить уроки Документооборот" at bounding box center [491, 26] width 460 height 32
click at [373, 19] on link "Сотрудники" at bounding box center [373, 26] width 73 height 16
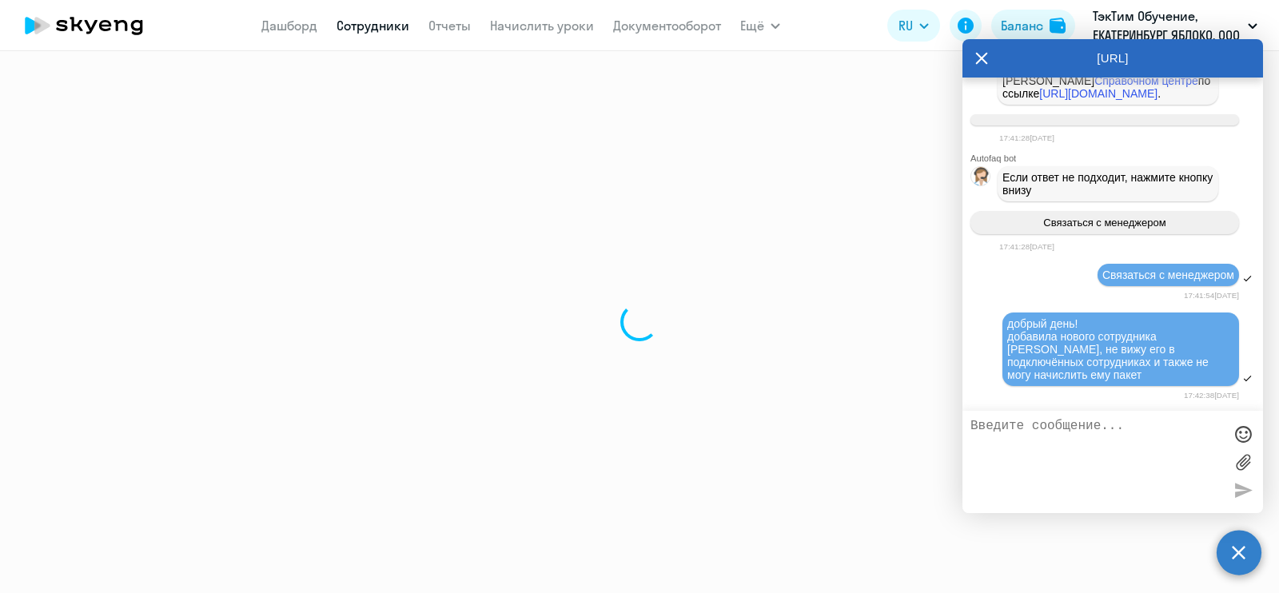
select select "30"
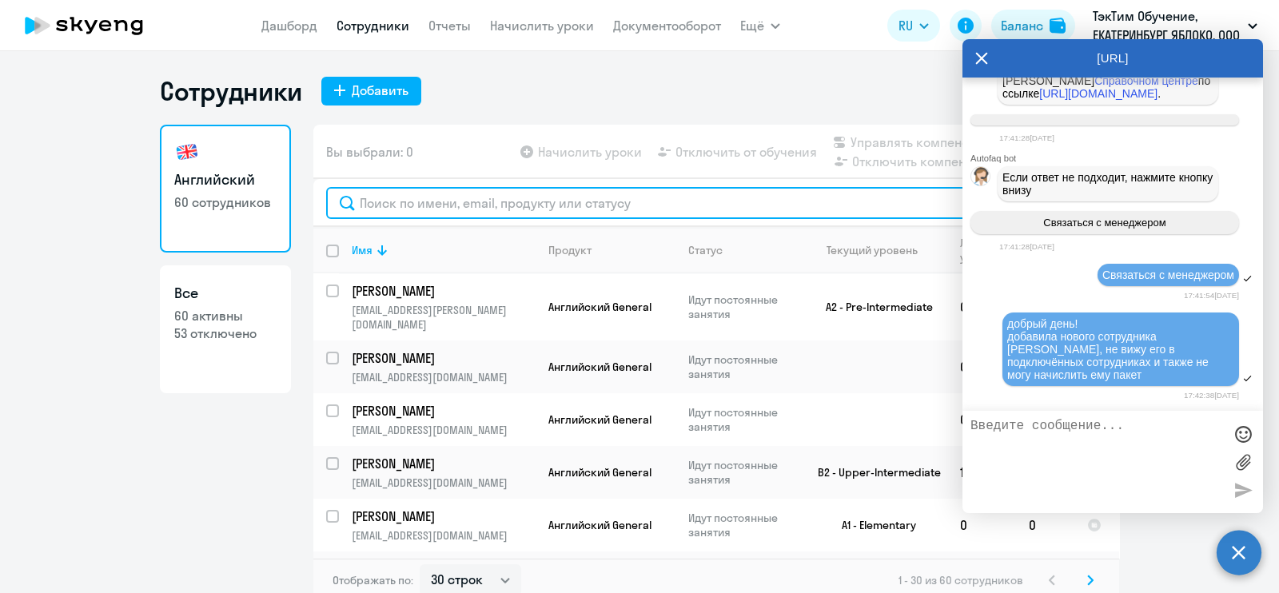
click at [572, 197] on input "text" at bounding box center [716, 203] width 780 height 32
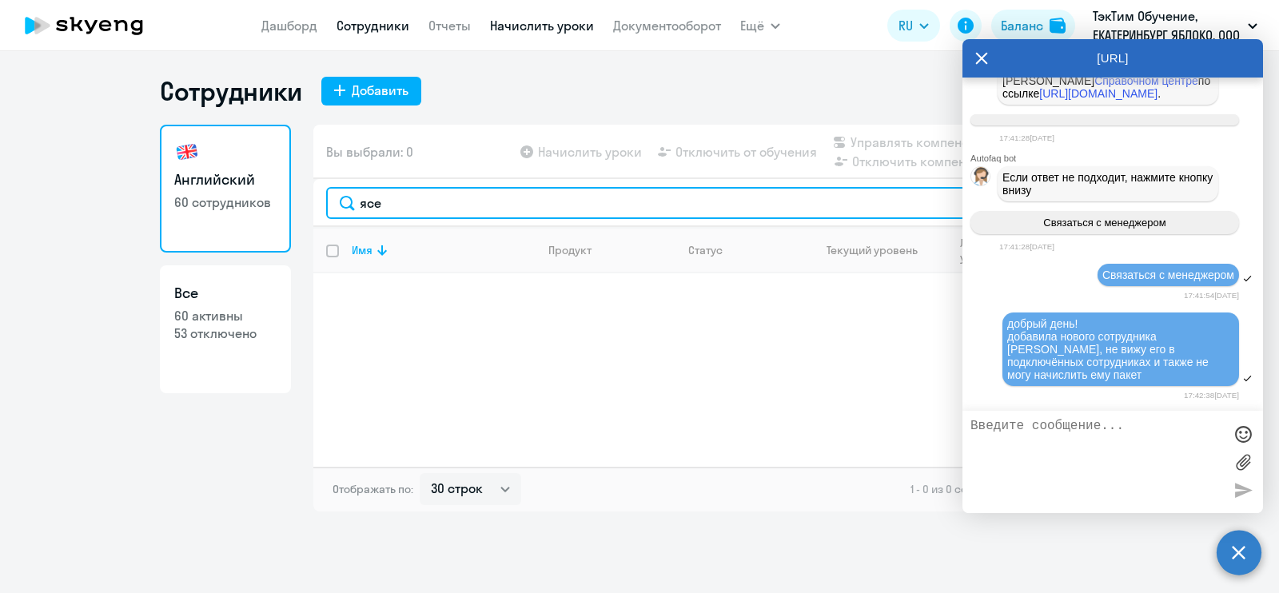
type input "ясе"
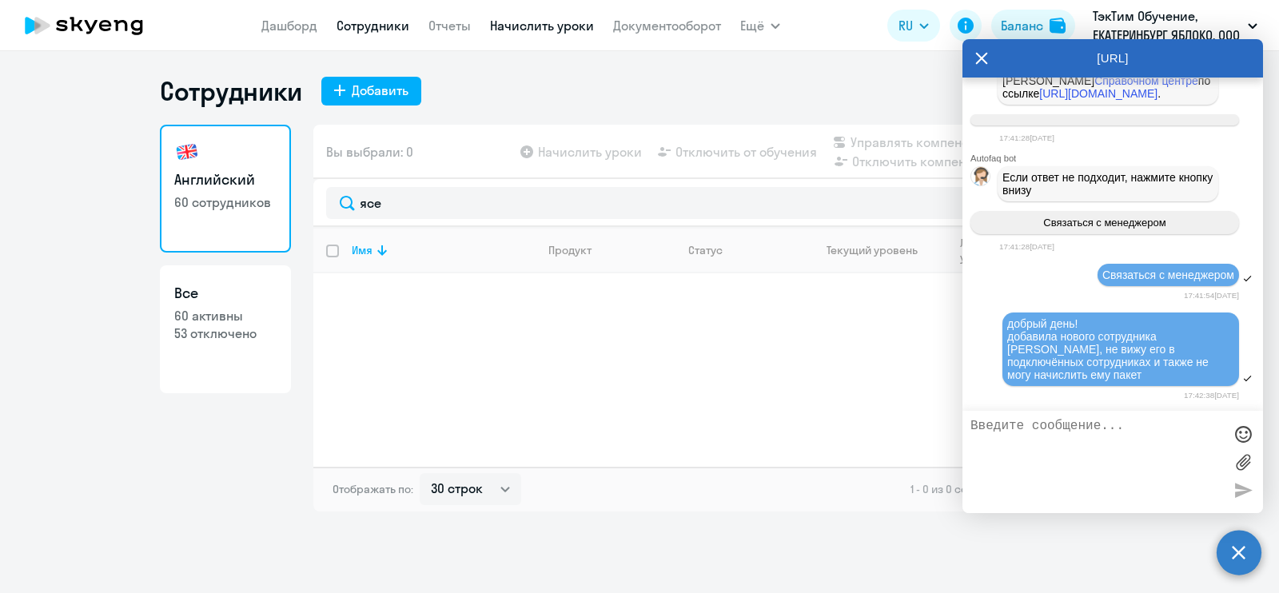
click at [533, 29] on link "Начислить уроки" at bounding box center [542, 26] width 104 height 16
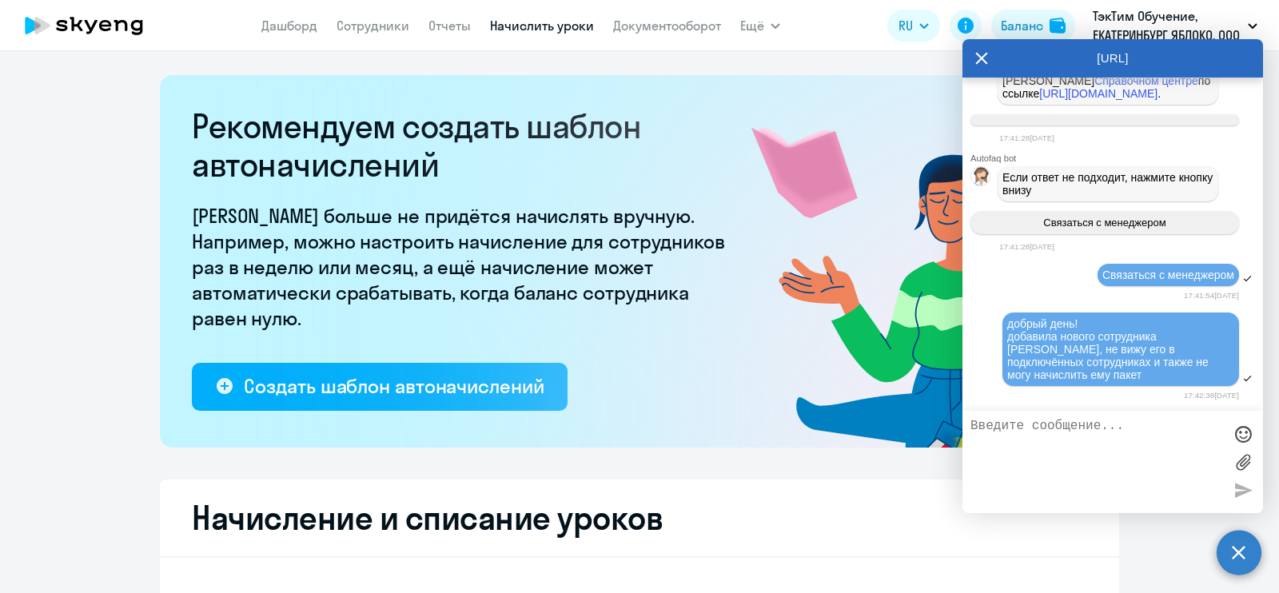
select select "10"
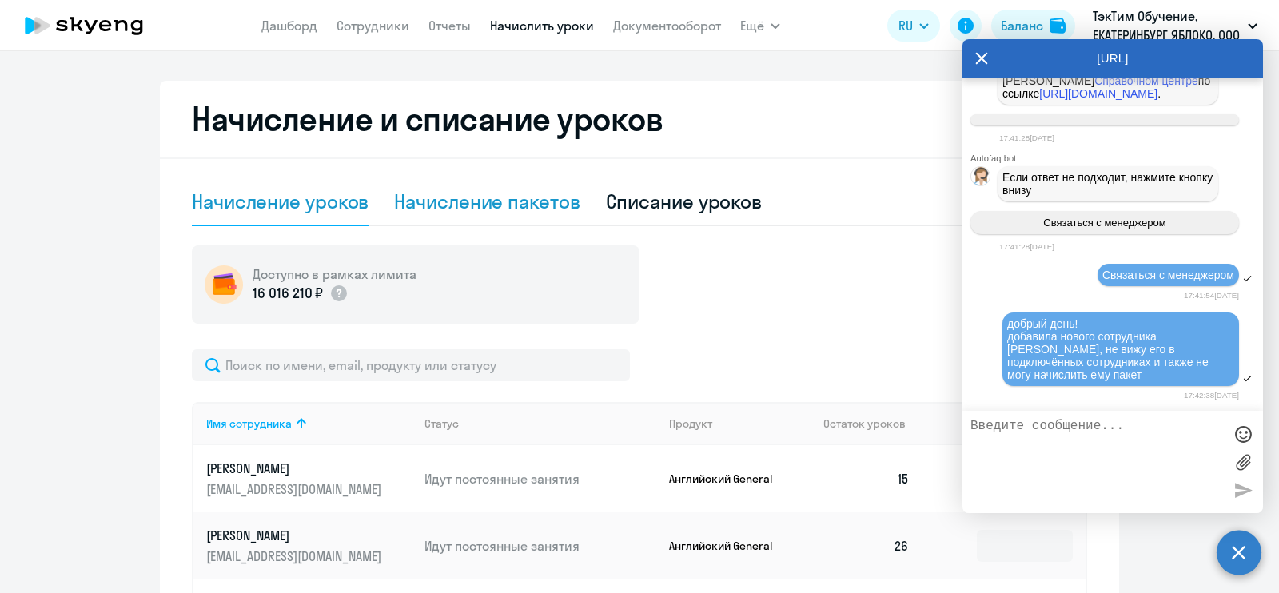
click at [504, 212] on div "Начисление пакетов" at bounding box center [486, 202] width 185 height 26
select select "10"
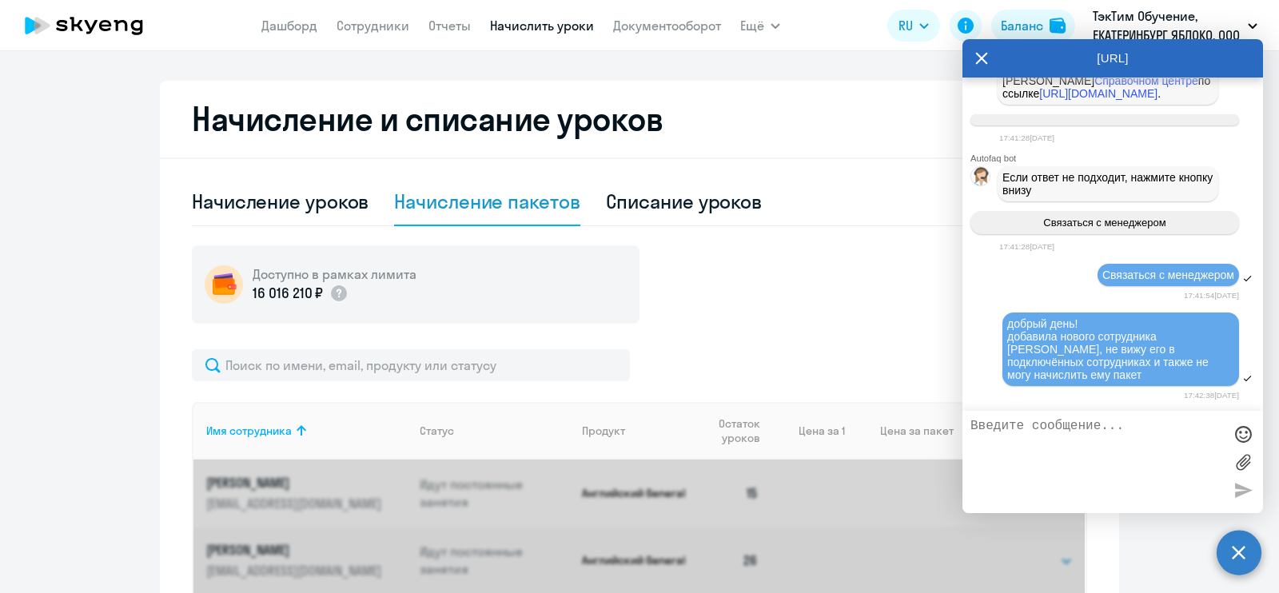
scroll to position [699, 0]
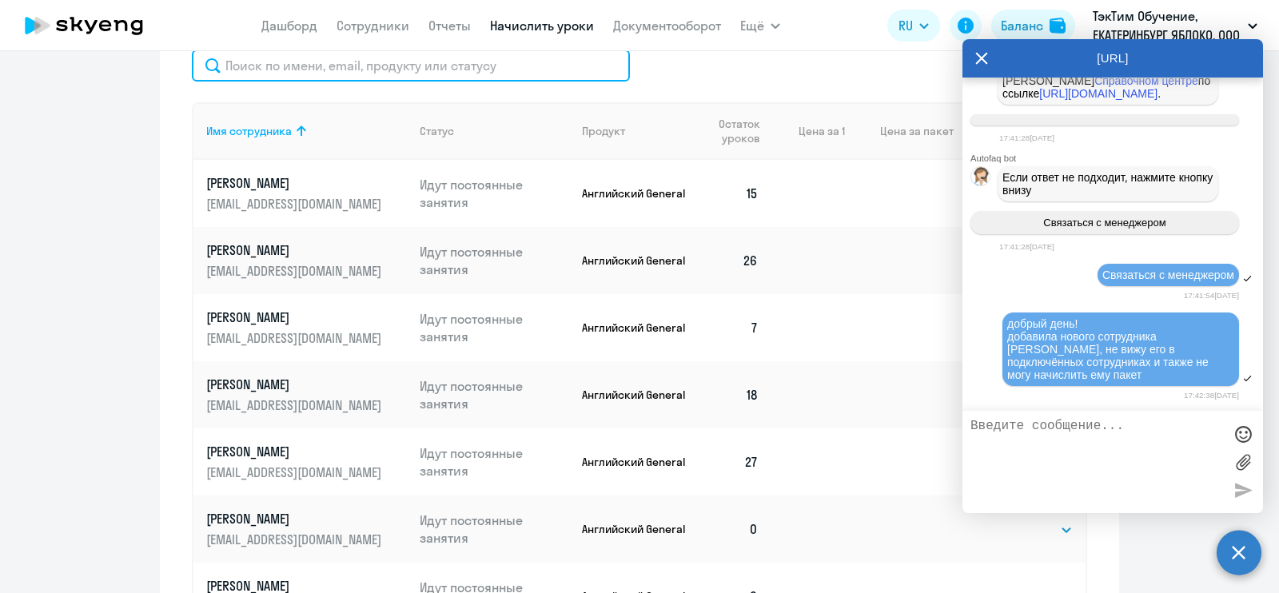
click at [455, 73] on input "text" at bounding box center [411, 66] width 438 height 32
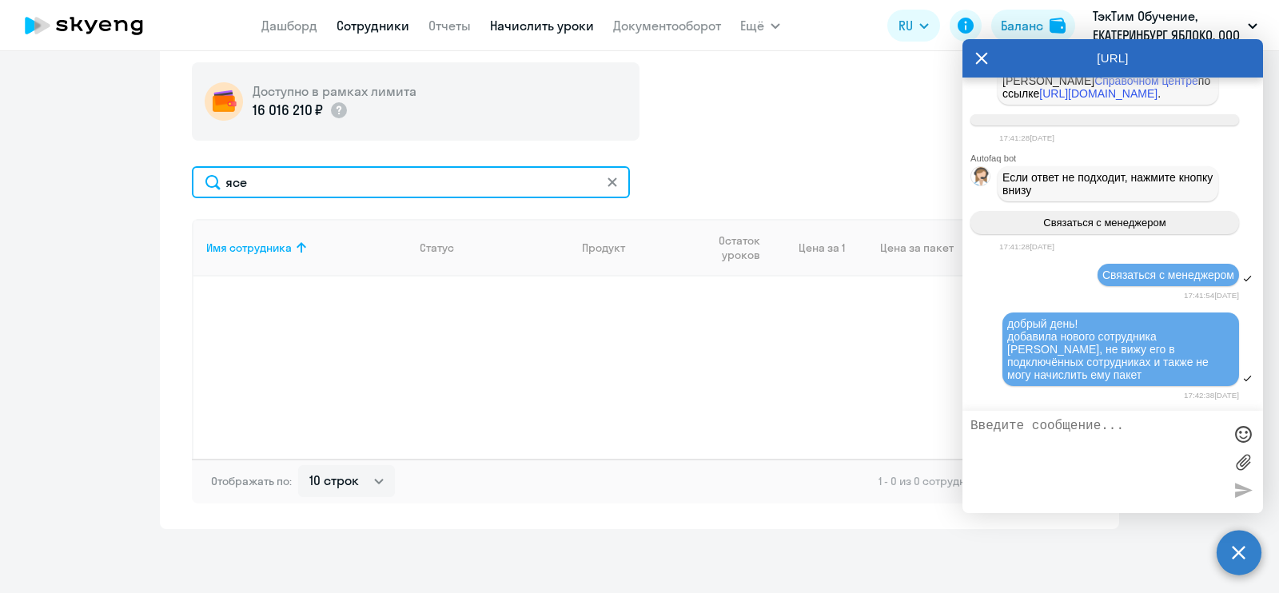
type input "ясе"
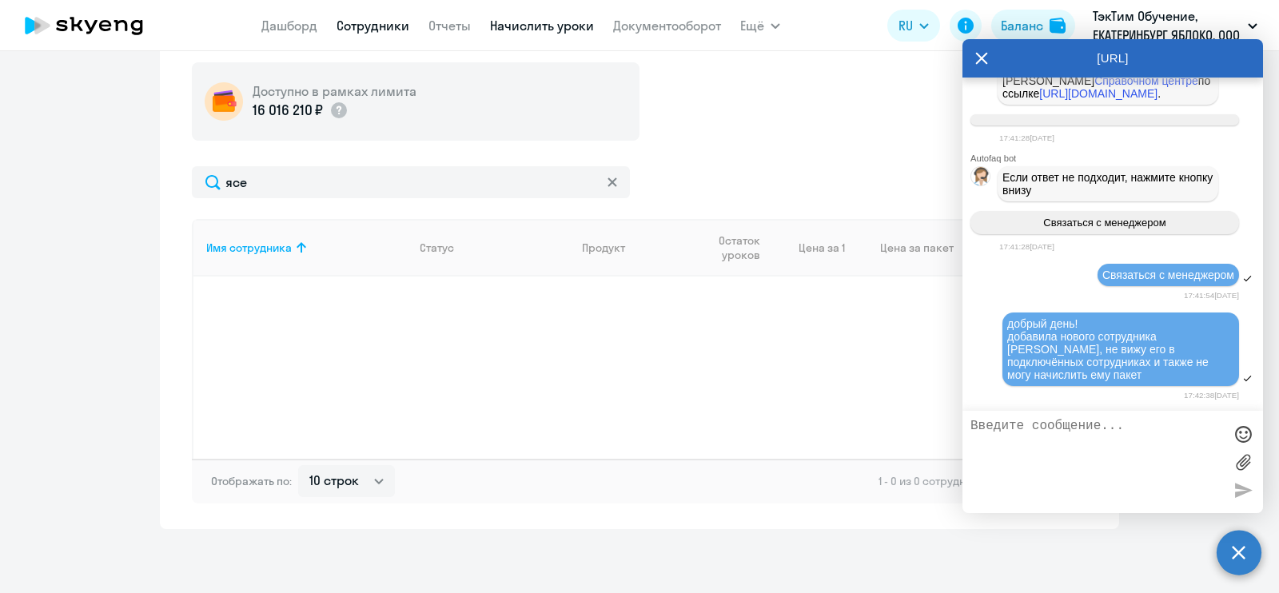
click at [388, 26] on link "Сотрудники" at bounding box center [373, 26] width 73 height 16
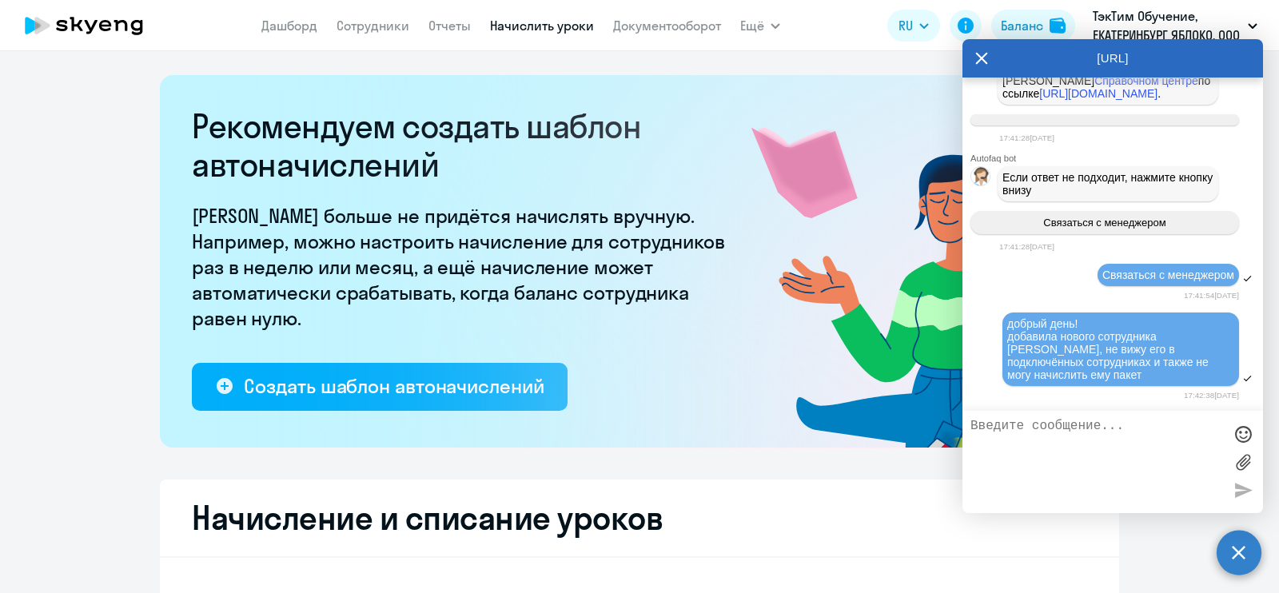
select select "30"
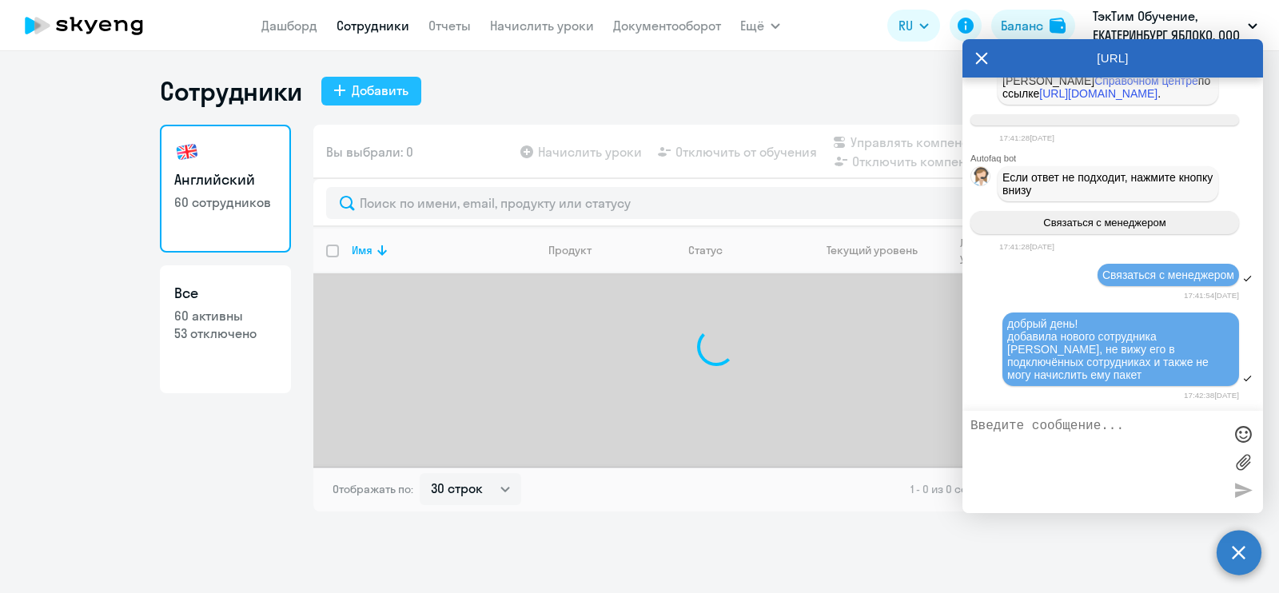
click at [380, 92] on div "Добавить" at bounding box center [380, 90] width 57 height 19
select select "english_adult_not_native_speaker"
select select "5"
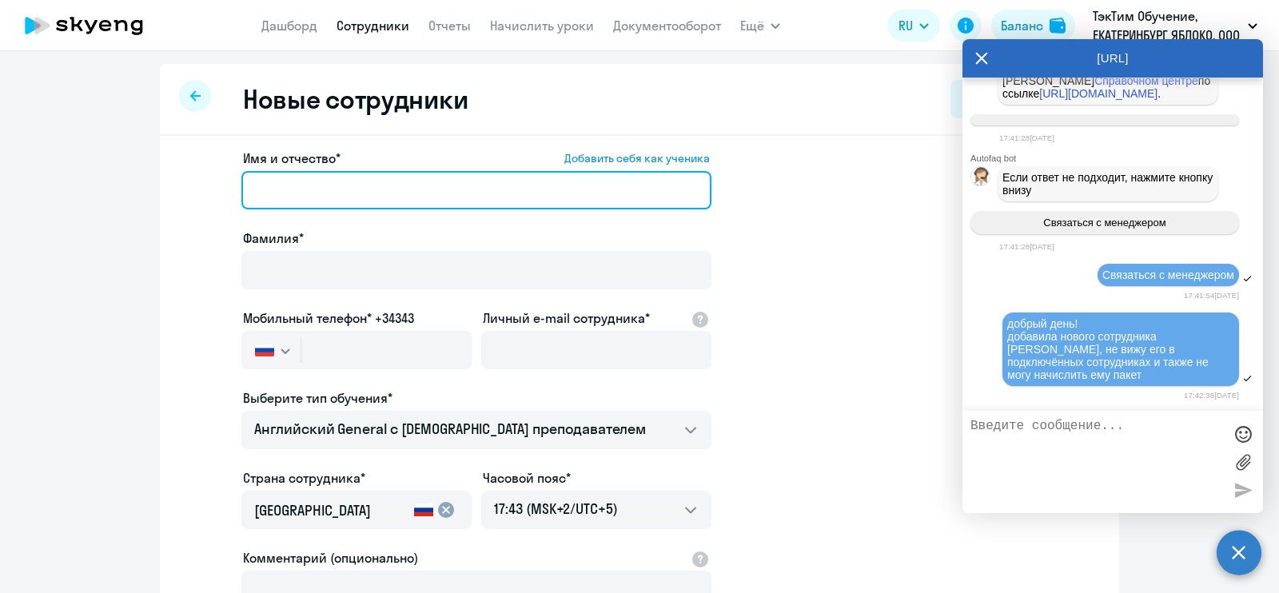
click at [469, 192] on input "Имя и отчество* Добавить себя как ученика" at bounding box center [476, 190] width 470 height 38
type input "[PERSON_NAME]"
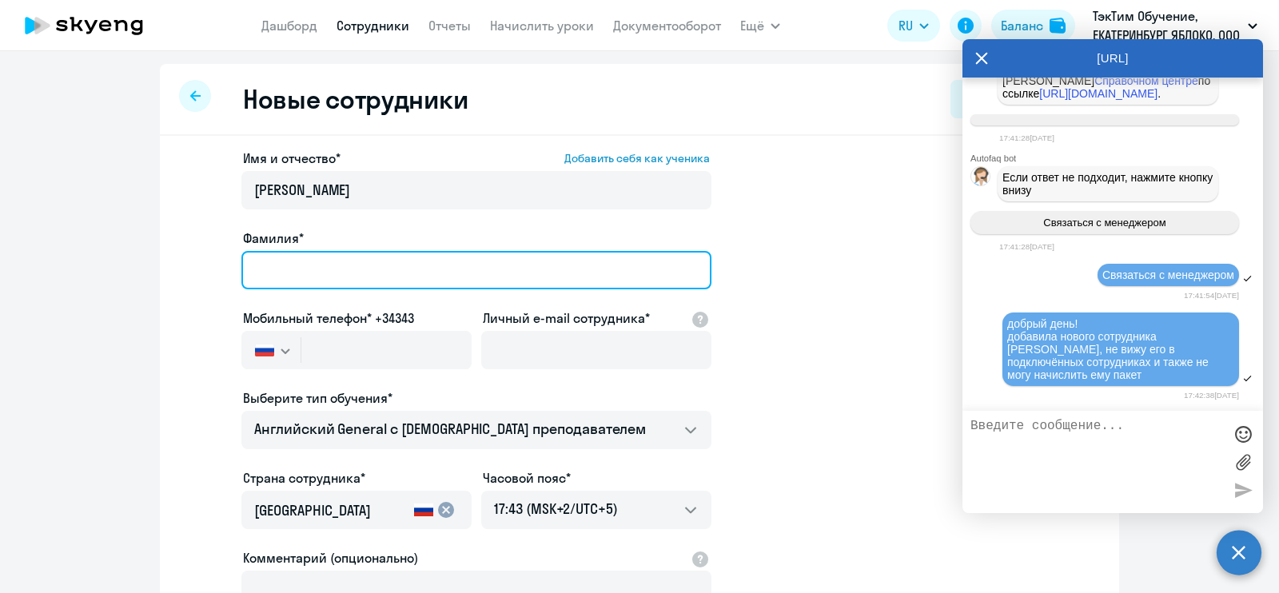
click at [428, 265] on input "Фамилия*" at bounding box center [476, 270] width 470 height 38
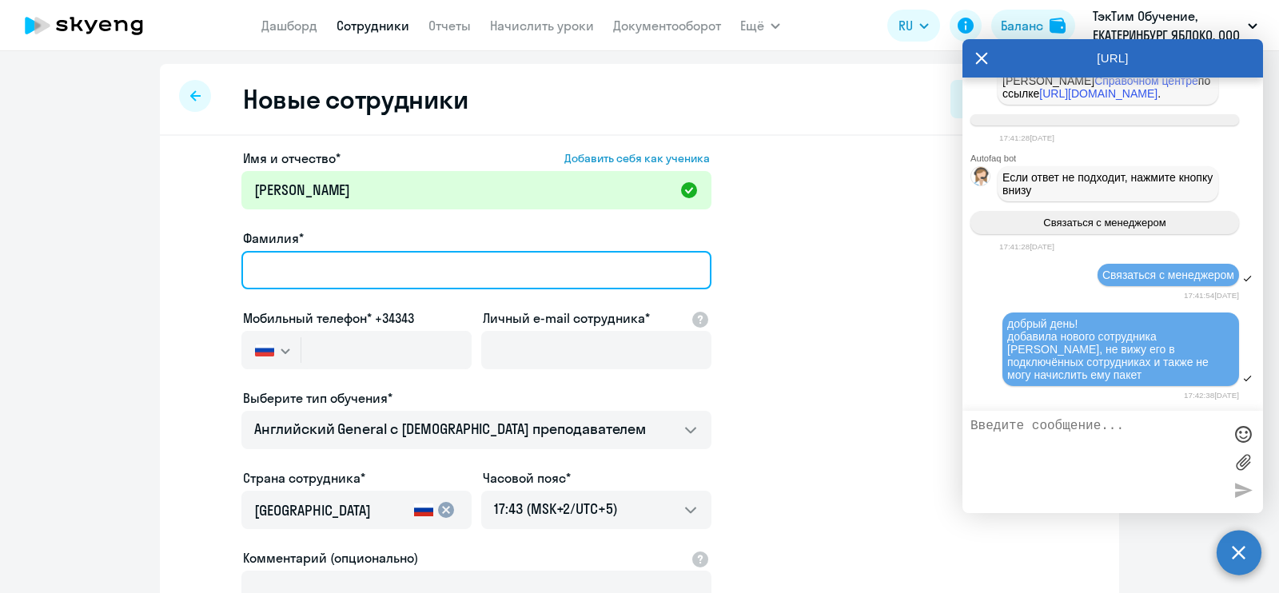
type input "[DEMOGRAPHIC_DATA]"
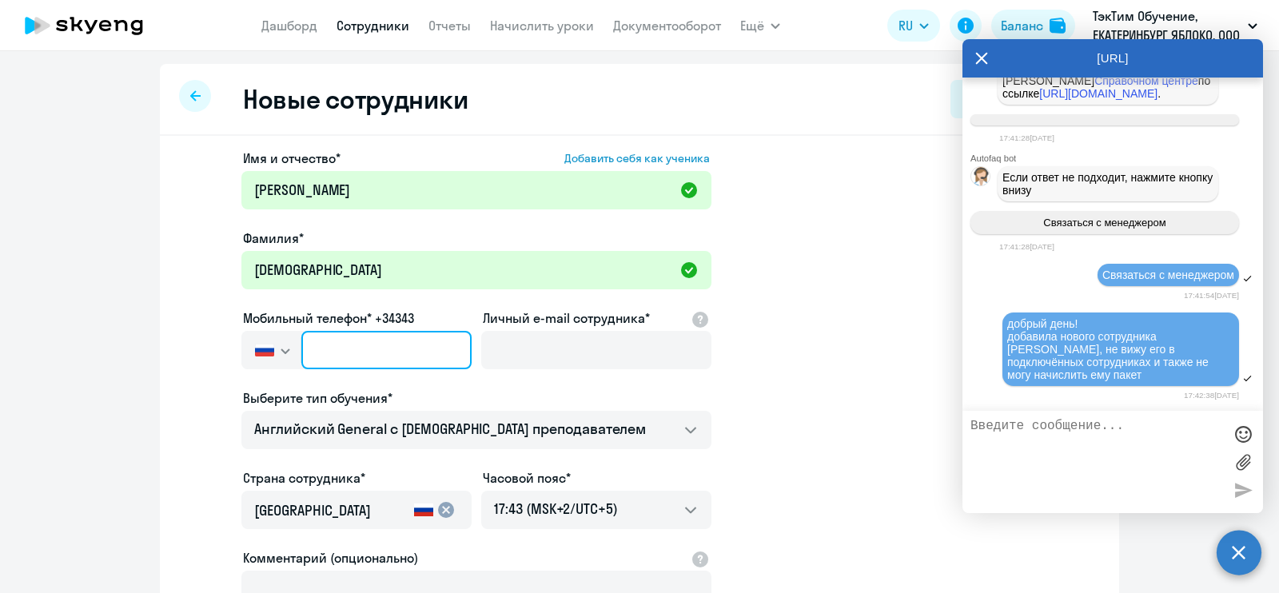
click at [358, 360] on input "text" at bounding box center [386, 350] width 170 height 38
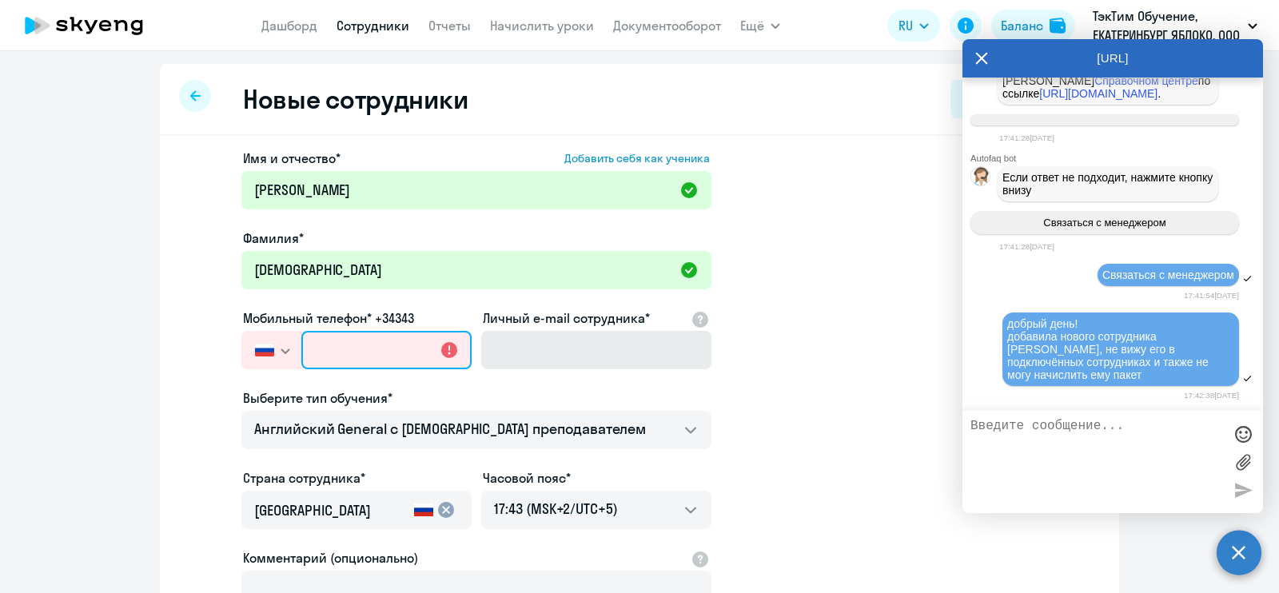
paste input "[PHONE_NUMBER]"
type input "[PHONE_NUMBER]"
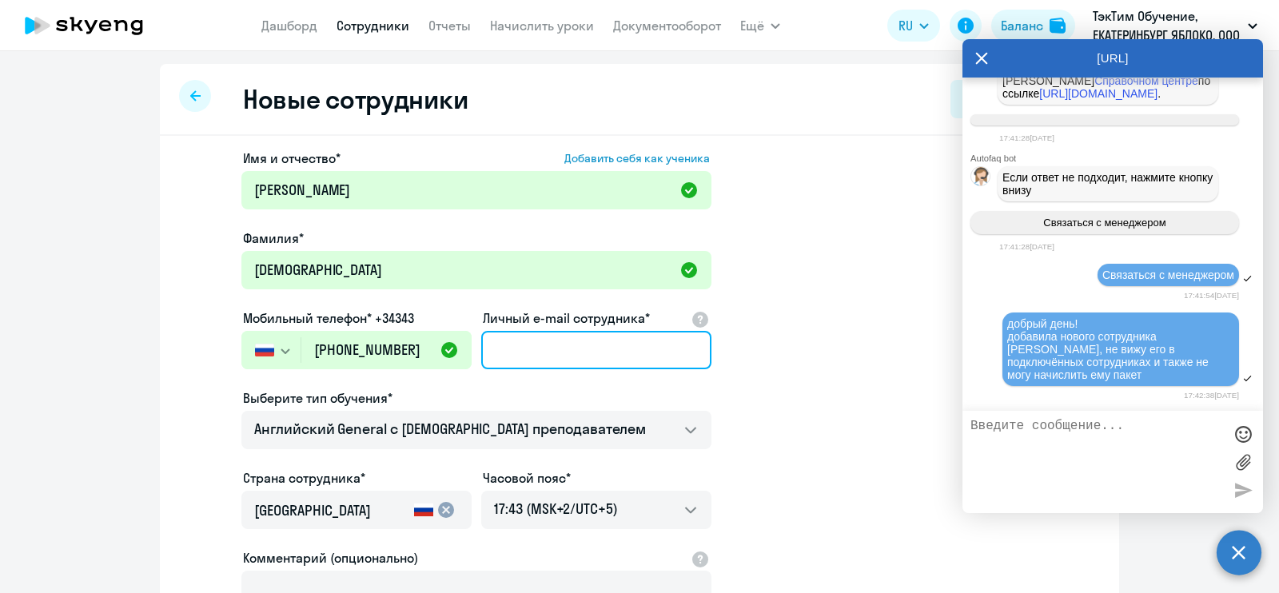
click at [568, 349] on input "Личный e-mail сотрудника*" at bounding box center [596, 350] width 230 height 38
type input "[EMAIL_ADDRESS][DOMAIN_NAME]"
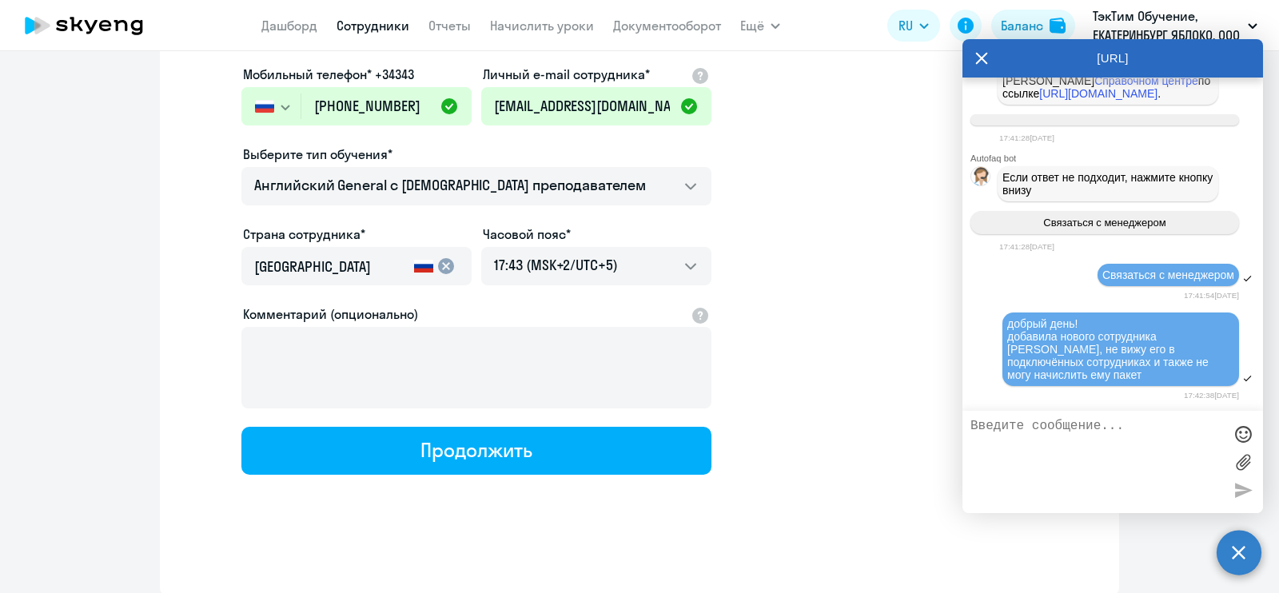
click at [803, 337] on app-new-student-form "Имя и отчество* Добавить себя как ученика [PERSON_NAME]* [PERSON_NAME] телефон*…" at bounding box center [639, 190] width 908 height 570
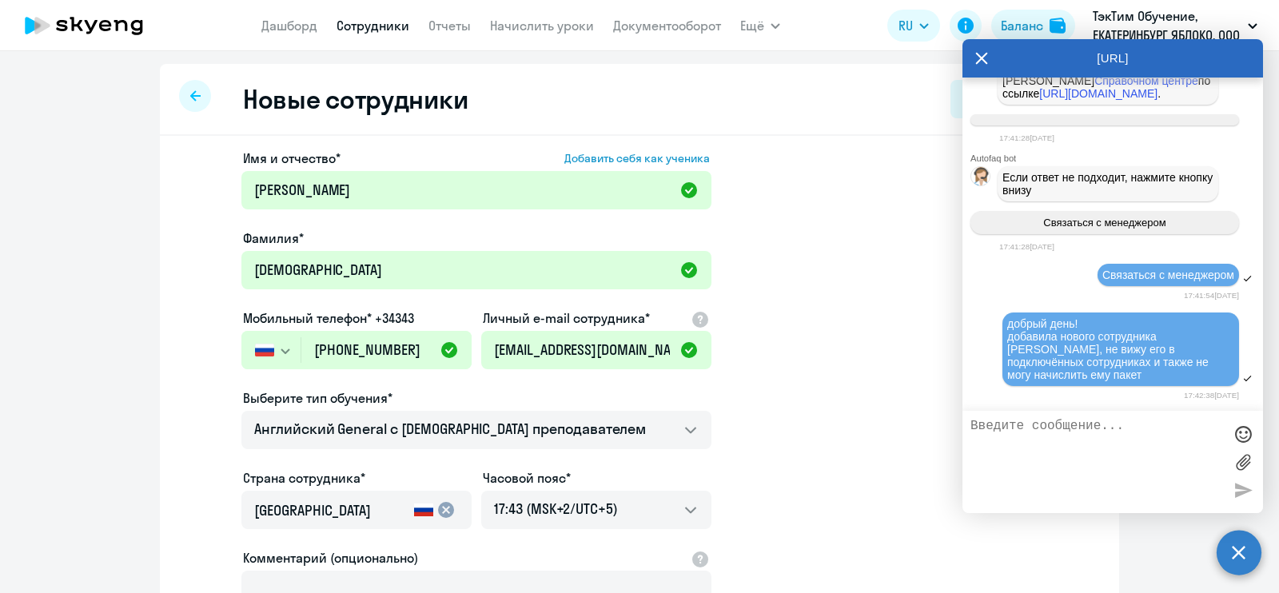
scroll to position [99, 0]
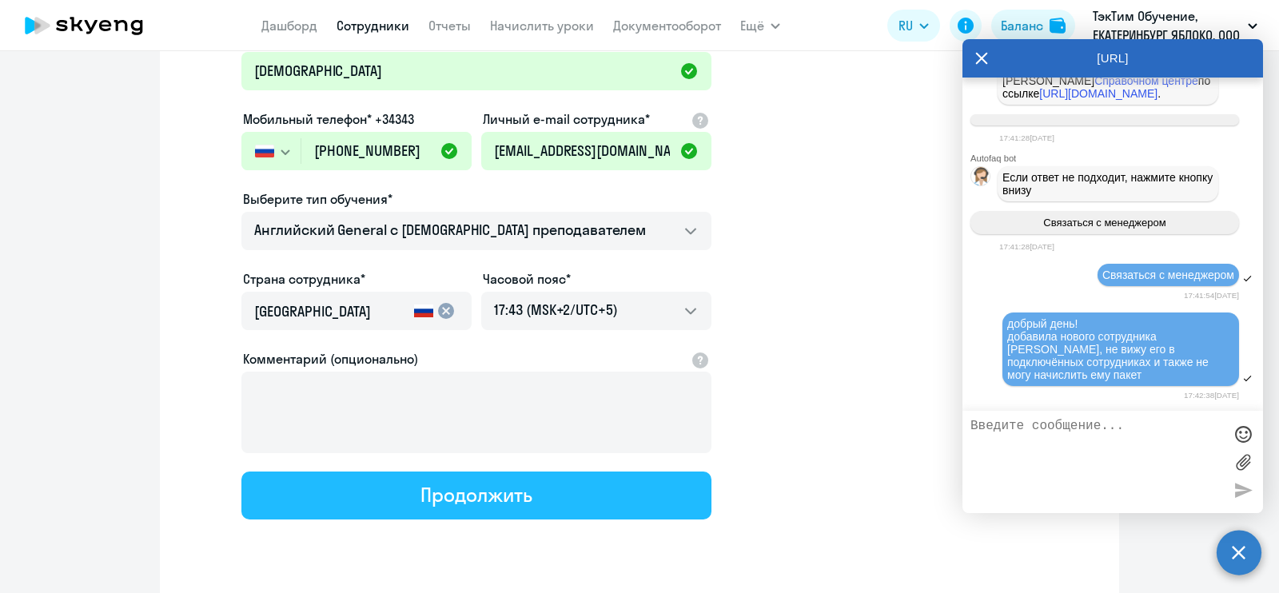
click at [627, 488] on button "Продолжить" at bounding box center [476, 496] width 470 height 48
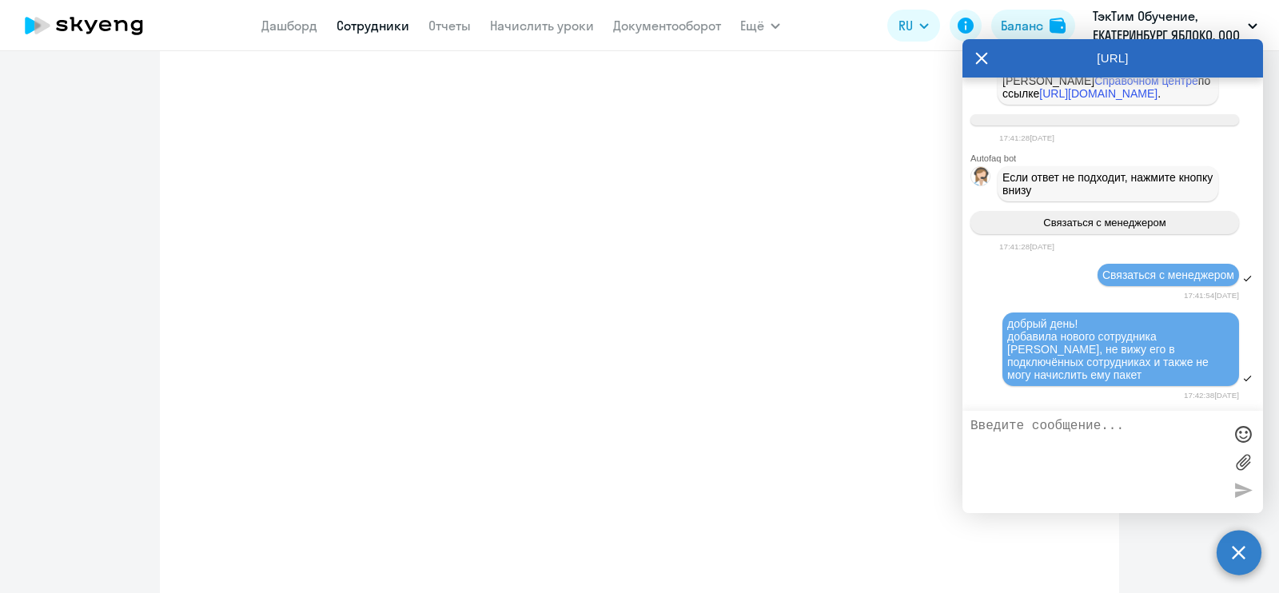
scroll to position [291, 0]
select select "english_adult_not_native_speaker"
select select "5"
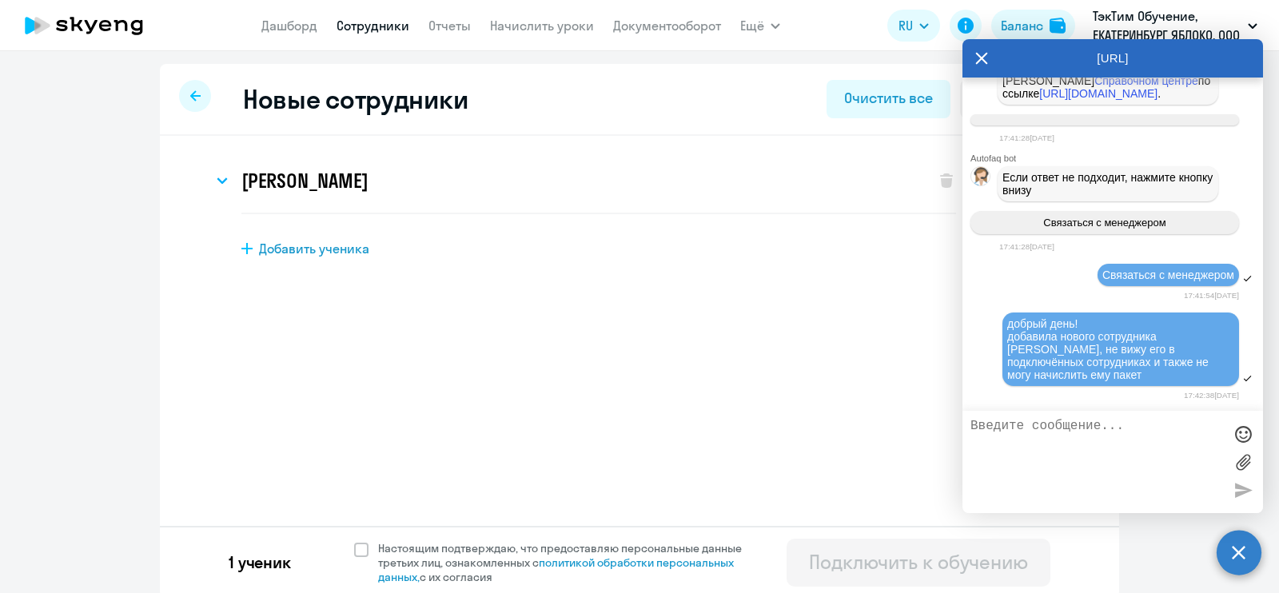
scroll to position [4, 0]
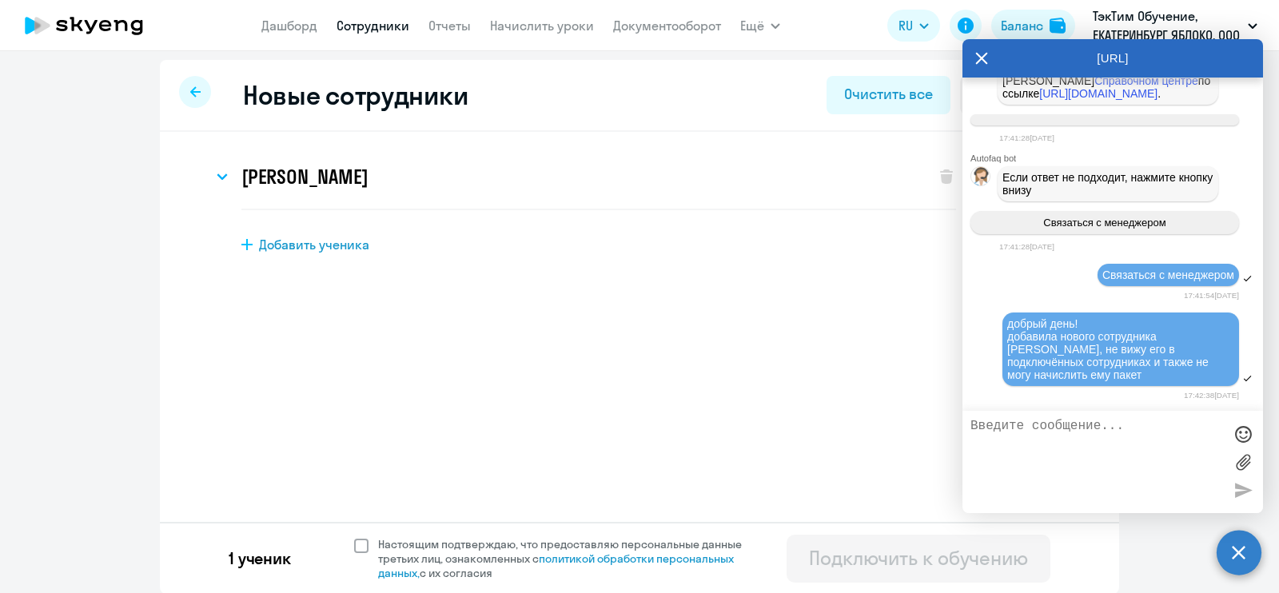
click at [356, 539] on span at bounding box center [361, 546] width 14 height 14
click at [354, 537] on input "Настоящим подтверждаю, что предоставляю персональные данные третьих лиц, ознако…" at bounding box center [353, 536] width 1 height 1
checkbox input "true"
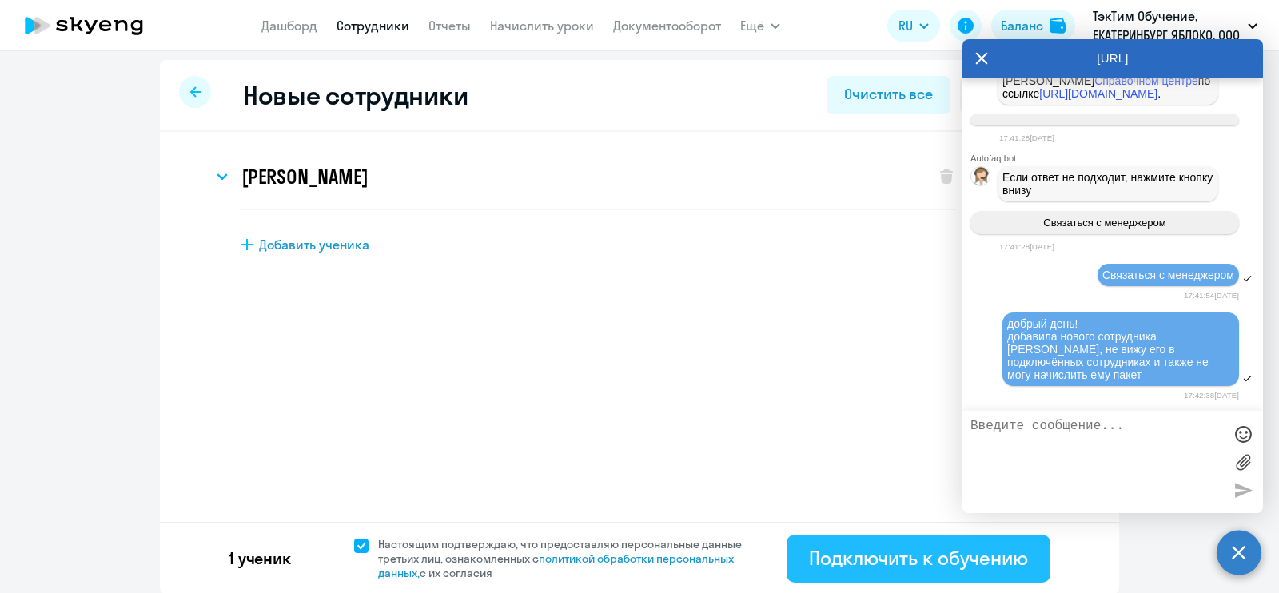
click at [849, 563] on div "Подключить к обучению" at bounding box center [918, 558] width 219 height 26
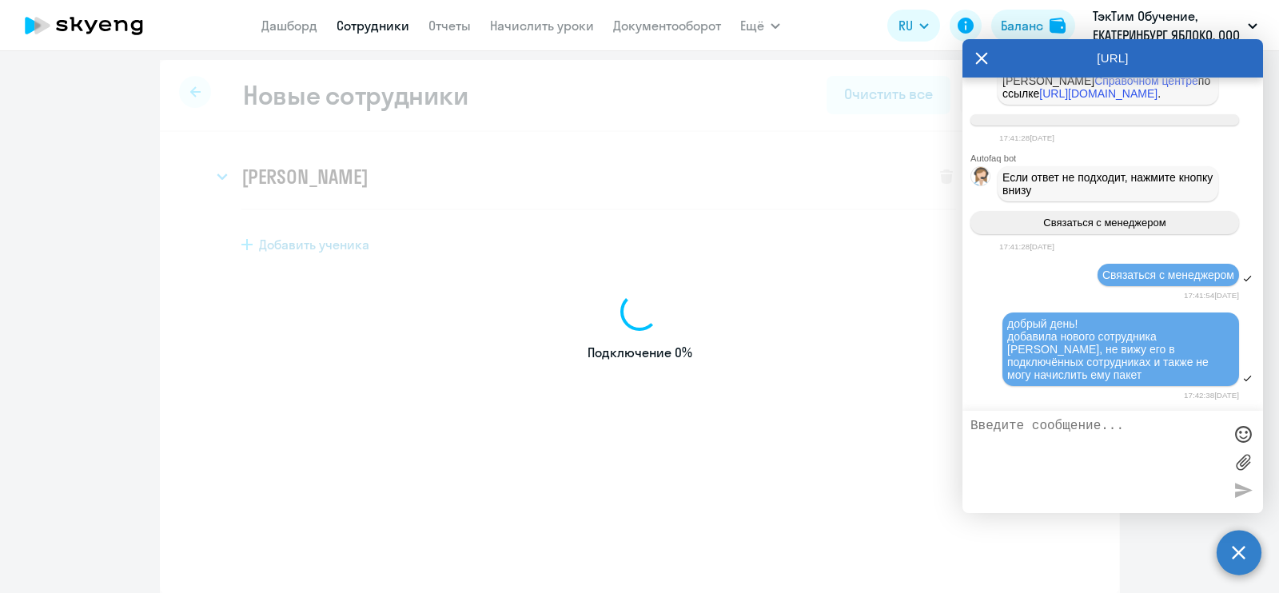
select select "english_adult_not_native_speaker"
select select "5"
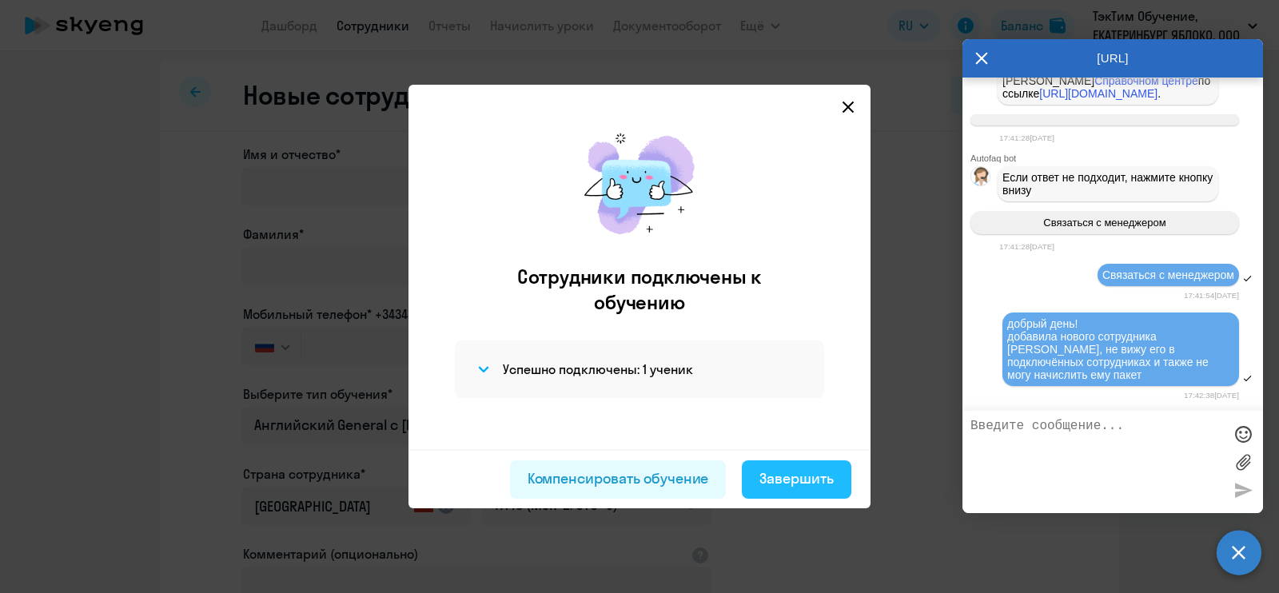
click at [791, 484] on div "Завершить" at bounding box center [796, 478] width 74 height 21
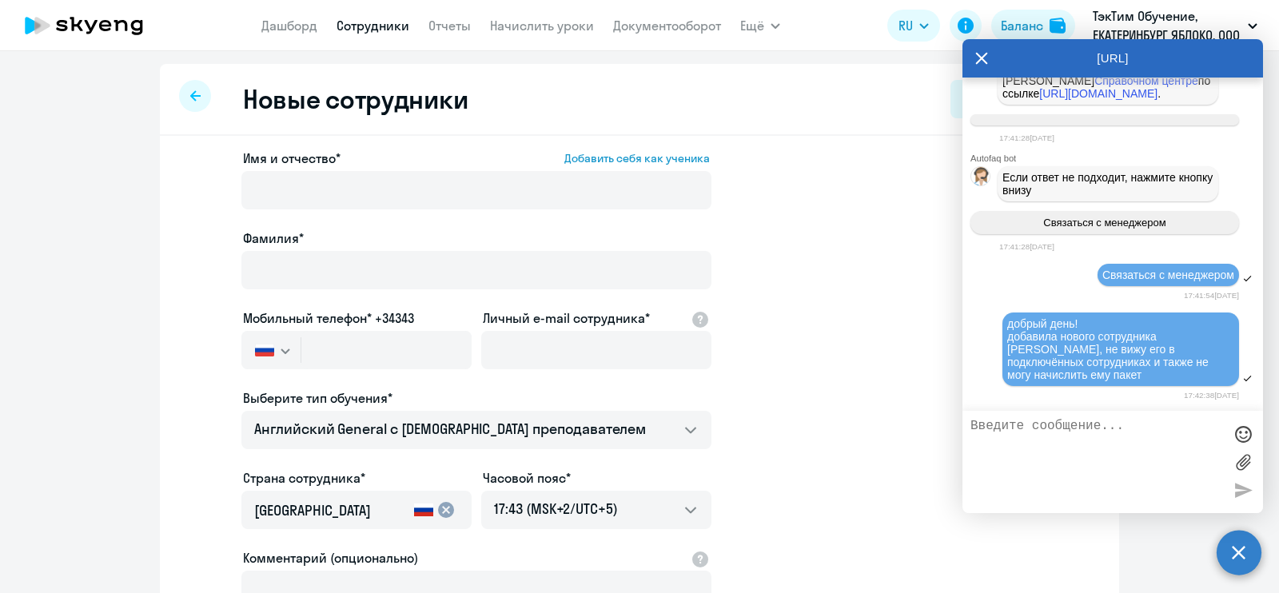
select select "30"
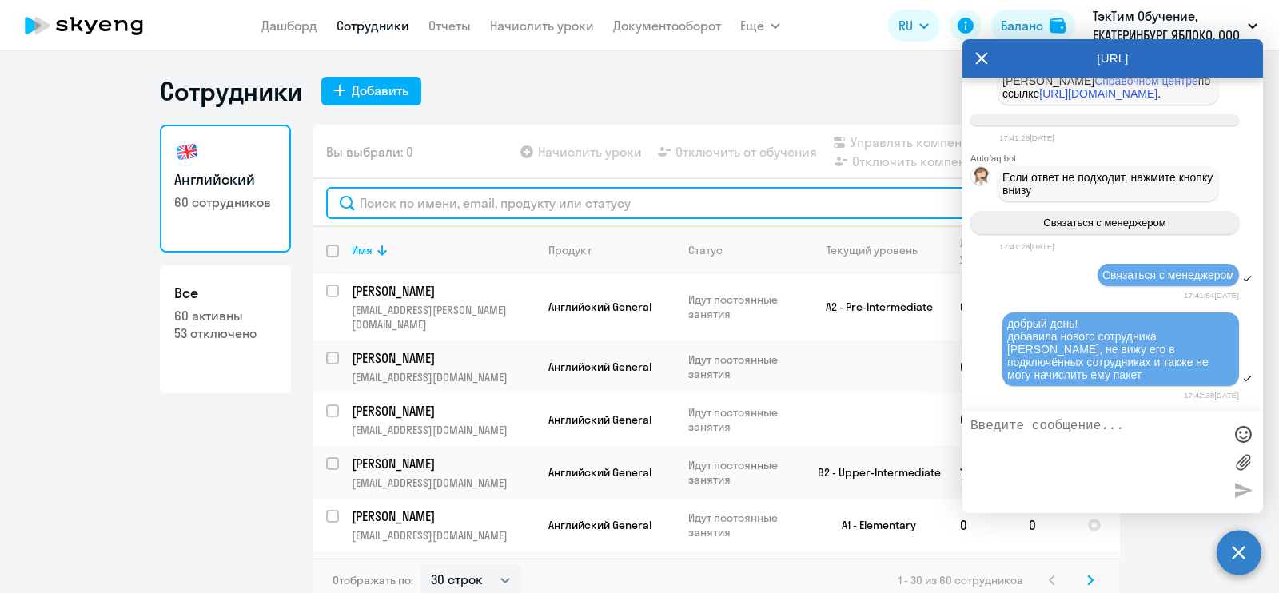
click at [532, 205] on input "text" at bounding box center [716, 203] width 780 height 32
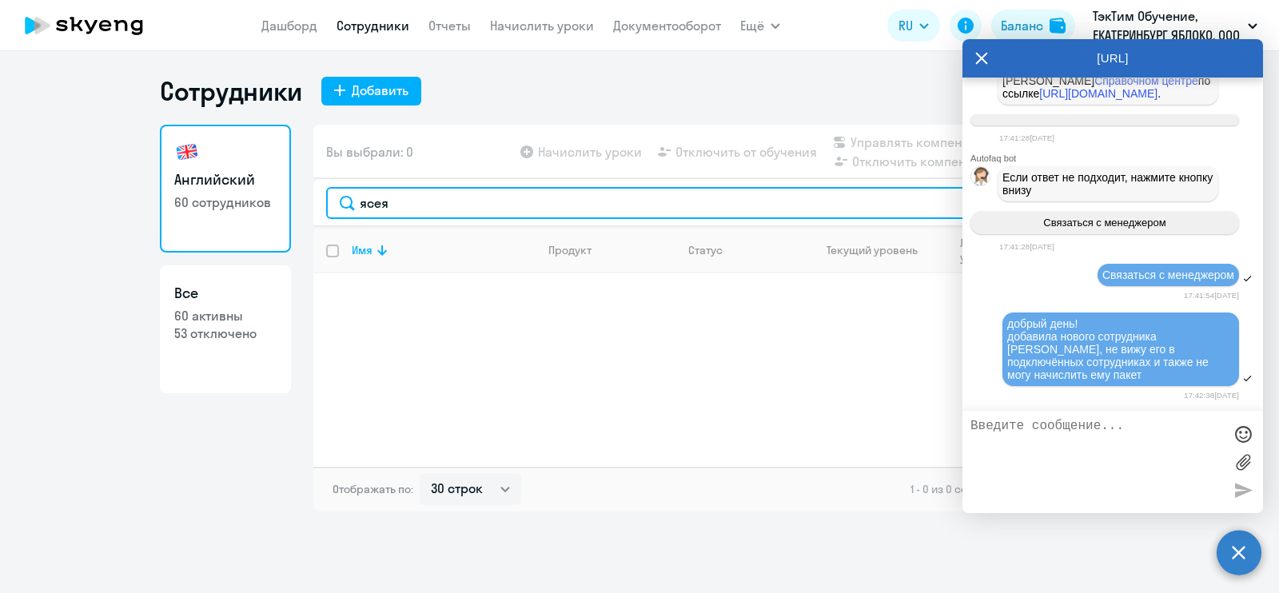
type input "ясея"
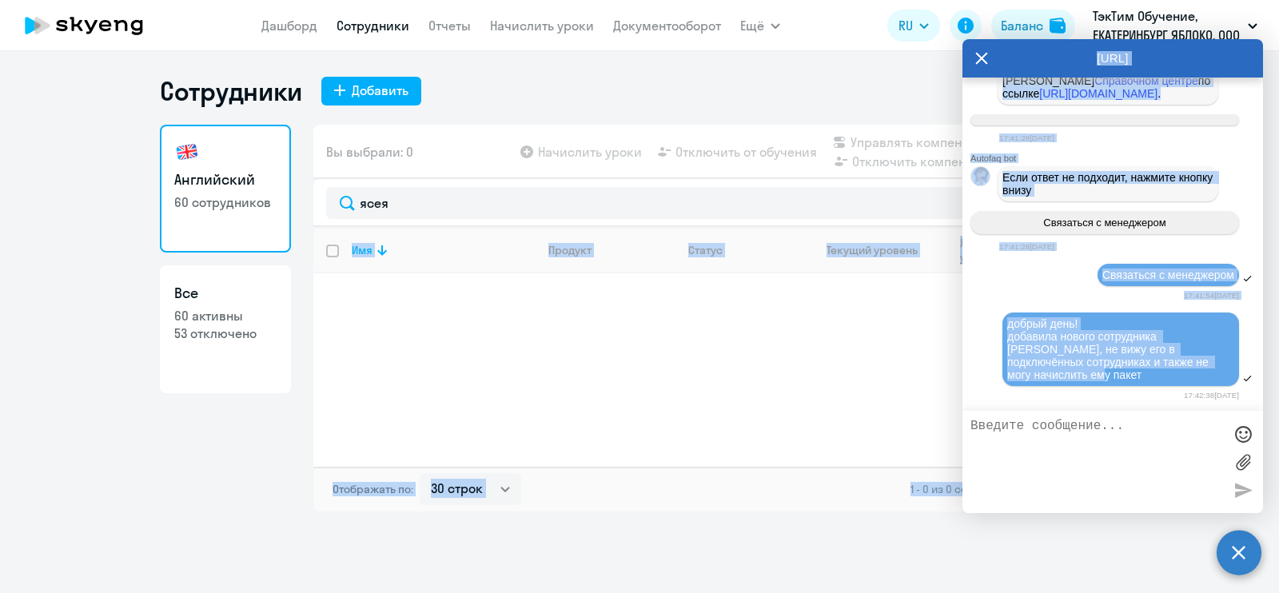
drag, startPoint x: 1055, startPoint y: 375, endPoint x: 974, endPoint y: 317, distance: 100.3
click at [928, 346] on body "Дашборд Сотрудники Отчеты Начислить уроки Документооборот Ещё Дашборд Сотрудник…" at bounding box center [639, 296] width 1279 height 593
click at [1064, 325] on span "добрый день! добавила нового сотрудника Ясеян Ваник Гагикович, не вижу его в по…" at bounding box center [1109, 349] width 205 height 64
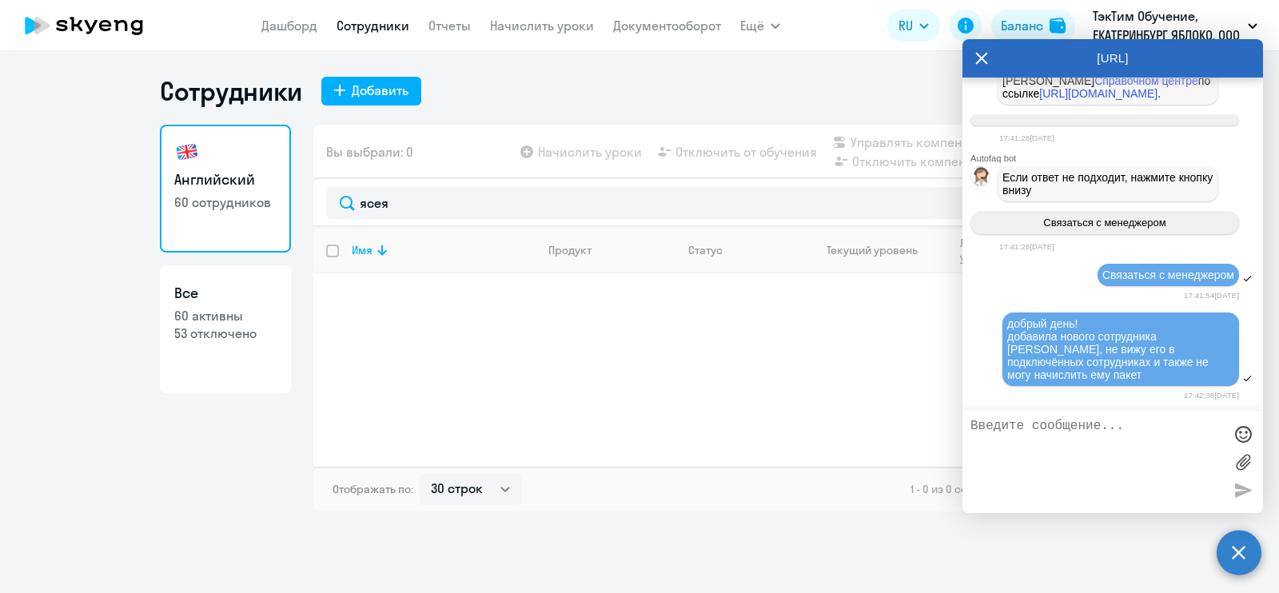
click at [1149, 372] on div "добрый день! добавила нового сотрудника Ясеян Ваник Гагикович, не вижу его в по…" at bounding box center [1120, 349] width 227 height 64
click at [801, 319] on div "Имя Продукт Статус Текущий уровень Личные уроки Корп. уроки" at bounding box center [716, 347] width 806 height 240
drag, startPoint x: 1121, startPoint y: 60, endPoint x: 797, endPoint y: 58, distance: 323.8
click at [797, 58] on body "Дашборд Сотрудники Отчеты Начислить уроки Документооборот Ещё Дашборд Сотрудник…" at bounding box center [639, 296] width 1279 height 593
click at [716, 383] on div "Имя Продукт Статус Текущий уровень Личные уроки Корп. уроки" at bounding box center [716, 347] width 806 height 240
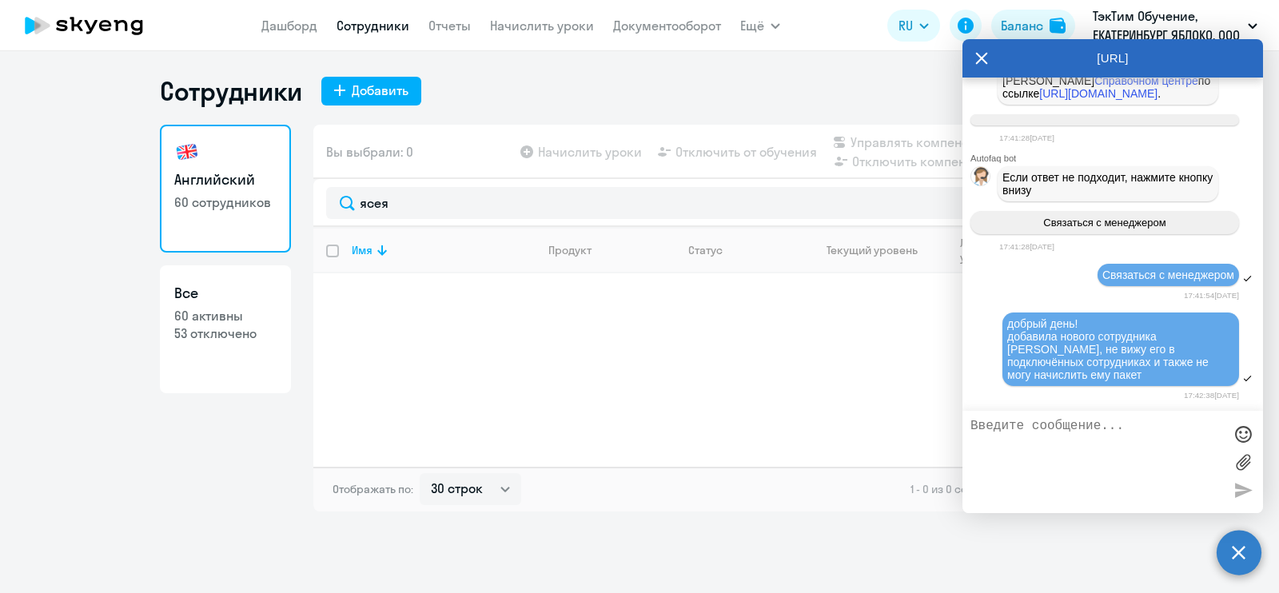
click at [979, 60] on icon at bounding box center [982, 58] width 12 height 12
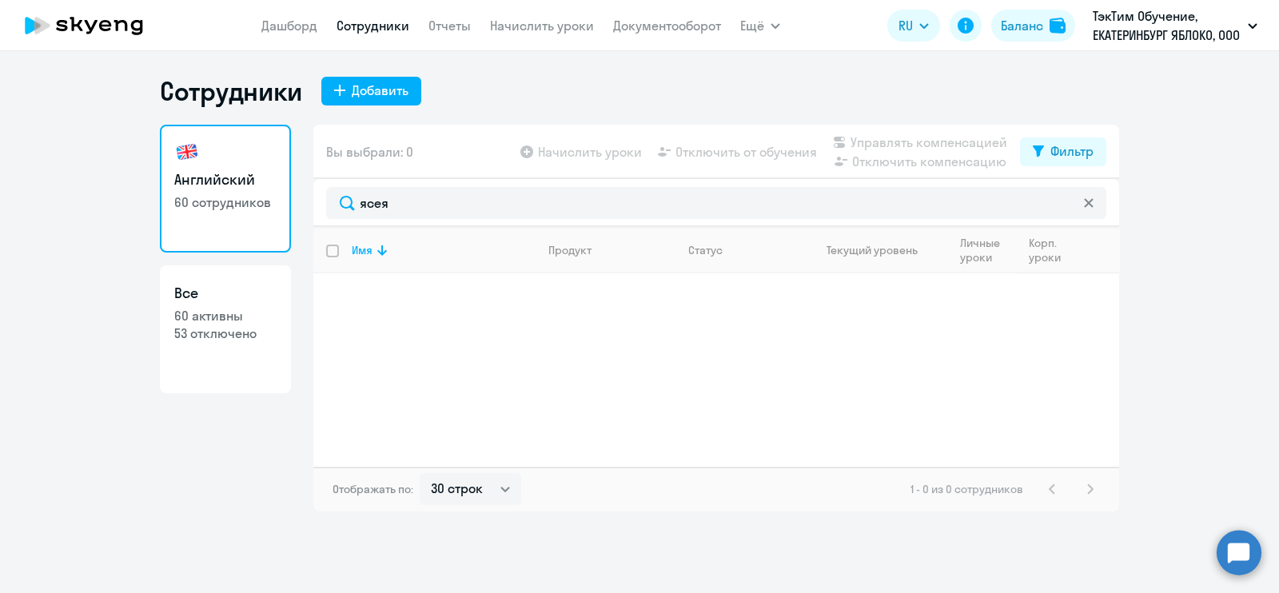
click at [1237, 553] on circle at bounding box center [1239, 552] width 45 height 45
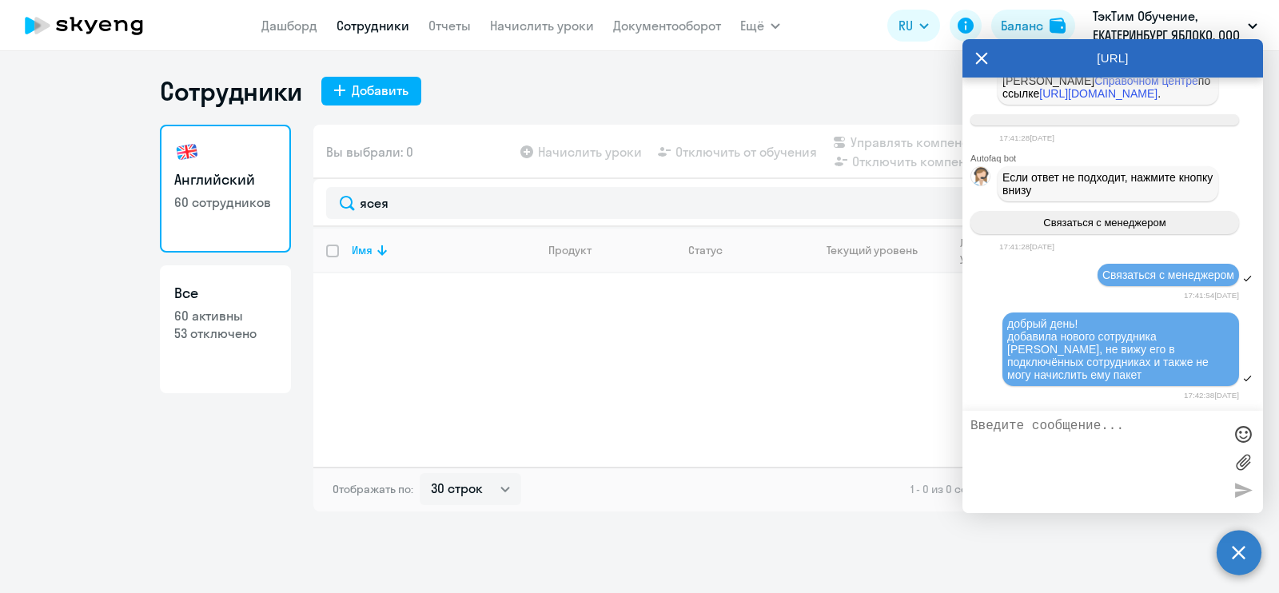
click at [1058, 440] on textarea at bounding box center [1097, 462] width 253 height 86
click at [1132, 441] on textarea at bounding box center [1097, 462] width 253 height 86
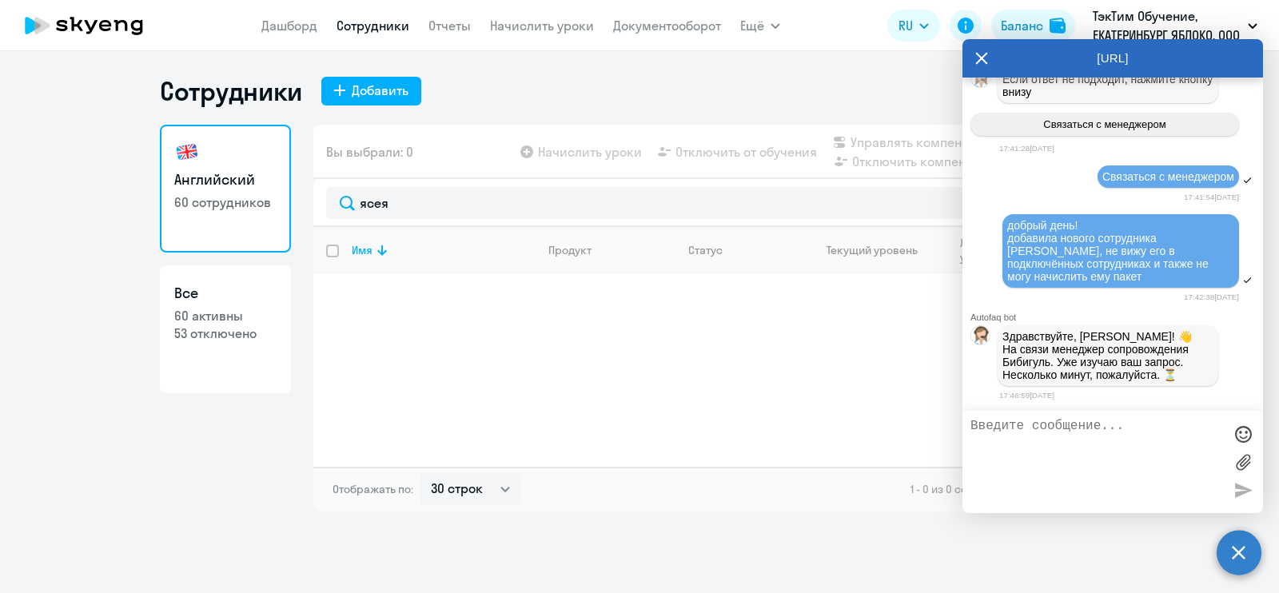
scroll to position [1608, 0]
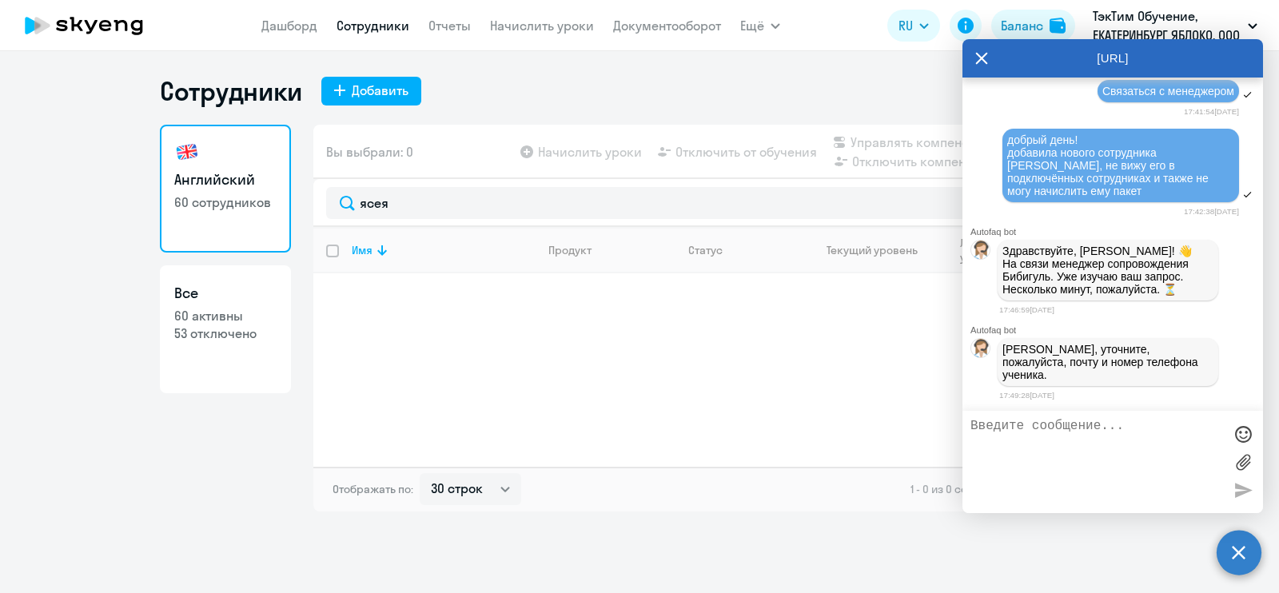
click at [1062, 429] on textarea at bounding box center [1097, 462] width 253 height 86
paste textarea "79081528292"
paste textarea "[EMAIL_ADDRESS][DOMAIN_NAME]"
type textarea "79081528292 yaseyan_v@goldapple.ru"
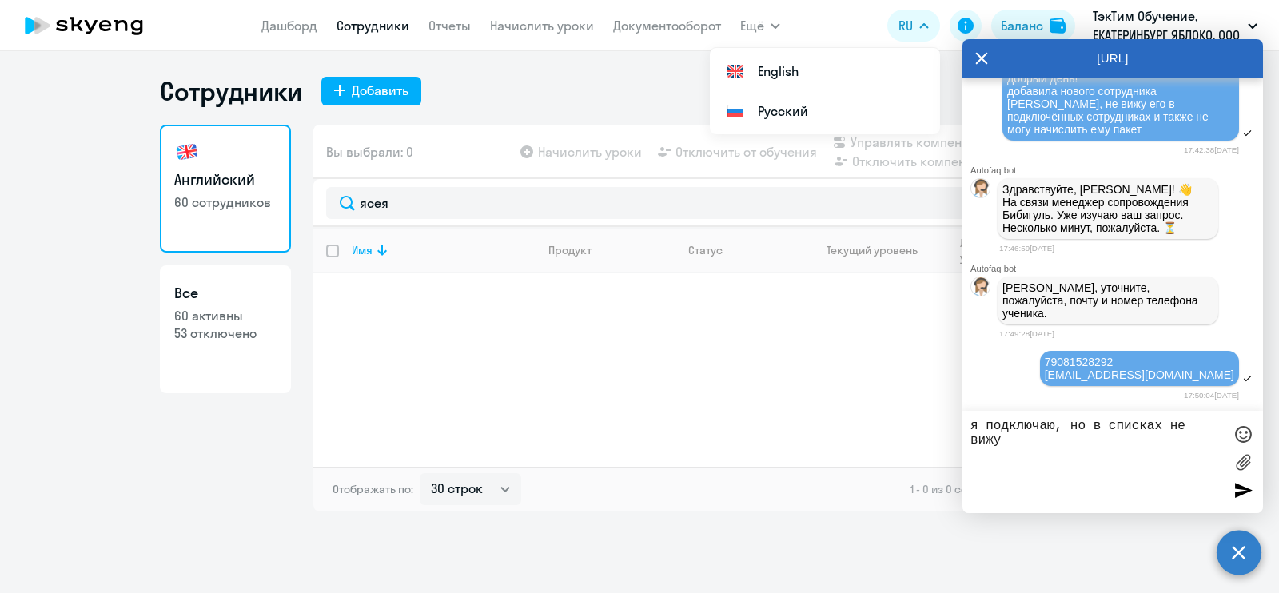
type textarea "я подключаю, но в списках не вижу"
click at [1238, 496] on div at bounding box center [1243, 490] width 24 height 24
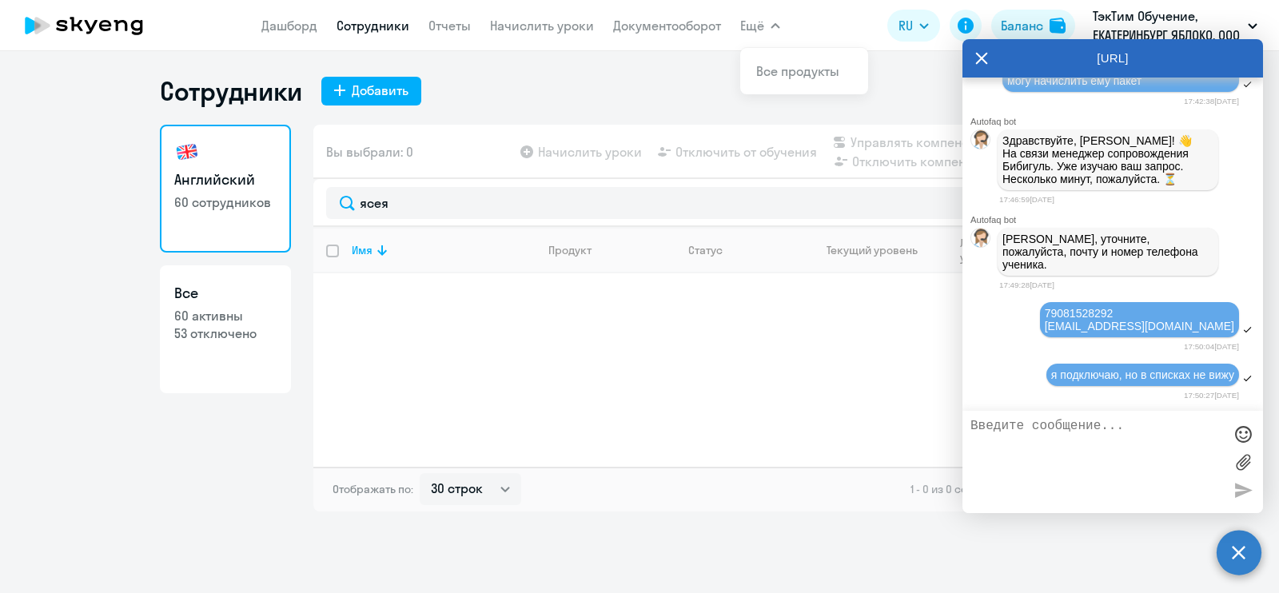
scroll to position [1883, 0]
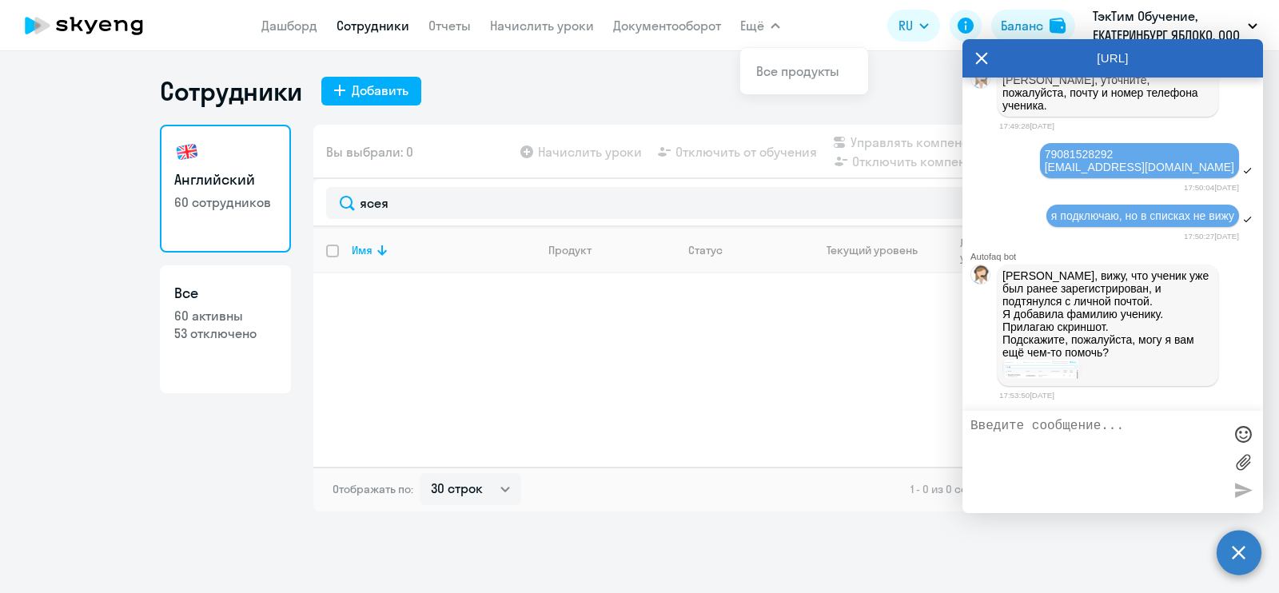
click at [1055, 368] on img at bounding box center [1043, 369] width 80 height 20
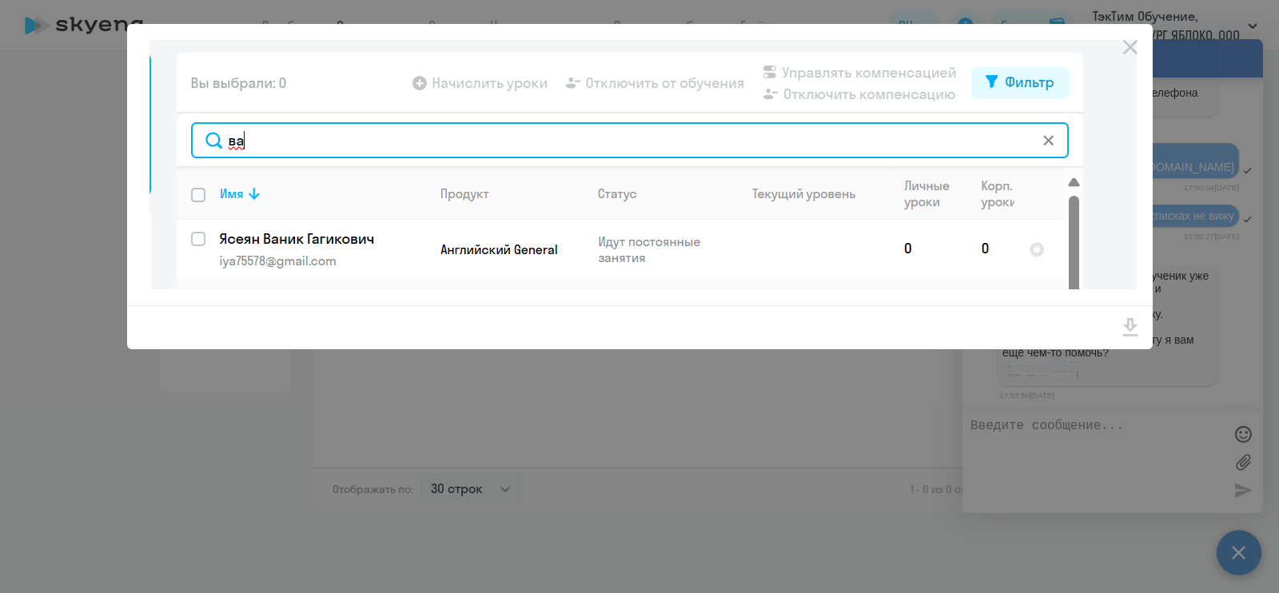
click at [1055, 368] on div at bounding box center [639, 296] width 1279 height 593
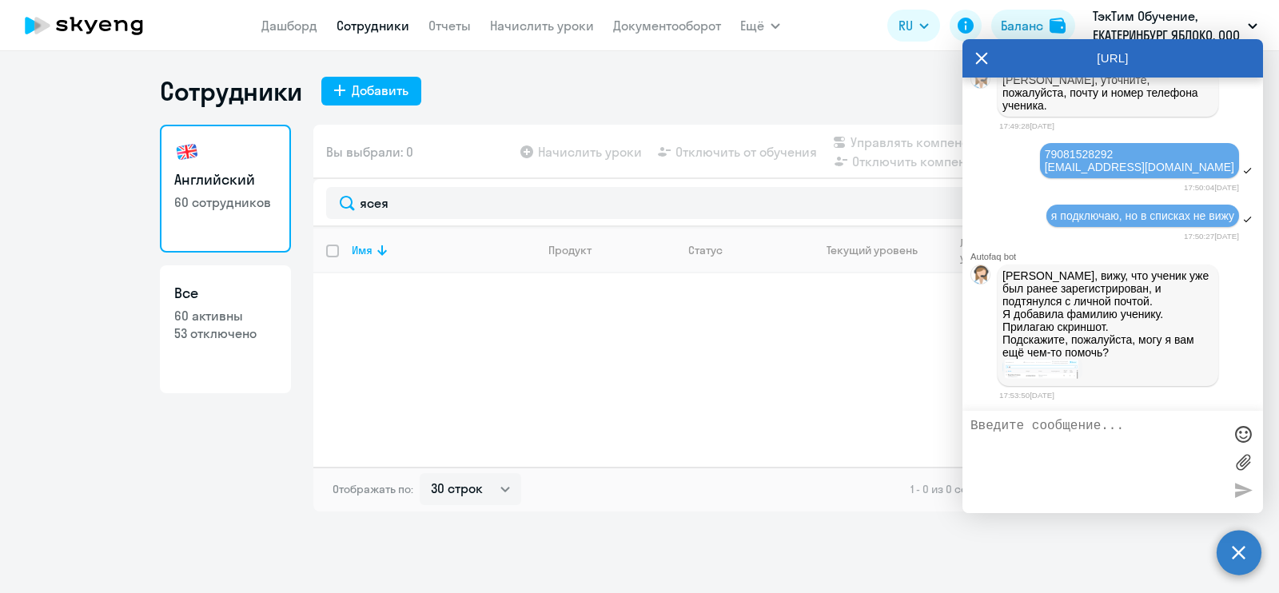
click at [1054, 377] on img at bounding box center [1043, 369] width 80 height 20
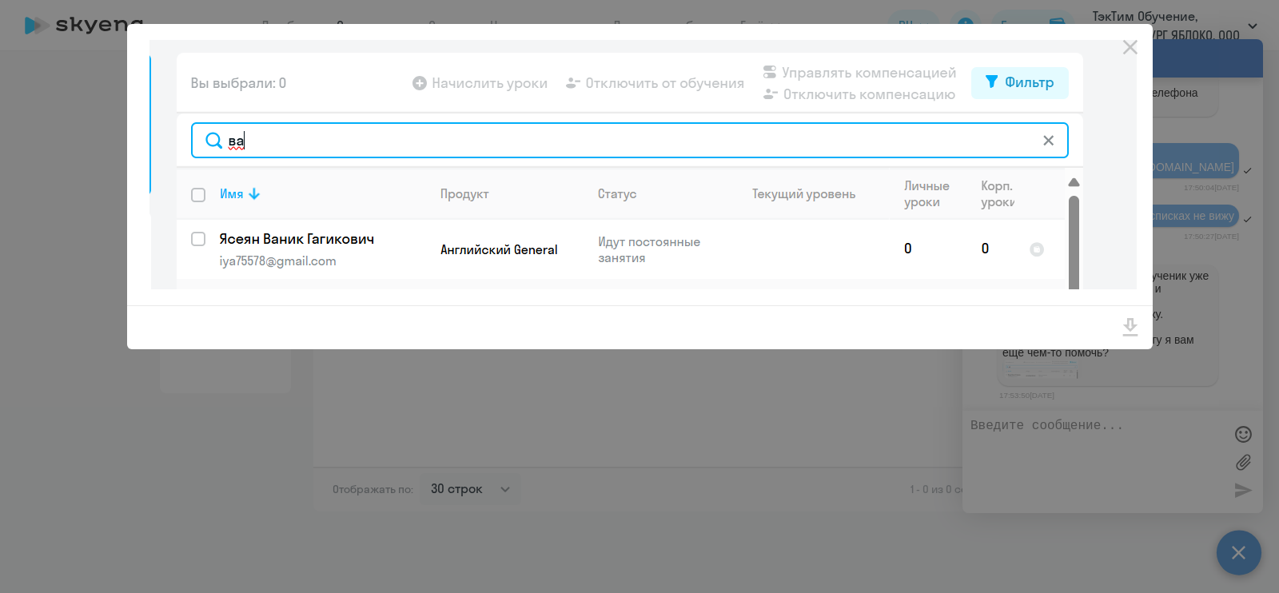
click at [1054, 377] on div at bounding box center [639, 296] width 1279 height 593
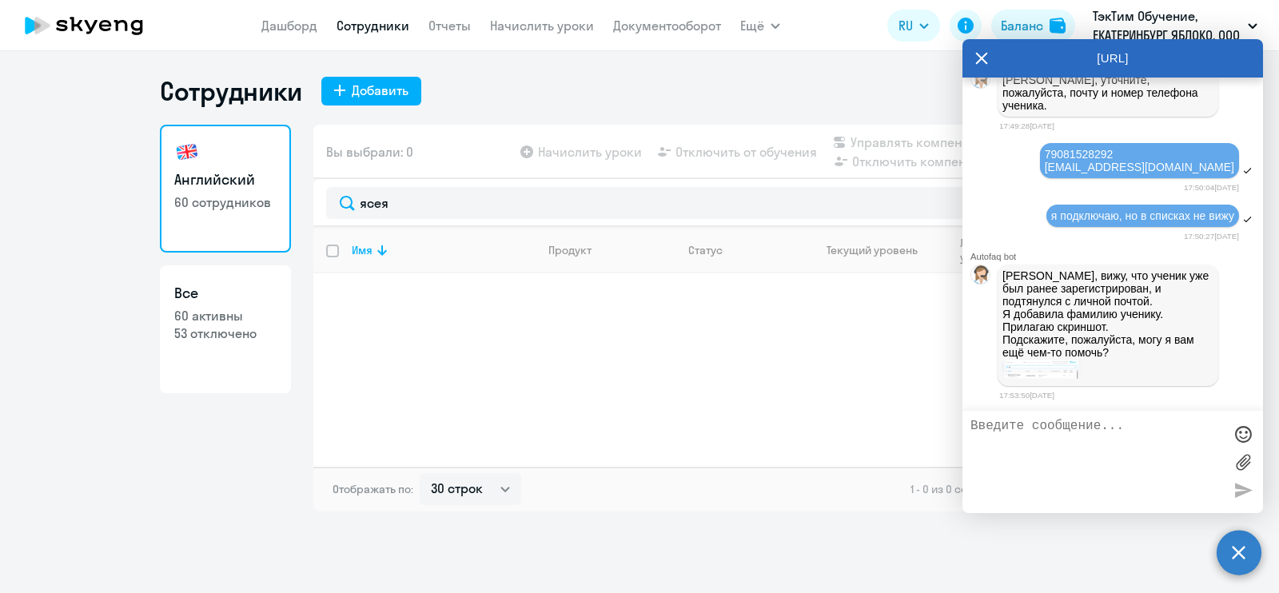
click at [382, 30] on link "Сотрудники" at bounding box center [373, 26] width 73 height 16
click at [984, 58] on icon at bounding box center [981, 58] width 13 height 38
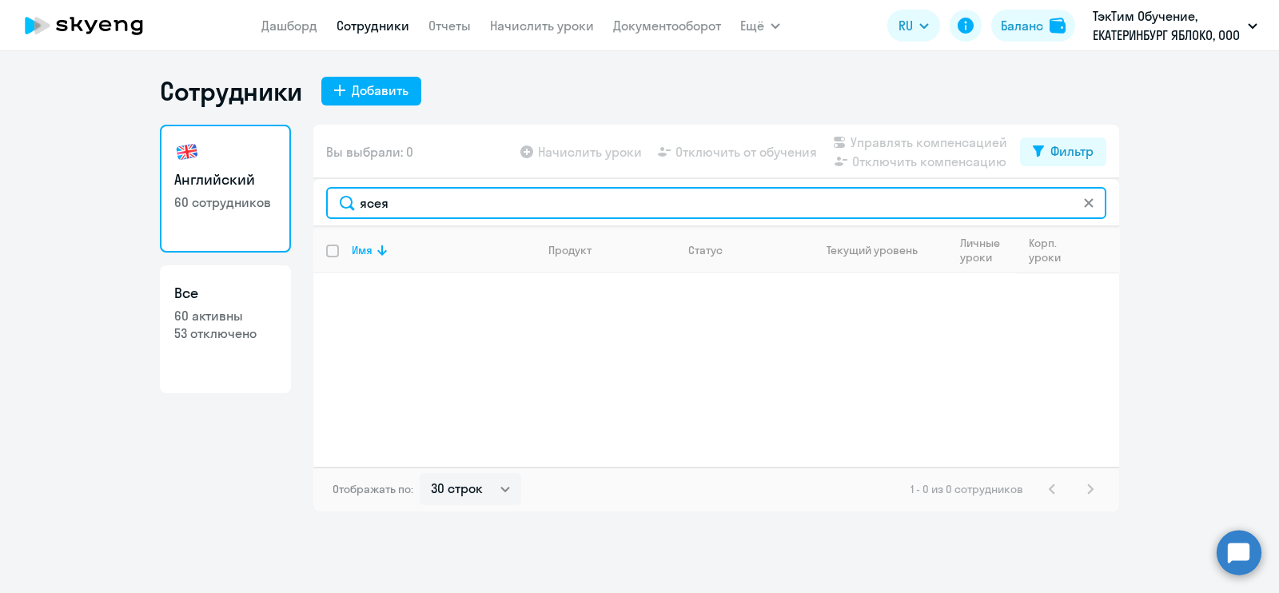
click at [1096, 205] on input "ясея" at bounding box center [716, 203] width 780 height 32
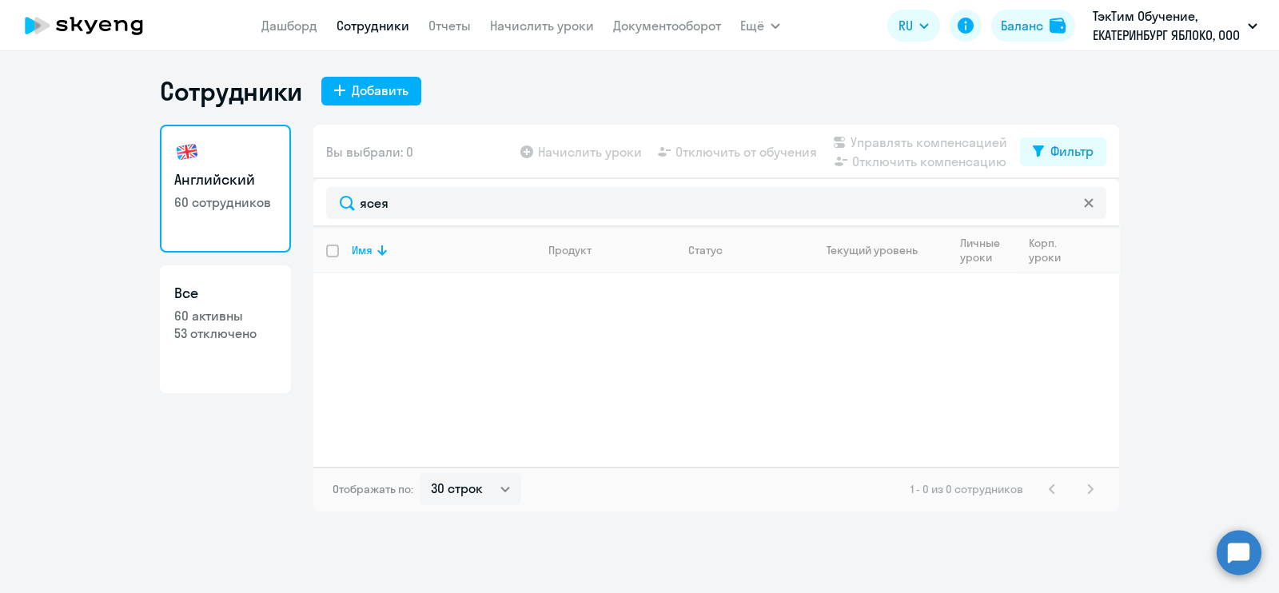
click at [1087, 199] on icon at bounding box center [1089, 203] width 10 height 10
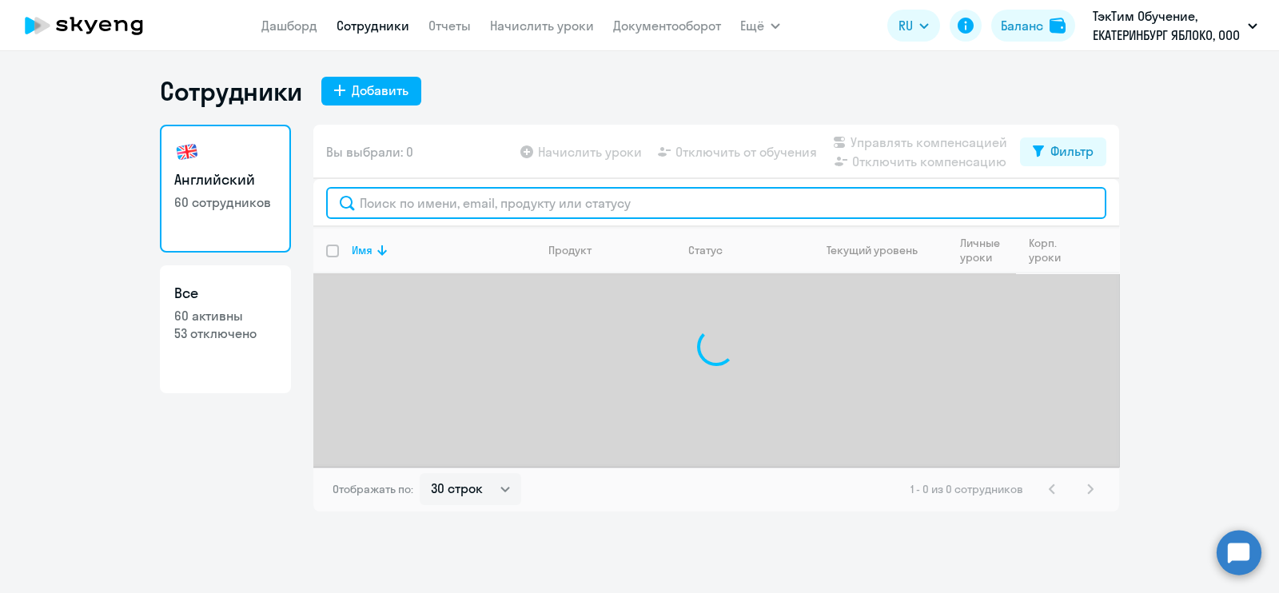
click at [991, 201] on input "text" at bounding box center [716, 203] width 780 height 32
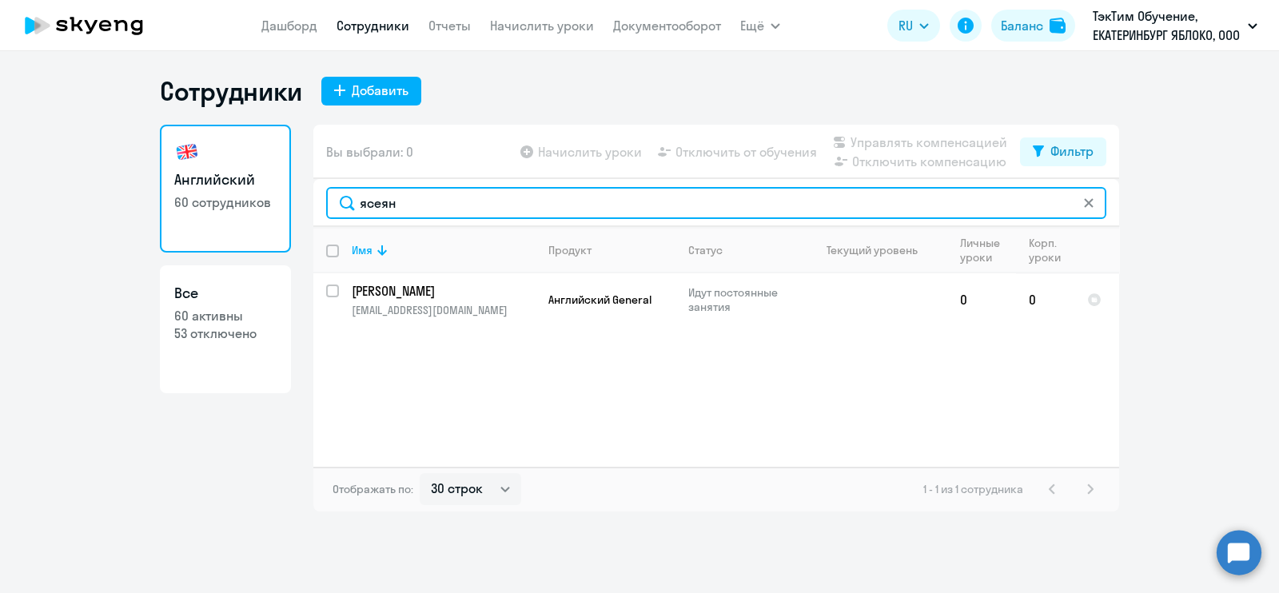
type input "ясеян"
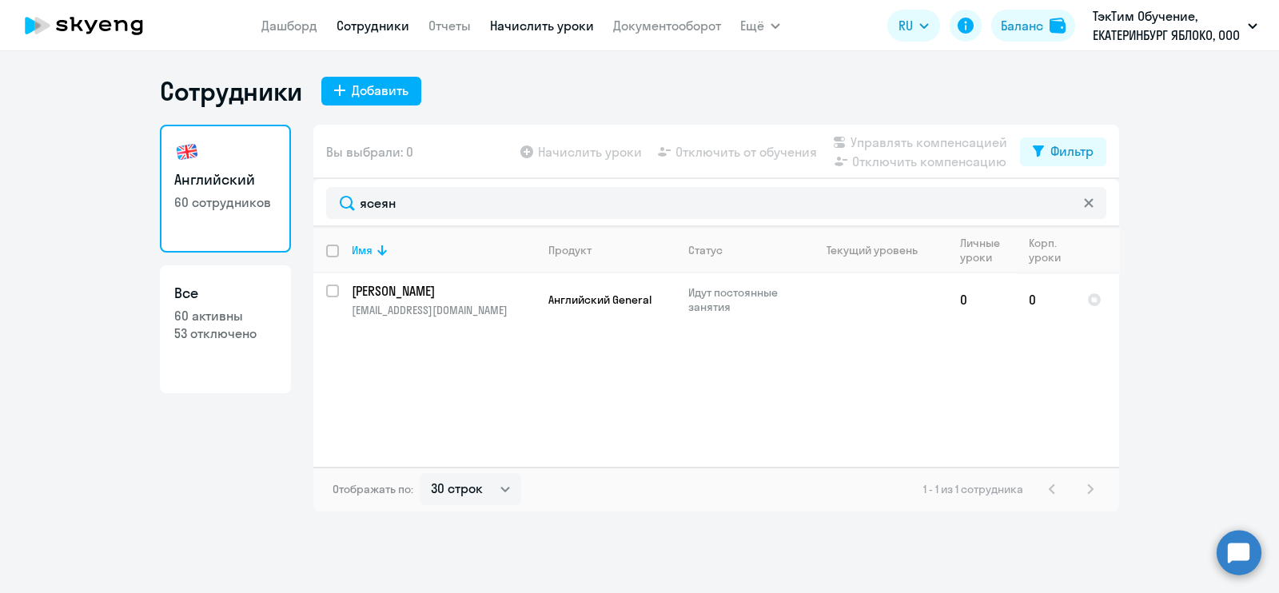
click at [544, 30] on link "Начислить уроки" at bounding box center [542, 26] width 104 height 16
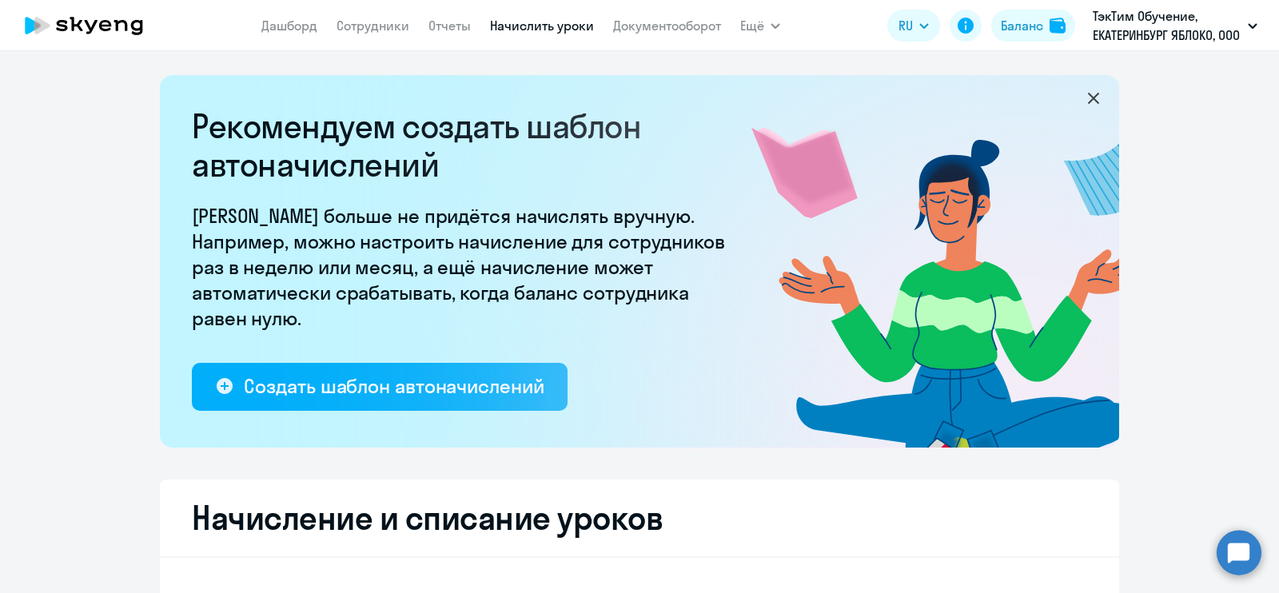
select select "10"
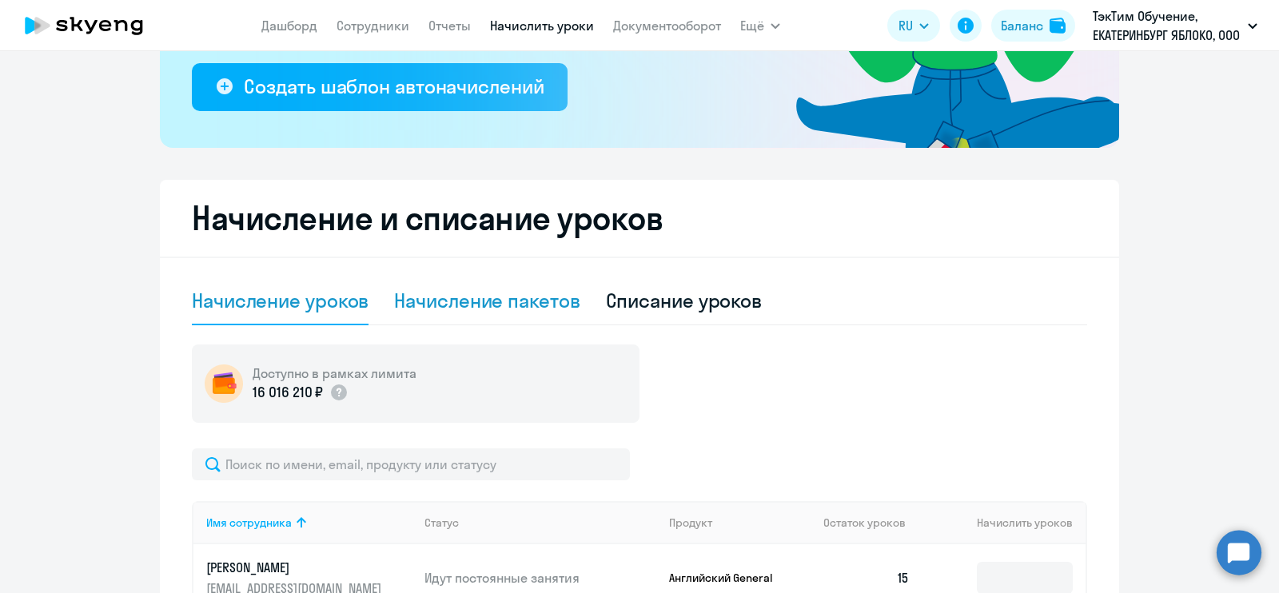
click at [485, 288] on div "Начисление пакетов" at bounding box center [486, 301] width 185 height 26
select select "10"
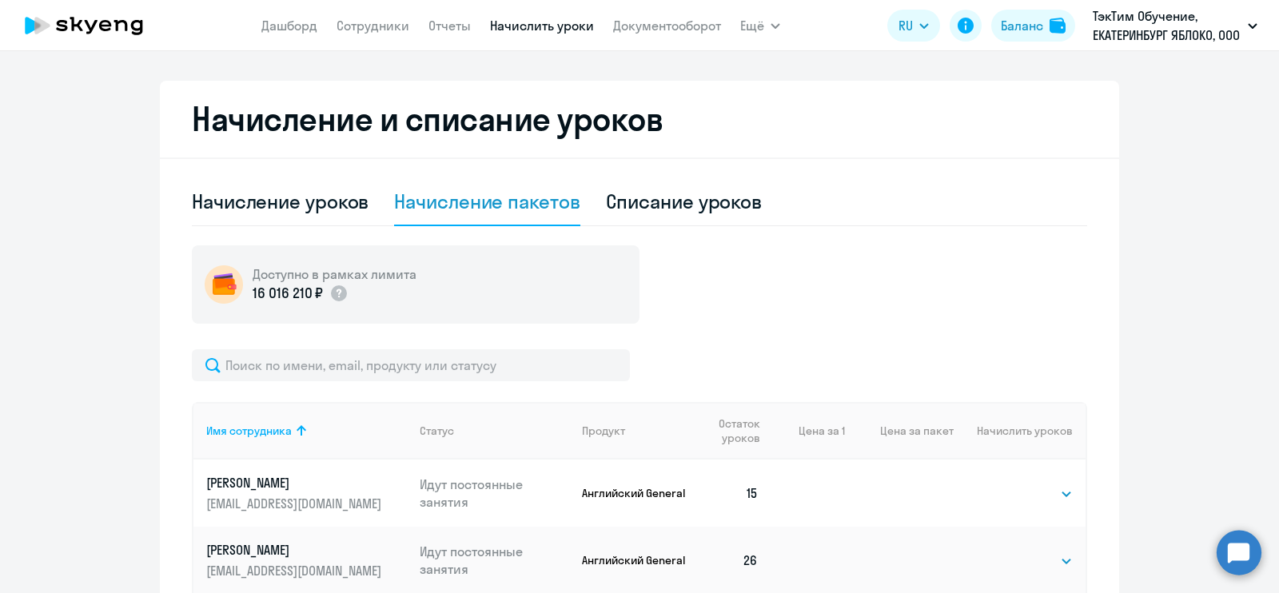
scroll to position [600, 0]
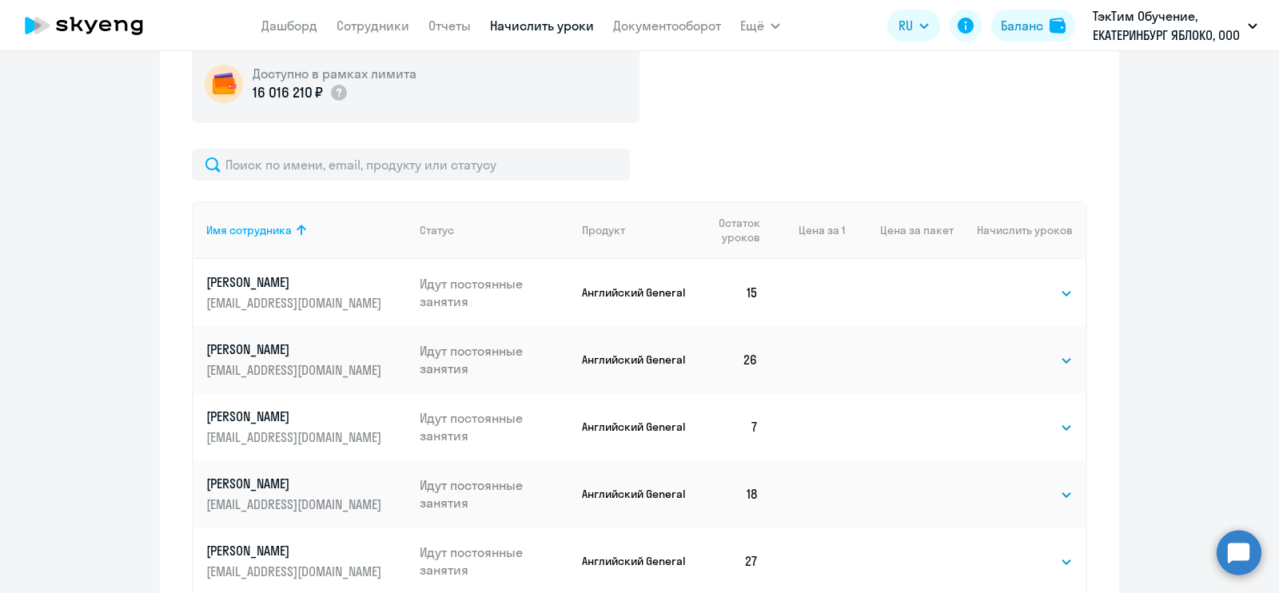
click at [462, 181] on div "Имя сотрудника Статус Продукт Остаток уроков Цена за 1 Цена за пакет Начислить …" at bounding box center [639, 562] width 895 height 827
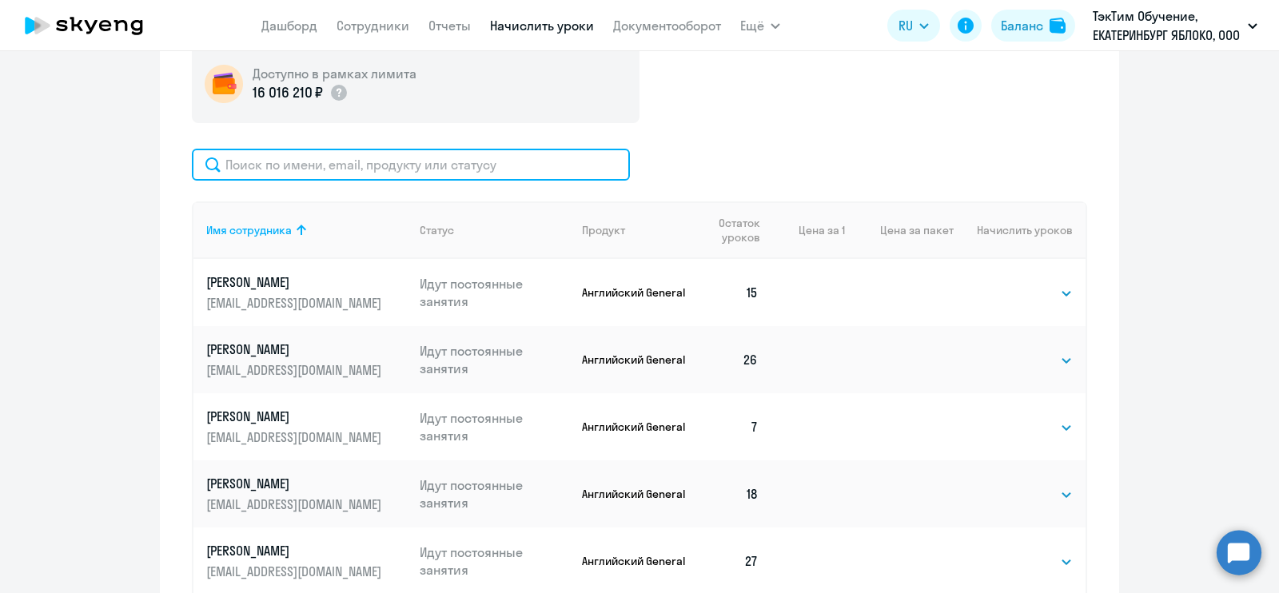
click at [464, 173] on input "text" at bounding box center [411, 165] width 438 height 32
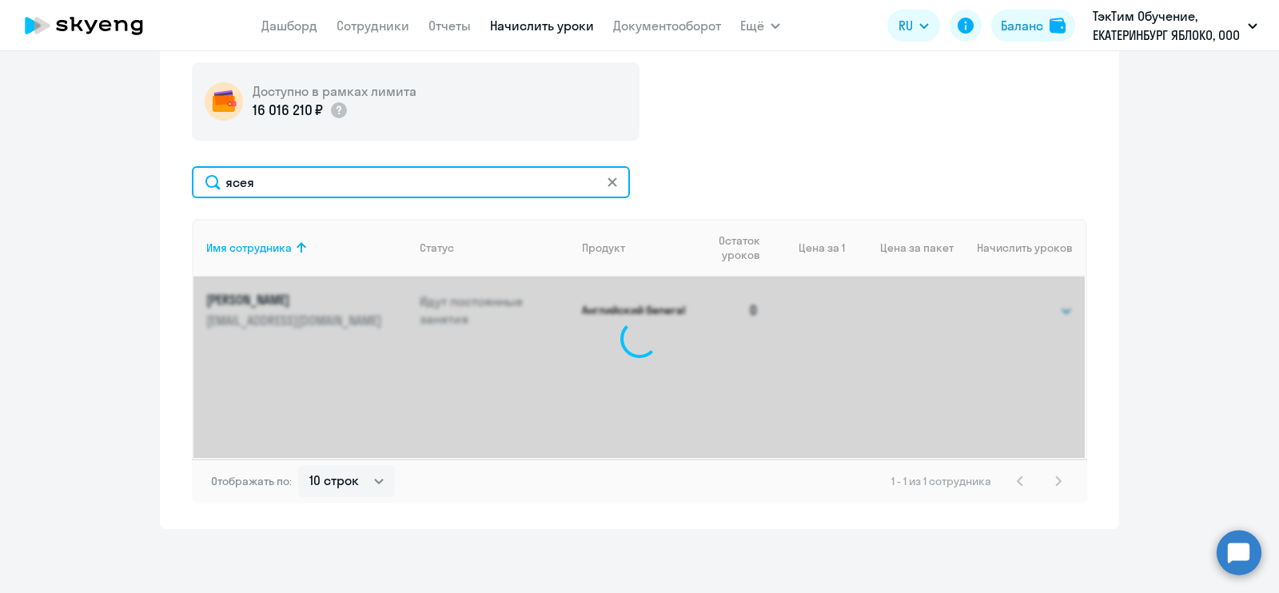
scroll to position [582, 0]
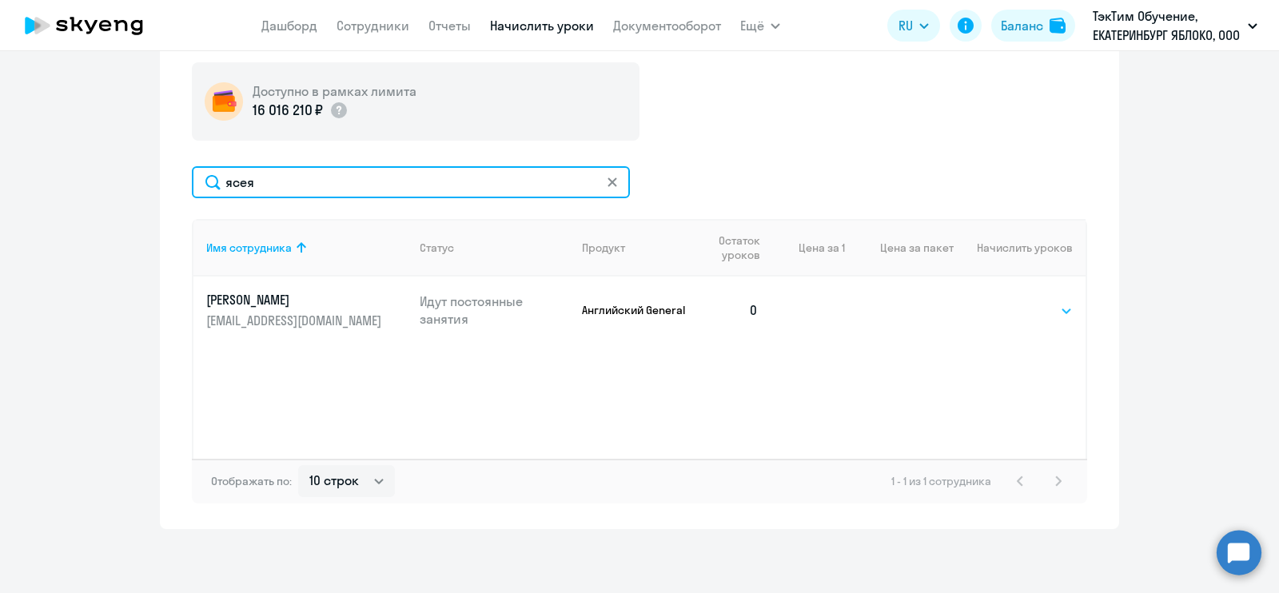
type input "ясея"
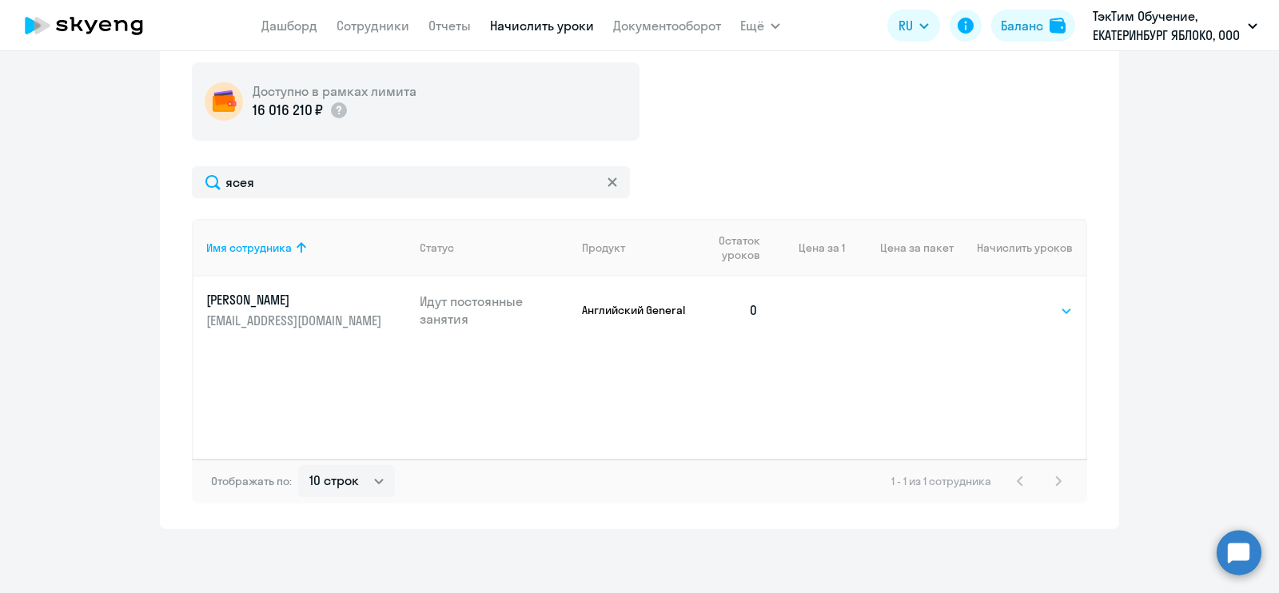
click at [1007, 313] on select "Выбрать 4 8 16 32 64 96 128" at bounding box center [1040, 310] width 66 height 19
select select "32"
click at [1007, 301] on select "Выбрать 4 8 16 32 64 96 128" at bounding box center [1040, 310] width 66 height 19
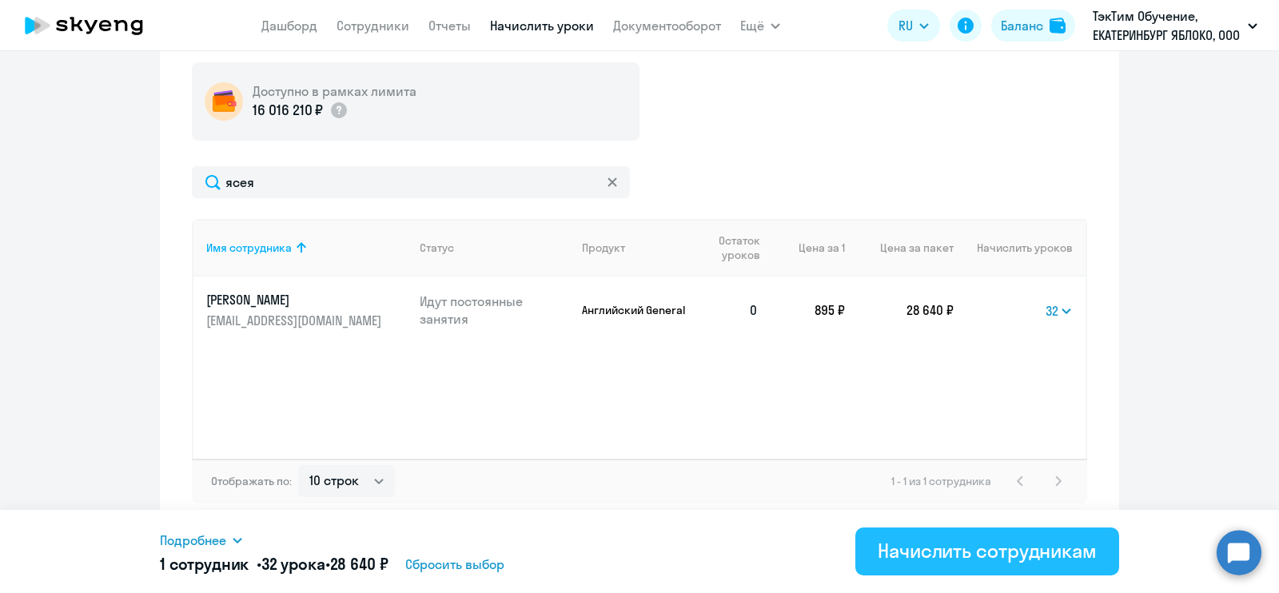
click at [972, 557] on div "Начислить сотрудникам" at bounding box center [987, 551] width 219 height 26
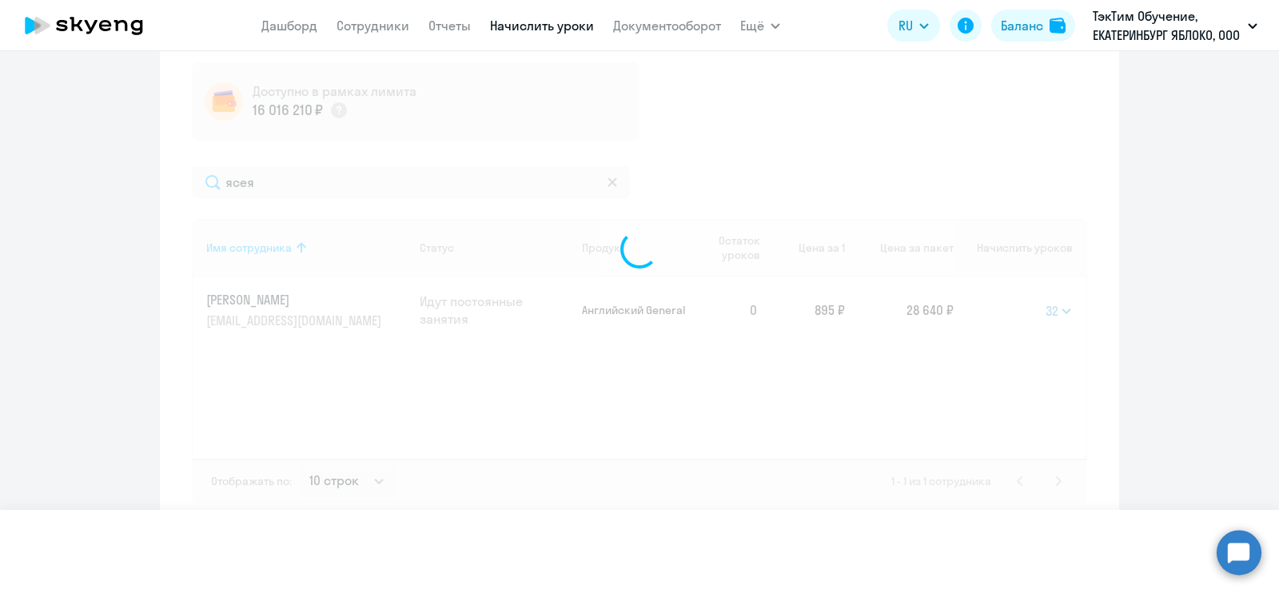
select select
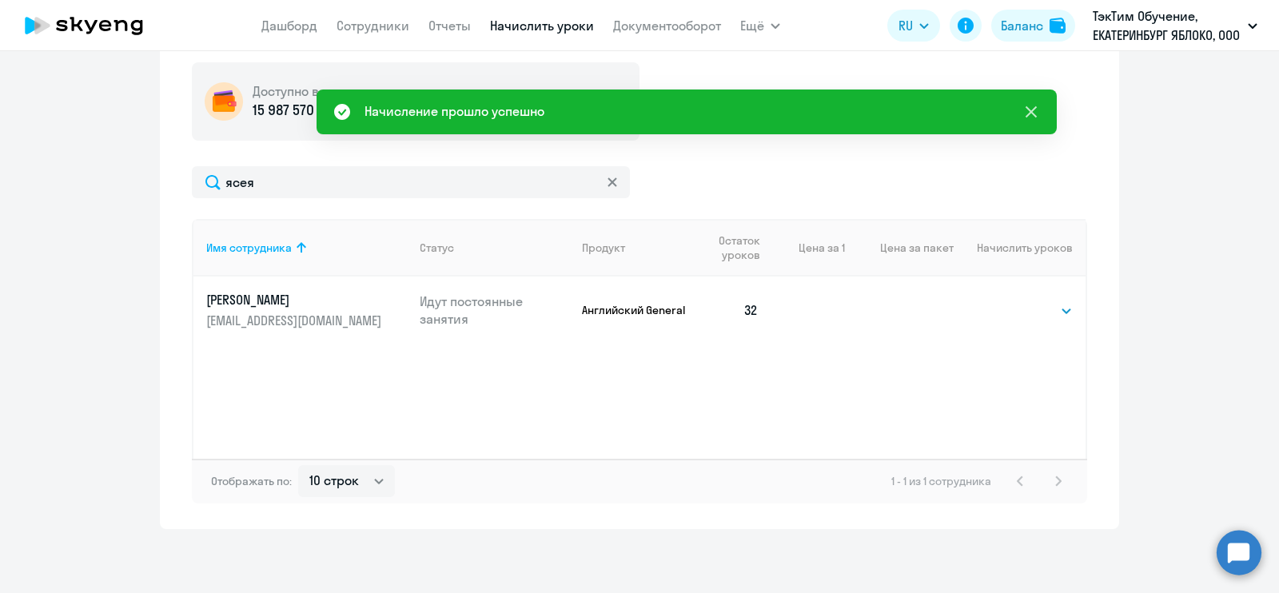
click at [1034, 114] on icon at bounding box center [1031, 111] width 11 height 11
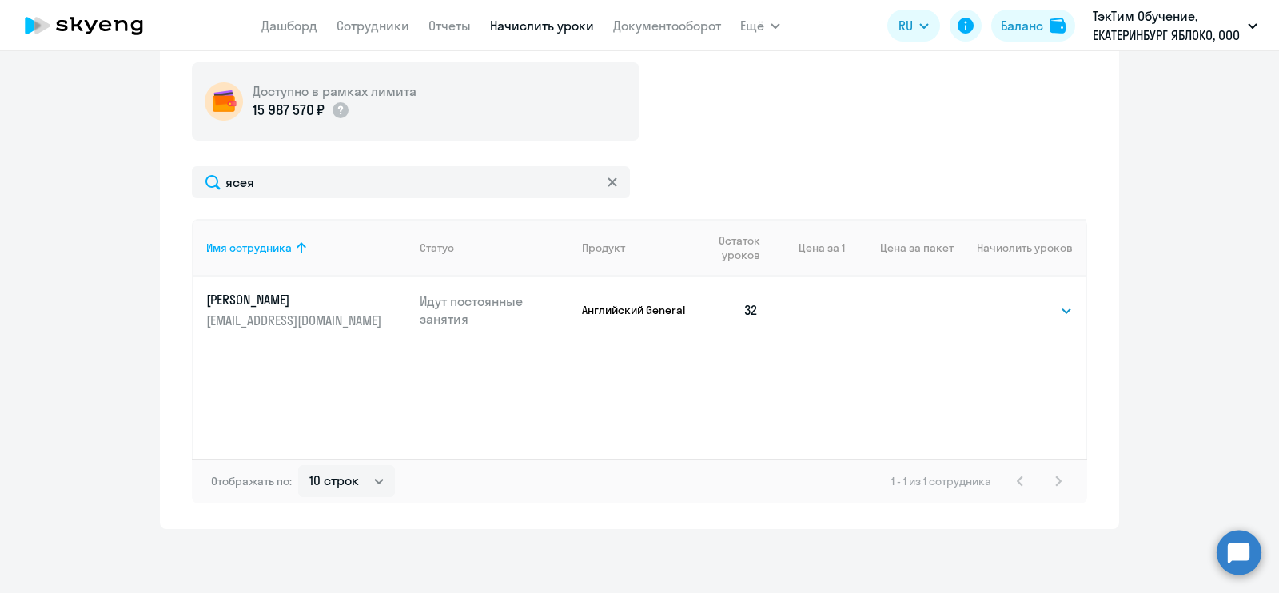
click at [322, 301] on p "[PERSON_NAME]" at bounding box center [295, 300] width 179 height 18
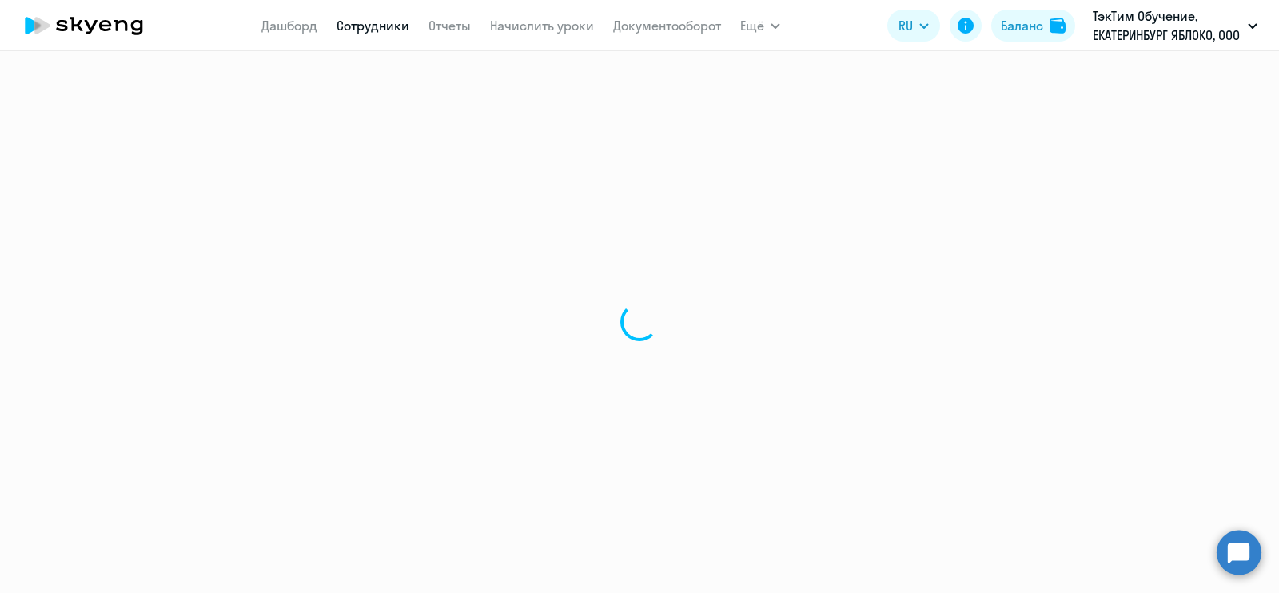
select select "english"
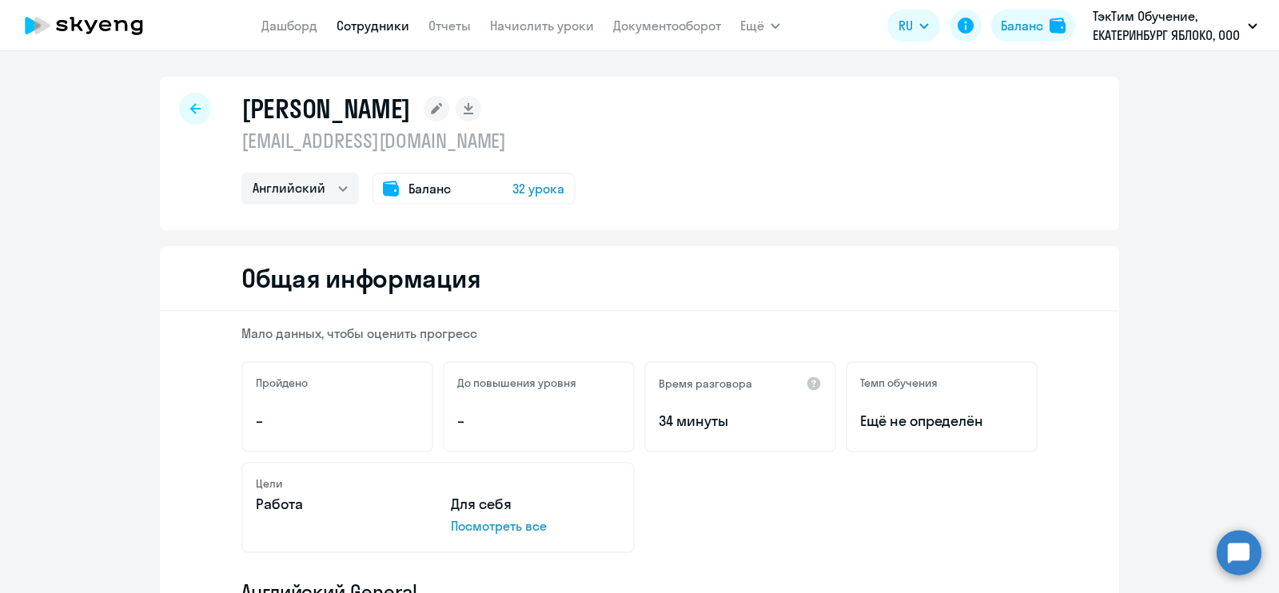
drag, startPoint x: 508, startPoint y: 114, endPoint x: 239, endPoint y: 110, distance: 269.5
click at [241, 110] on div "[PERSON_NAME]" at bounding box center [408, 109] width 334 height 32
click at [756, 325] on p "Мало данных, чтобы оценить прогресс" at bounding box center [639, 334] width 796 height 18
click at [373, 22] on link "Сотрудники" at bounding box center [373, 26] width 73 height 16
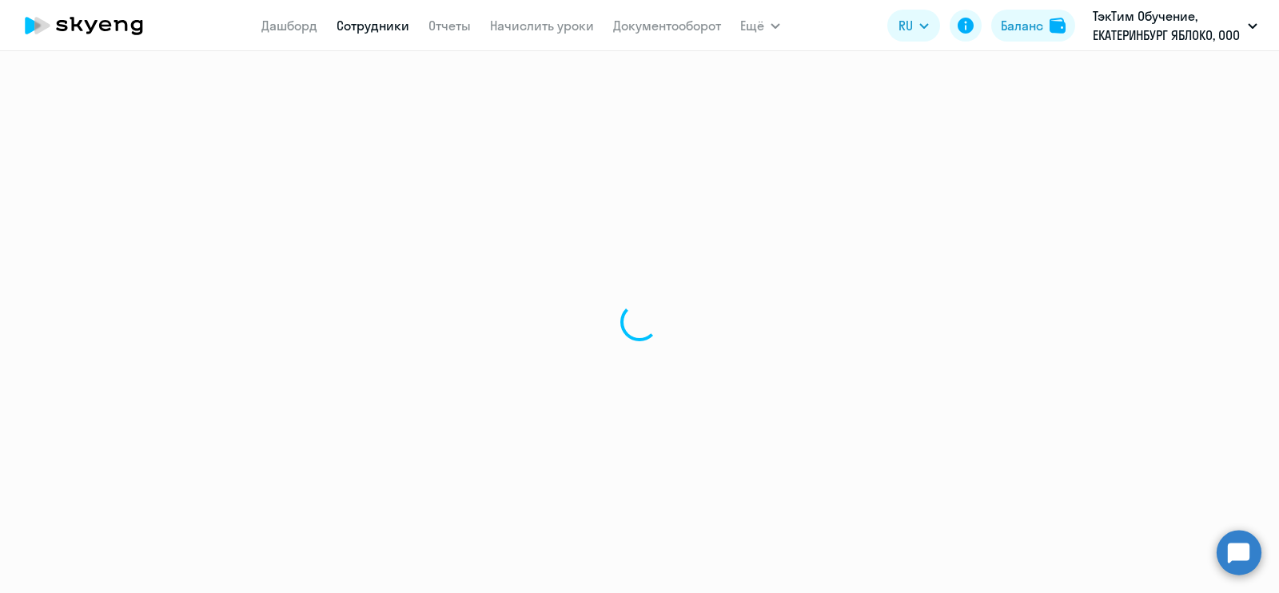
select select "30"
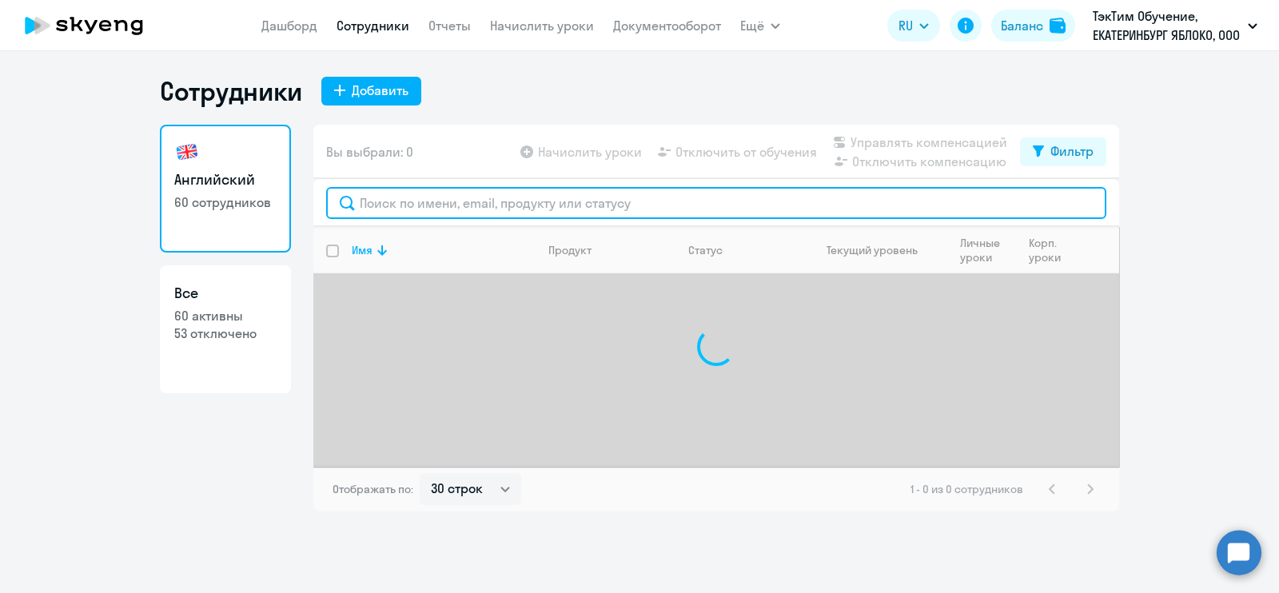
click at [572, 217] on input "text" at bounding box center [716, 203] width 780 height 32
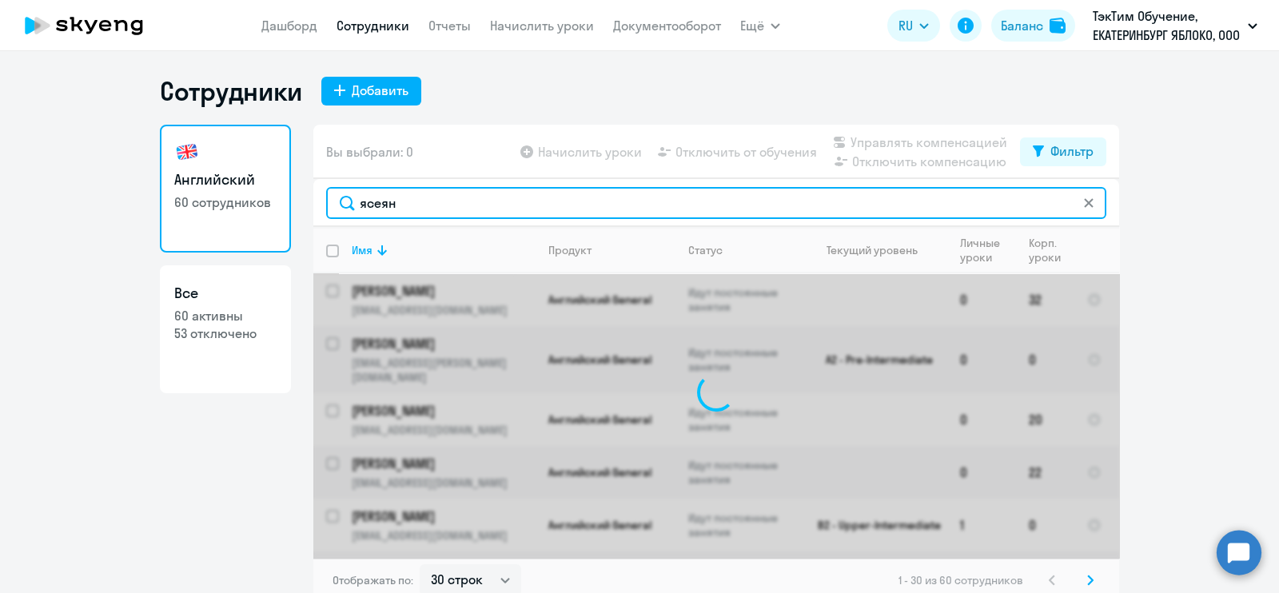
type input "ясеян"
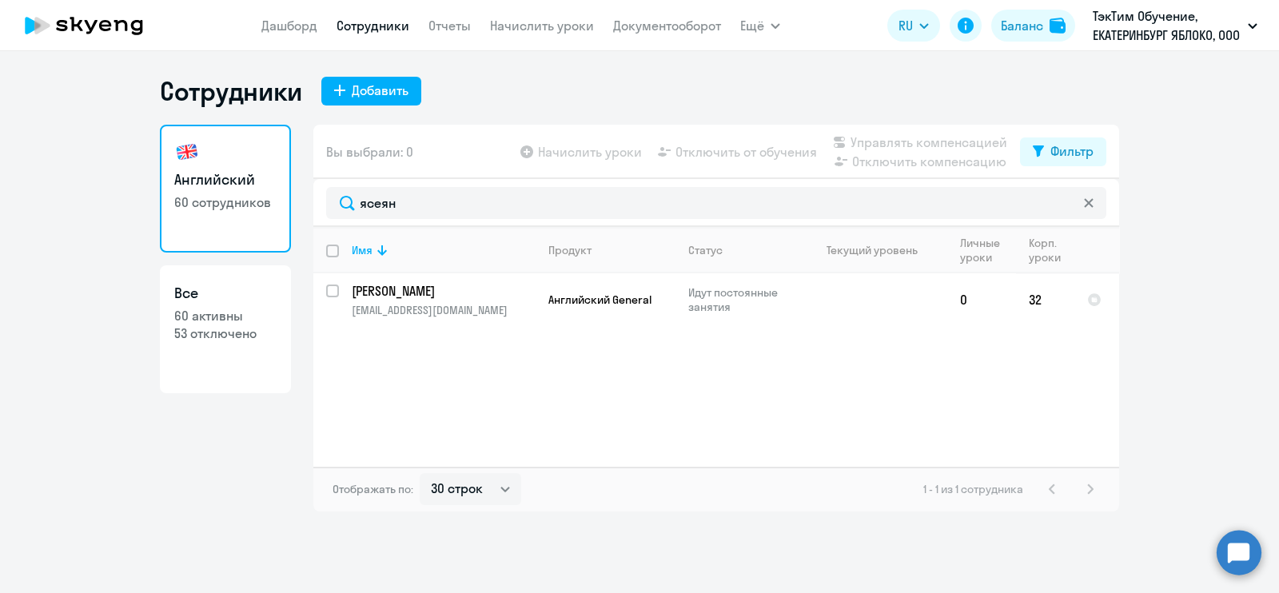
click at [376, 28] on link "Сотрудники" at bounding box center [373, 26] width 73 height 16
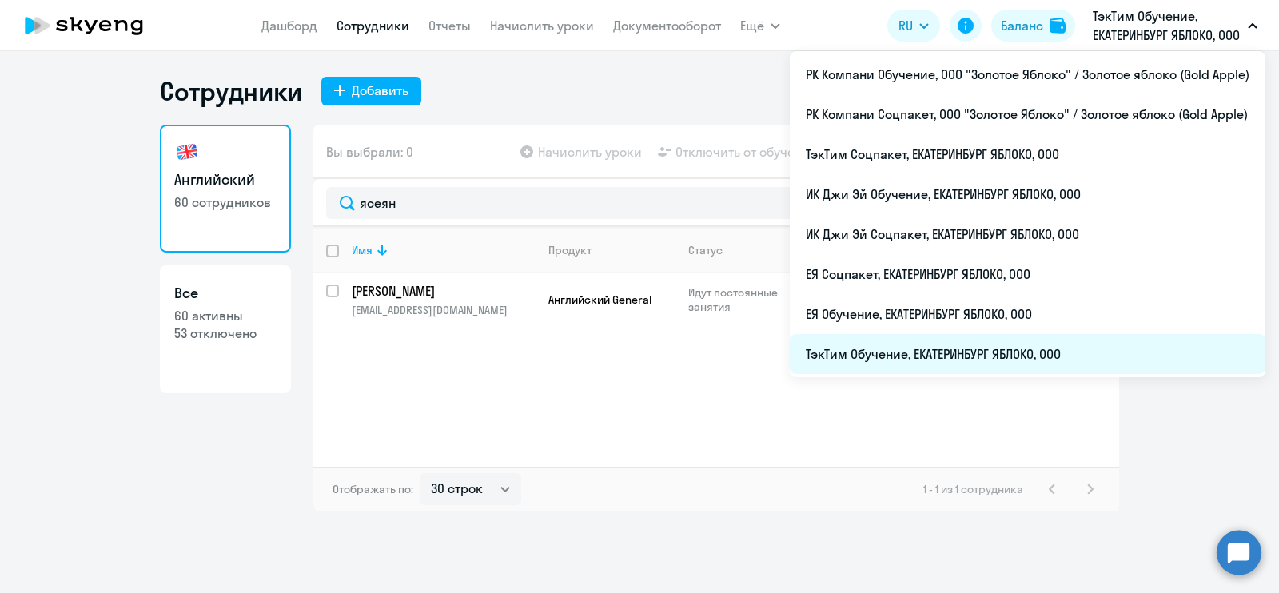
click at [1021, 341] on li "ТэкТим Обучение, ЕКАТЕРИНБУРГ ЯБЛОКО, ООО" at bounding box center [1028, 354] width 476 height 40
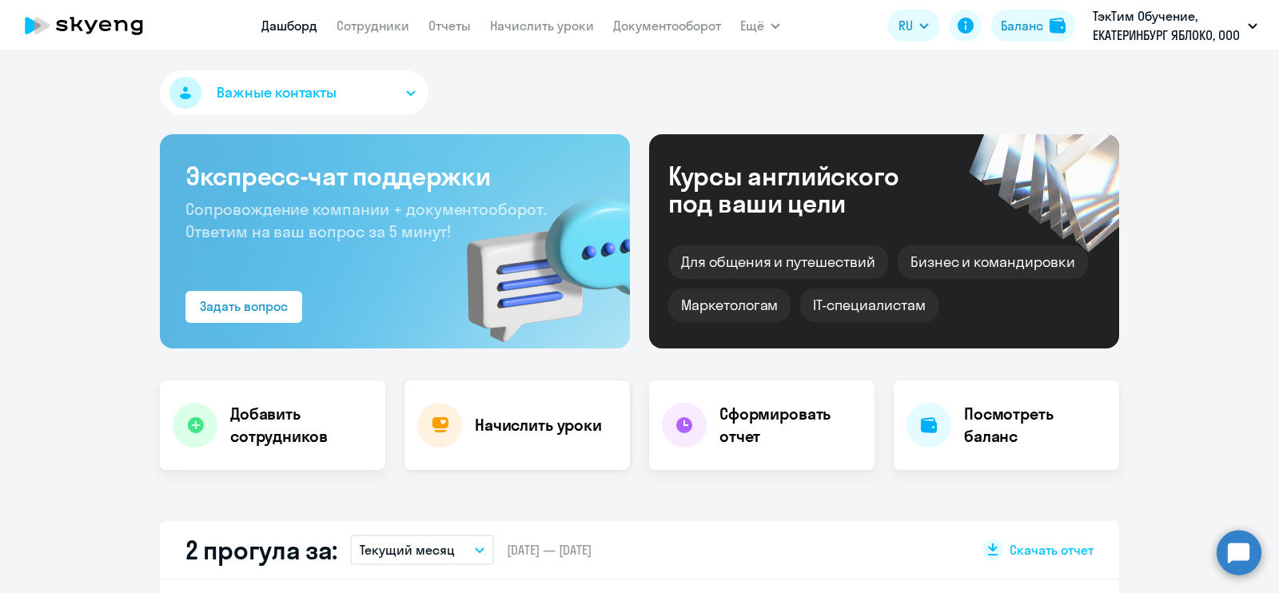
scroll to position [300, 0]
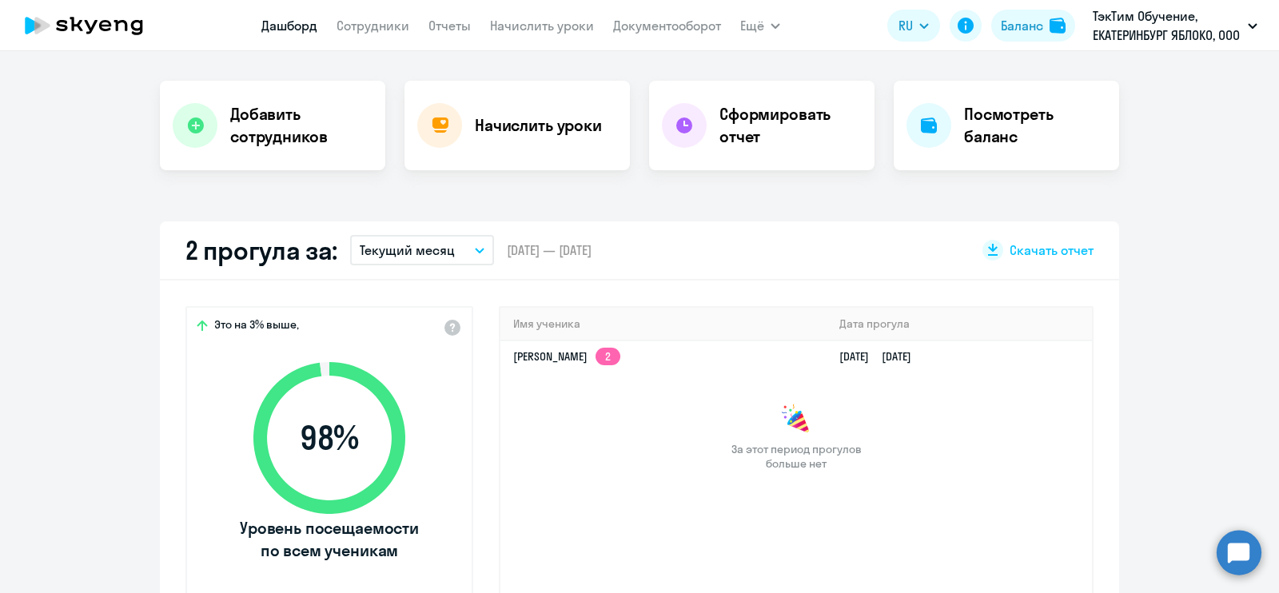
select select "30"
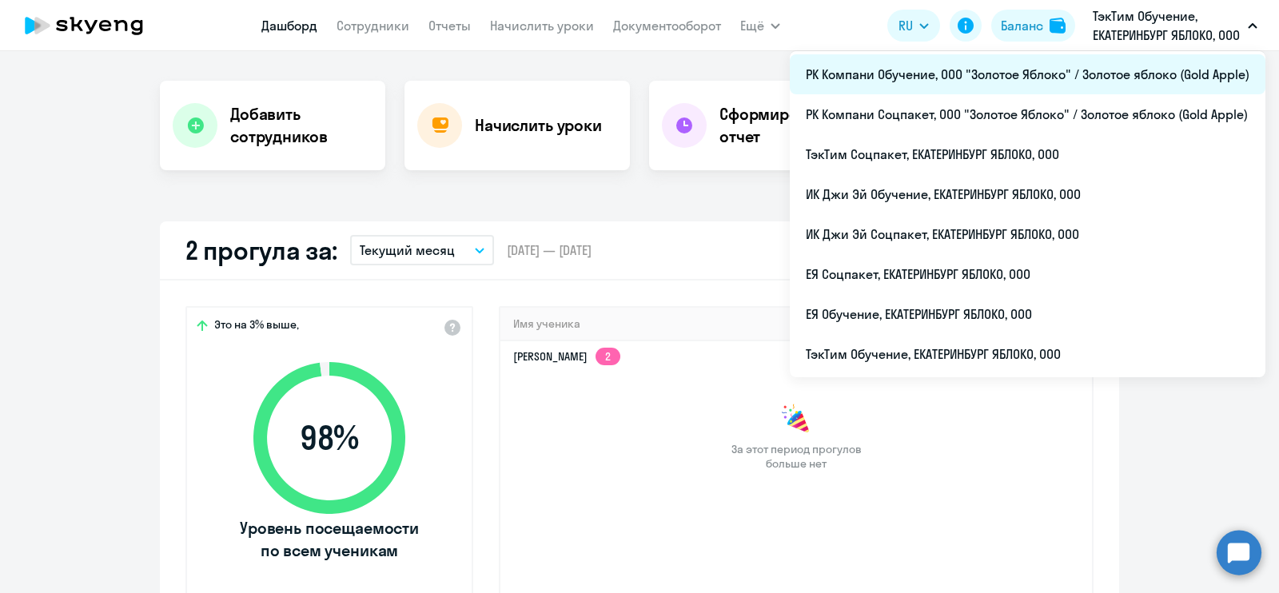
click at [1095, 71] on li "РК Компани Обучение, ООО "Золотое Яблоко" / Золотое яблоко (Gold Apple)" at bounding box center [1028, 74] width 476 height 40
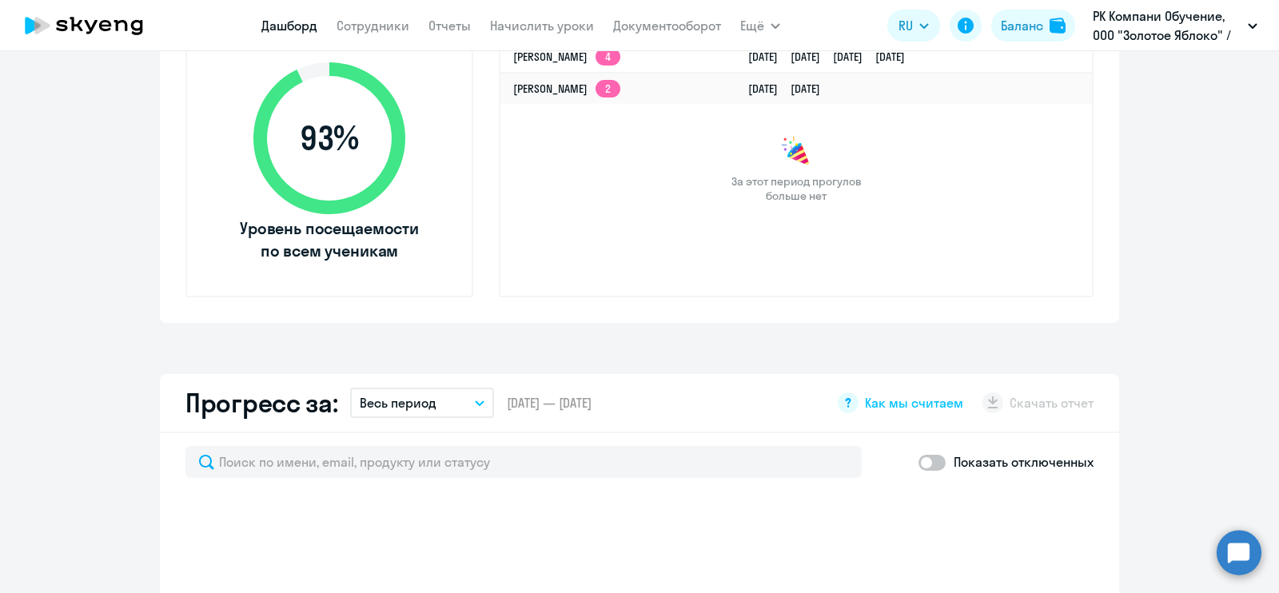
select select "30"
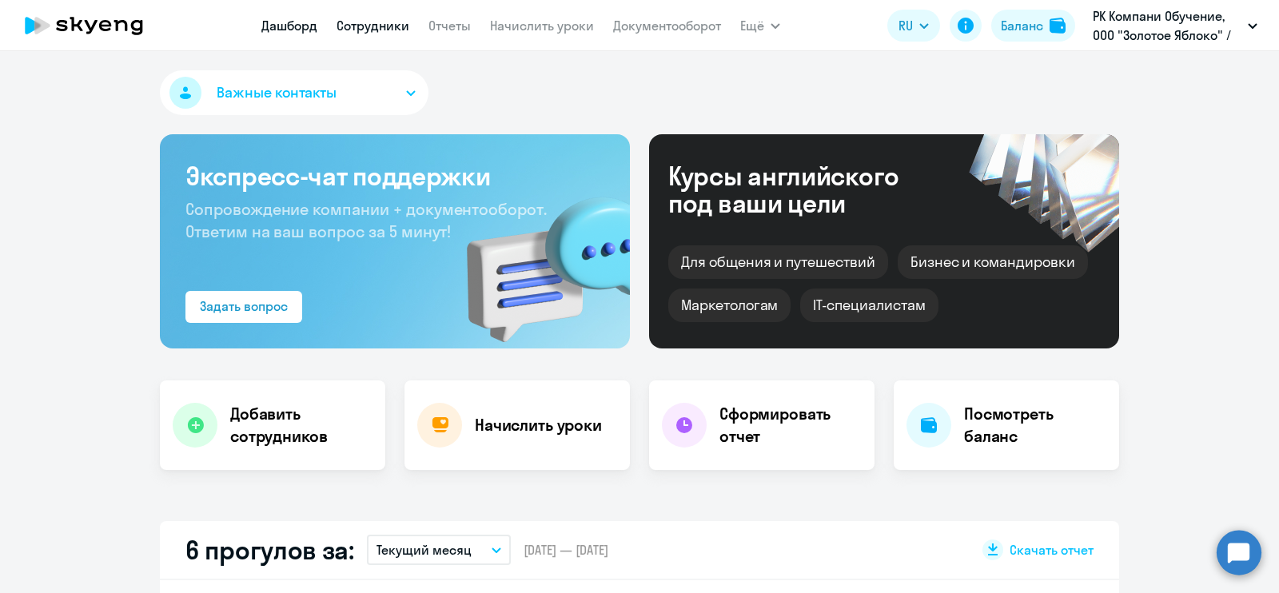
click at [353, 26] on link "Сотрудники" at bounding box center [373, 26] width 73 height 16
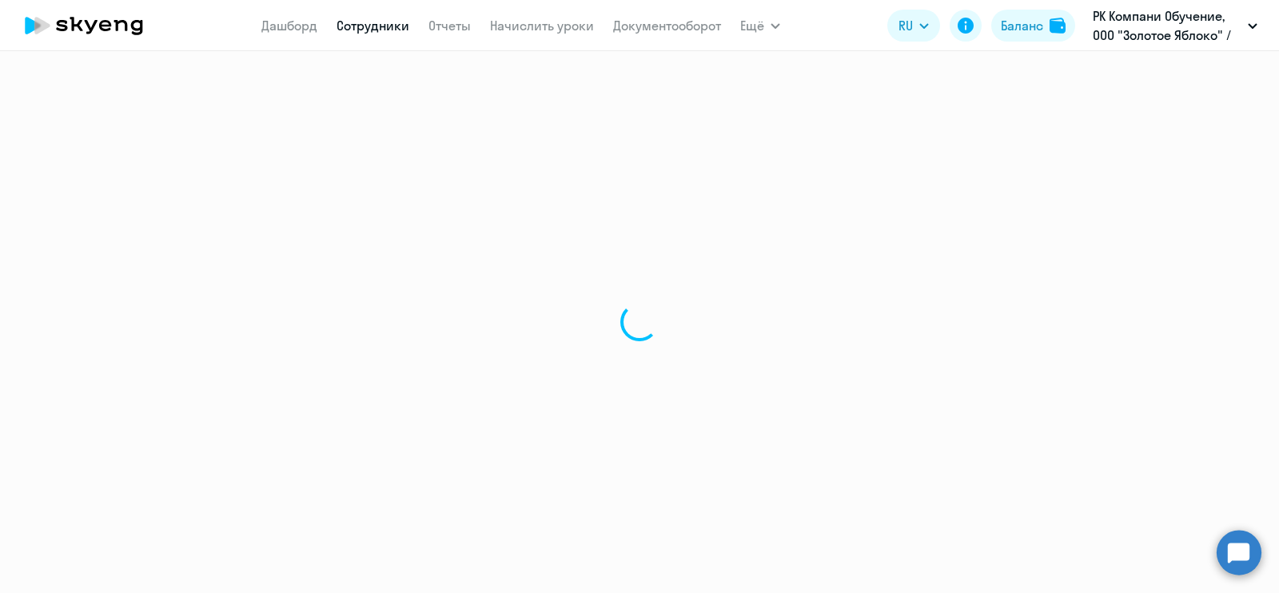
select select "30"
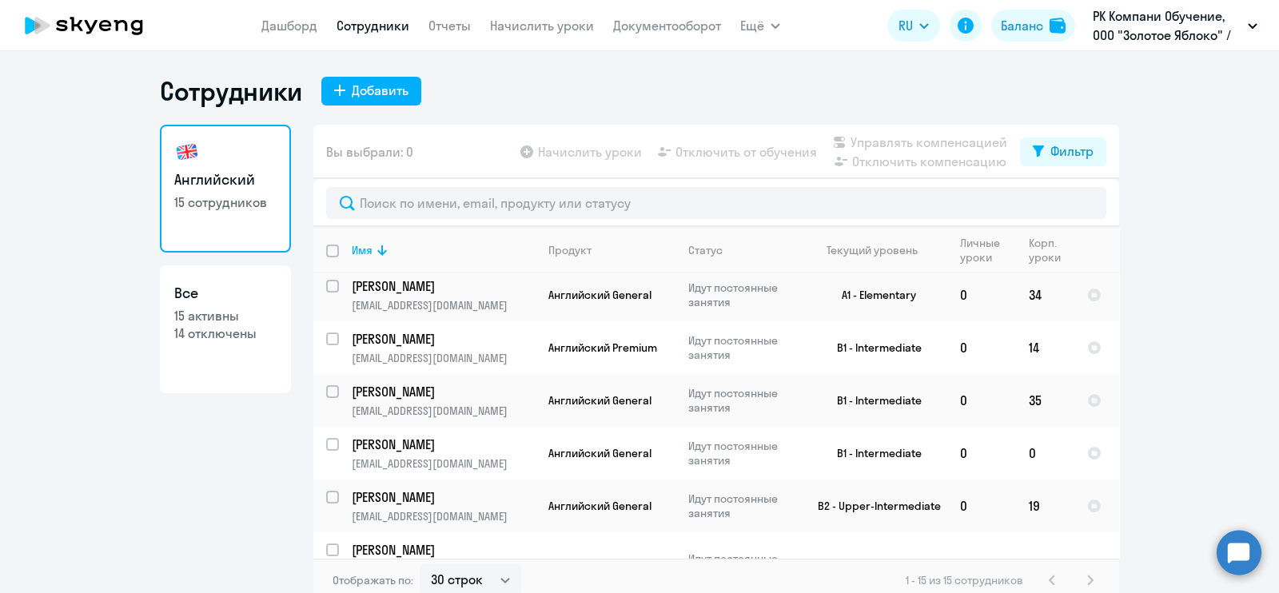
scroll to position [617, 0]
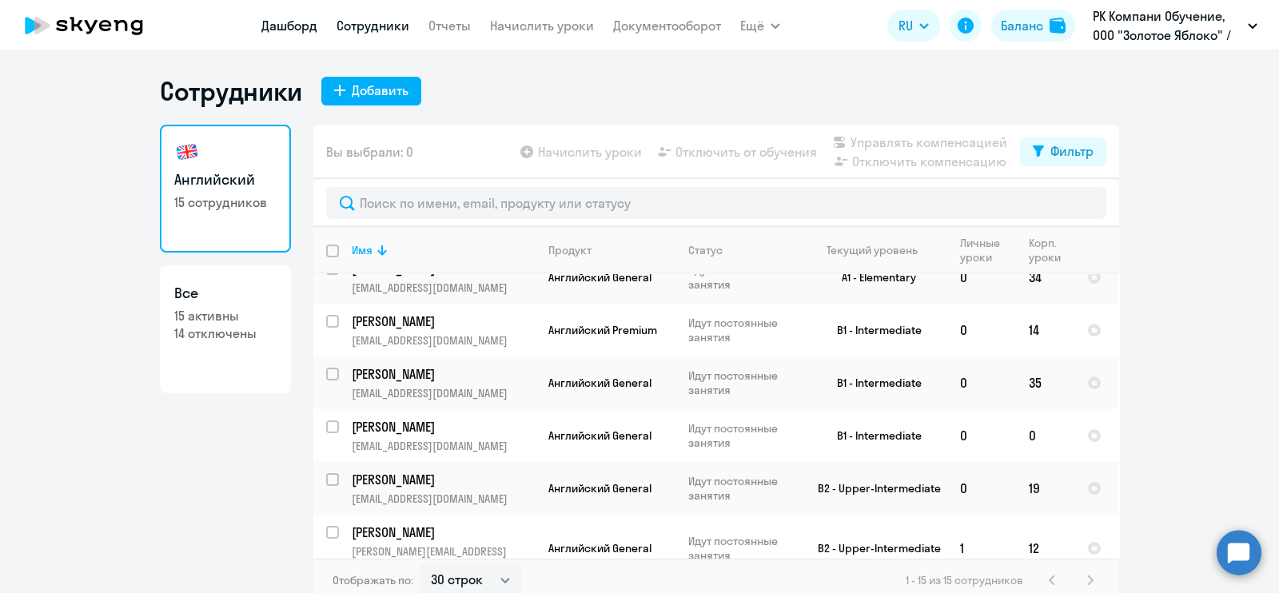
click at [300, 30] on link "Дашборд" at bounding box center [289, 26] width 56 height 16
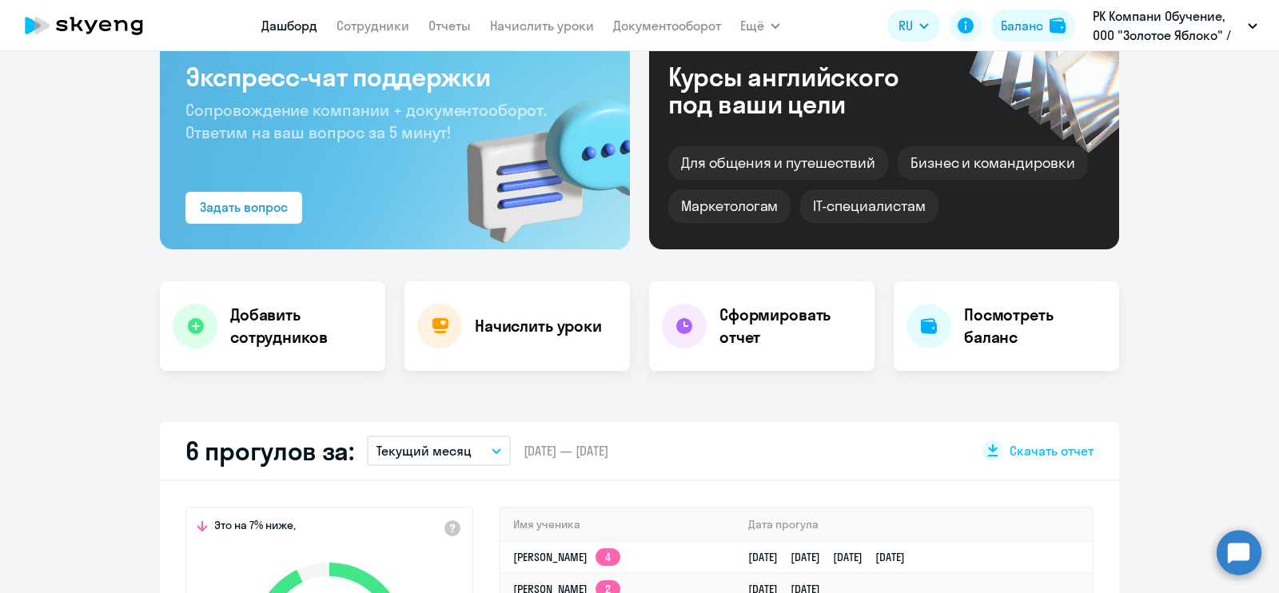
scroll to position [199, 0]
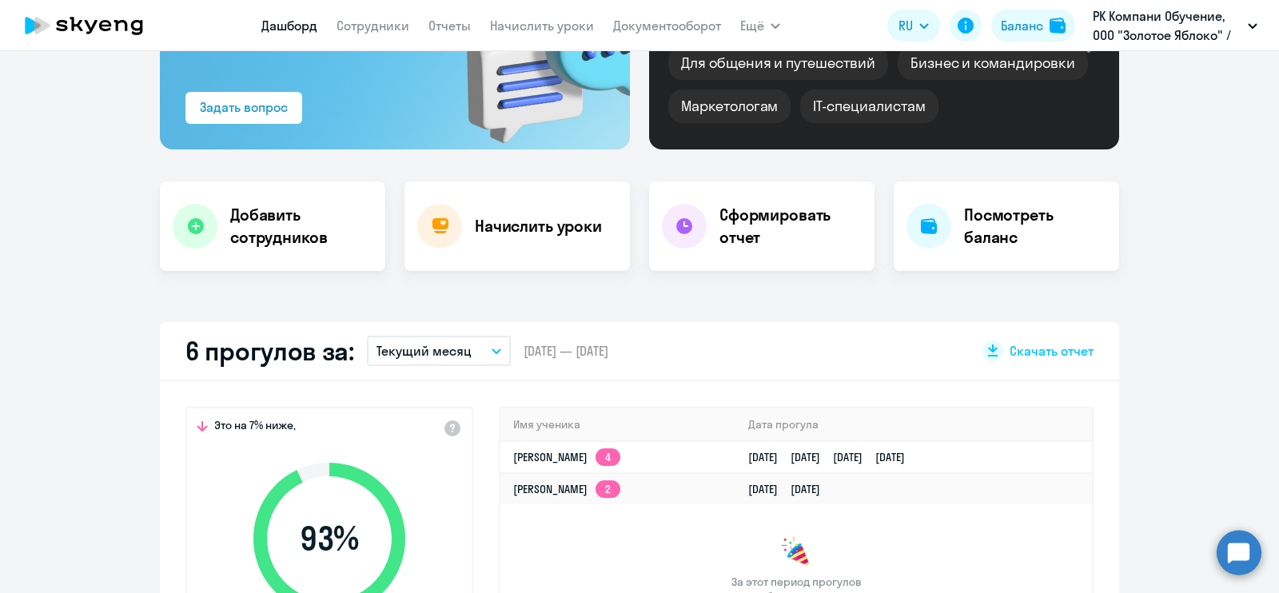
select select "30"
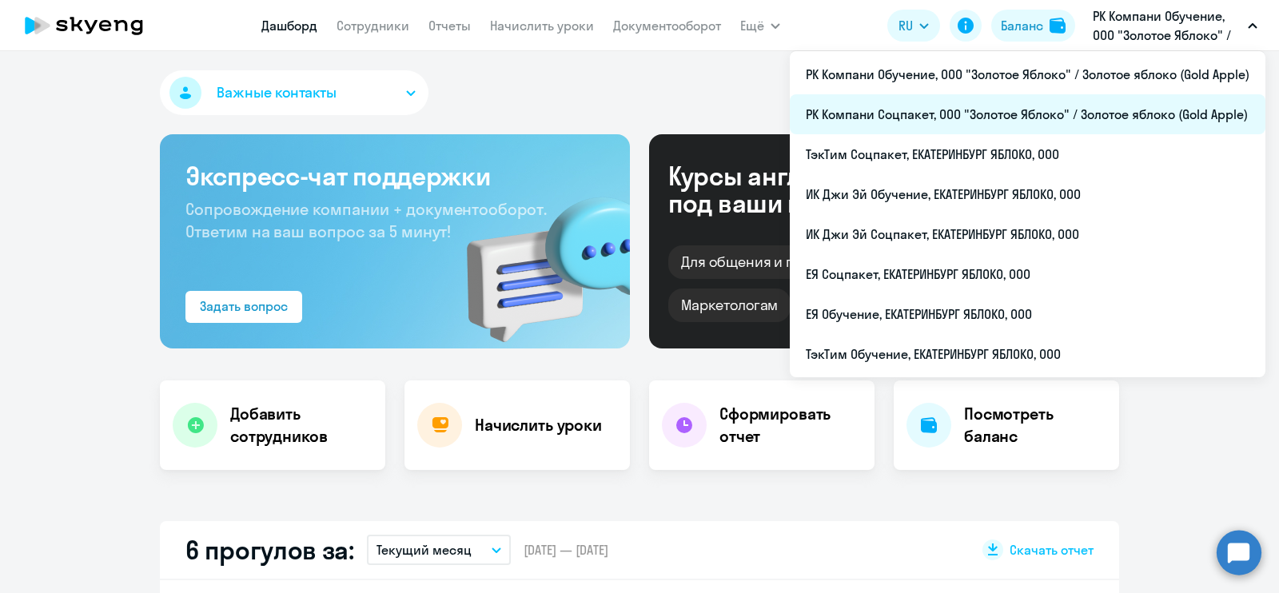
click at [1031, 114] on li "РК Компани Соцпакет, ООО "Золотое Яблоко" / Золотое яблоко (Gold Apple)" at bounding box center [1028, 114] width 476 height 40
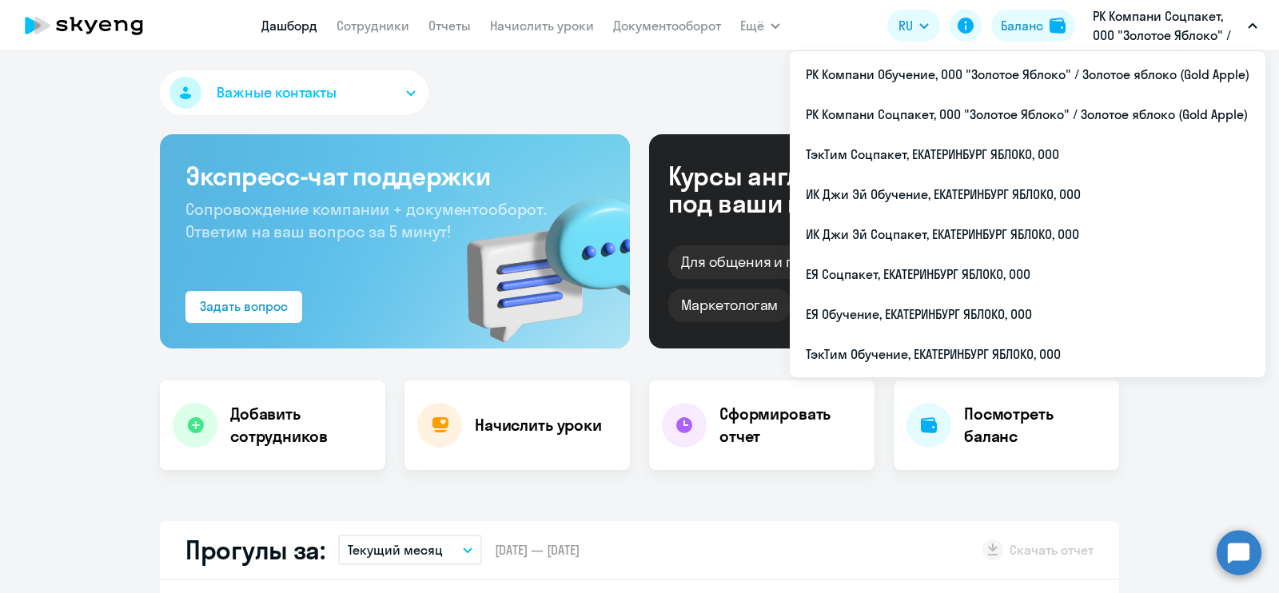
click at [1136, 30] on p "РК Компани Соцпакет, ООО "Золотое Яблоко" / Золотое яблоко (Gold Apple)" at bounding box center [1167, 25] width 149 height 38
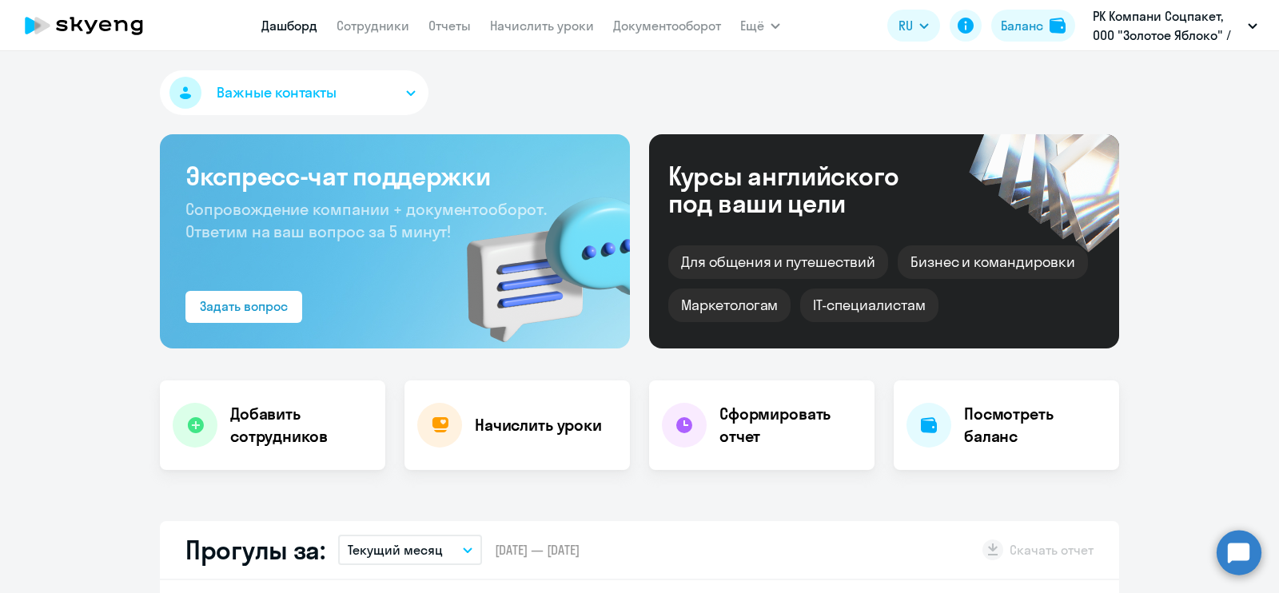
select select "30"
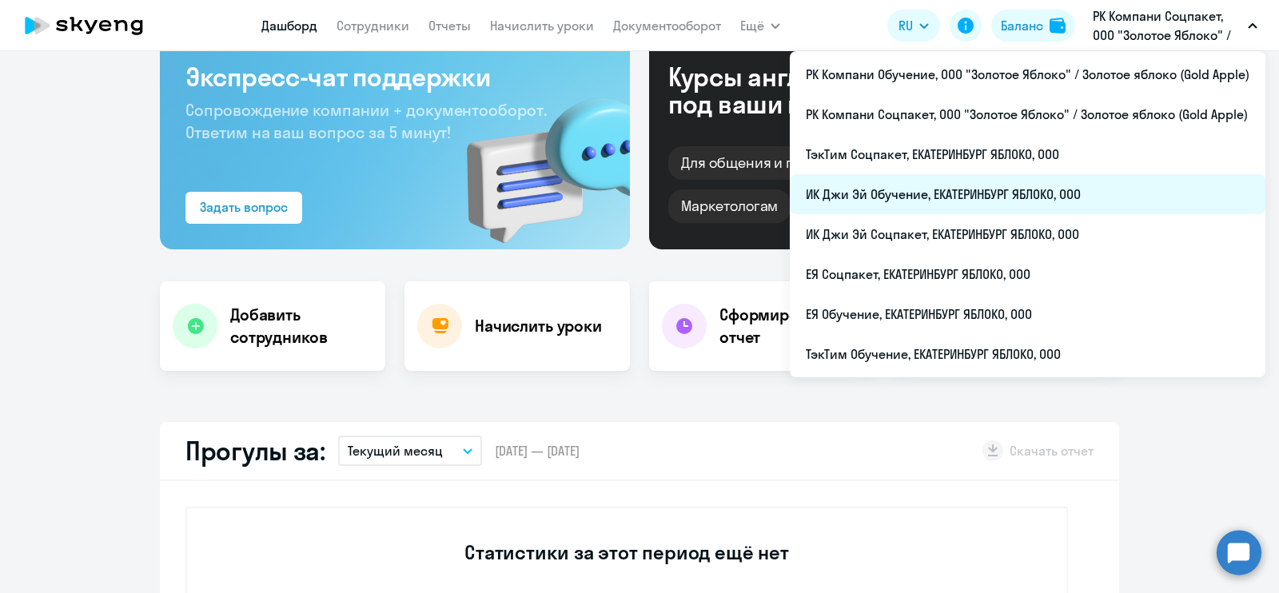
click at [1141, 189] on li "ИК Джи Эй Обучение, ЕКАТЕРИНБУРГ ЯБЛОКО, ООО" at bounding box center [1028, 194] width 476 height 40
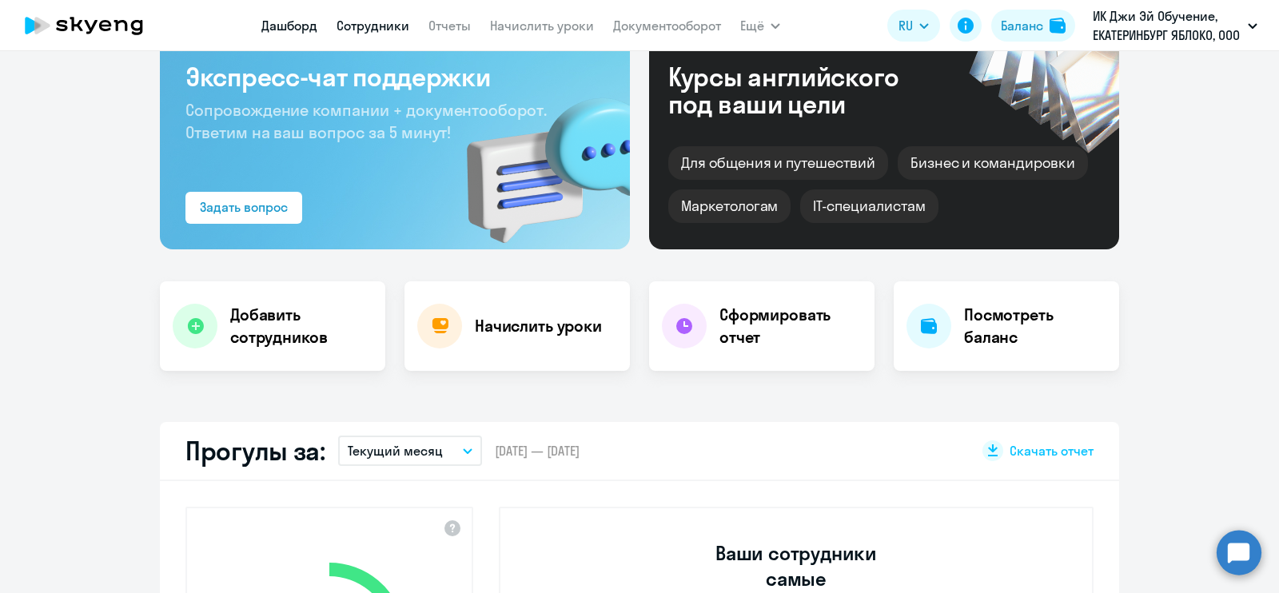
click at [375, 22] on link "Сотрудники" at bounding box center [373, 26] width 73 height 16
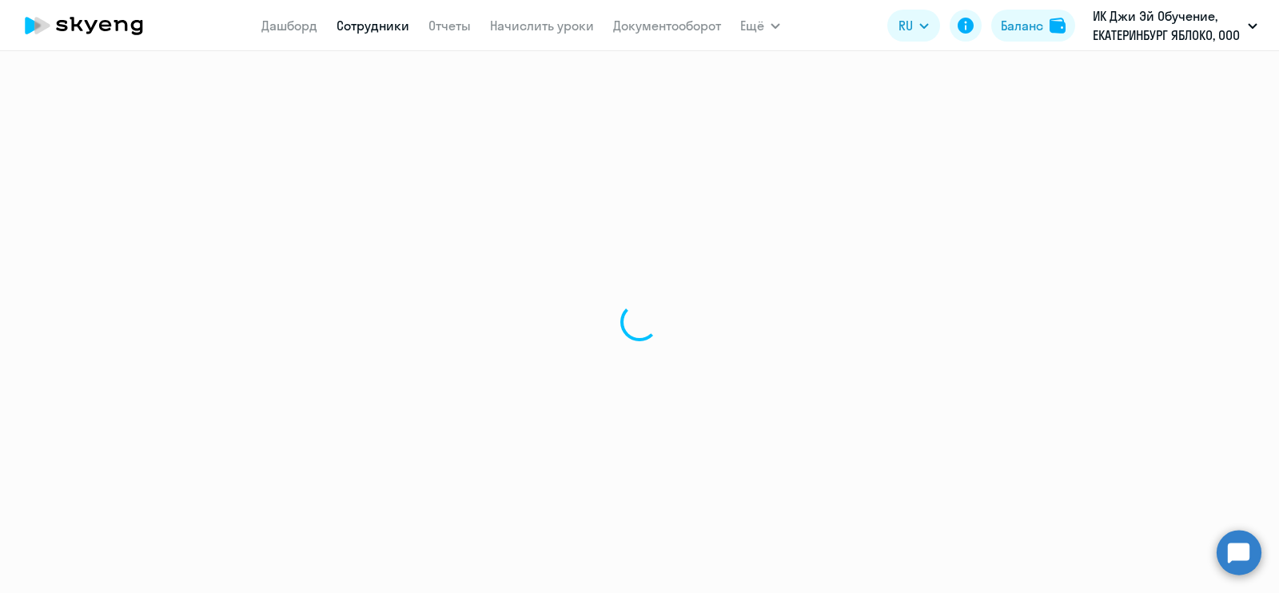
select select "30"
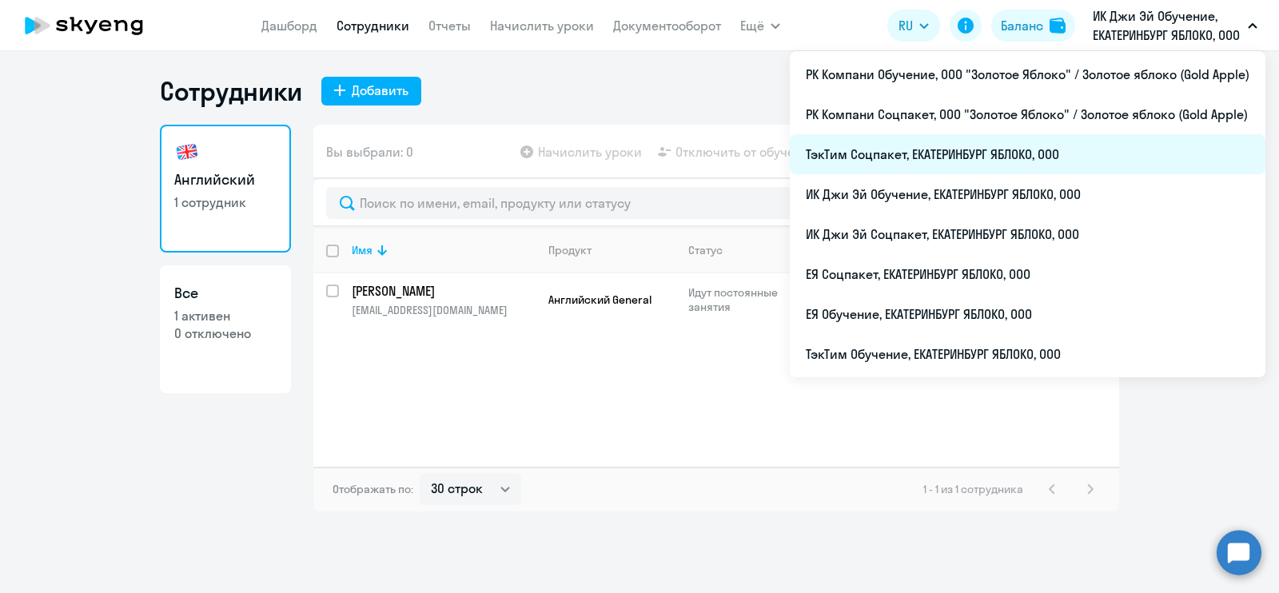
click at [1121, 142] on li "ТэкТим Соцпакет, ЕКАТЕРИНБУРГ ЯБЛОКО, ООО" at bounding box center [1028, 154] width 476 height 40
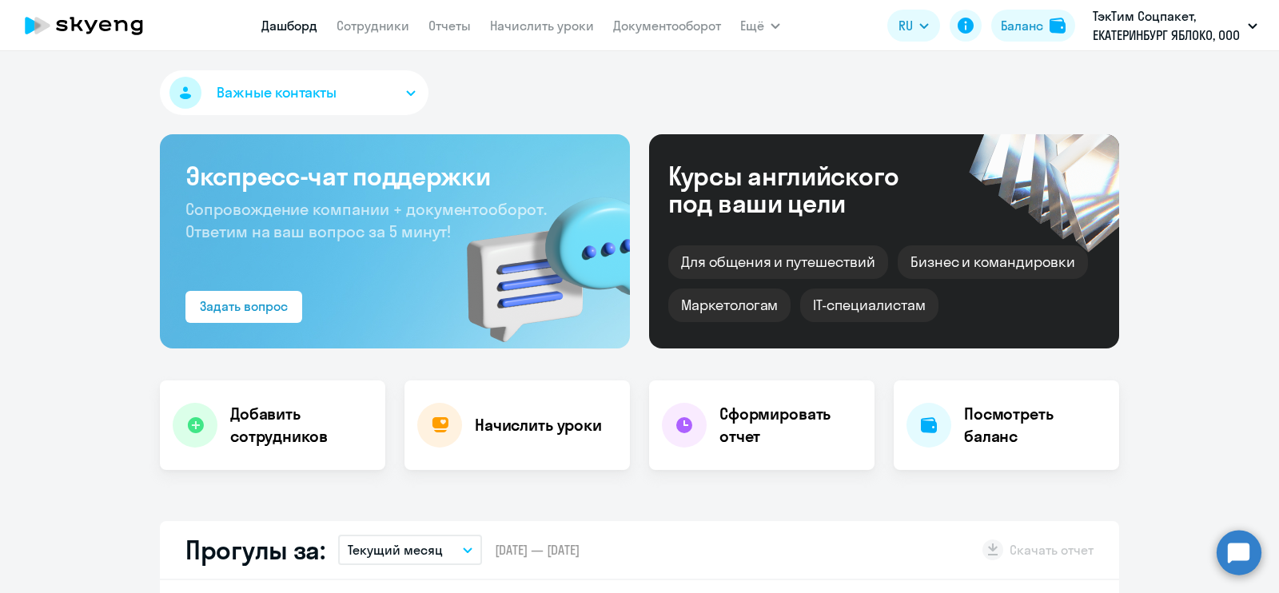
scroll to position [199, 0]
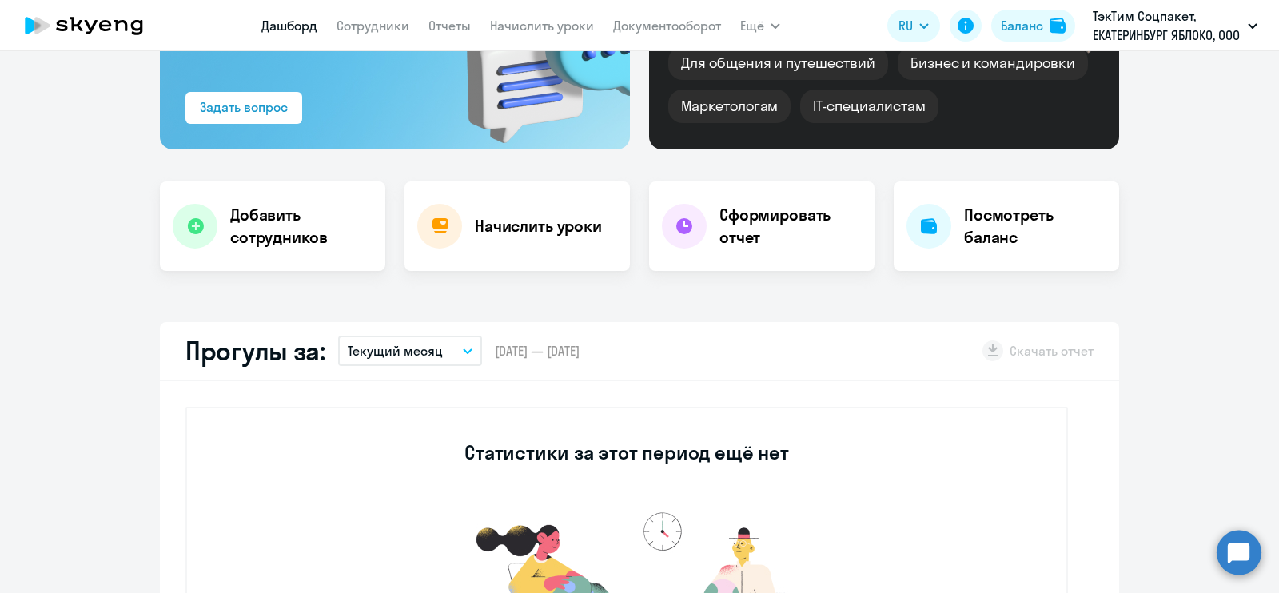
select select "30"
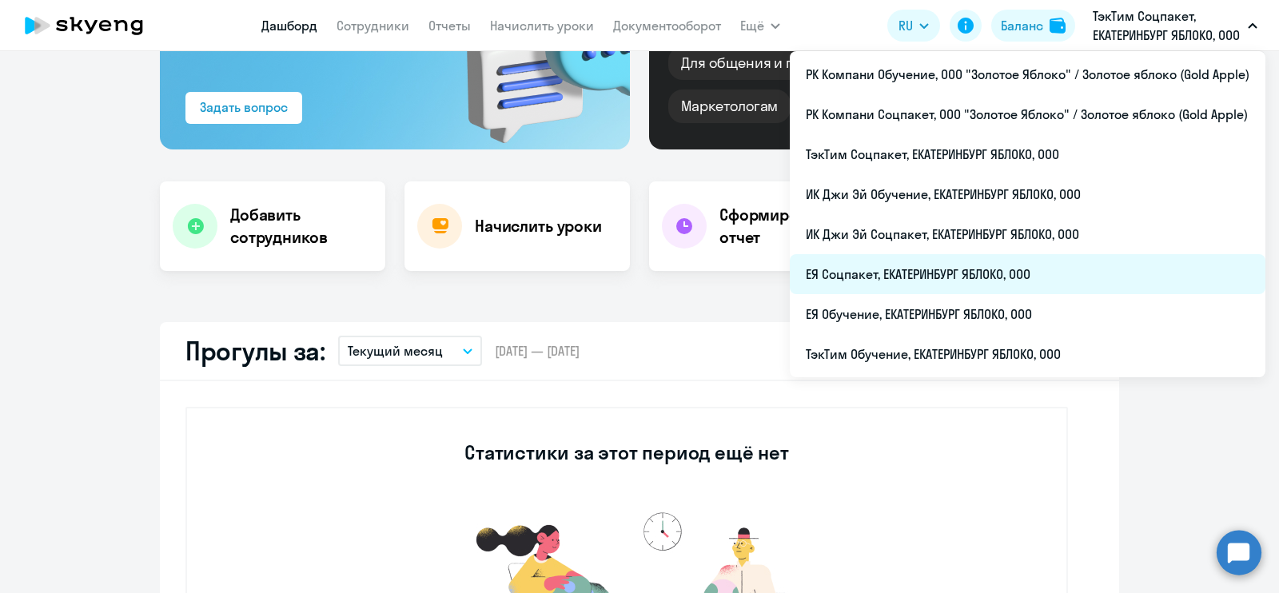
click at [1073, 282] on li "ЕЯ Соцпакет, ЕКАТЕРИНБУРГ ЯБЛОКО, ООО" at bounding box center [1028, 274] width 476 height 40
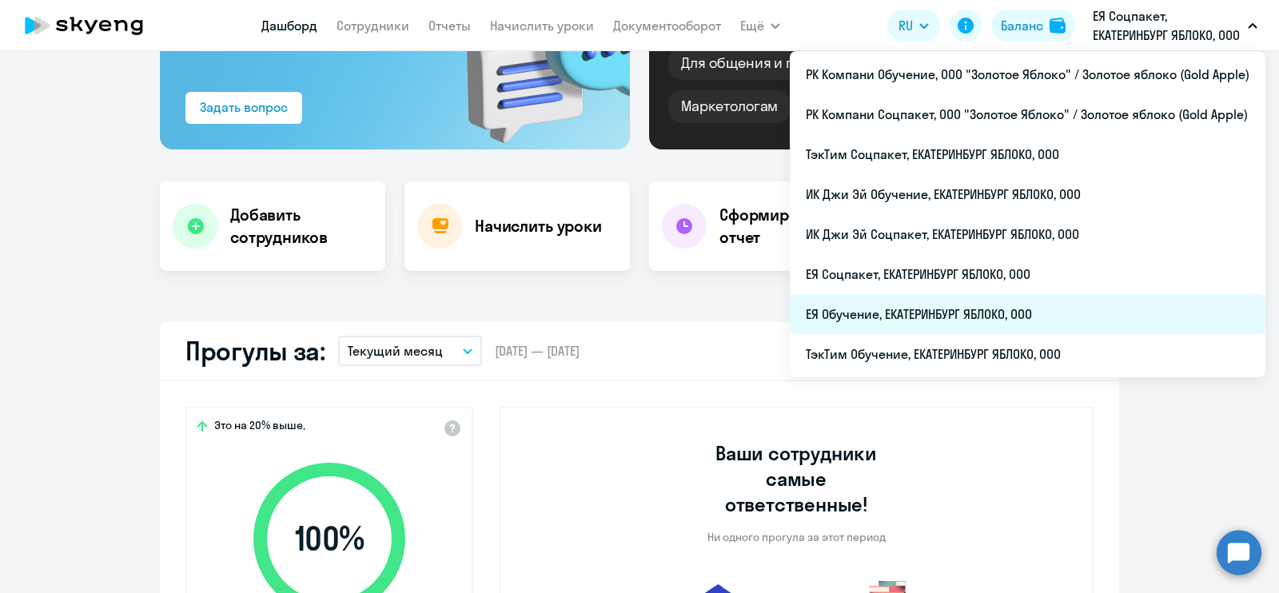
click at [1094, 311] on li "ЕЯ Обучение, ЕКАТЕРИНБУРГ ЯБЛОКО, ООО" at bounding box center [1028, 314] width 476 height 40
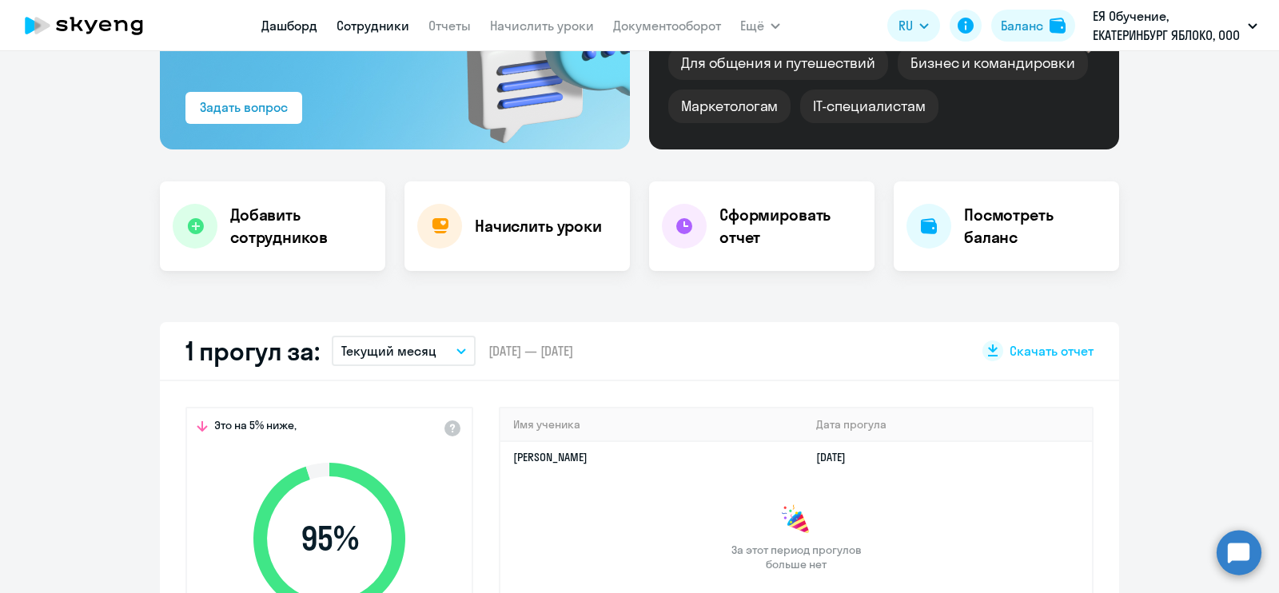
click at [388, 29] on link "Сотрудники" at bounding box center [373, 26] width 73 height 16
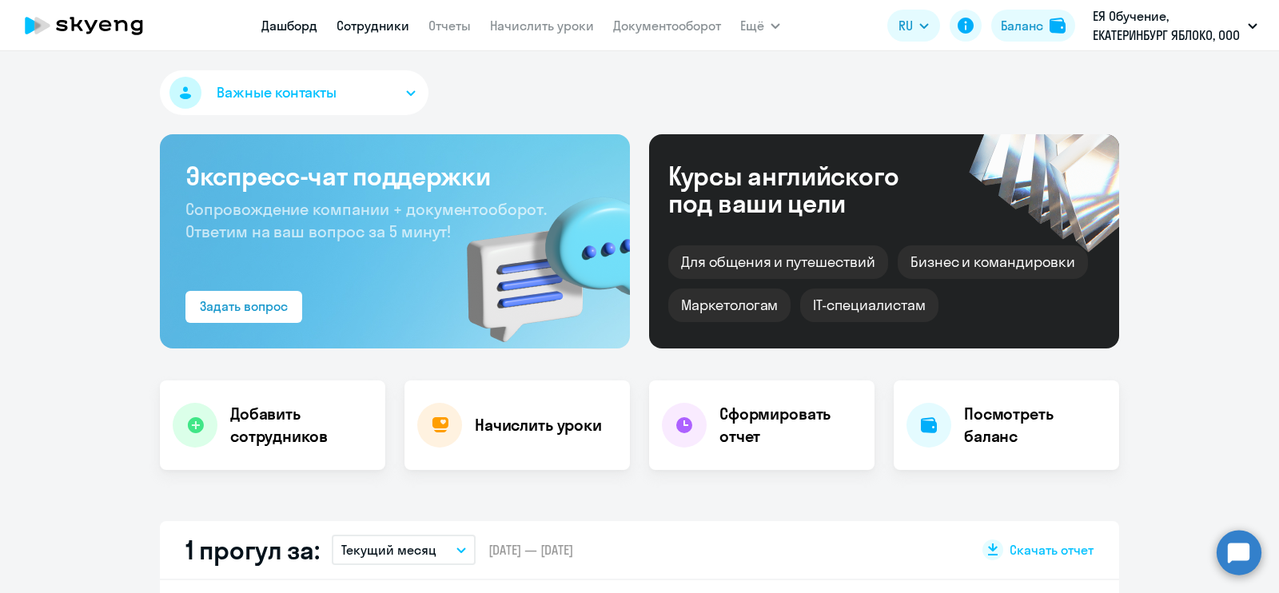
select select "30"
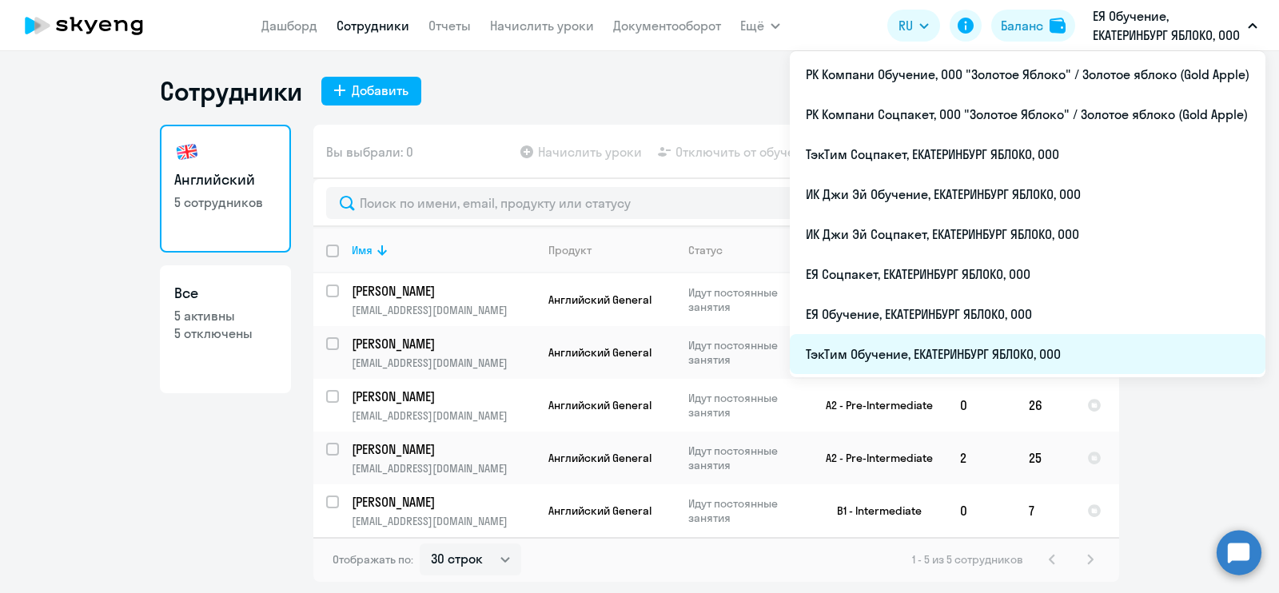
click at [1118, 349] on li "ТэкТим Обучение, ЕКАТЕРИНБУРГ ЯБЛОКО, ООО" at bounding box center [1028, 354] width 476 height 40
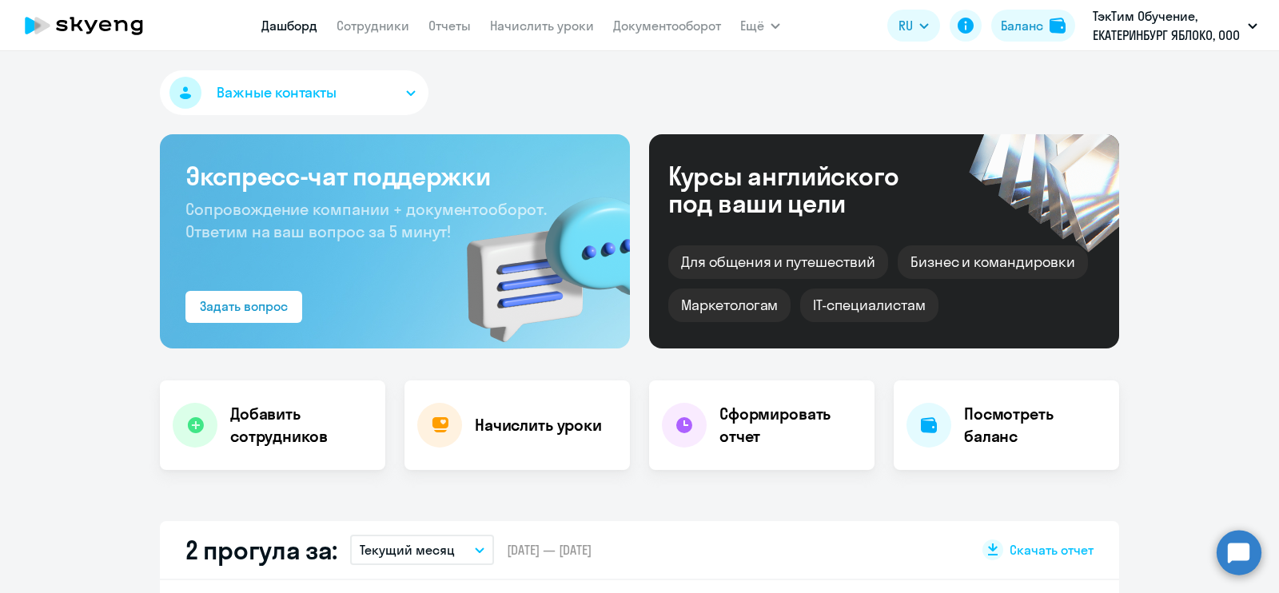
scroll to position [199, 0]
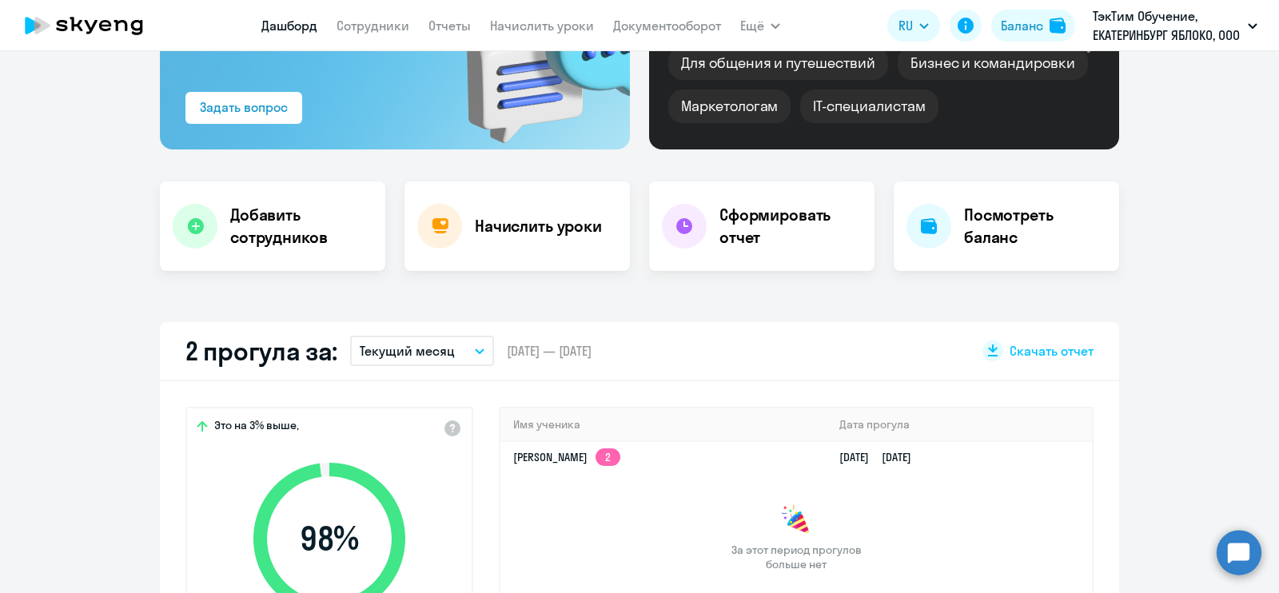
select select "30"
